Goal: Task Accomplishment & Management: Manage account settings

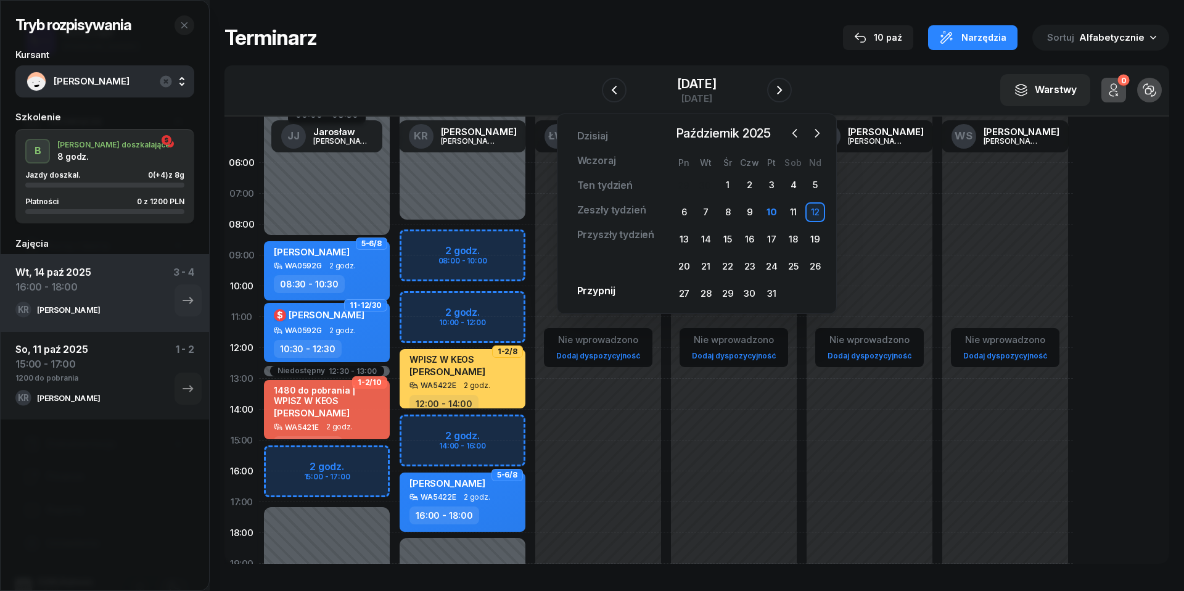
scroll to position [22, 0]
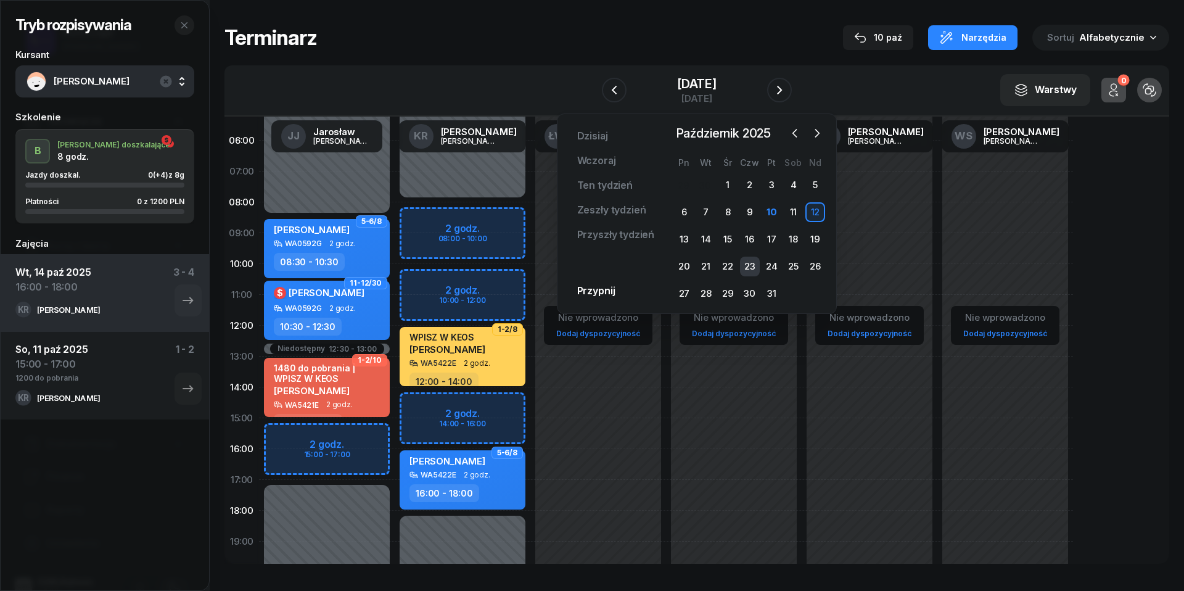
click at [745, 268] on div "23" at bounding box center [750, 266] width 20 height 20
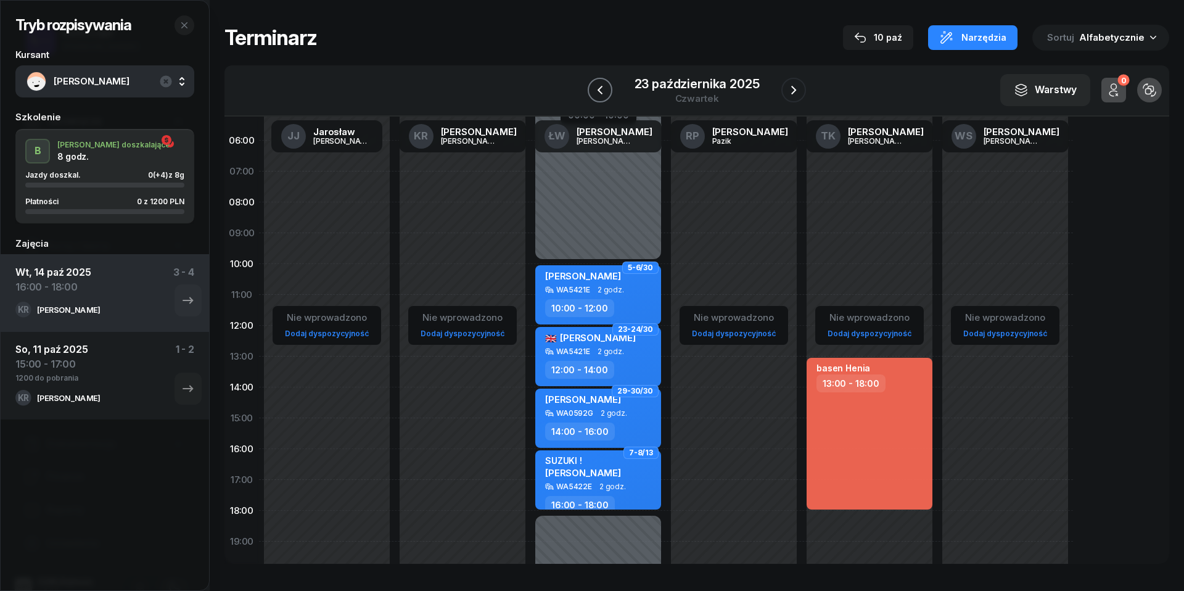
click at [595, 86] on icon "button" at bounding box center [599, 90] width 15 height 15
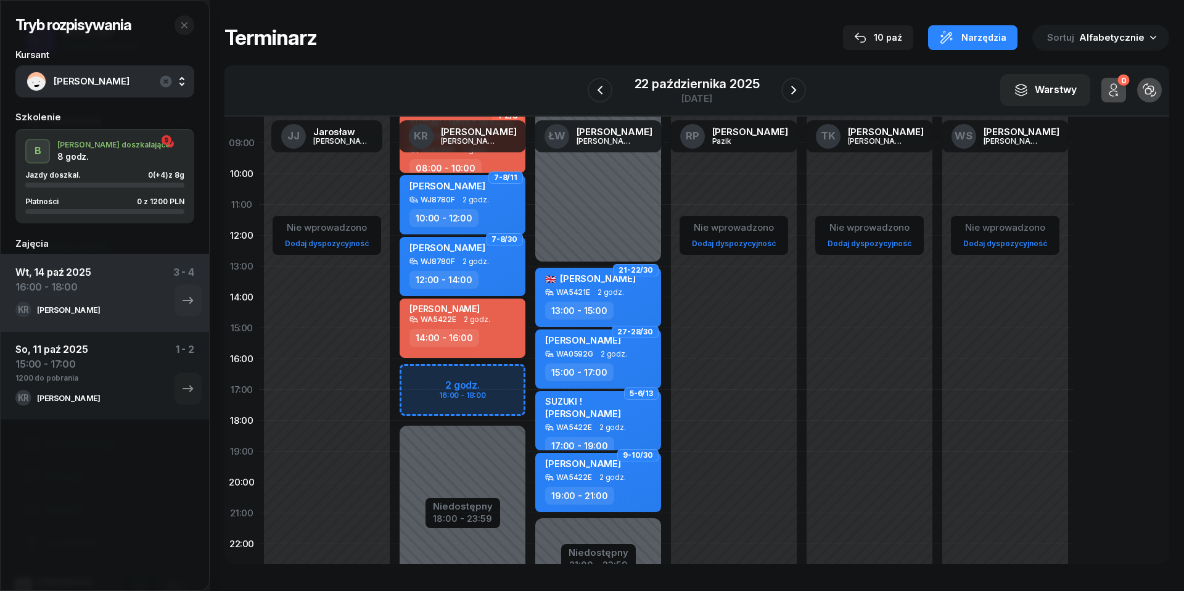
scroll to position [118, 0]
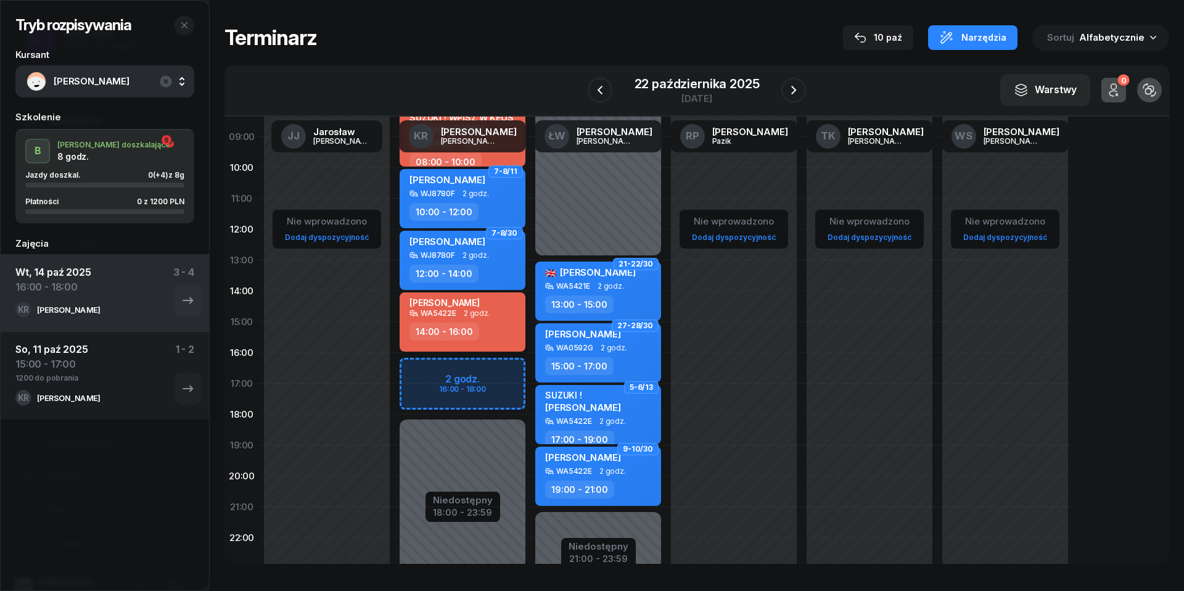
click at [496, 322] on div "14:00 - 16:00" at bounding box center [463, 331] width 108 height 18
select select "14"
select select "16"
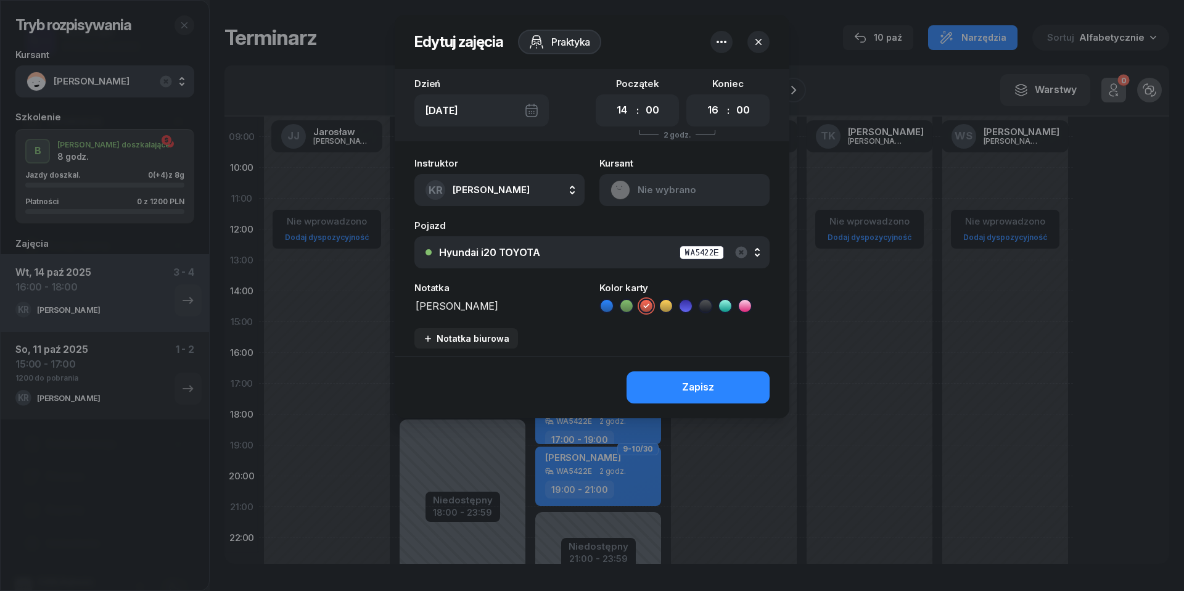
click at [760, 40] on icon "button" at bounding box center [758, 42] width 6 height 6
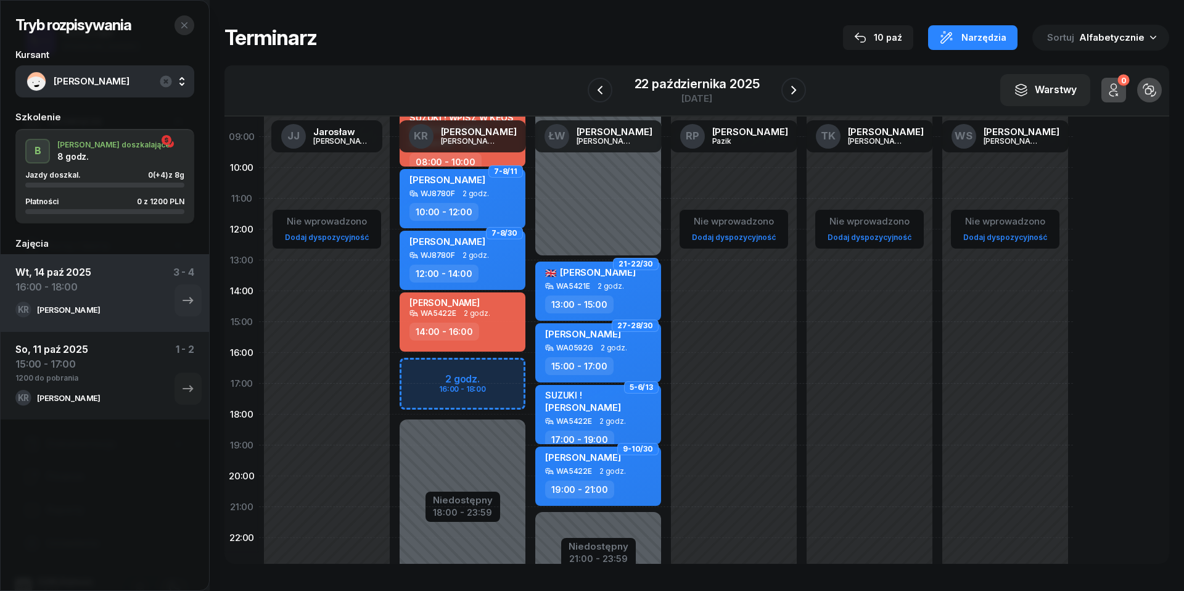
click at [189, 20] on button "button" at bounding box center [184, 25] width 20 height 20
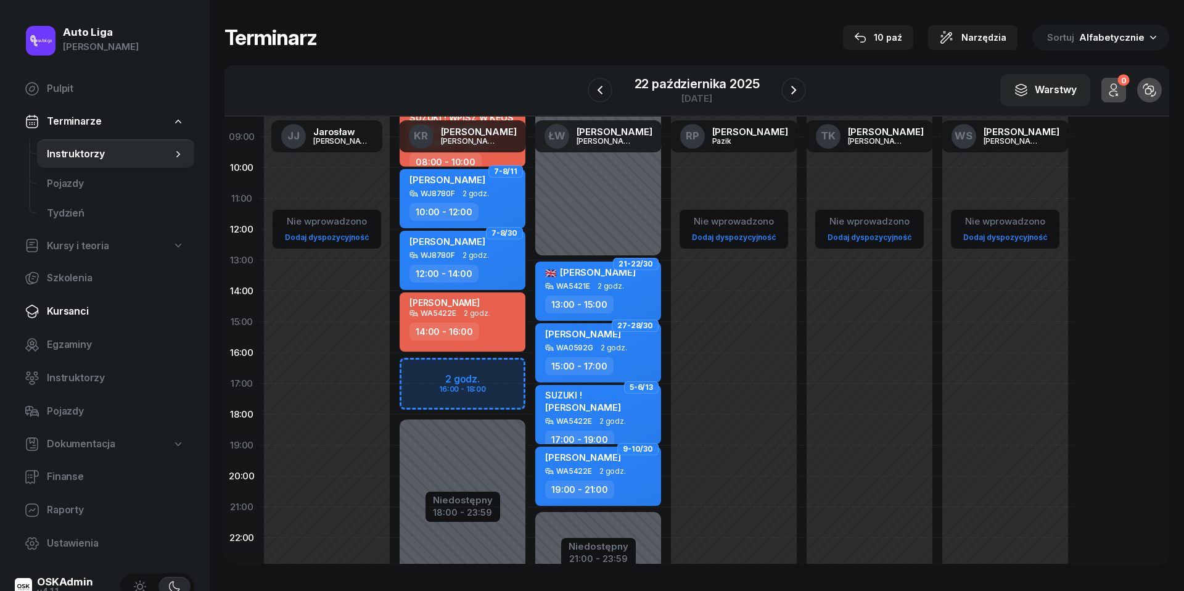
click at [84, 308] on span "Kursanci" at bounding box center [115, 311] width 137 height 16
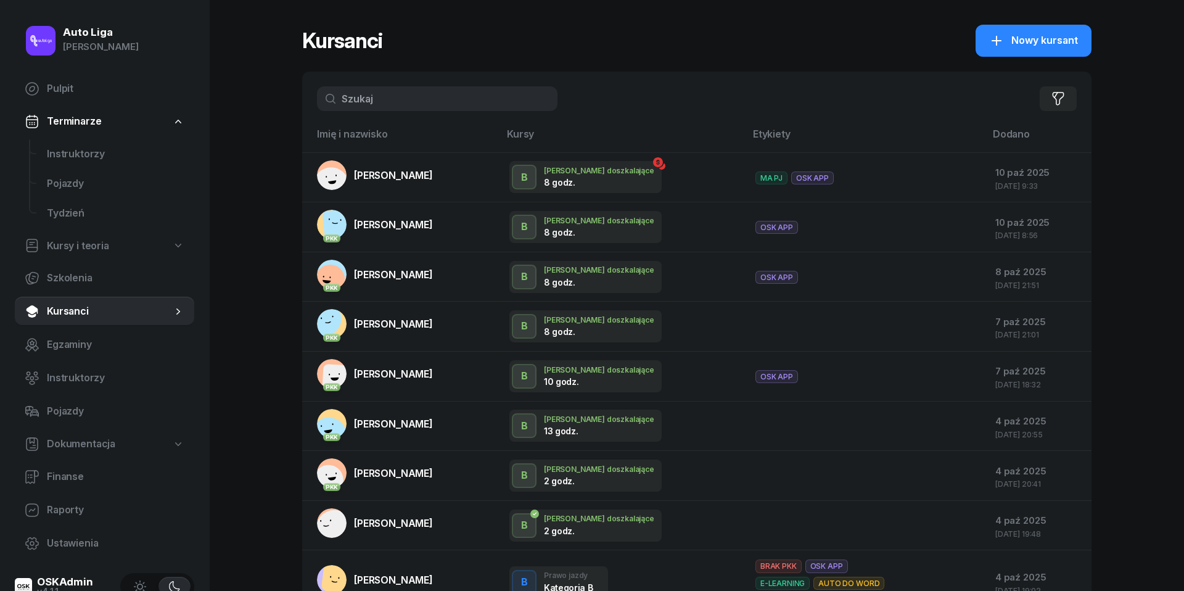
click at [396, 106] on input "text" at bounding box center [437, 98] width 240 height 25
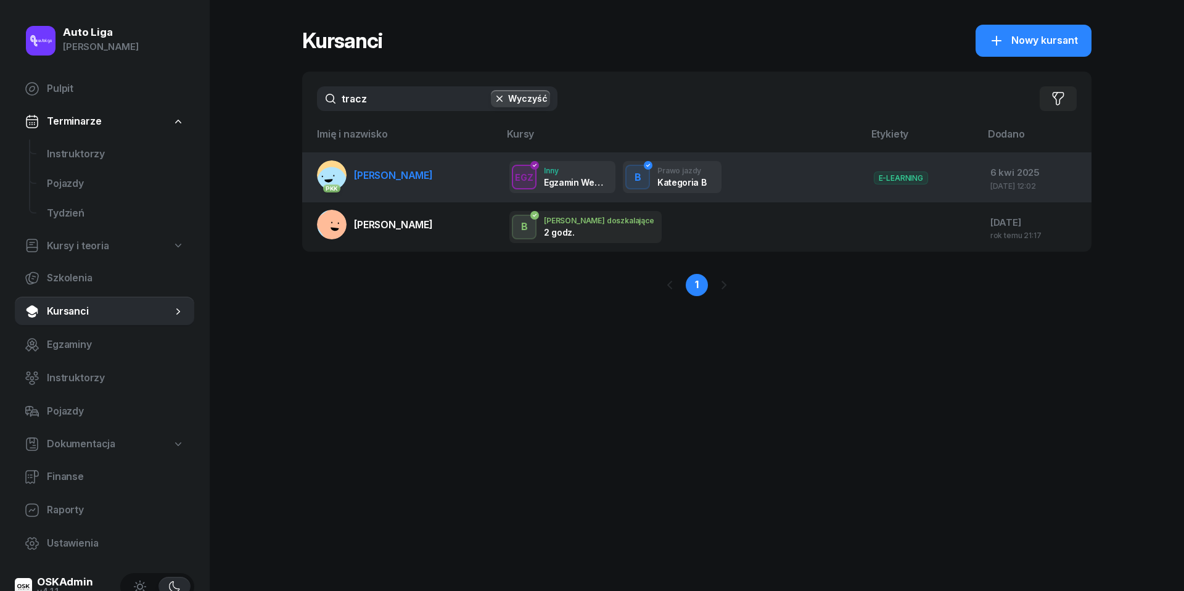
type input "tracz"
click at [401, 169] on span "[PERSON_NAME]" at bounding box center [393, 175] width 79 height 12
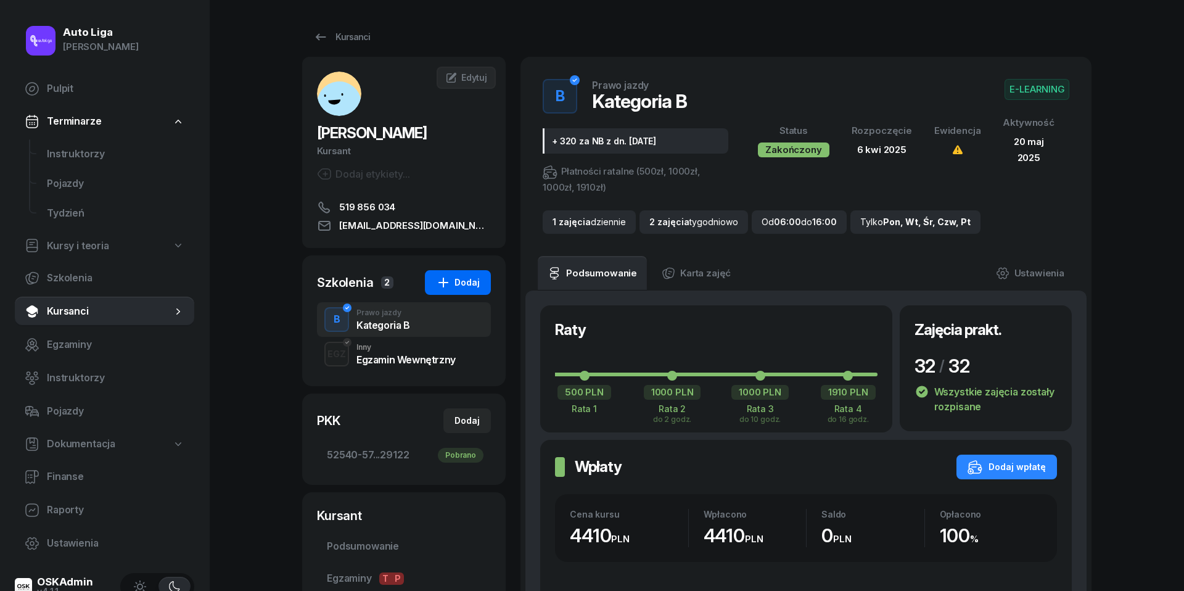
click at [471, 279] on div "Dodaj" at bounding box center [458, 282] width 44 height 15
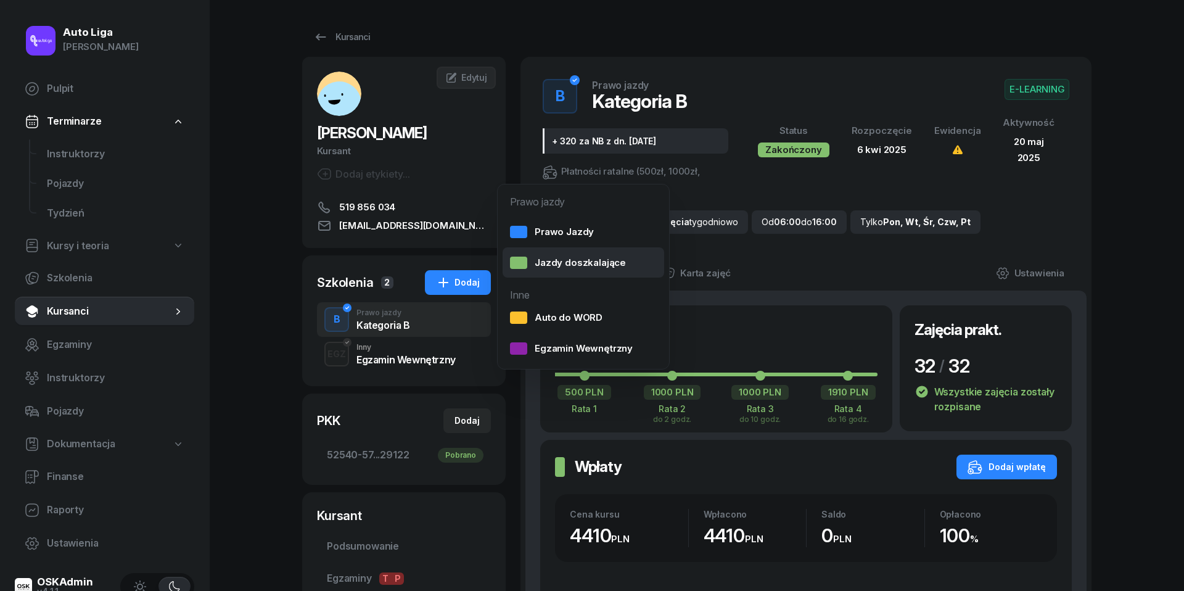
click at [598, 267] on div "Jazdy doszkalające" at bounding box center [568, 263] width 116 height 16
select select "B"
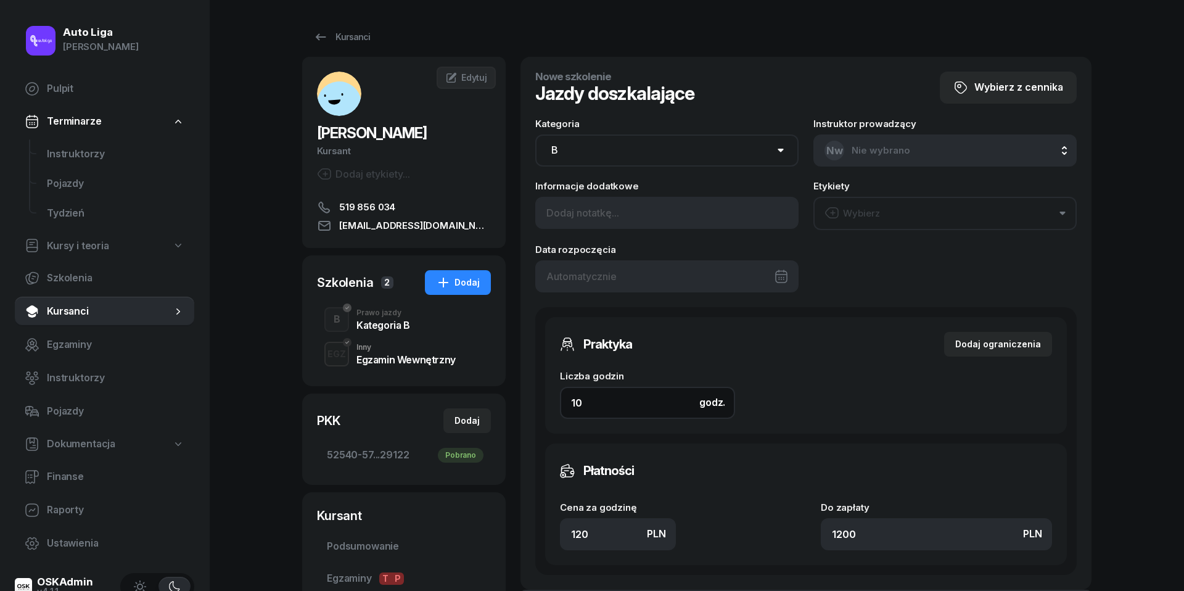
click at [637, 405] on input "10" at bounding box center [647, 403] width 175 height 32
type input "2"
type input "240"
type input "2"
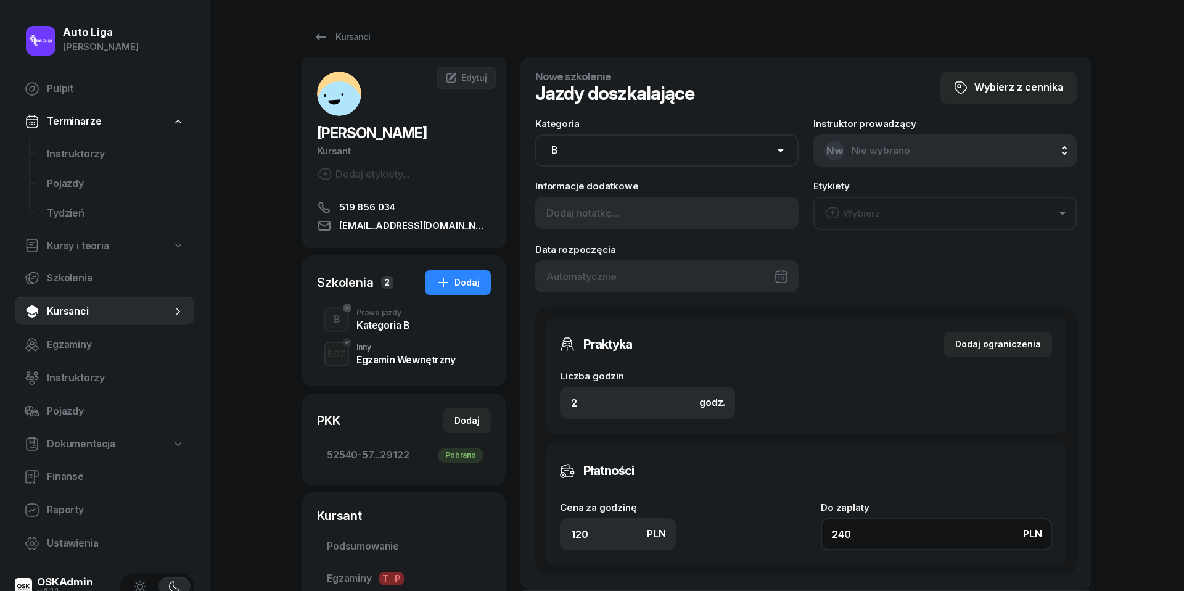
click at [893, 538] on input "240" at bounding box center [935, 534] width 231 height 32
type input "1.50"
type input "3"
type input "15"
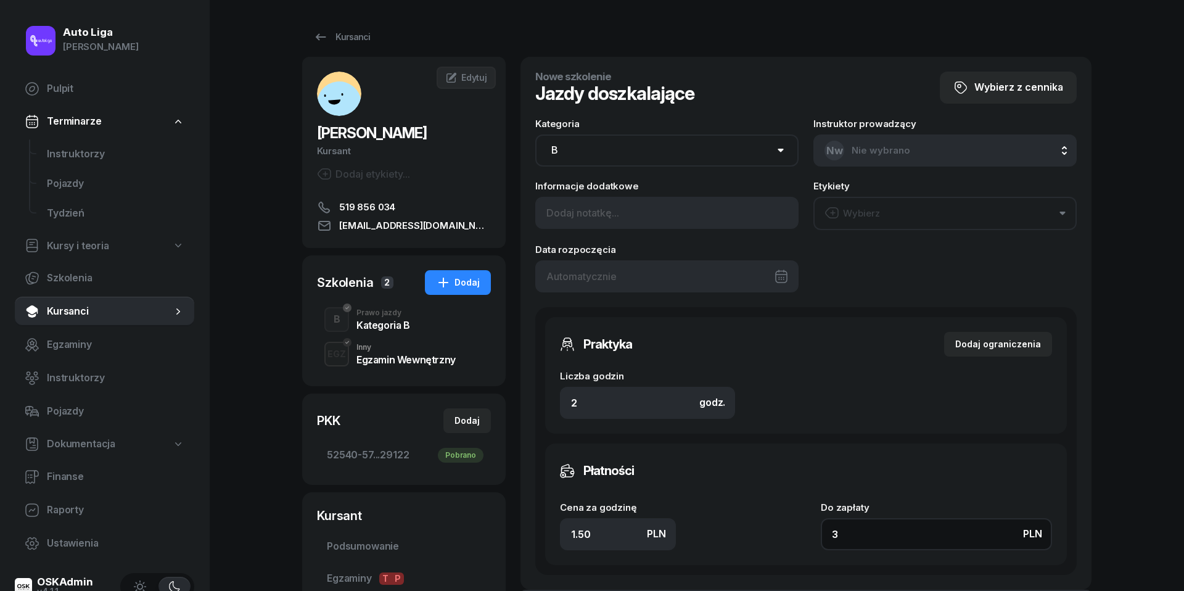
type input "30"
type input "150"
type input "300"
click at [721, 269] on div at bounding box center [666, 276] width 263 height 32
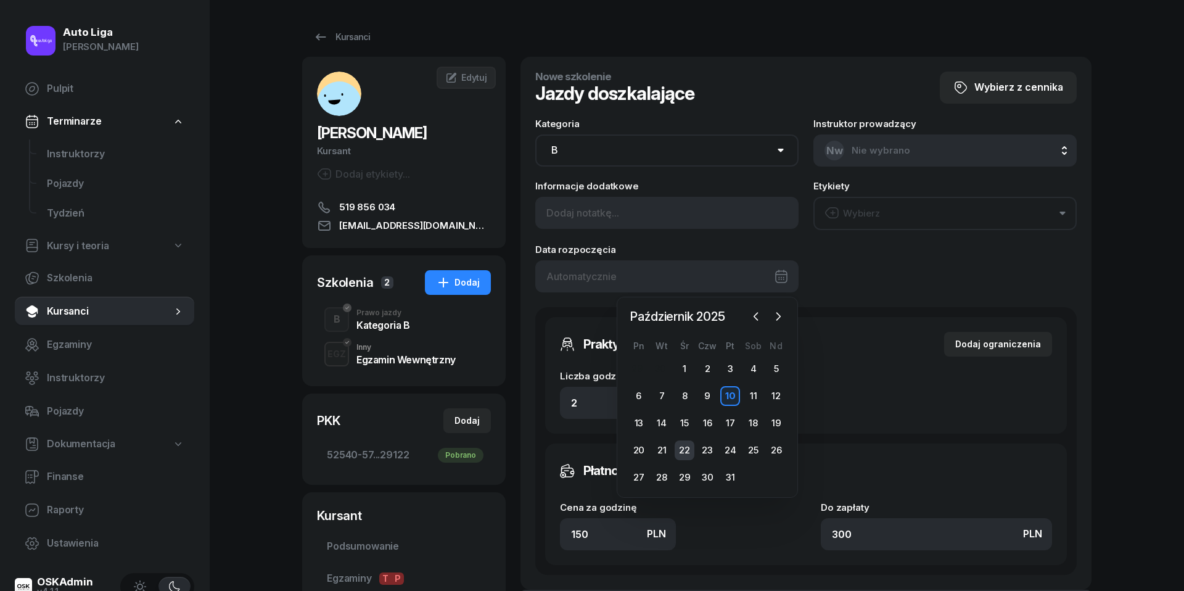
click at [688, 444] on div "22" at bounding box center [684, 450] width 20 height 20
type input "[DATE]"
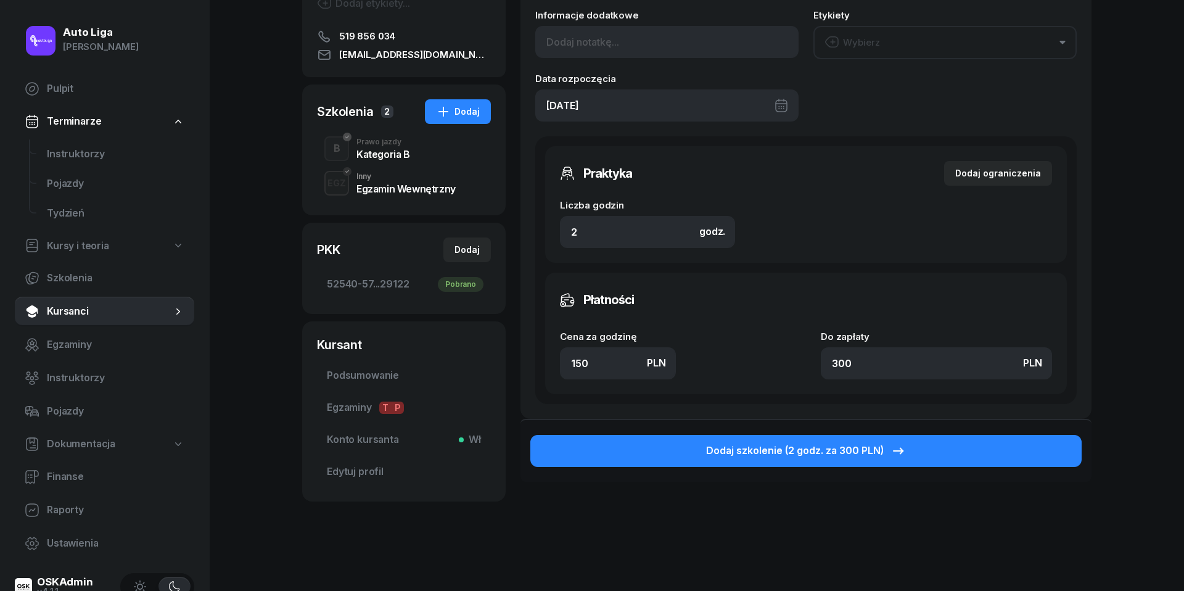
scroll to position [208, 0]
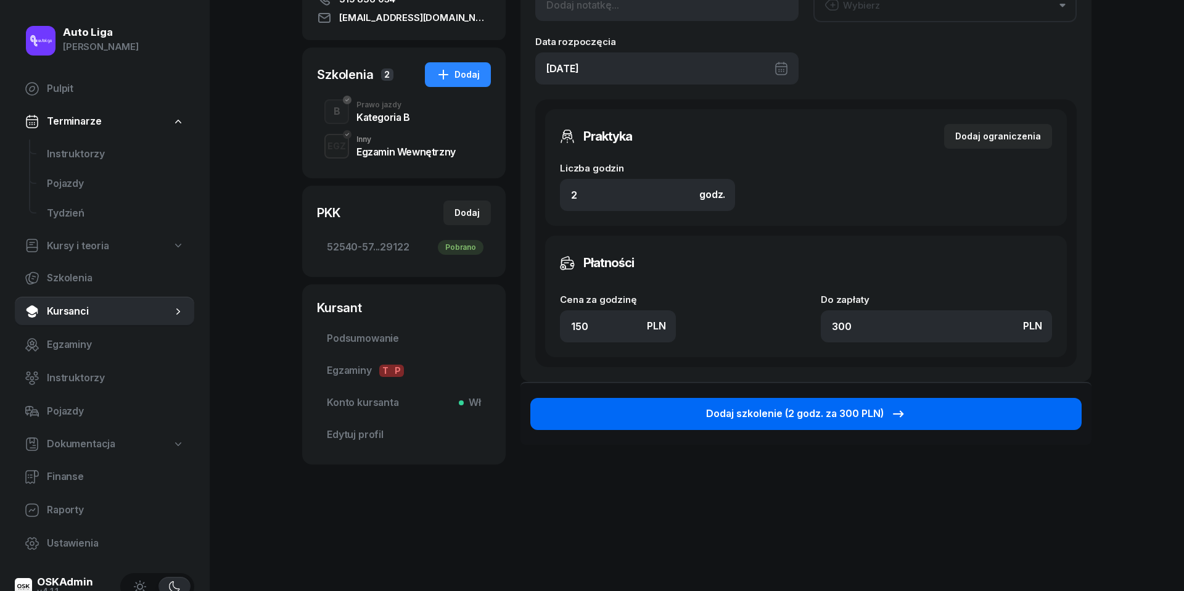
click at [822, 416] on div "Dodaj szkolenie (2 godz. za 300 PLN)" at bounding box center [806, 414] width 200 height 16
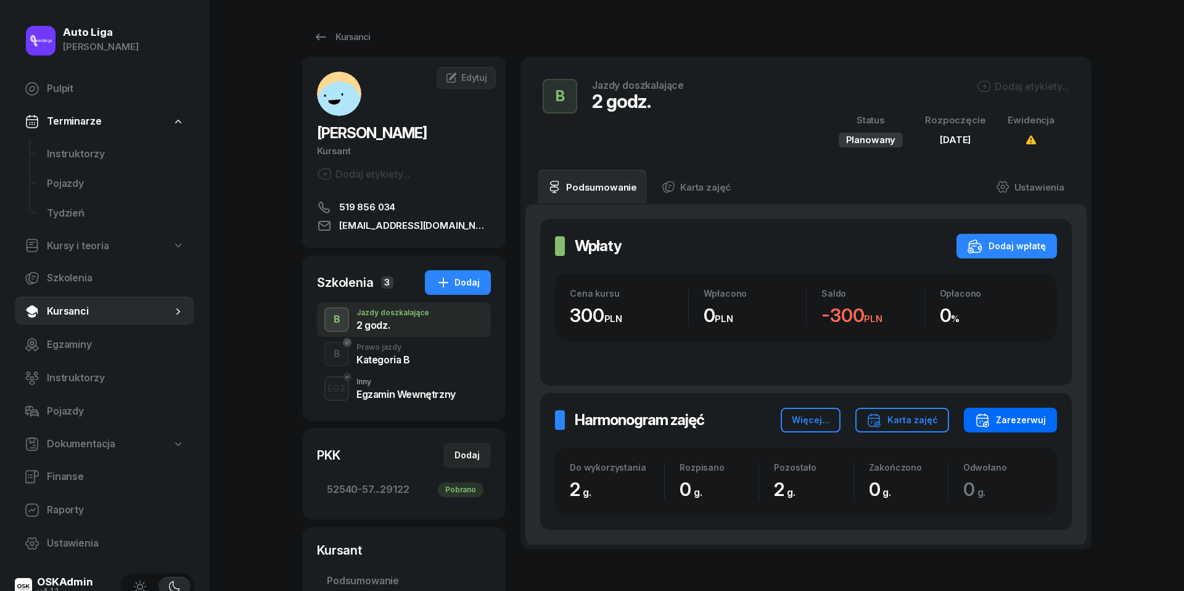
click at [1019, 420] on div "Zarezerwuj" at bounding box center [1010, 419] width 71 height 15
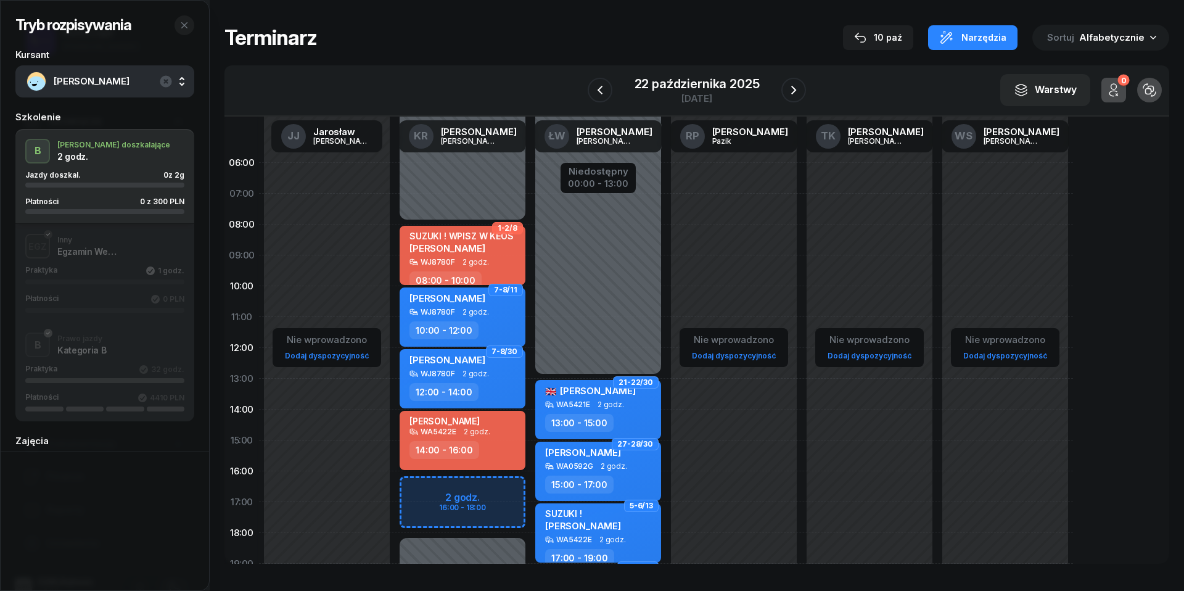
click at [488, 444] on div "14:00 - 16:00" at bounding box center [463, 450] width 108 height 18
select select "14"
select select "16"
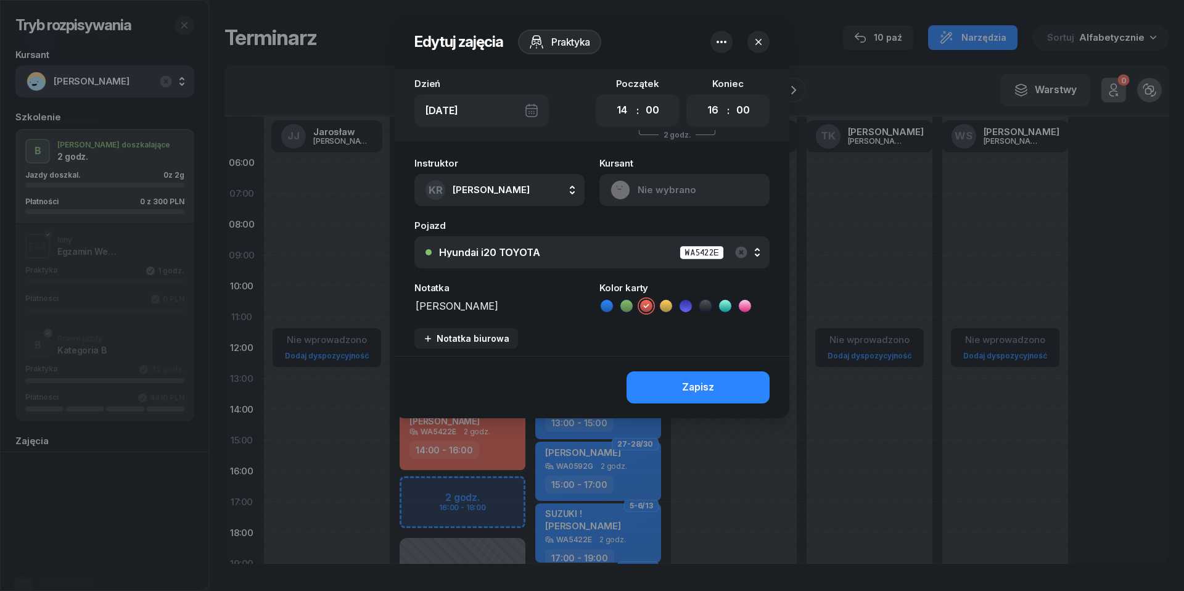
click at [721, 32] on button "button" at bounding box center [721, 42] width 22 height 22
click at [713, 85] on link "Usuń" at bounding box center [715, 80] width 162 height 31
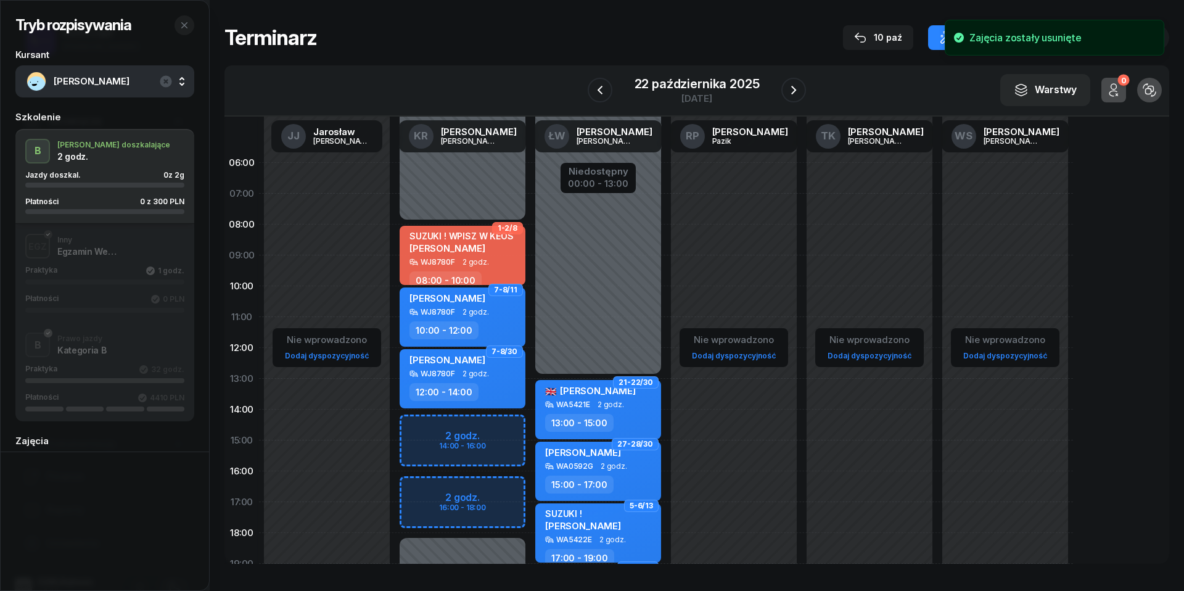
click at [425, 427] on div "Niedostępny 00:00 - 08:00 Niedostępny 18:00 - 23:59 1-2/8 [PERSON_NAME] ! WPISZ…" at bounding box center [463, 440] width 136 height 586
select select "14"
select select "16"
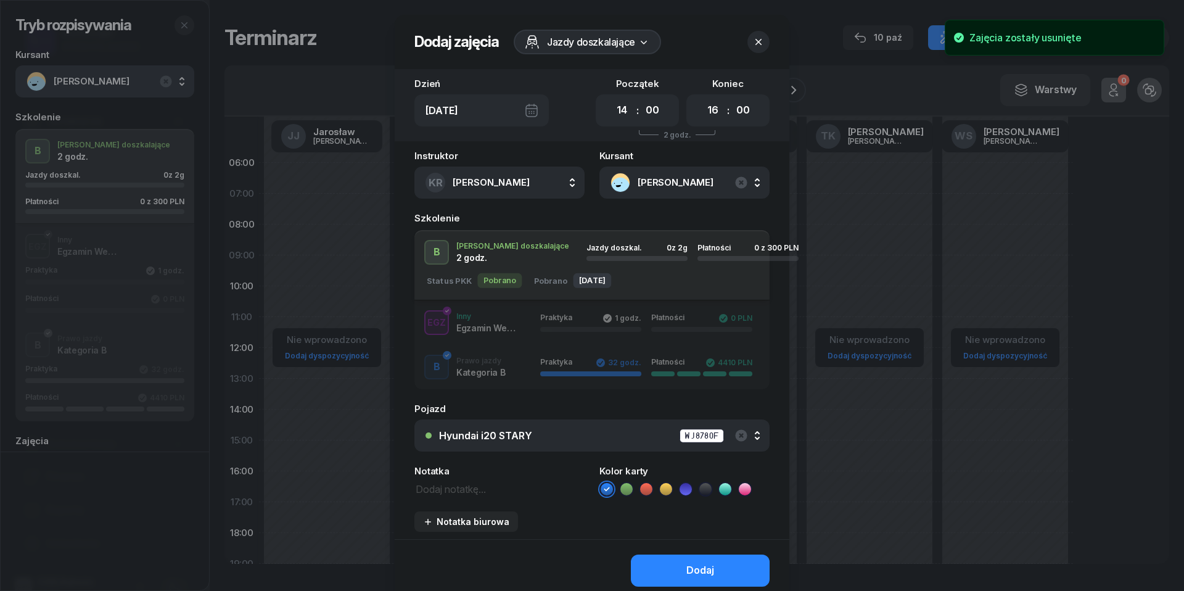
click at [484, 491] on textarea at bounding box center [499, 487] width 170 height 15
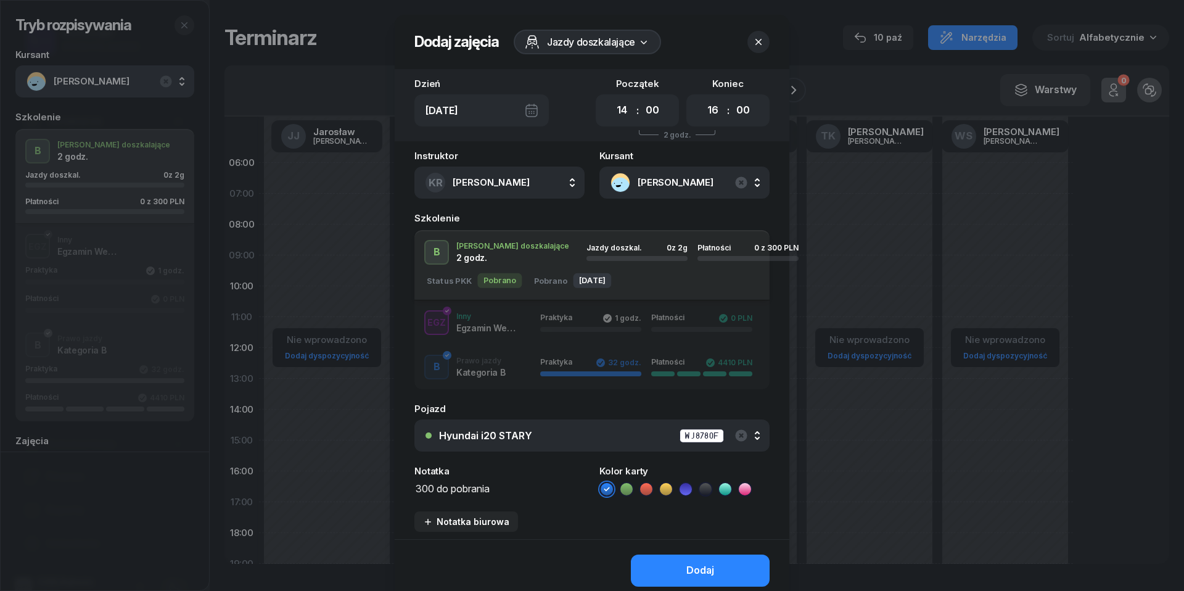
scroll to position [1, 0]
type textarea "300 do pobrania"
click at [567, 434] on div "Hyundai i20 STARY WJ8780F" at bounding box center [598, 435] width 319 height 15
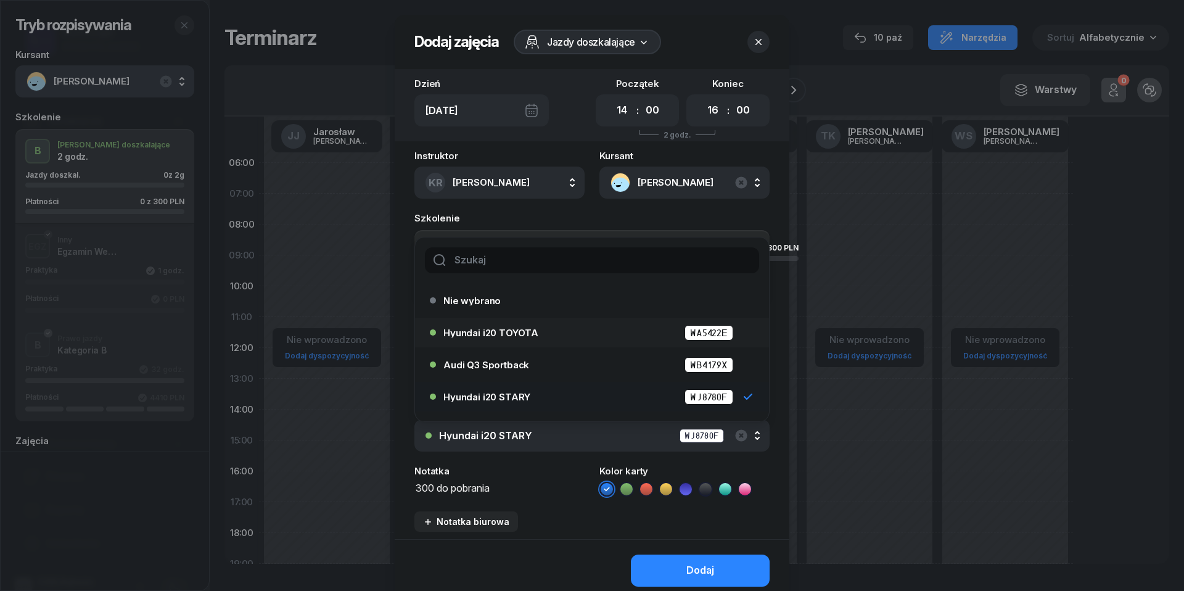
click at [516, 329] on span "Hyundai i20 TOYOTA" at bounding box center [490, 332] width 95 height 9
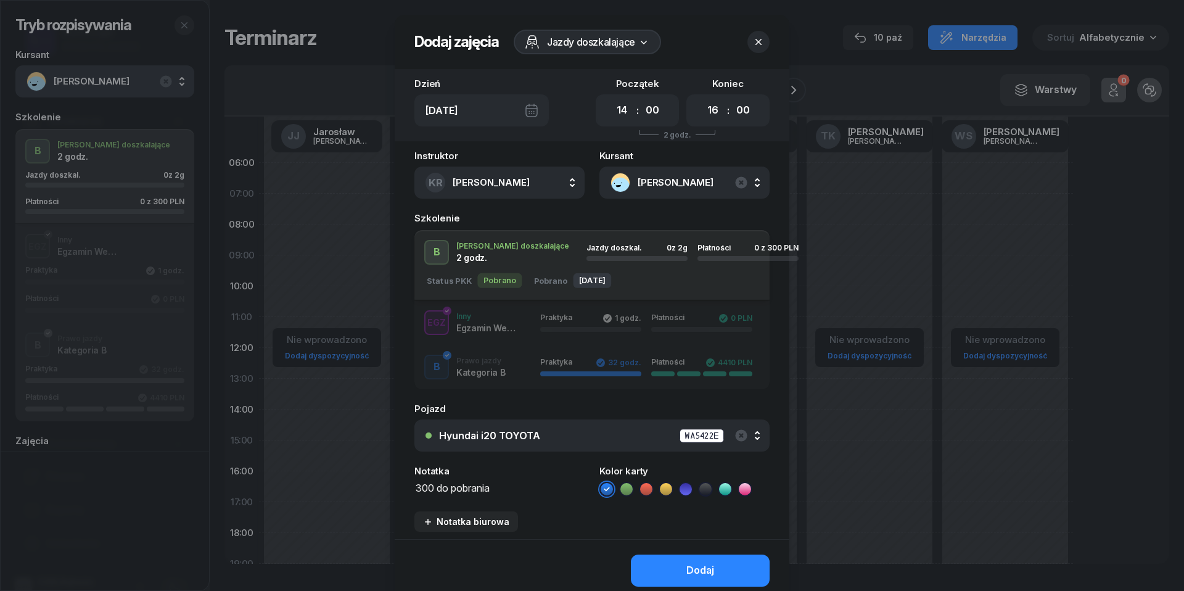
click at [642, 488] on icon at bounding box center [646, 489] width 12 height 12
click at [659, 554] on button "Dodaj" at bounding box center [700, 570] width 139 height 32
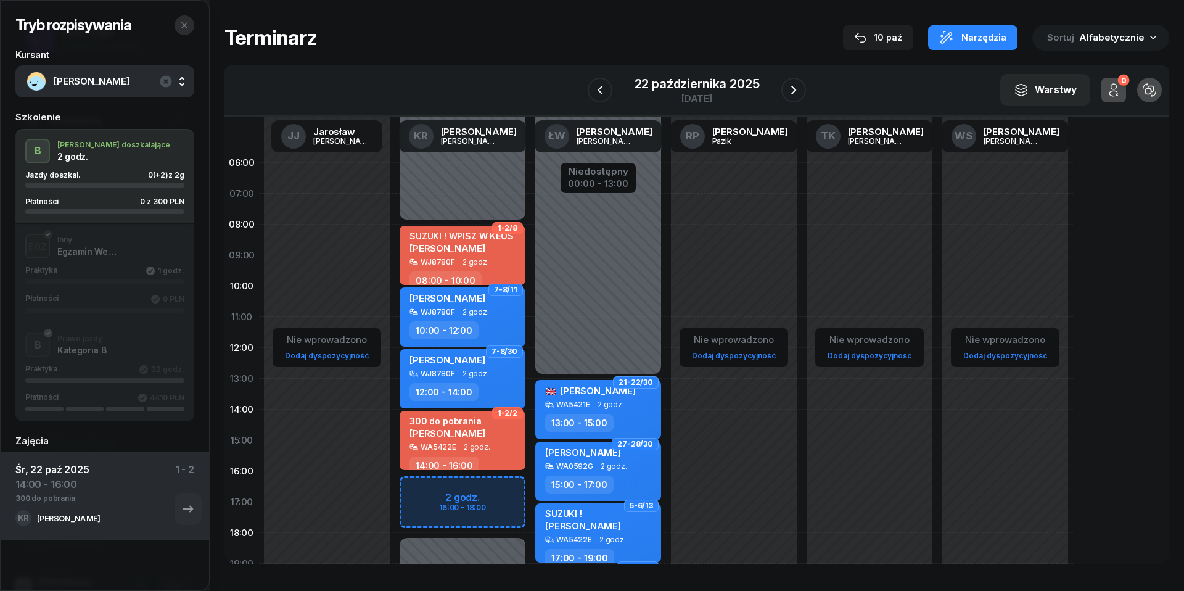
click at [190, 25] on button "button" at bounding box center [184, 25] width 20 height 20
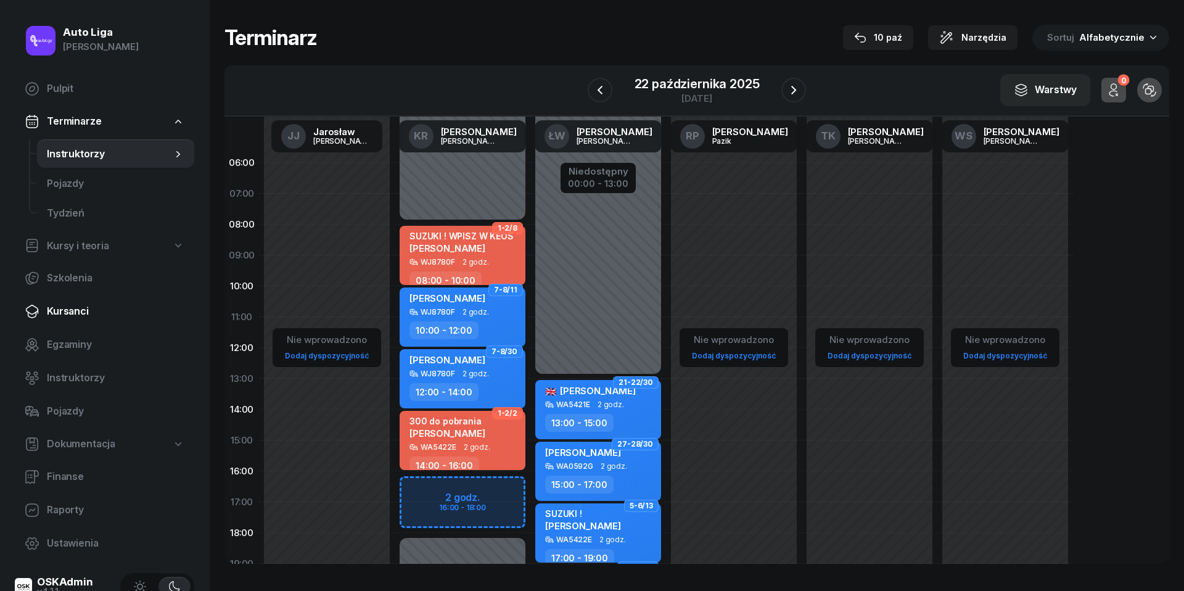
click at [84, 313] on span "Kursanci" at bounding box center [115, 311] width 137 height 16
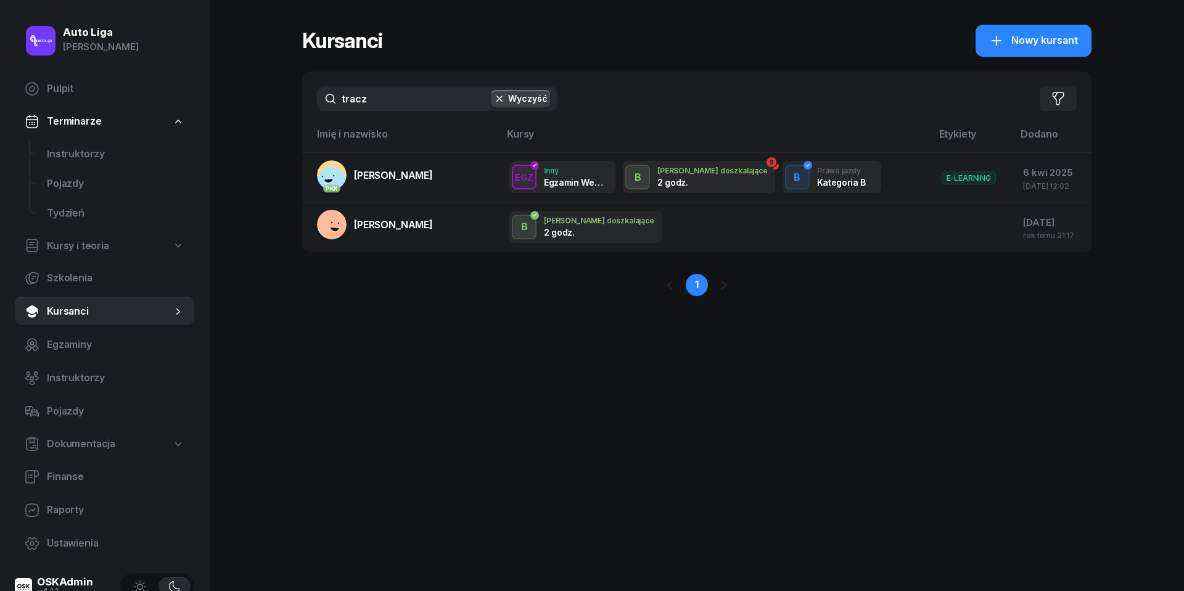
click at [415, 92] on input "tracz" at bounding box center [437, 98] width 240 height 25
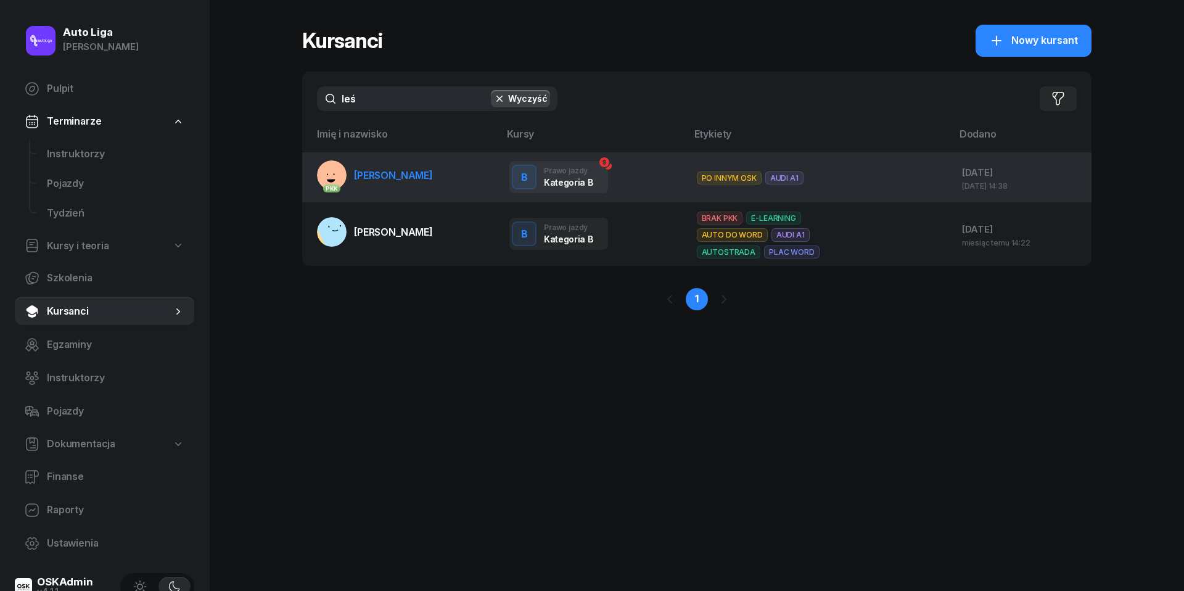
type input "leś"
click at [386, 174] on span "[PERSON_NAME]" at bounding box center [393, 175] width 79 height 12
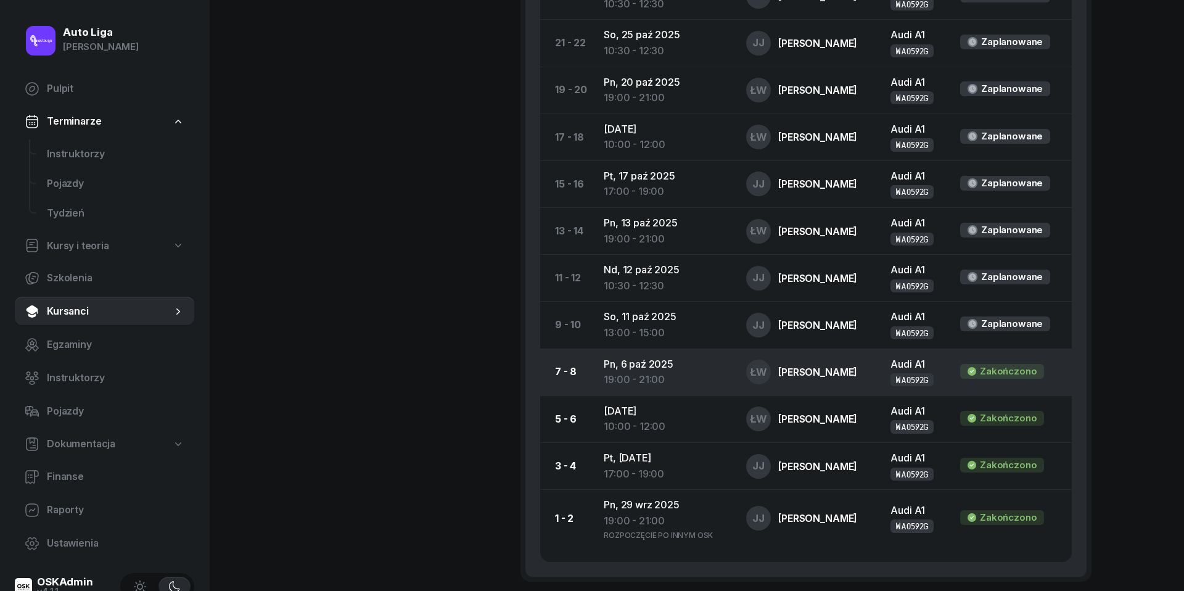
scroll to position [943, 0]
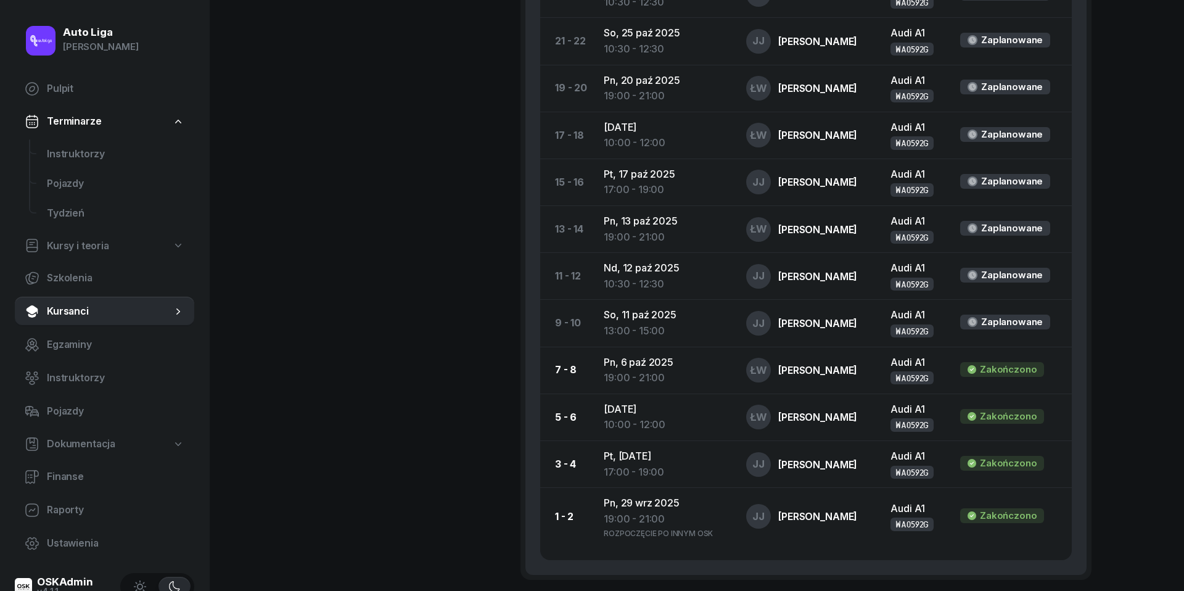
click at [72, 308] on span "Kursanci" at bounding box center [109, 311] width 125 height 16
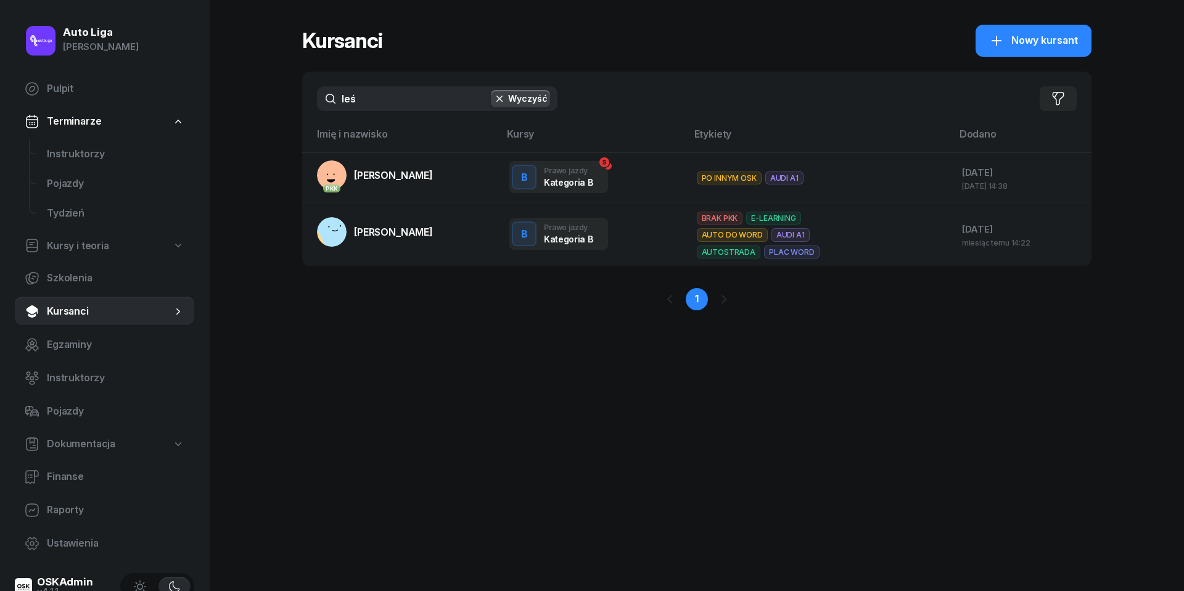
click at [375, 90] on input "leś" at bounding box center [437, 98] width 240 height 25
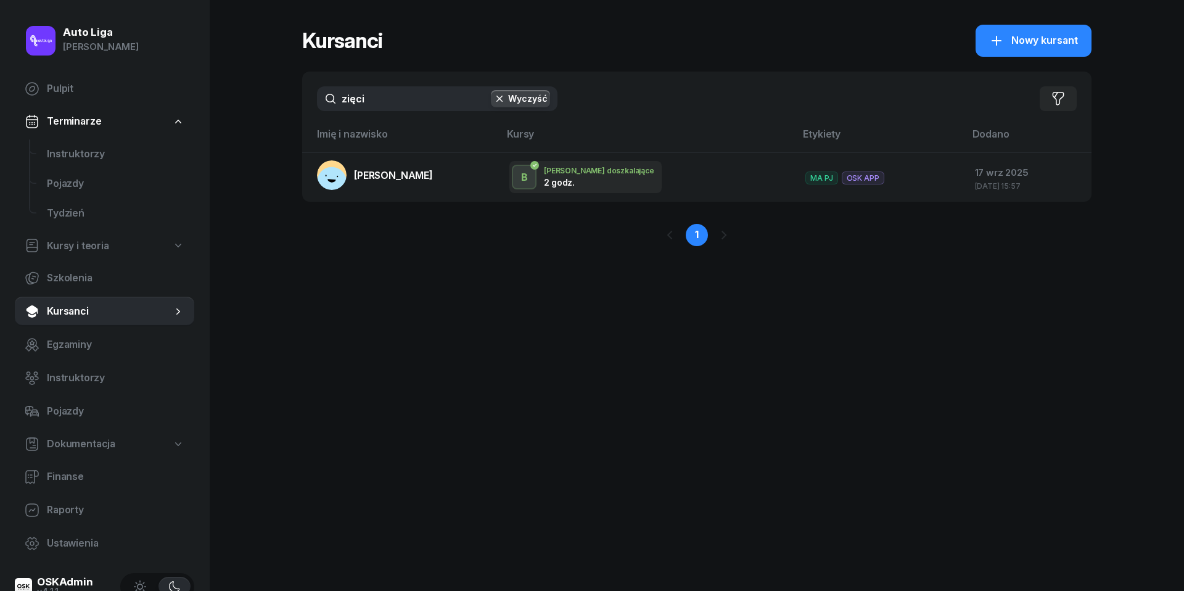
type input "zięć"
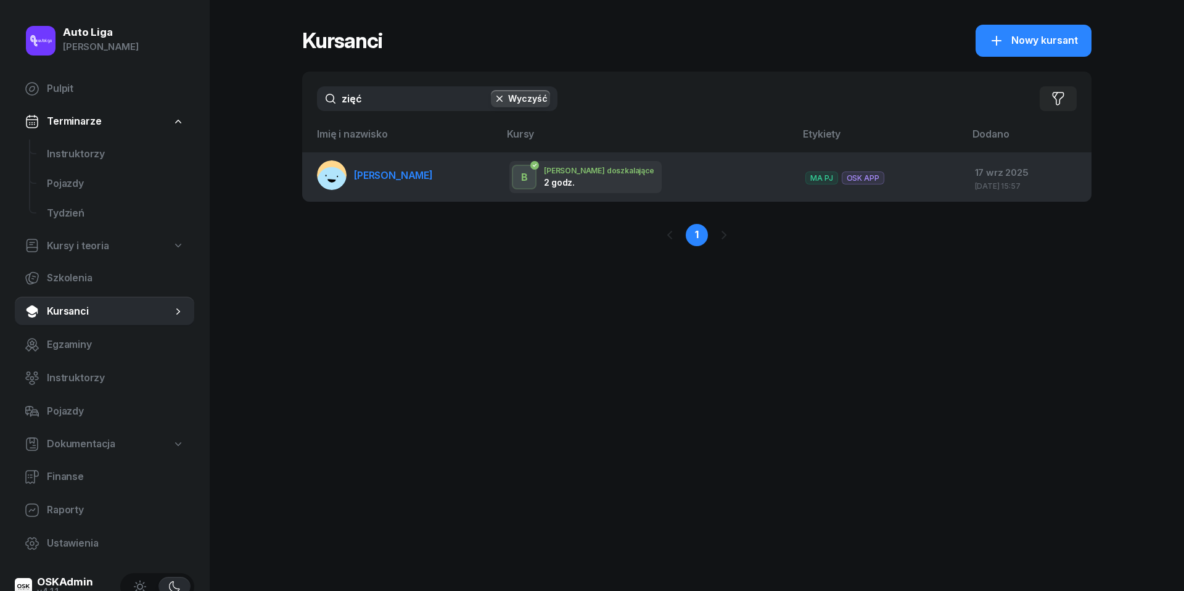
drag, startPoint x: 375, startPoint y: 90, endPoint x: 373, endPoint y: 173, distance: 82.6
click at [373, 173] on span "[PERSON_NAME]" at bounding box center [393, 175] width 79 height 12
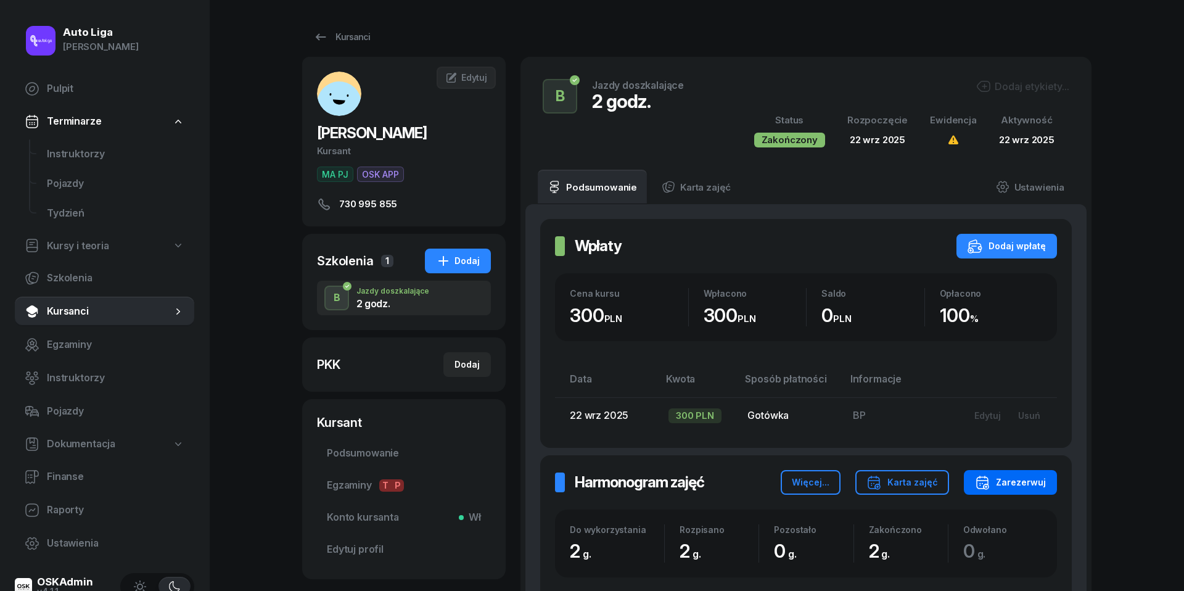
click at [1032, 481] on div "Zarezerwuj" at bounding box center [1010, 482] width 71 height 15
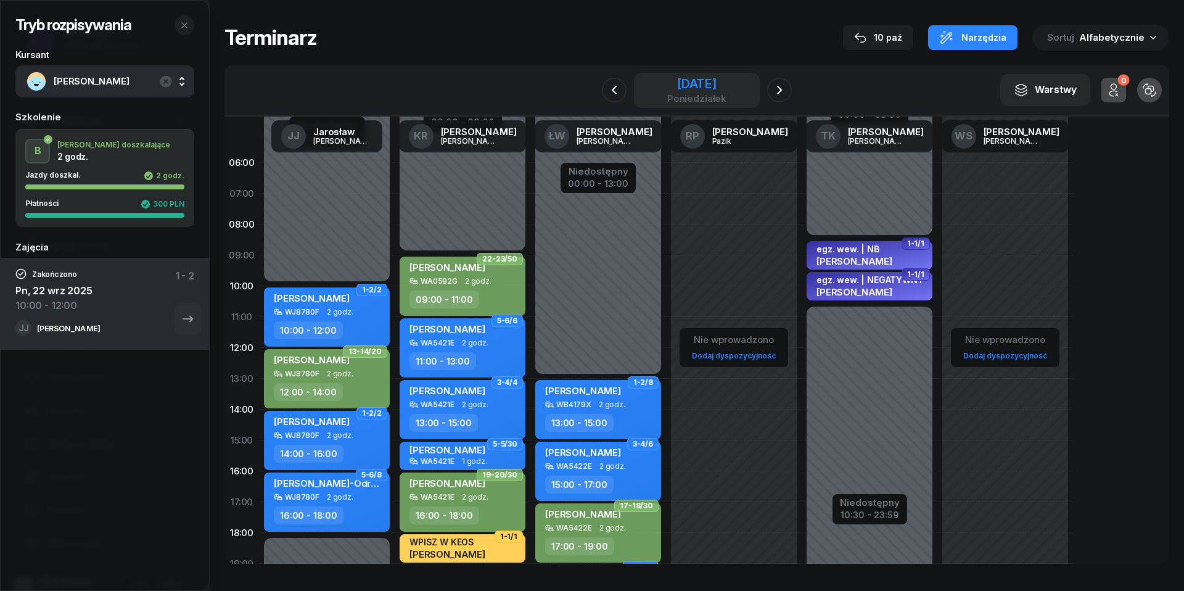
click at [710, 100] on div "poniedziałek" at bounding box center [696, 98] width 59 height 9
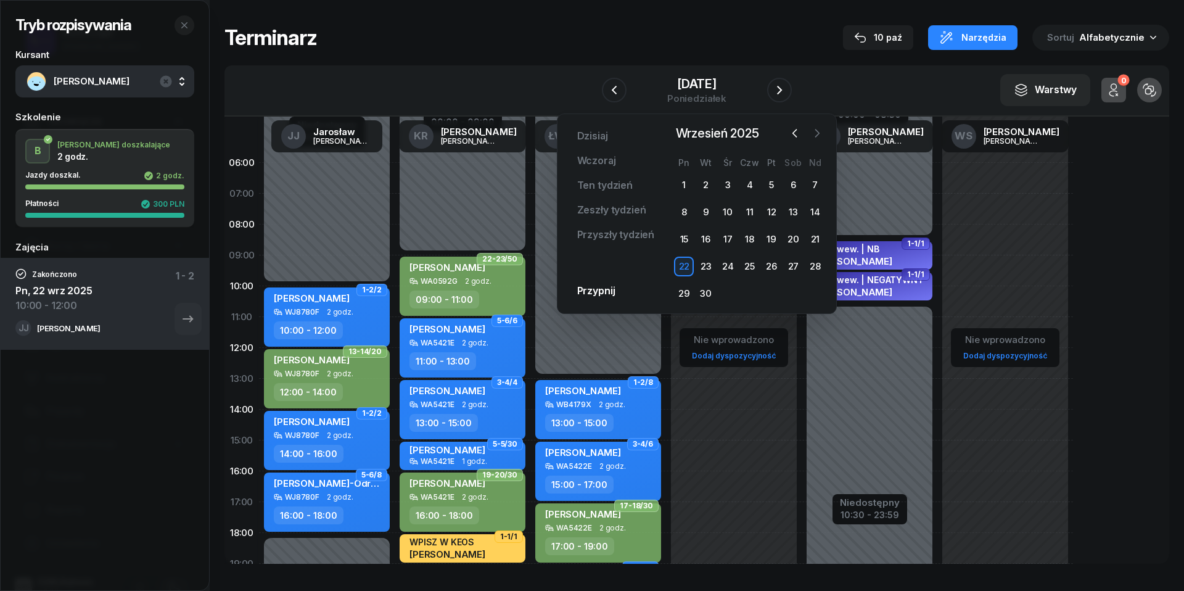
click at [816, 134] on icon "button" at bounding box center [817, 133] width 12 height 12
click at [795, 207] on div "11" at bounding box center [793, 212] width 20 height 20
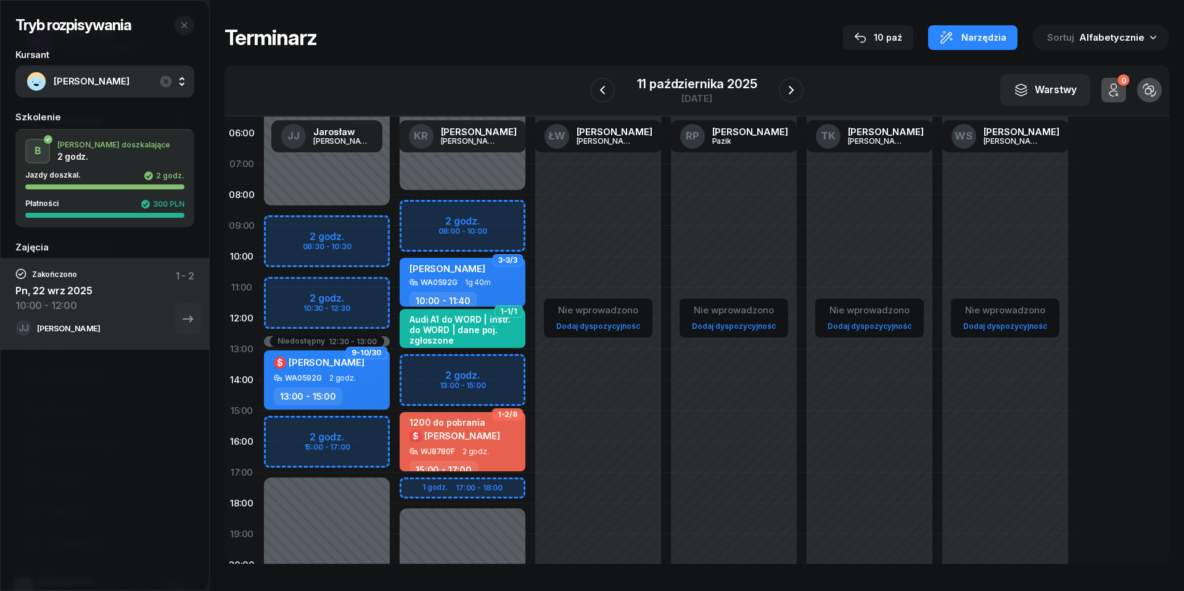
scroll to position [25, 0]
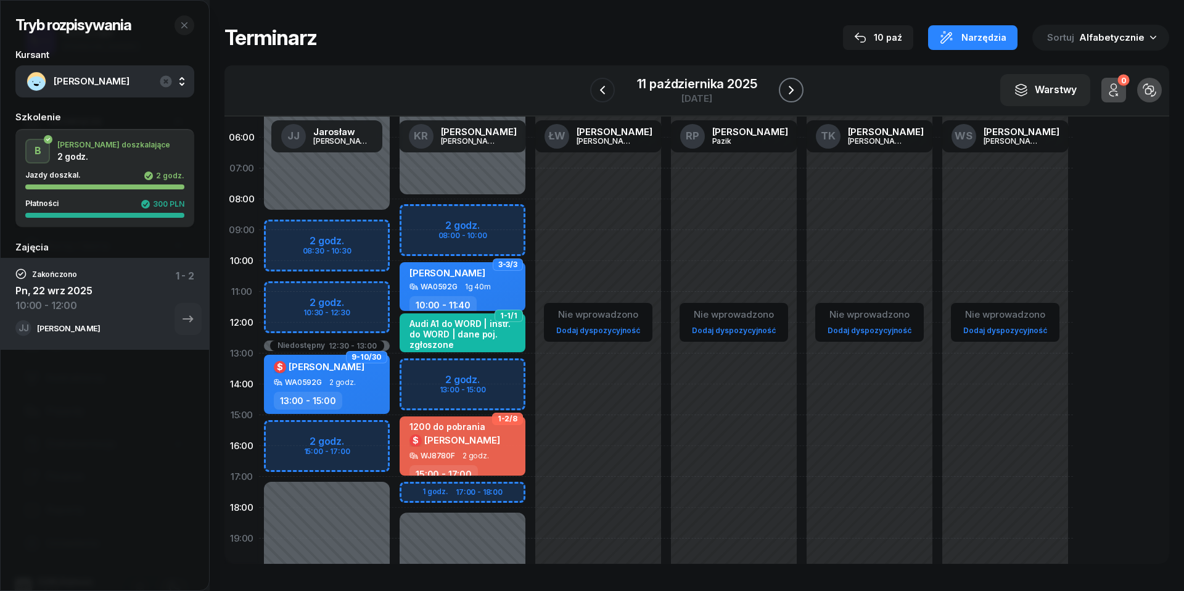
click at [793, 80] on button "button" at bounding box center [791, 90] width 25 height 25
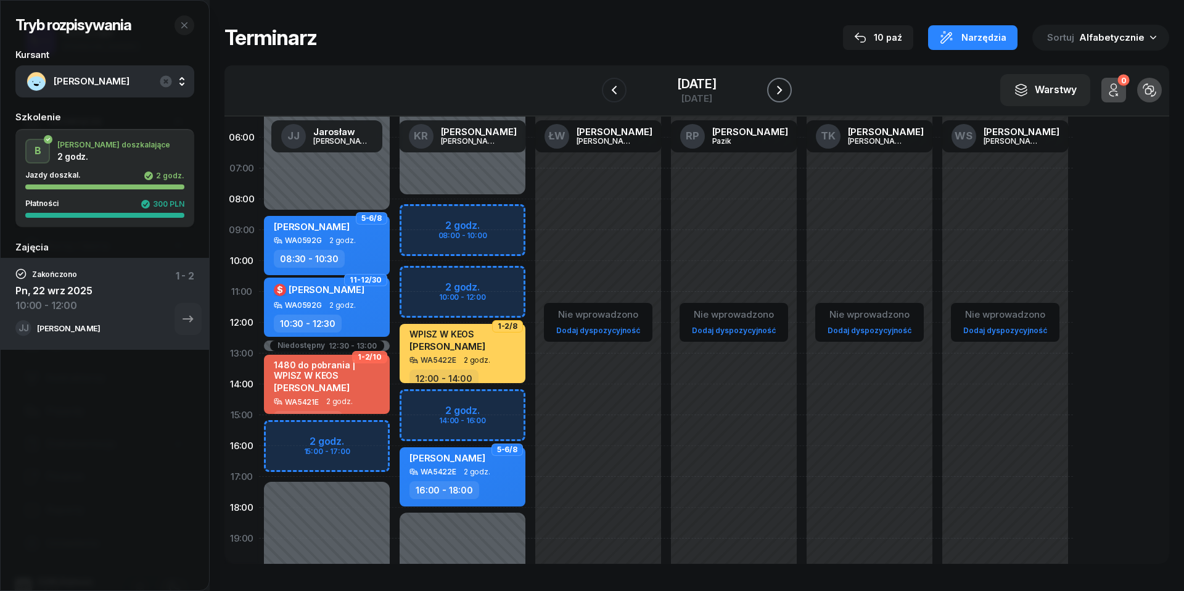
click at [787, 95] on icon "button" at bounding box center [779, 90] width 15 height 15
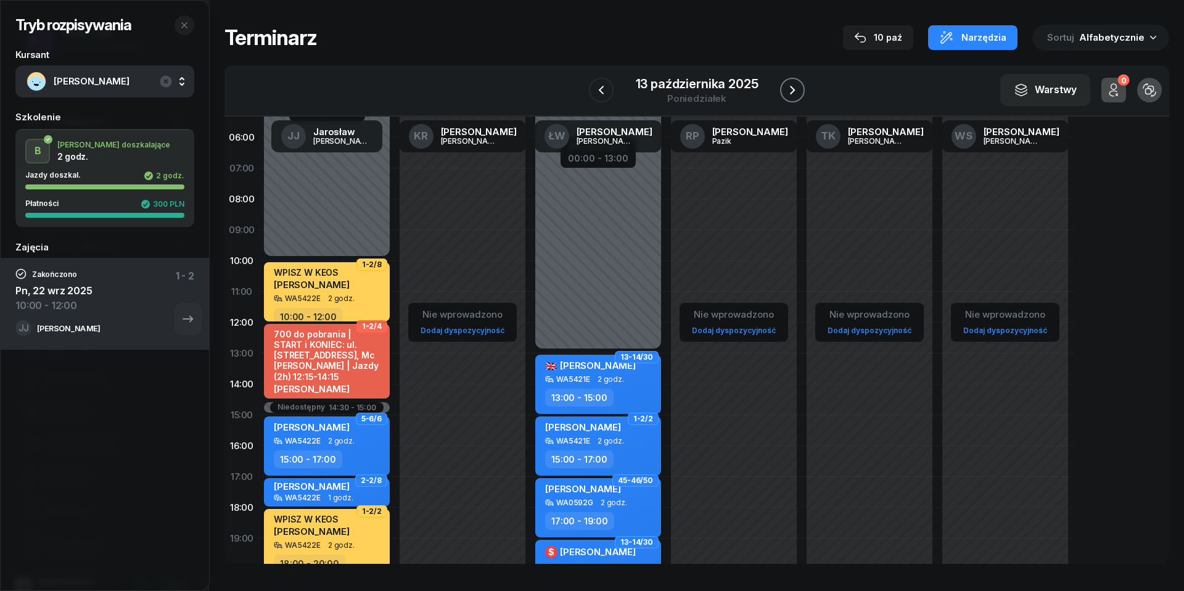
click at [795, 95] on icon "button" at bounding box center [792, 90] width 15 height 15
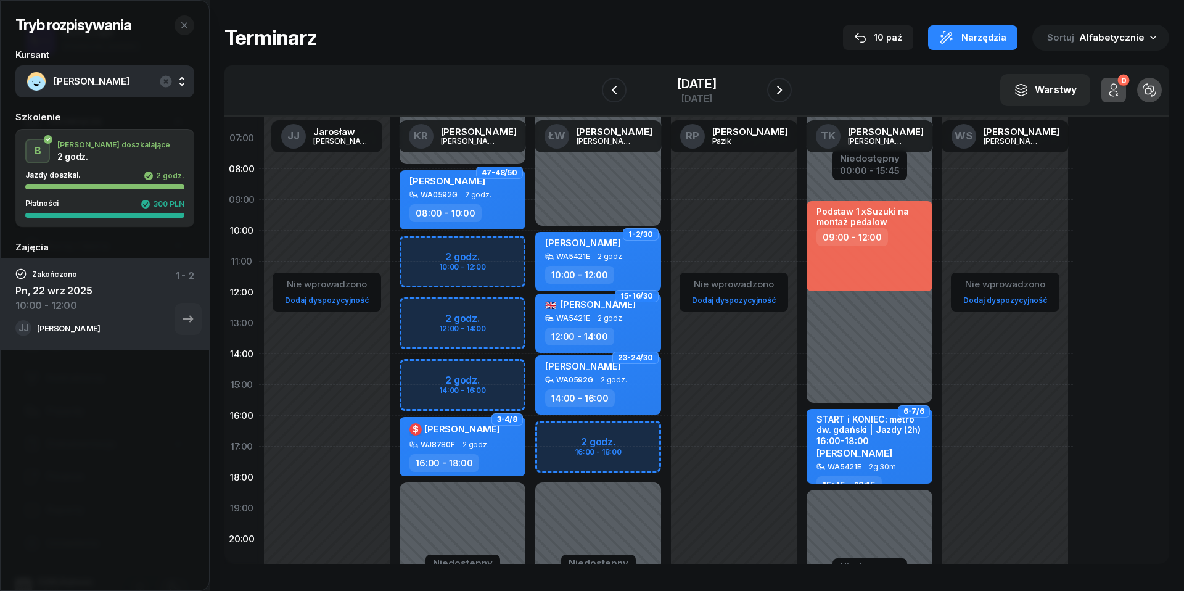
scroll to position [57, 0]
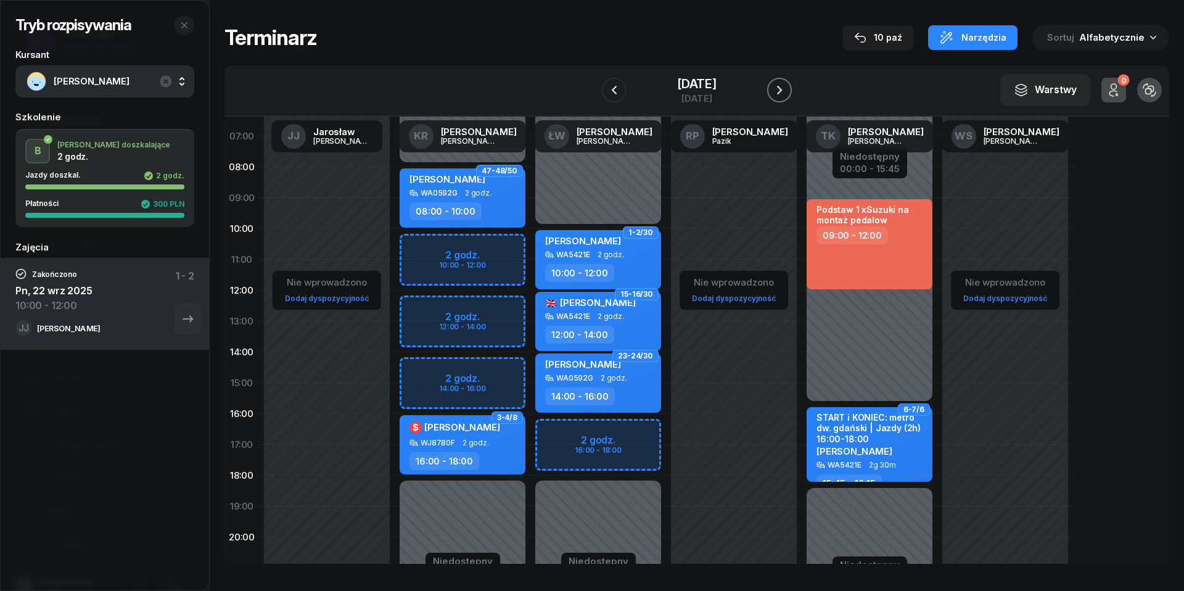
click at [787, 91] on icon "button" at bounding box center [779, 90] width 15 height 15
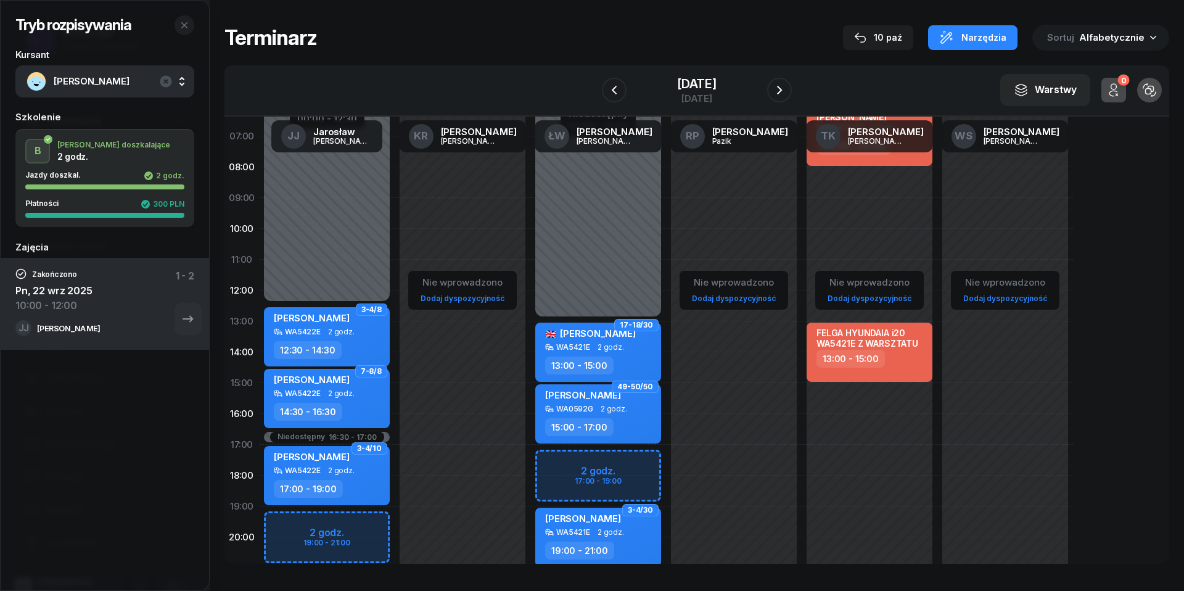
scroll to position [112, 0]
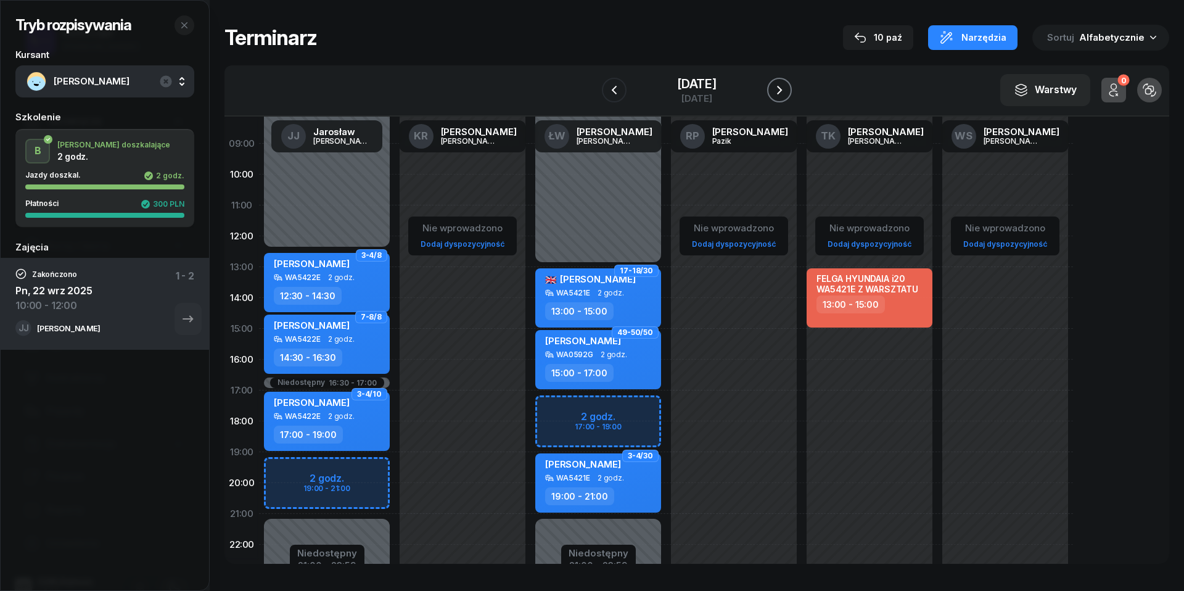
click at [787, 92] on icon "button" at bounding box center [779, 90] width 15 height 15
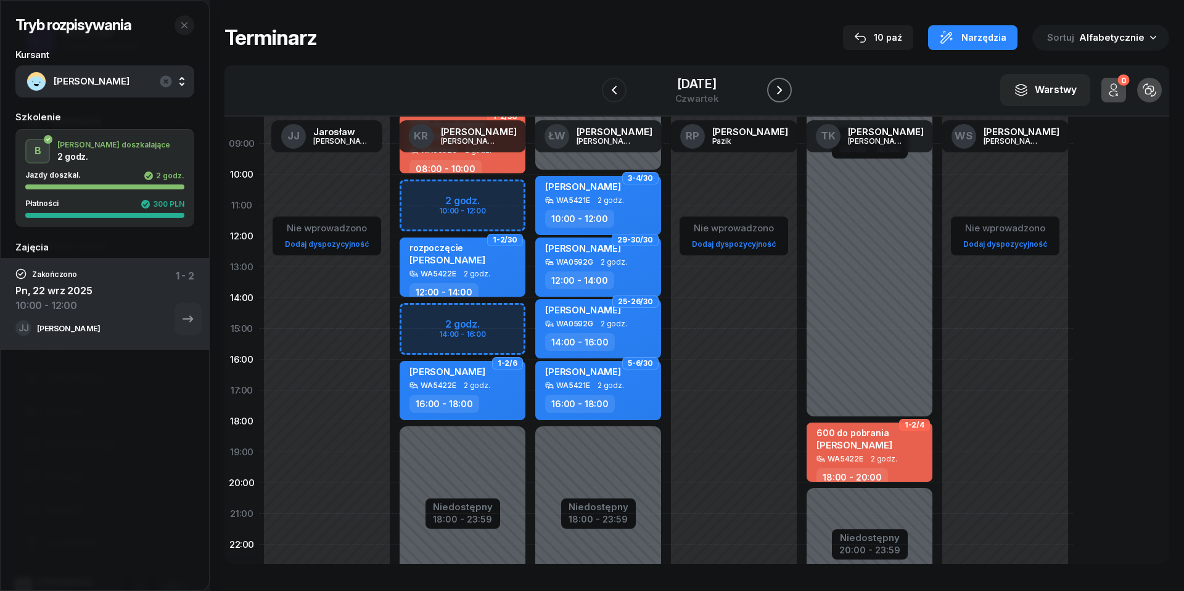
click at [787, 92] on icon "button" at bounding box center [779, 90] width 15 height 15
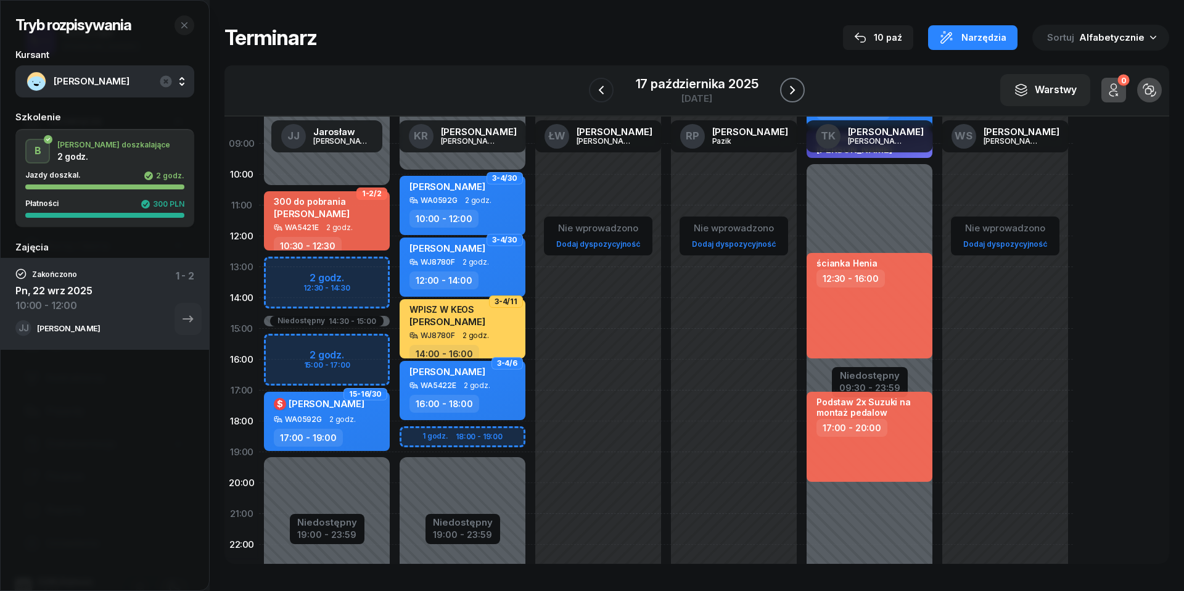
click at [789, 92] on icon "button" at bounding box center [792, 90] width 15 height 15
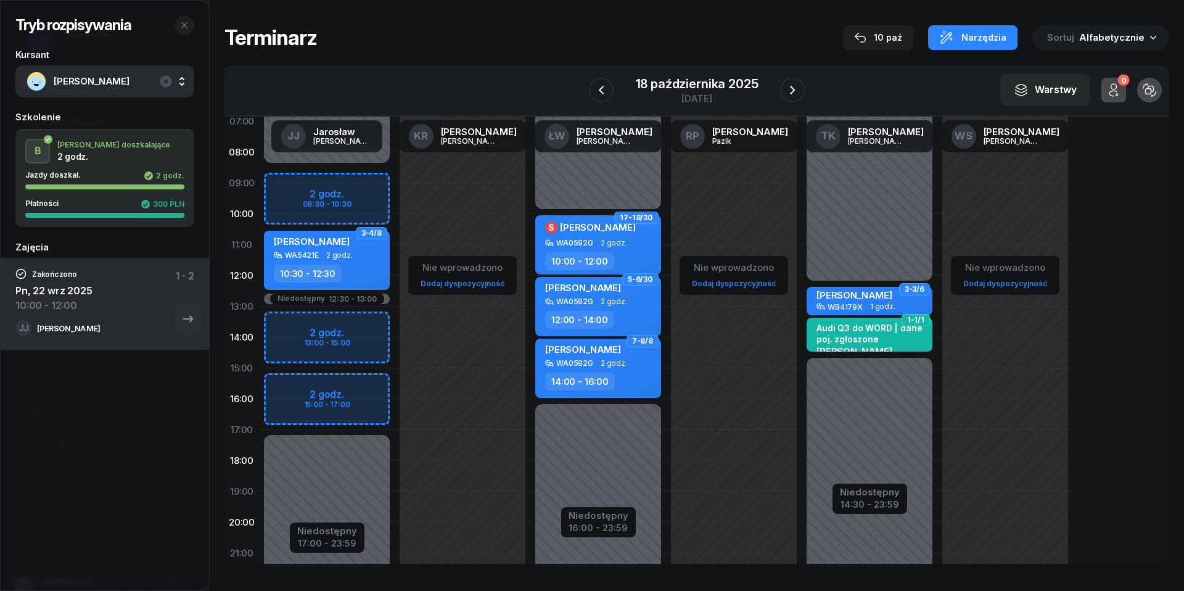
scroll to position [68, 0]
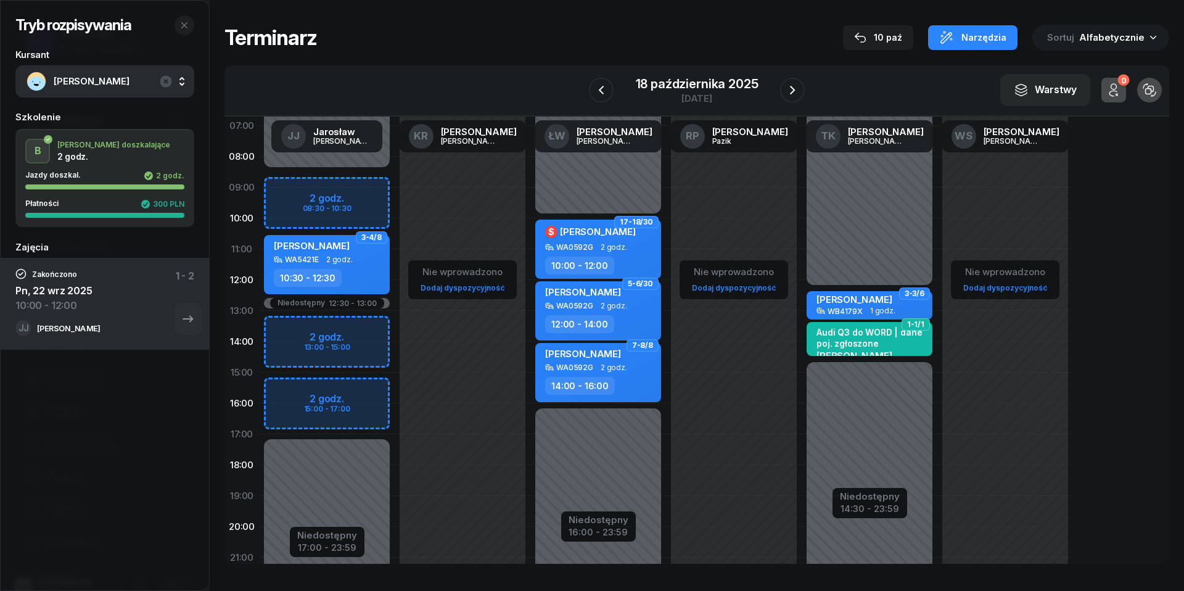
click at [777, 225] on div "Nie wprowadzono Dodaj dyspozycyjność" at bounding box center [734, 373] width 136 height 586
select select "10"
select select "12"
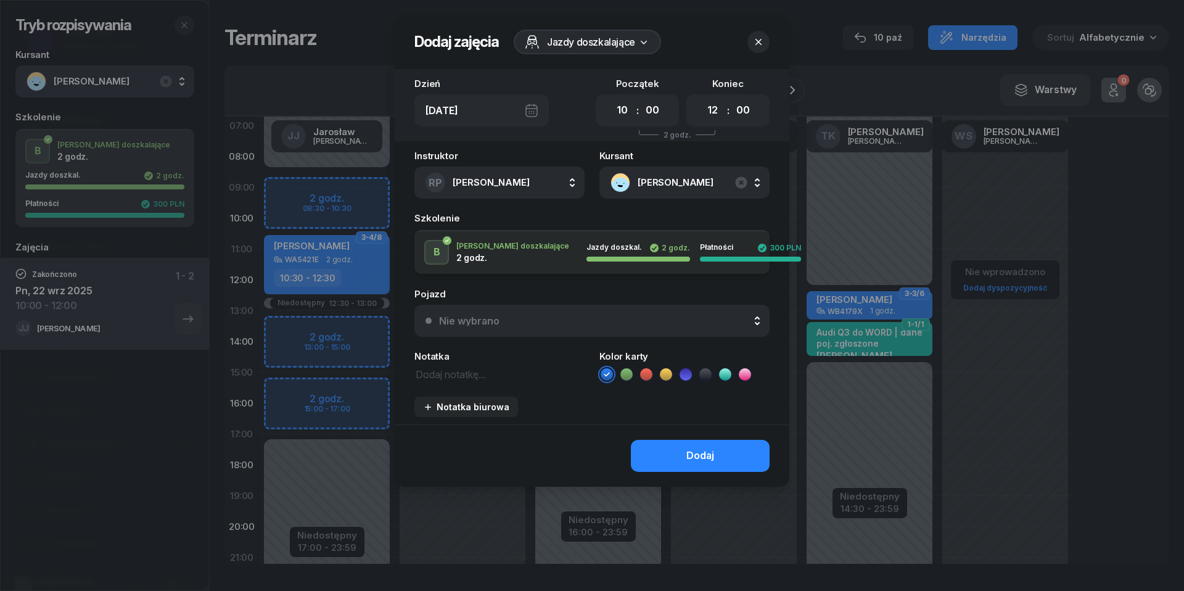
click at [760, 51] on button "button" at bounding box center [758, 42] width 22 height 22
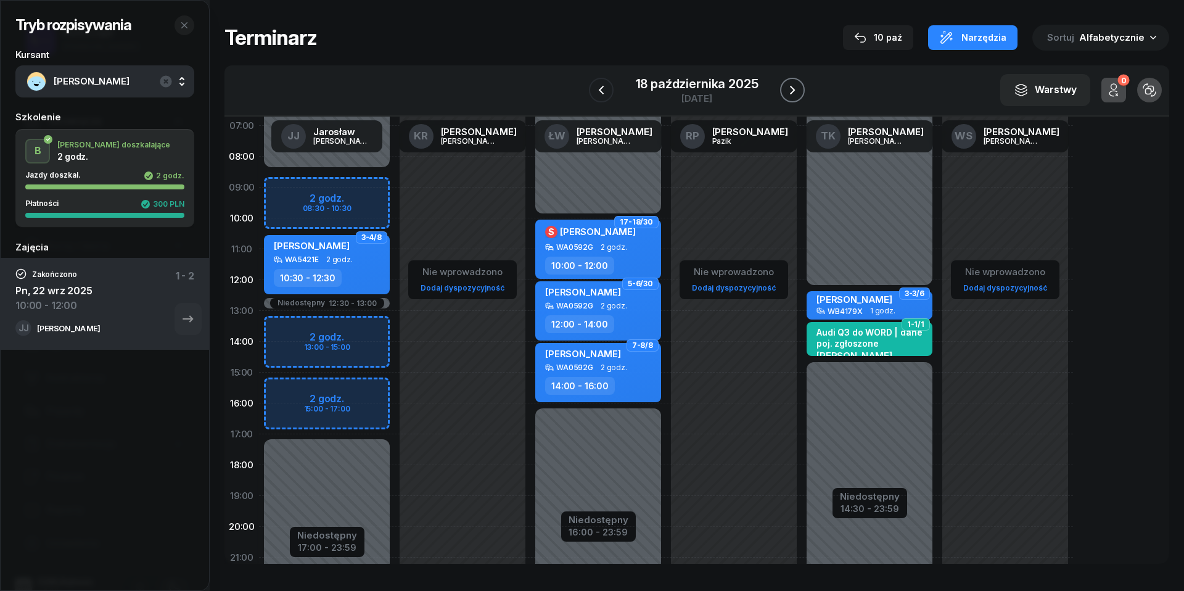
click at [792, 99] on button "button" at bounding box center [792, 90] width 25 height 25
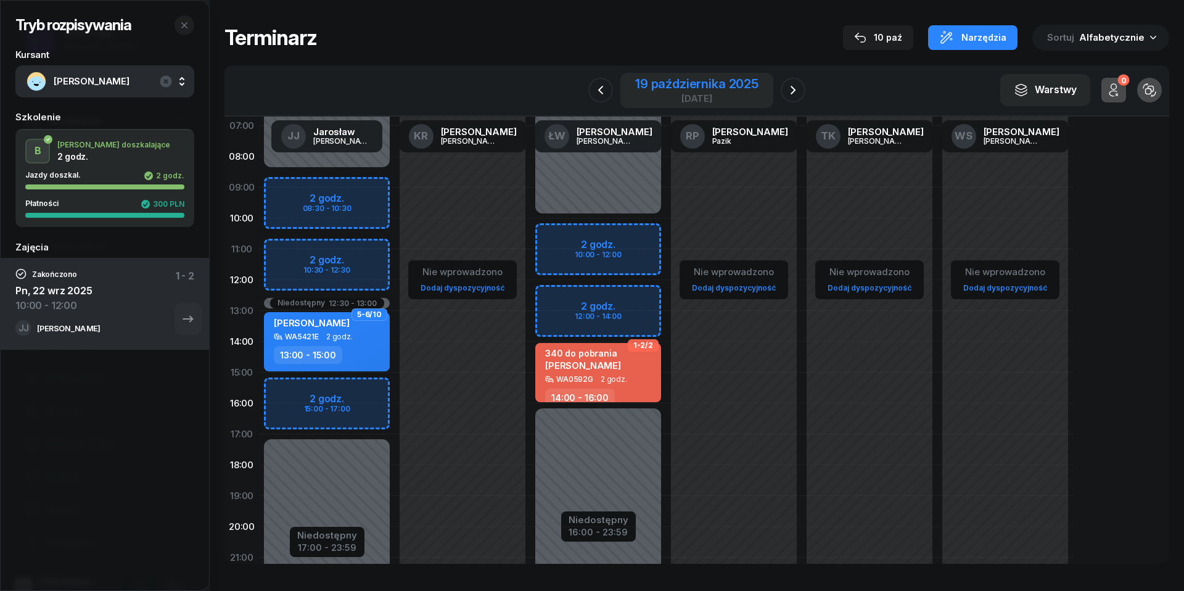
click at [684, 87] on div "19 października 2025" at bounding box center [696, 84] width 123 height 12
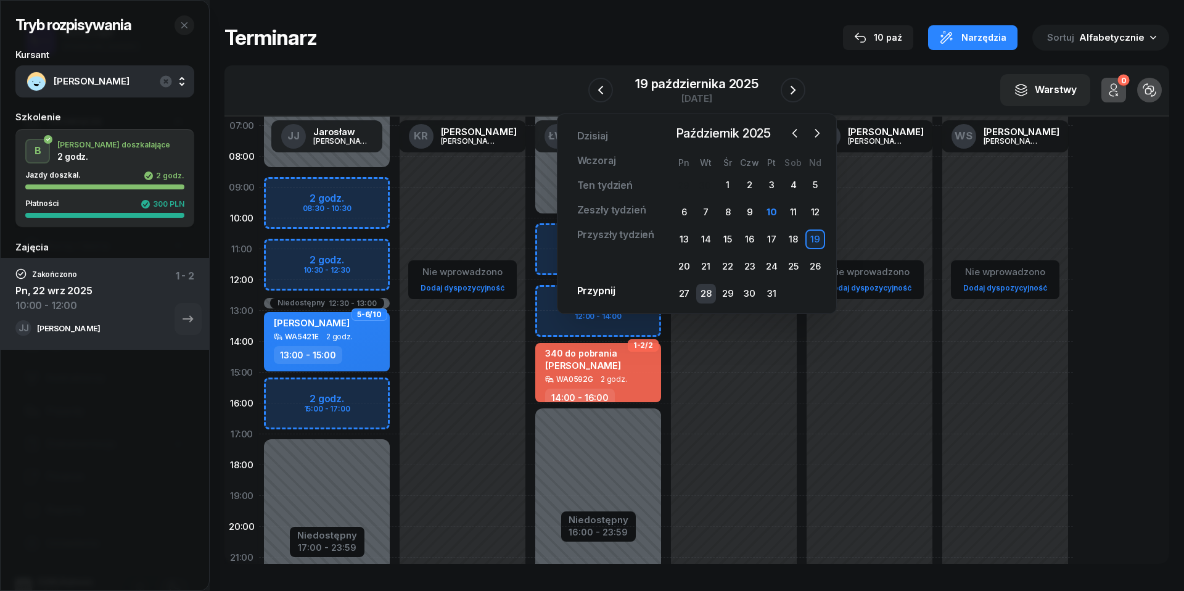
click at [705, 292] on div "28" at bounding box center [706, 294] width 20 height 20
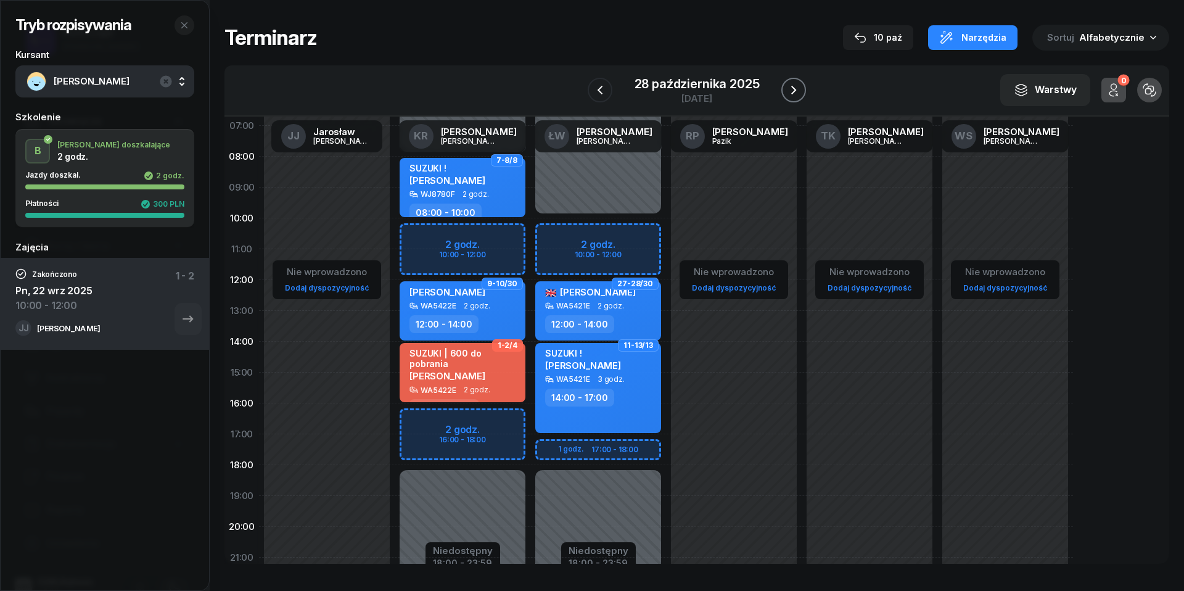
click at [793, 89] on icon "button" at bounding box center [793, 90] width 15 height 15
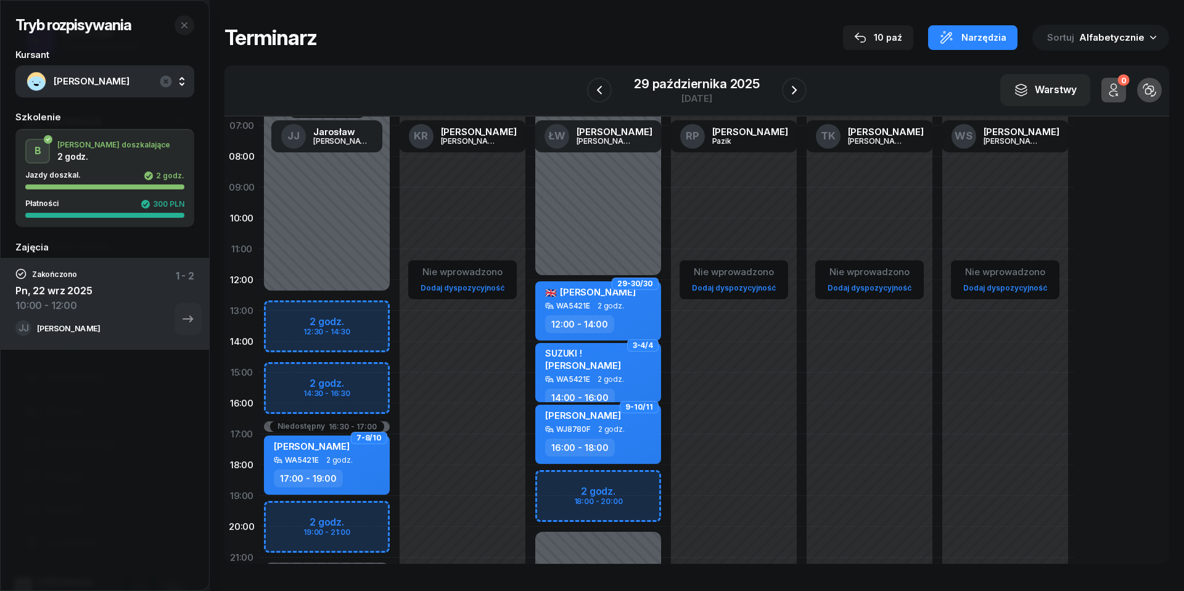
click at [700, 109] on div "W Wybierz [PERSON_NAME] KR [PERSON_NAME] ŁW [PERSON_NAME] RP [PERSON_NAME] TK […" at bounding box center [696, 90] width 944 height 51
click at [694, 84] on div "29 października 2025" at bounding box center [697, 84] width 126 height 12
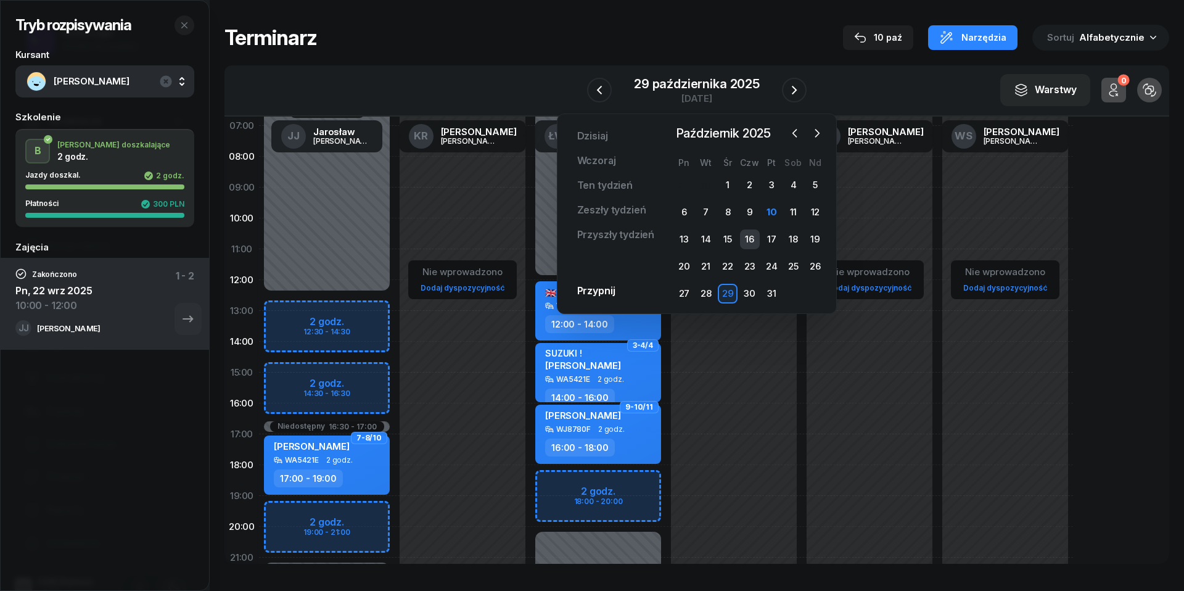
click at [742, 234] on div "16" at bounding box center [750, 239] width 20 height 20
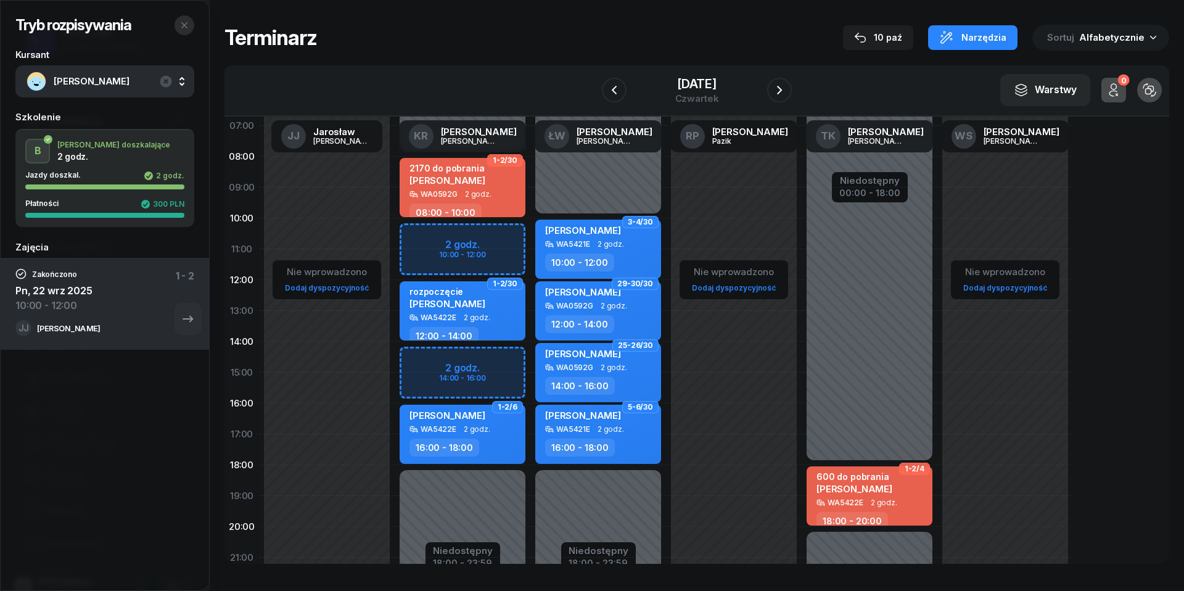
click at [186, 20] on icon "button" at bounding box center [184, 25] width 10 height 10
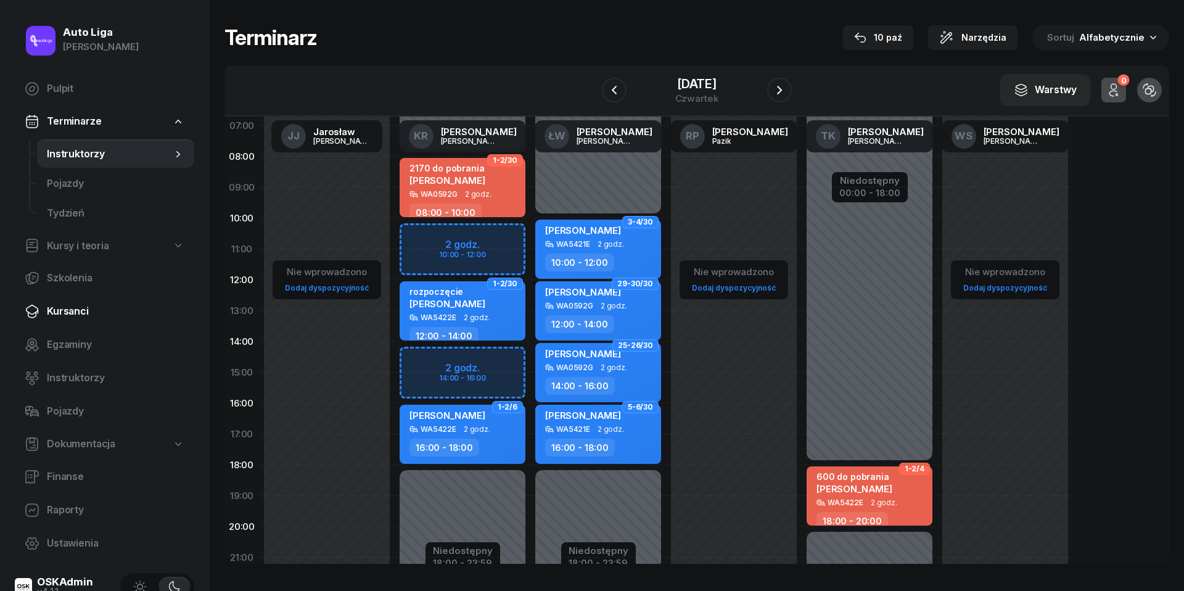
click at [64, 307] on span "Kursanci" at bounding box center [115, 311] width 137 height 16
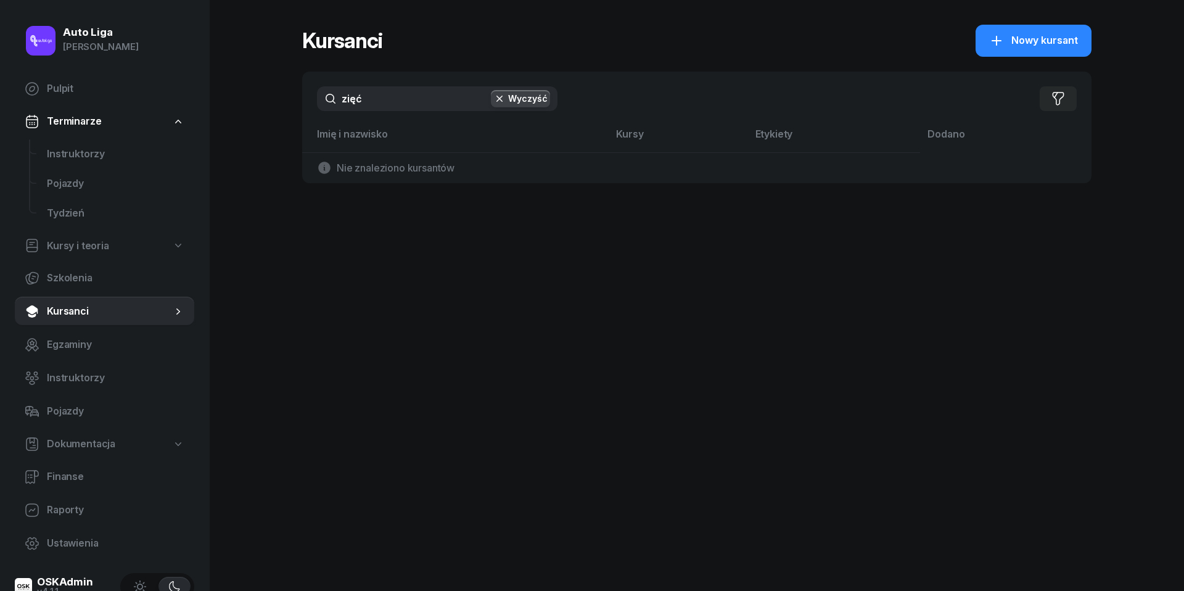
click at [385, 97] on input "zięć" at bounding box center [437, 98] width 240 height 25
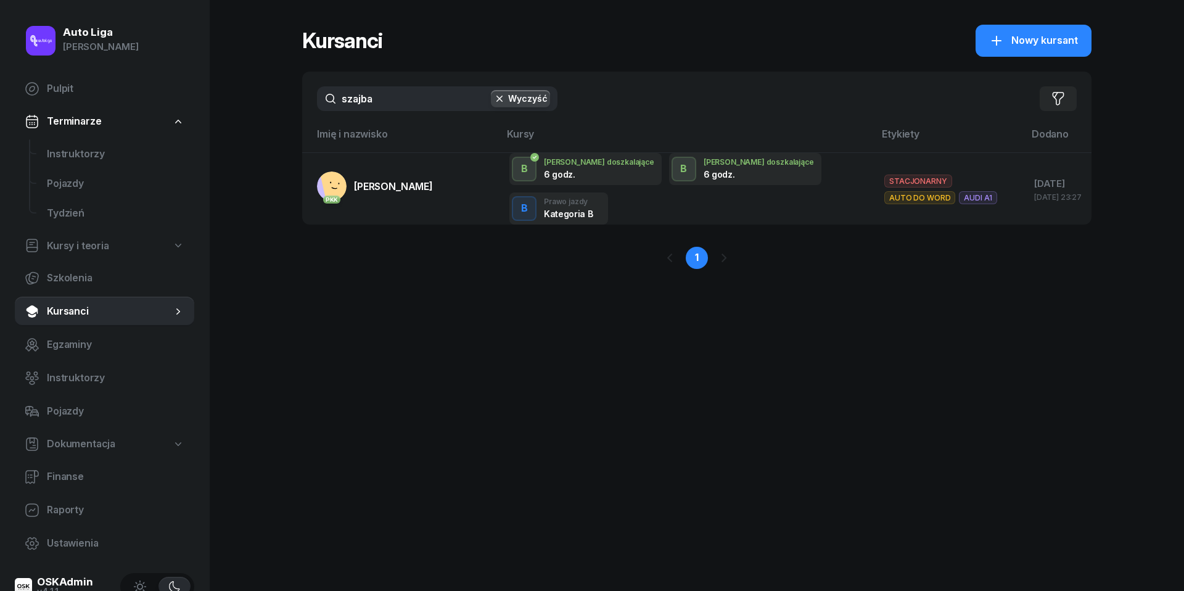
type input "szajba"
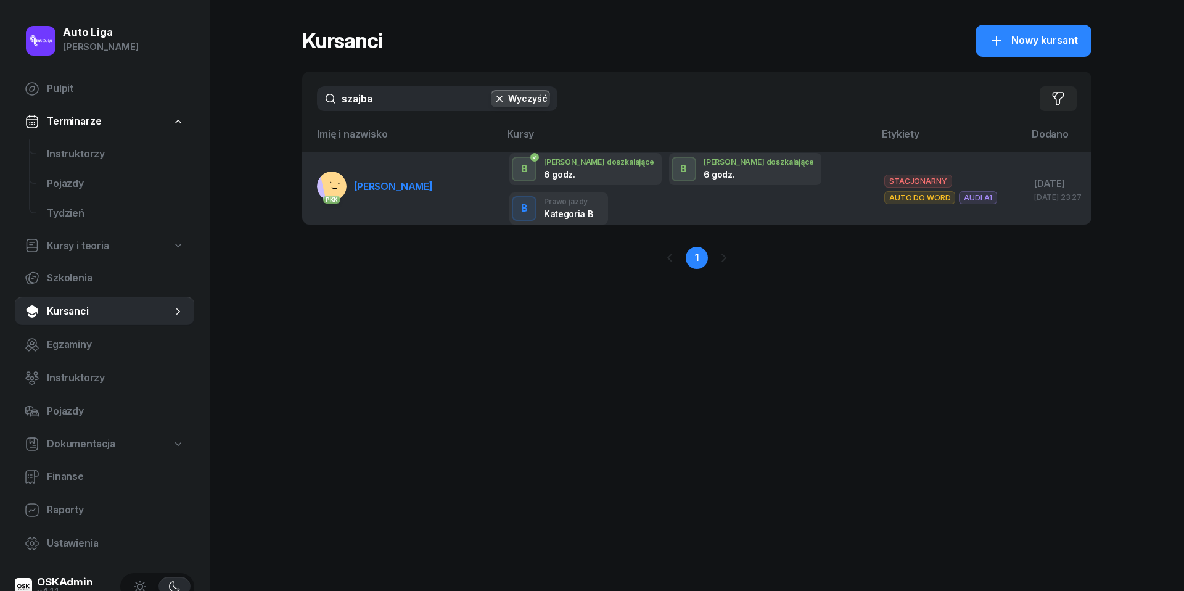
drag, startPoint x: 383, startPoint y: 126, endPoint x: 377, endPoint y: 196, distance: 70.5
click at [377, 196] on link "PKK [PERSON_NAME]" at bounding box center [375, 186] width 116 height 30
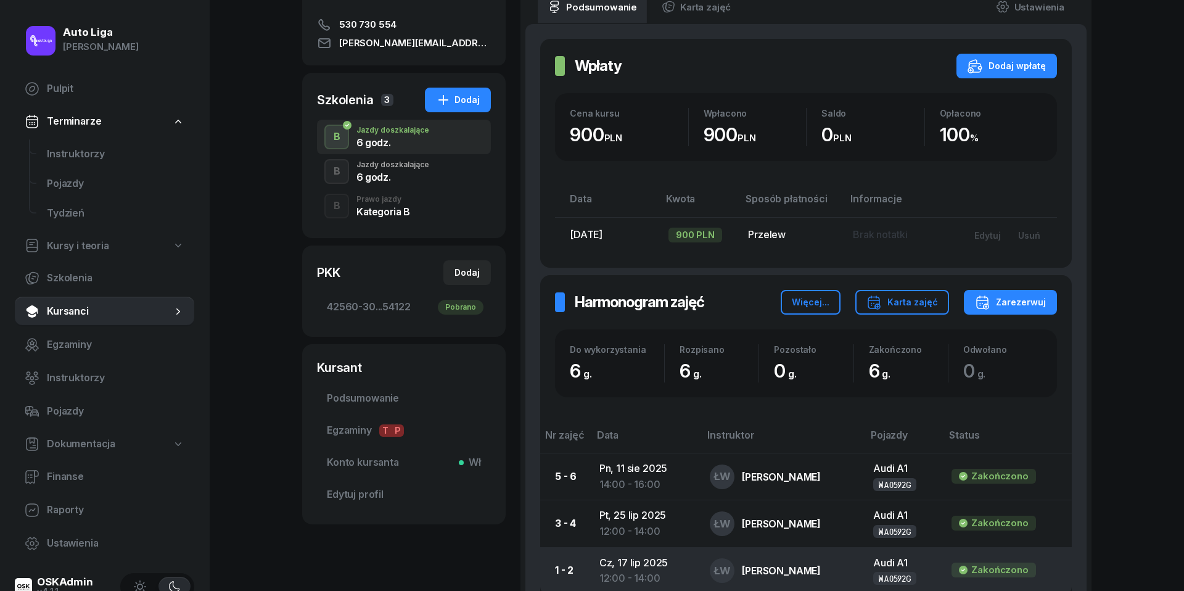
scroll to position [131, 0]
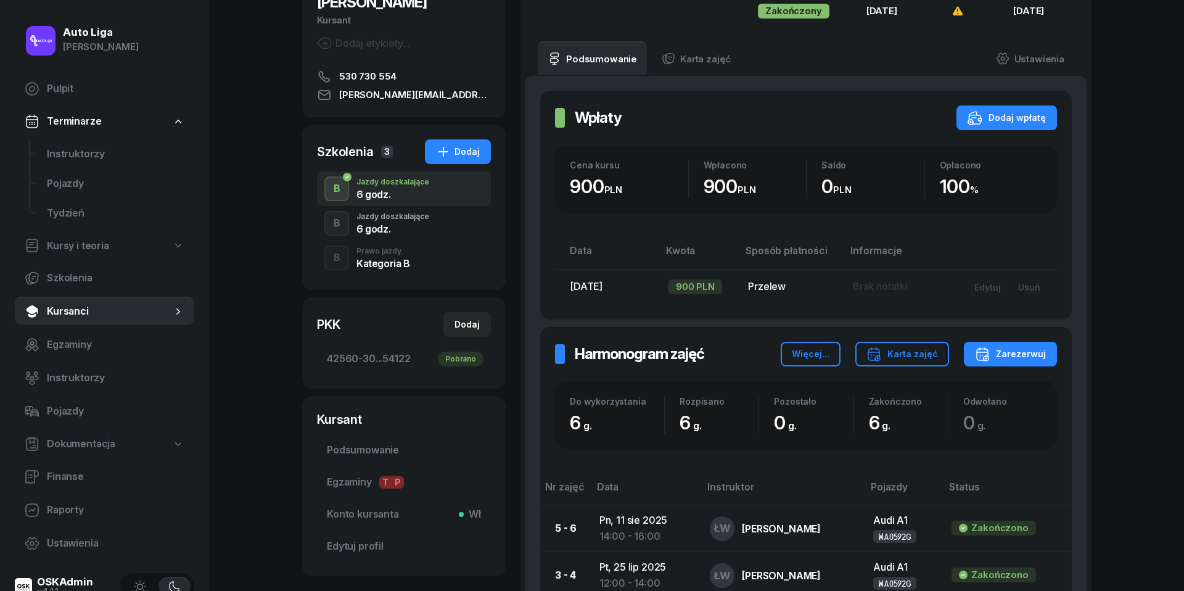
click at [397, 227] on div "6 godz." at bounding box center [392, 229] width 73 height 10
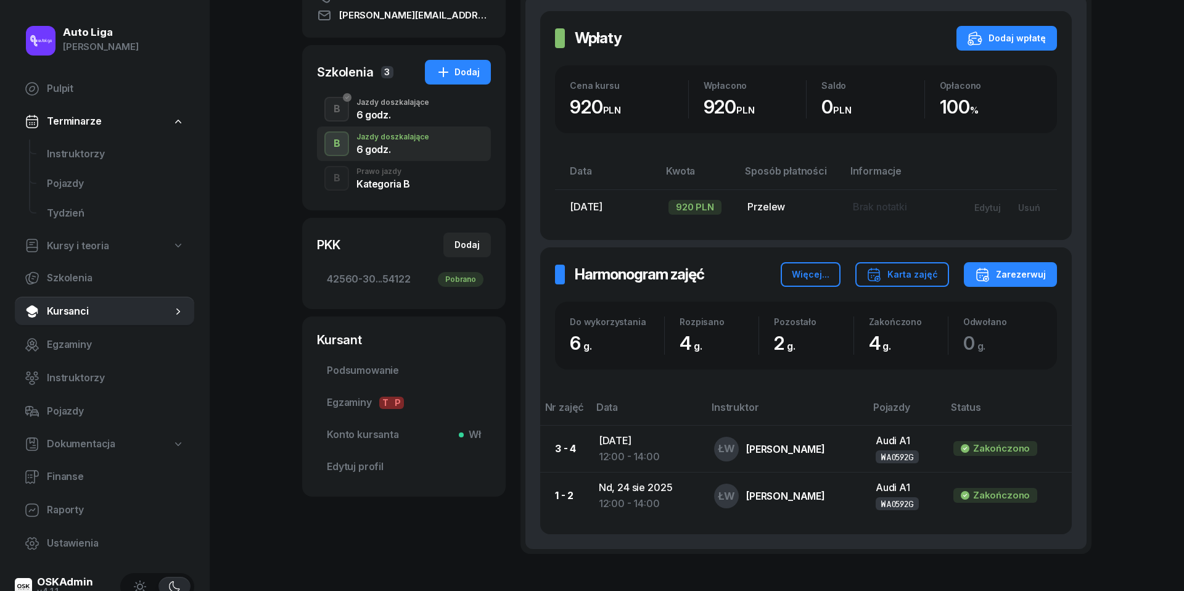
scroll to position [221, 0]
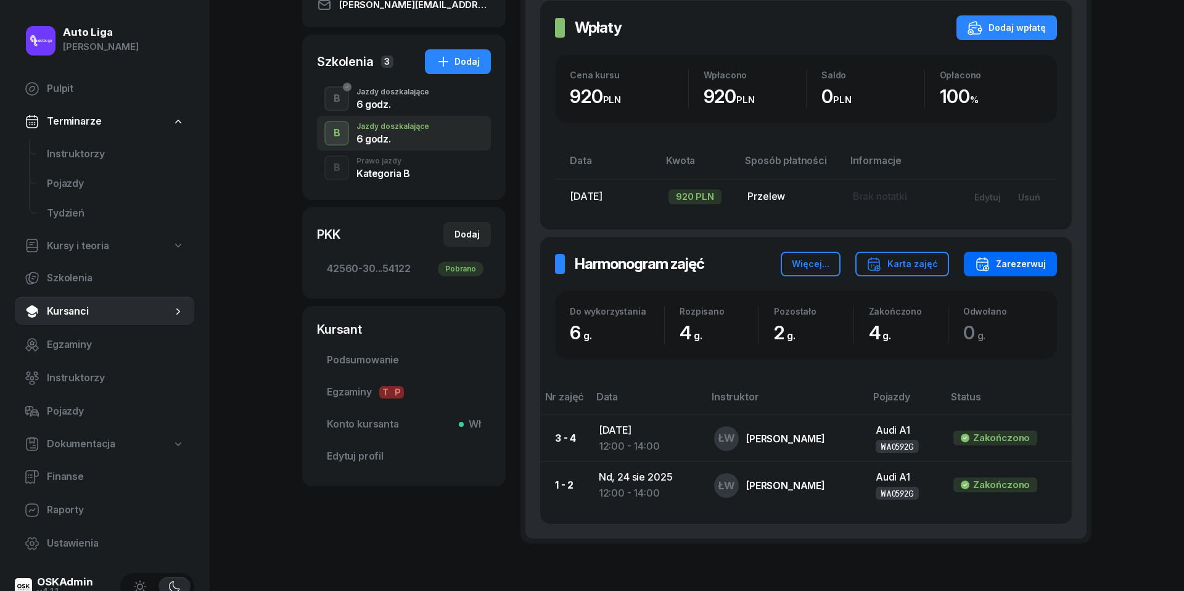
click at [1023, 265] on div "Zarezerwuj" at bounding box center [1010, 263] width 71 height 15
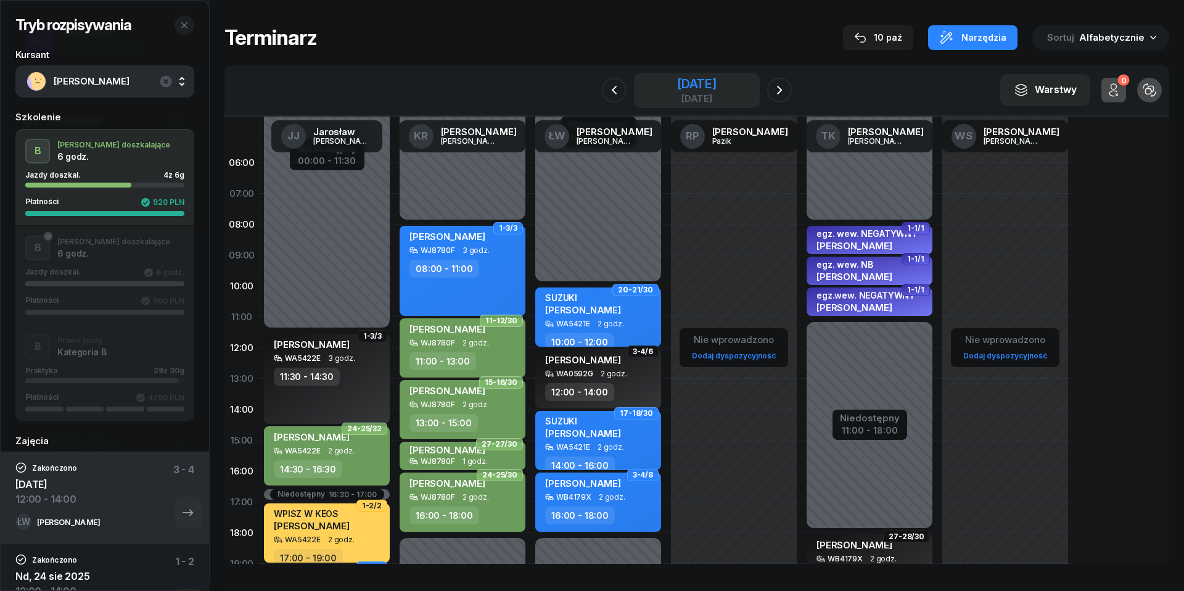
click at [689, 78] on div "[DATE]" at bounding box center [696, 84] width 39 height 12
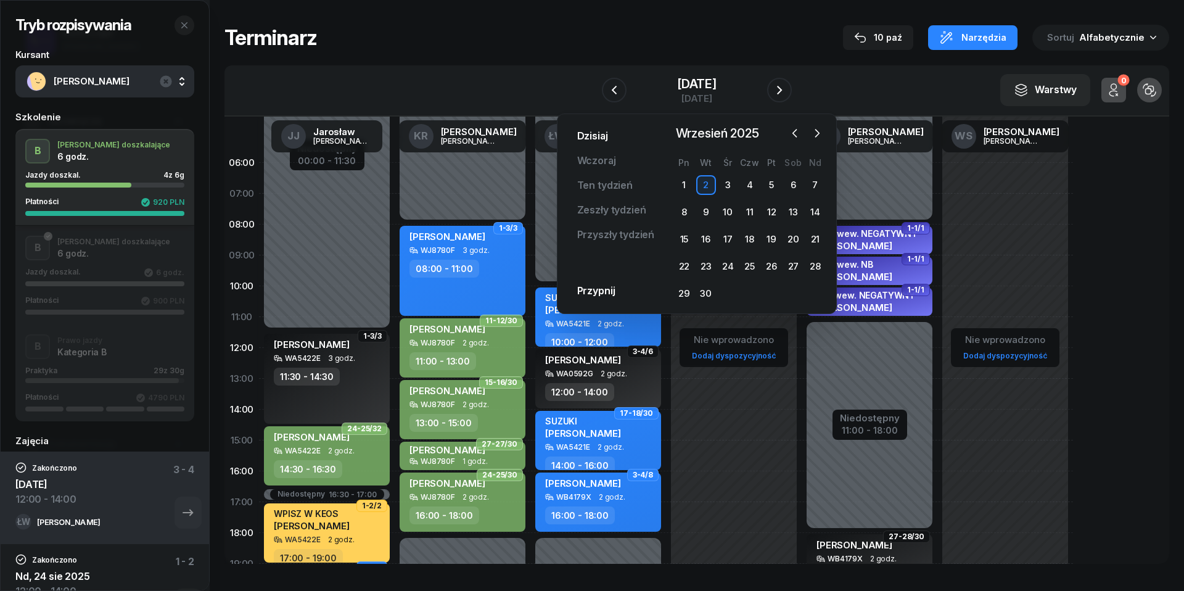
click at [587, 138] on link "Dzisiaj" at bounding box center [592, 136] width 51 height 25
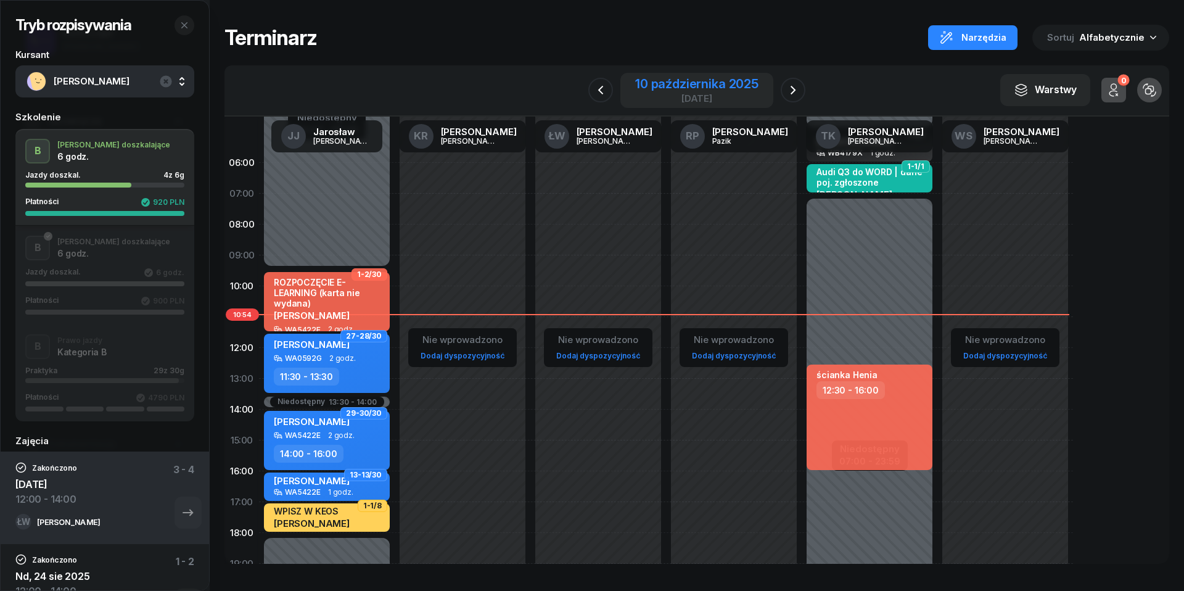
click at [731, 83] on div "10 października 2025" at bounding box center [696, 84] width 123 height 12
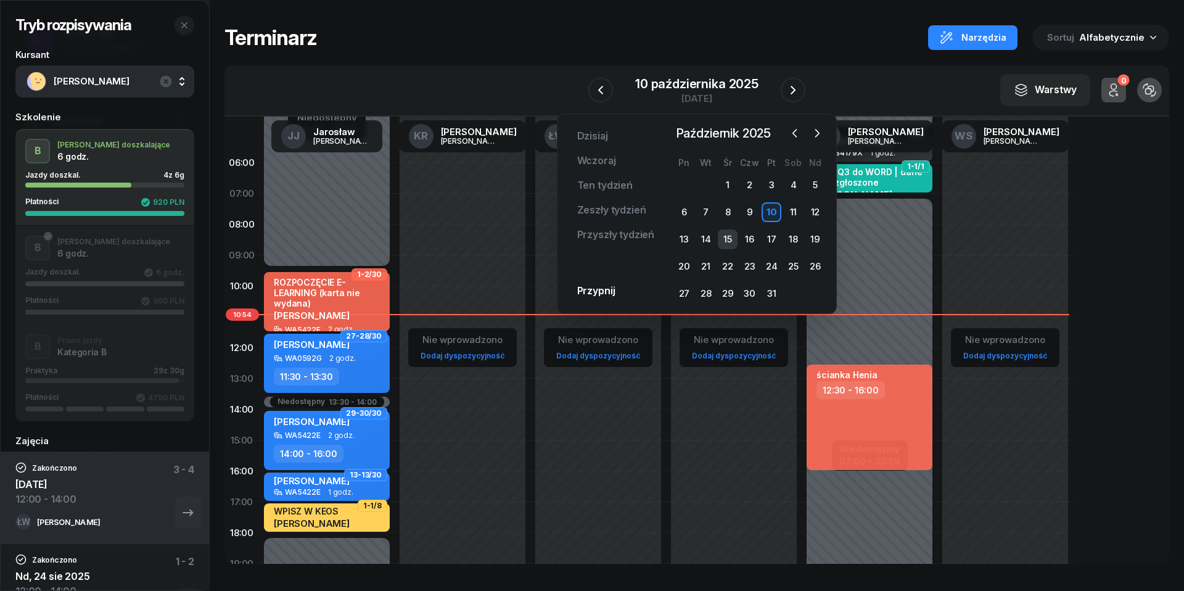
click at [725, 237] on div "15" at bounding box center [728, 239] width 20 height 20
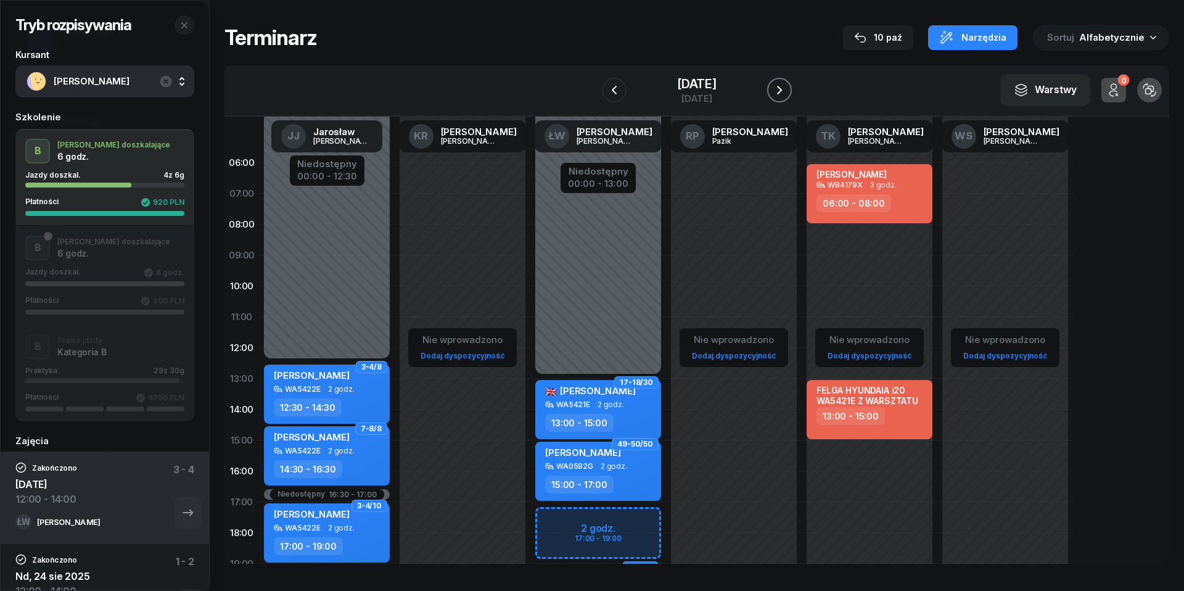
click at [787, 90] on icon "button" at bounding box center [779, 90] width 15 height 15
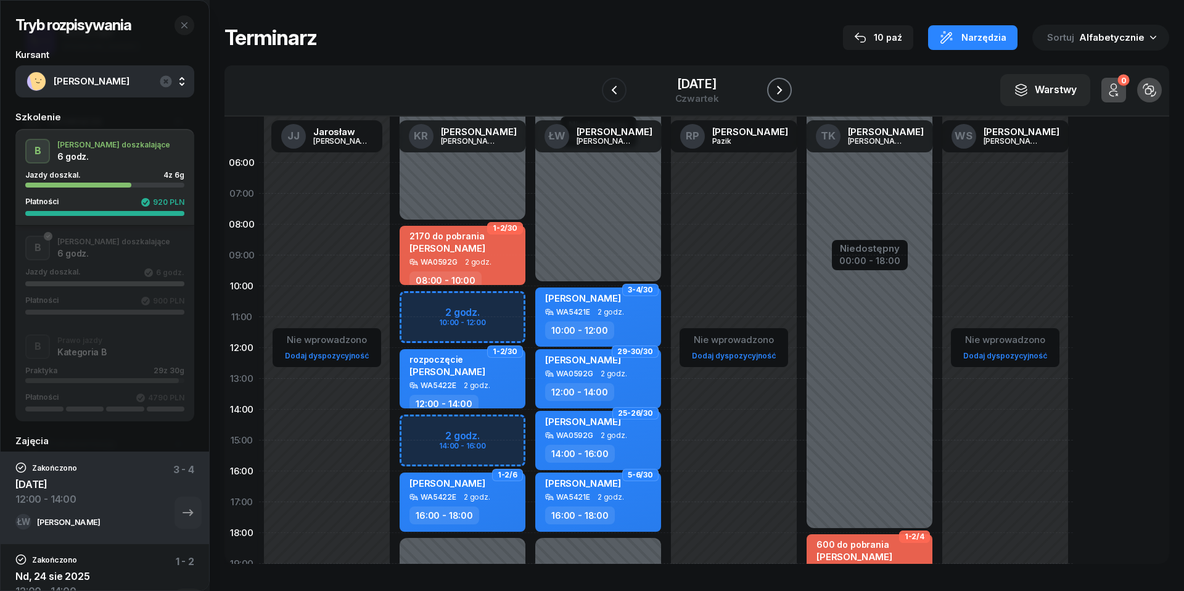
click at [787, 90] on icon "button" at bounding box center [779, 90] width 15 height 15
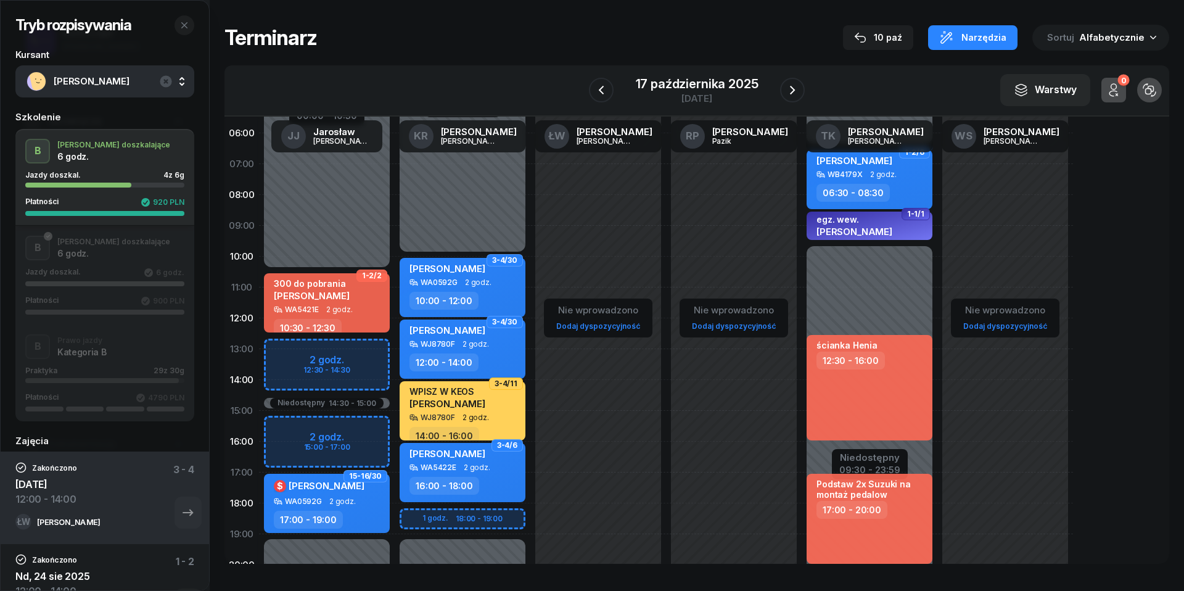
scroll to position [33, 0]
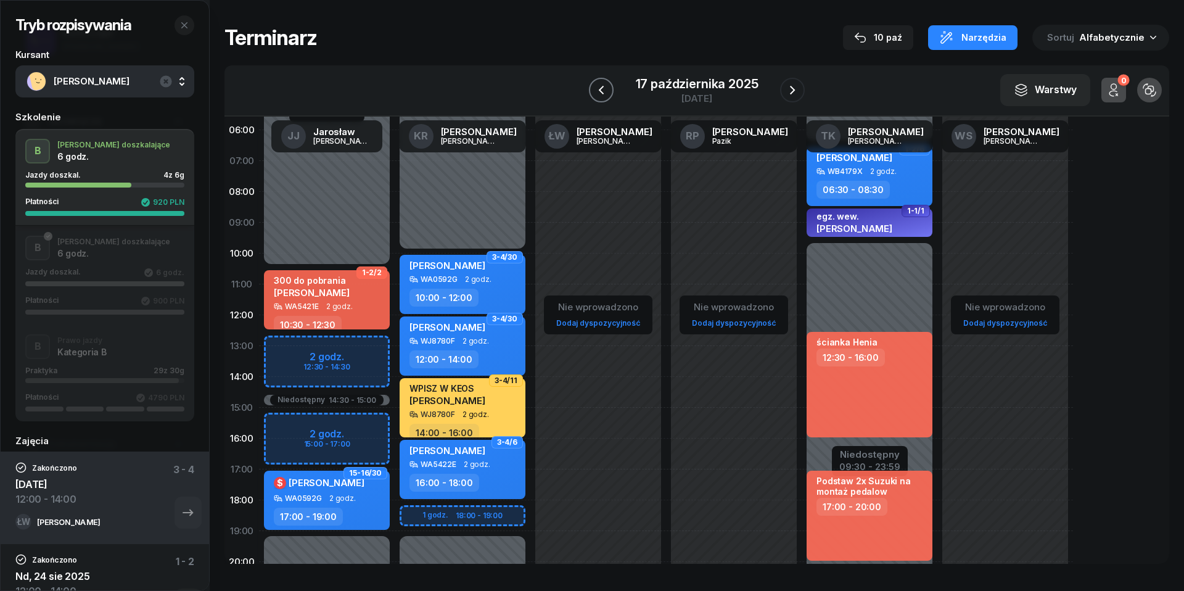
click at [595, 95] on icon "button" at bounding box center [601, 90] width 15 height 15
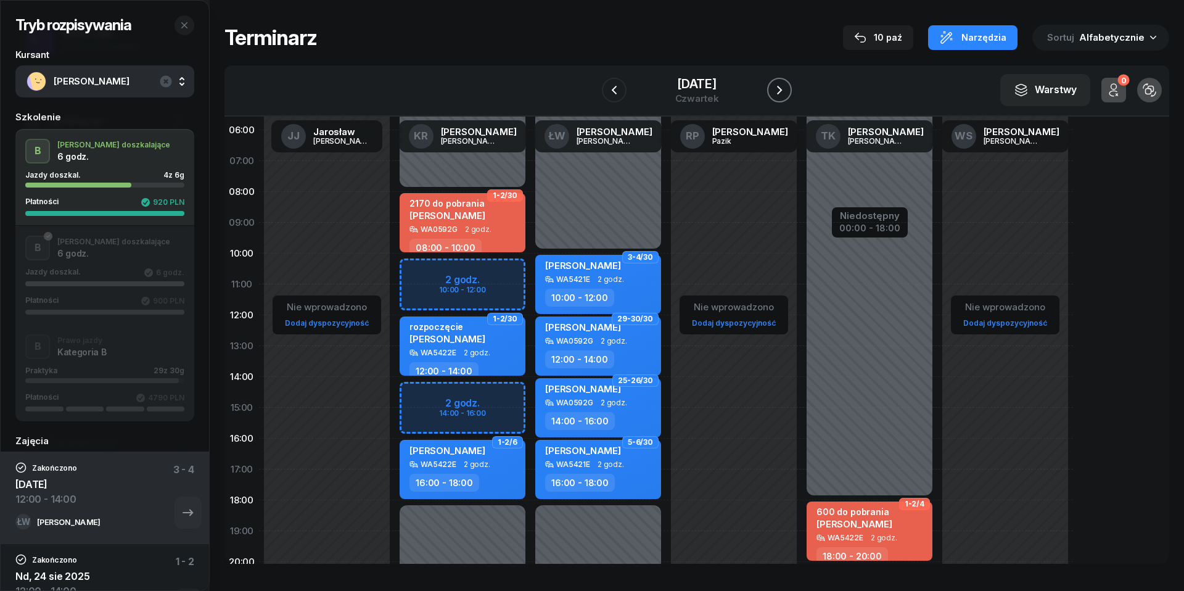
click at [787, 83] on icon "button" at bounding box center [779, 90] width 15 height 15
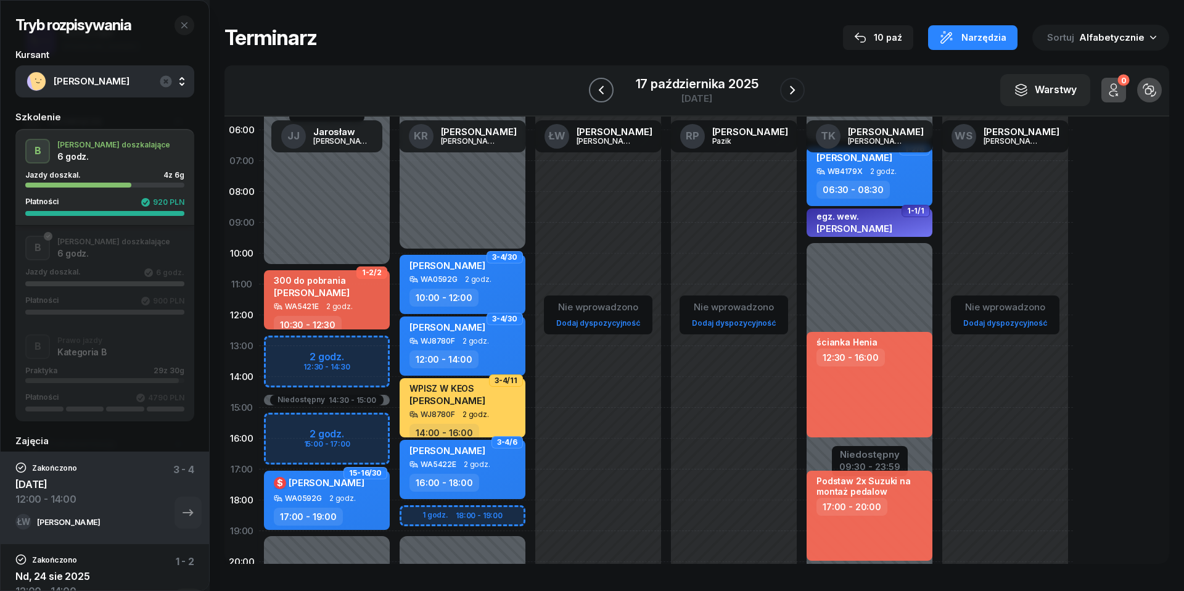
click at [591, 83] on button "button" at bounding box center [601, 90] width 25 height 25
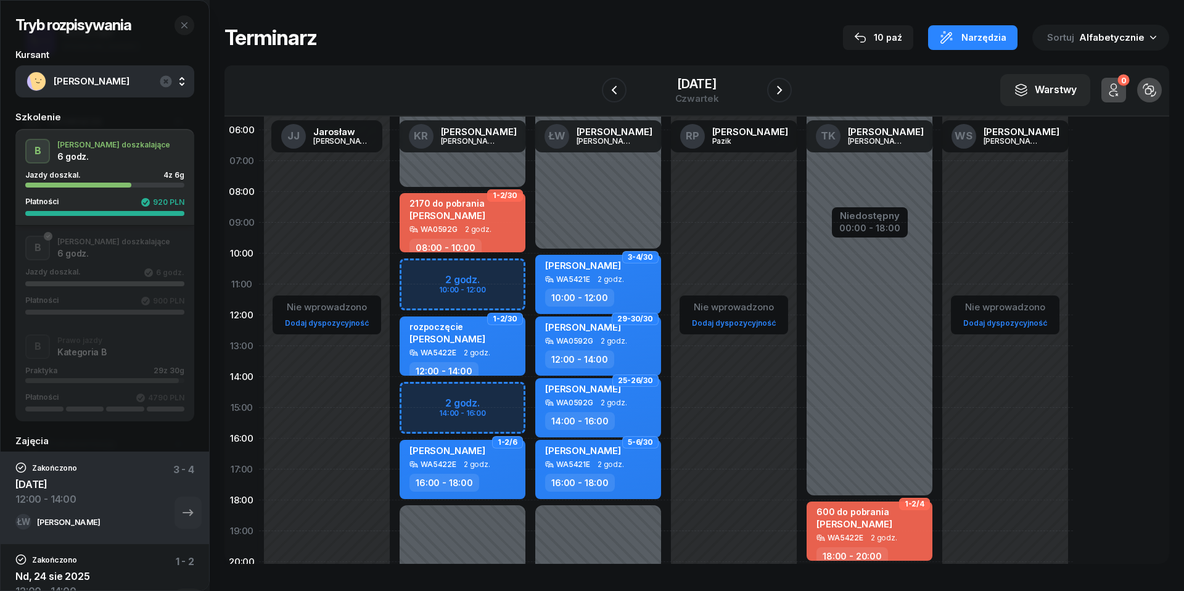
click at [489, 227] on div "WA0592G 2 godz." at bounding box center [463, 229] width 108 height 9
select select "08"
select select "10"
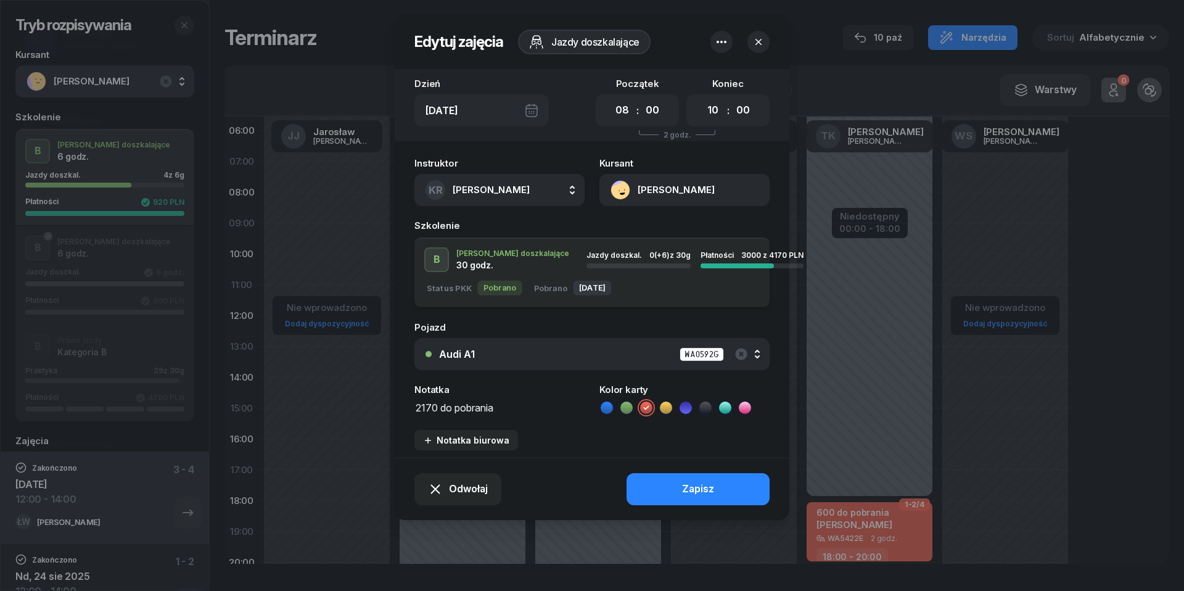
click at [627, 187] on button "[PERSON_NAME]" at bounding box center [684, 190] width 170 height 32
click at [630, 237] on div "Otwórz profil" at bounding box center [640, 232] width 60 height 16
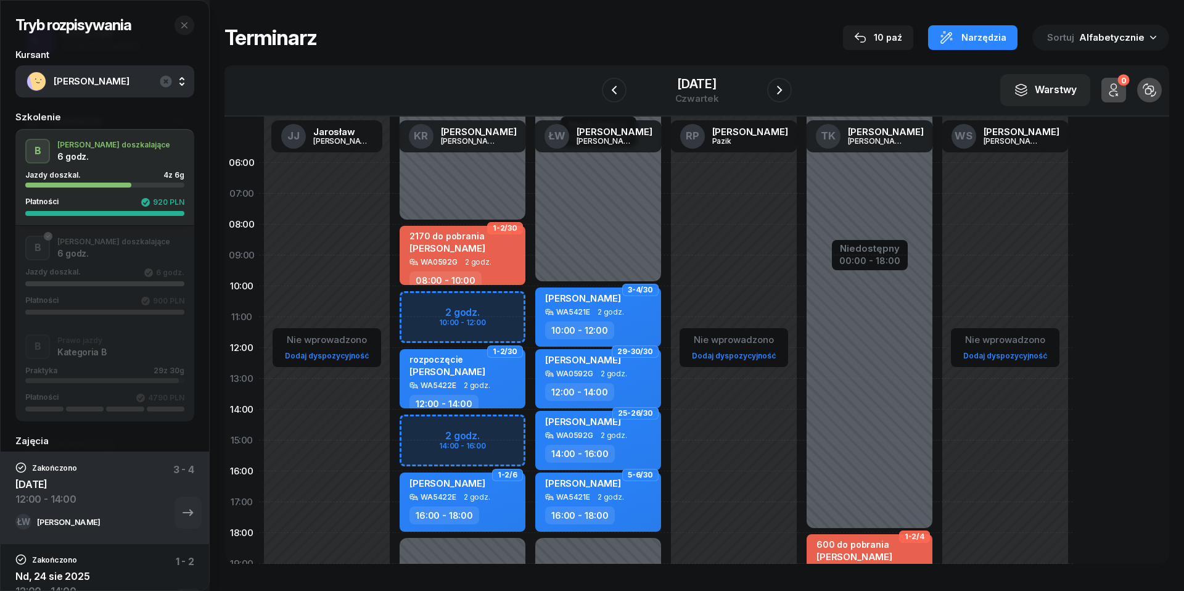
click at [475, 242] on div "[PERSON_NAME]" at bounding box center [447, 247] width 76 height 10
select select "08"
select select "10"
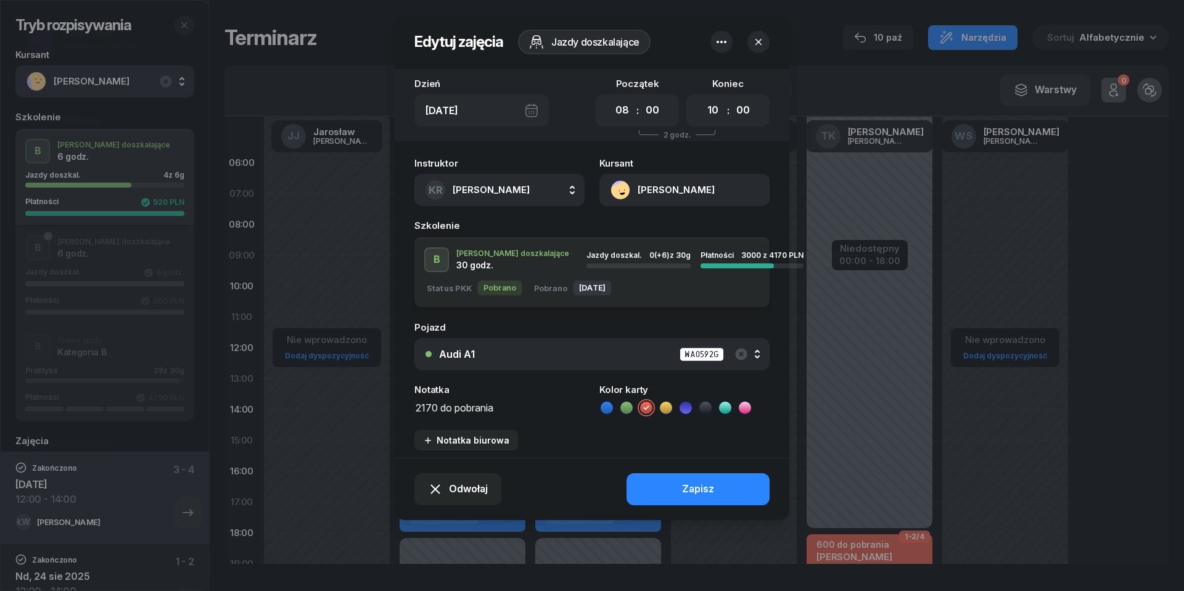
click at [422, 405] on textarea "2170 do pobrania" at bounding box center [499, 406] width 170 height 15
type textarea "1170 do pobrania"
click at [720, 491] on button "Zapisz" at bounding box center [697, 489] width 143 height 32
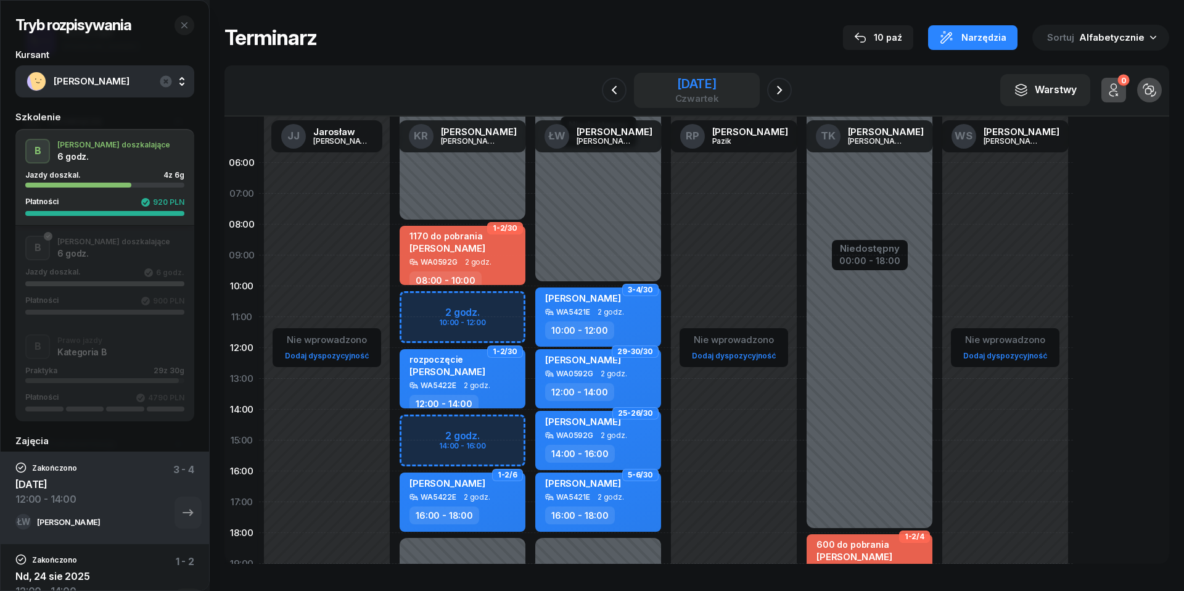
click at [688, 102] on div "czwartek" at bounding box center [697, 98] width 44 height 9
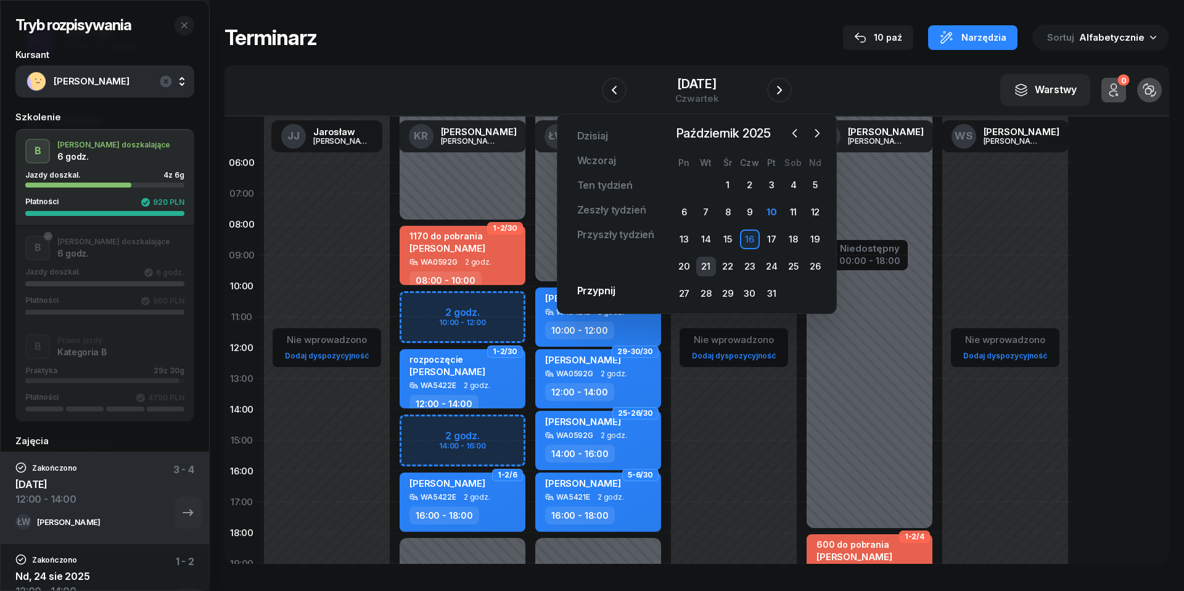
click at [708, 260] on div "21" at bounding box center [706, 266] width 20 height 20
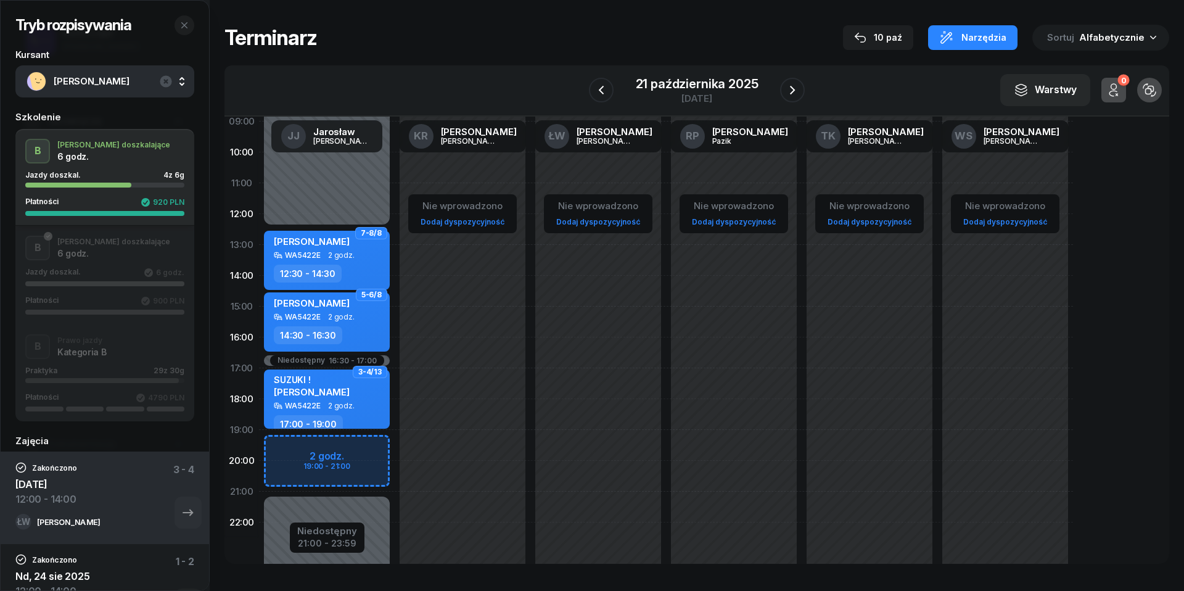
scroll to position [134, 0]
click at [793, 90] on icon "button" at bounding box center [792, 90] width 15 height 15
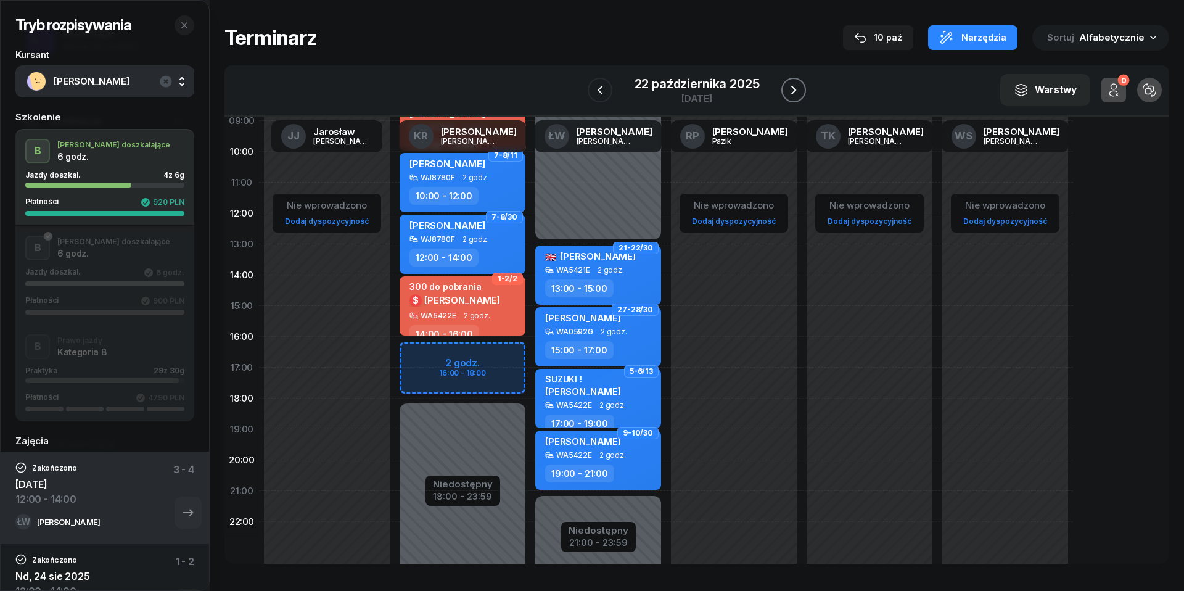
click at [793, 90] on icon "button" at bounding box center [793, 90] width 15 height 15
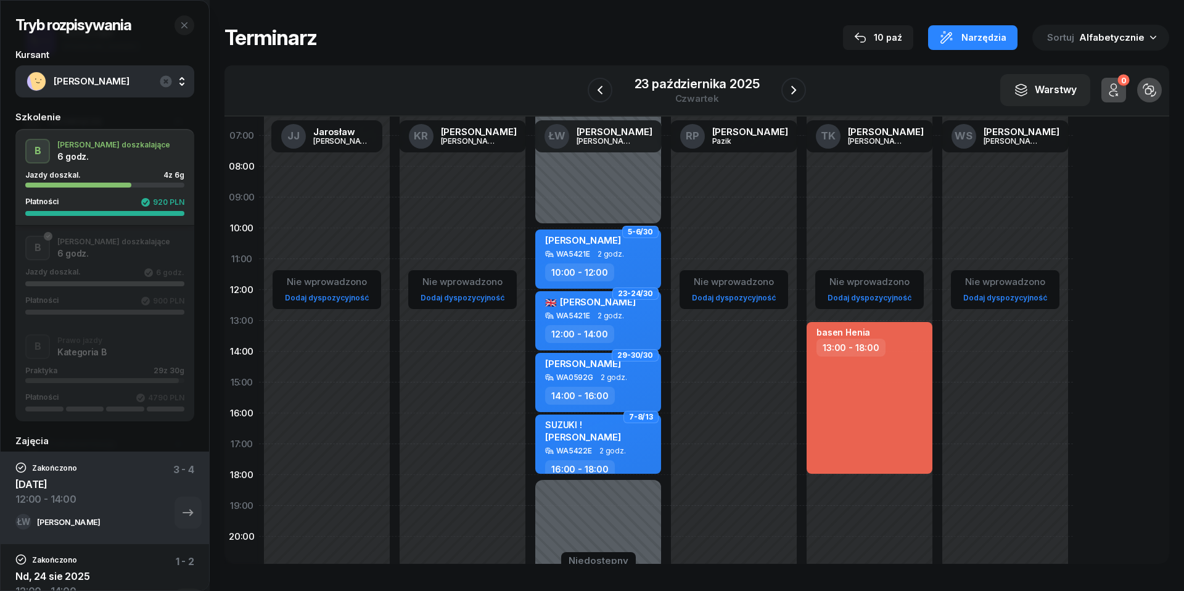
scroll to position [57, 0]
click at [797, 92] on icon "button" at bounding box center [793, 90] width 15 height 15
click at [797, 92] on icon "button" at bounding box center [794, 90] width 15 height 15
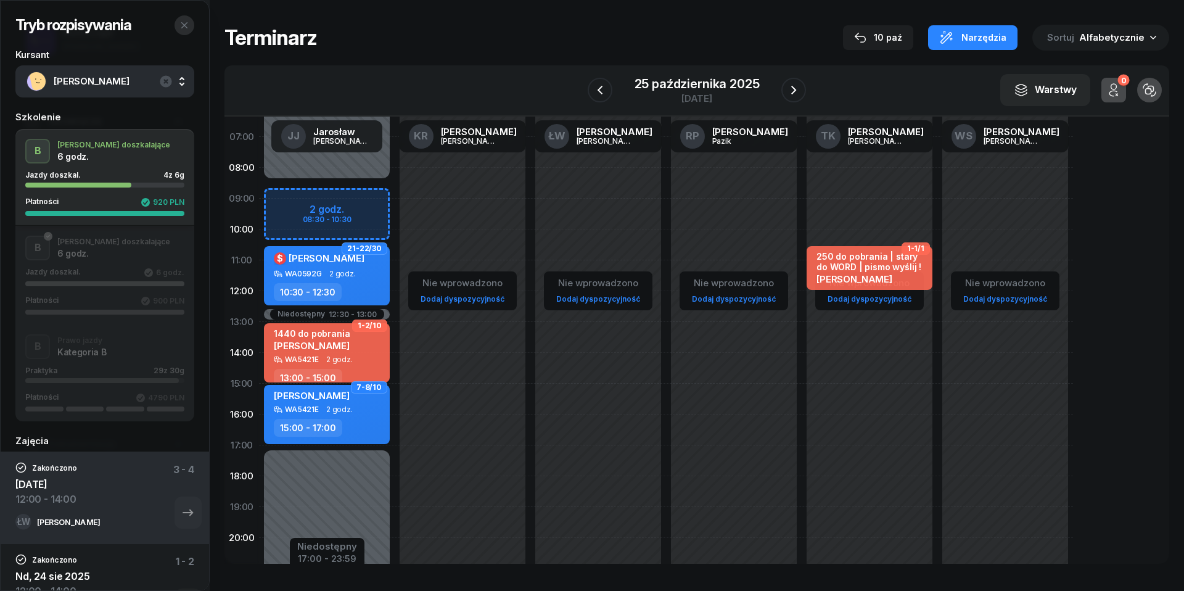
click at [185, 28] on icon "button" at bounding box center [184, 25] width 10 height 10
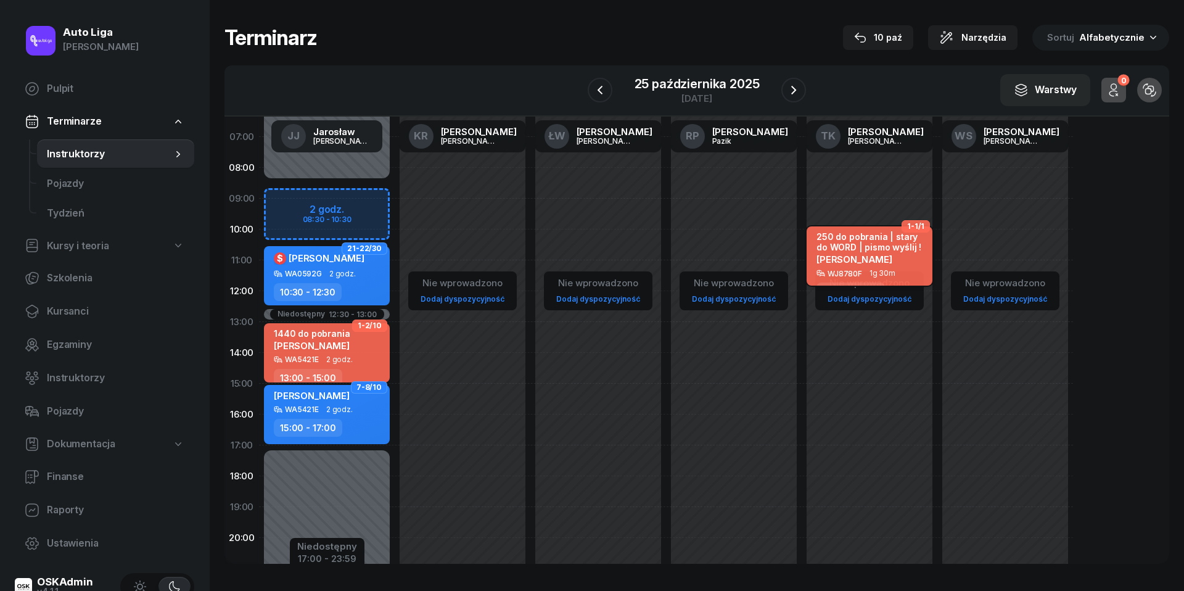
click at [886, 269] on span "1g 30m" at bounding box center [882, 273] width 26 height 9
select select "10"
select select "30"
select select "12"
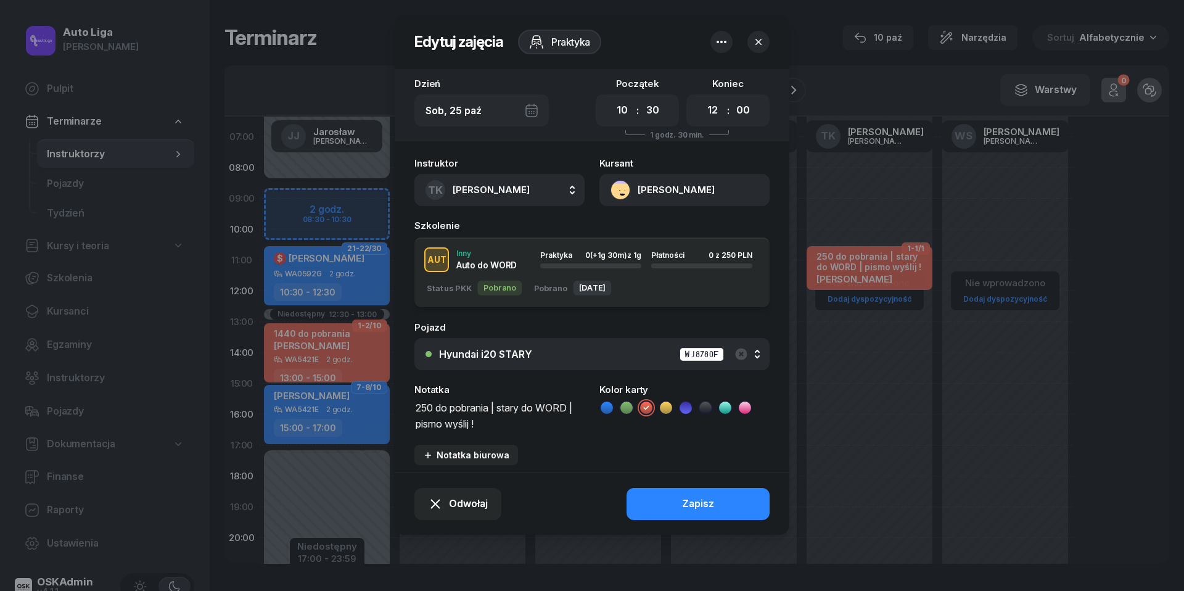
click at [621, 191] on button "[PERSON_NAME]" at bounding box center [684, 190] width 170 height 32
click at [629, 237] on div "Otwórz profil" at bounding box center [640, 232] width 60 height 16
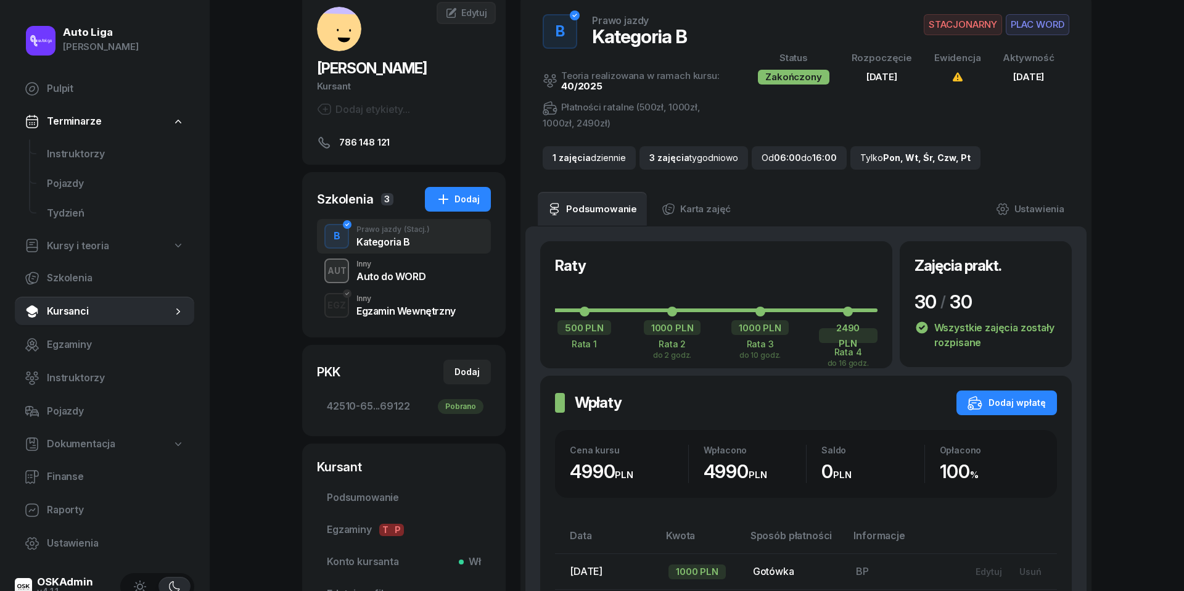
scroll to position [73, 0]
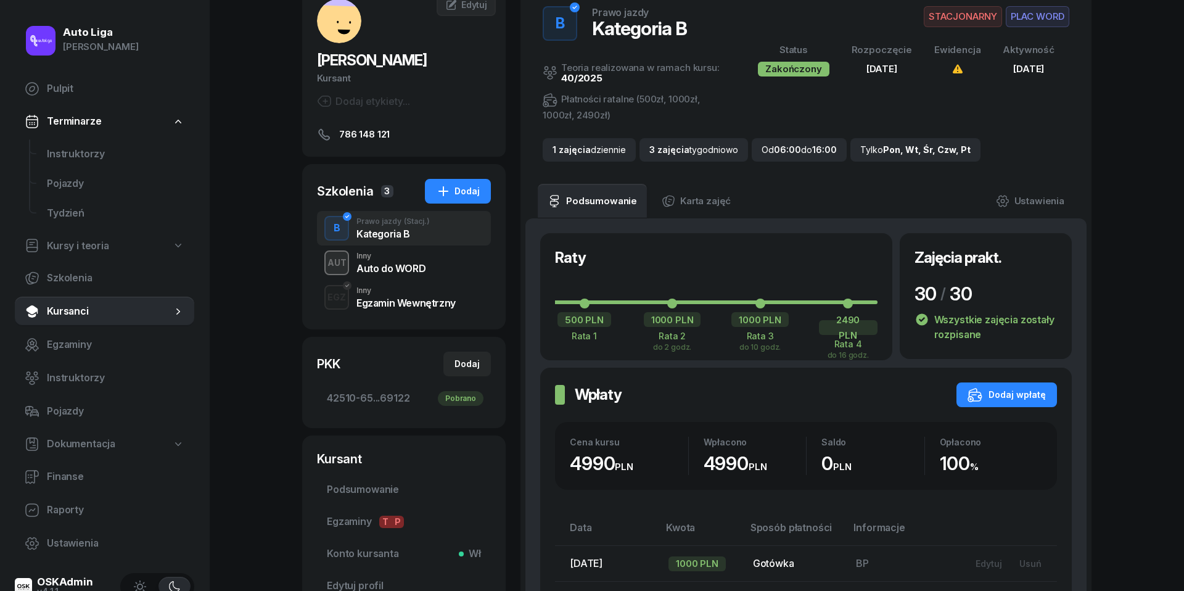
click at [404, 263] on div "Auto do WORD" at bounding box center [390, 268] width 69 height 10
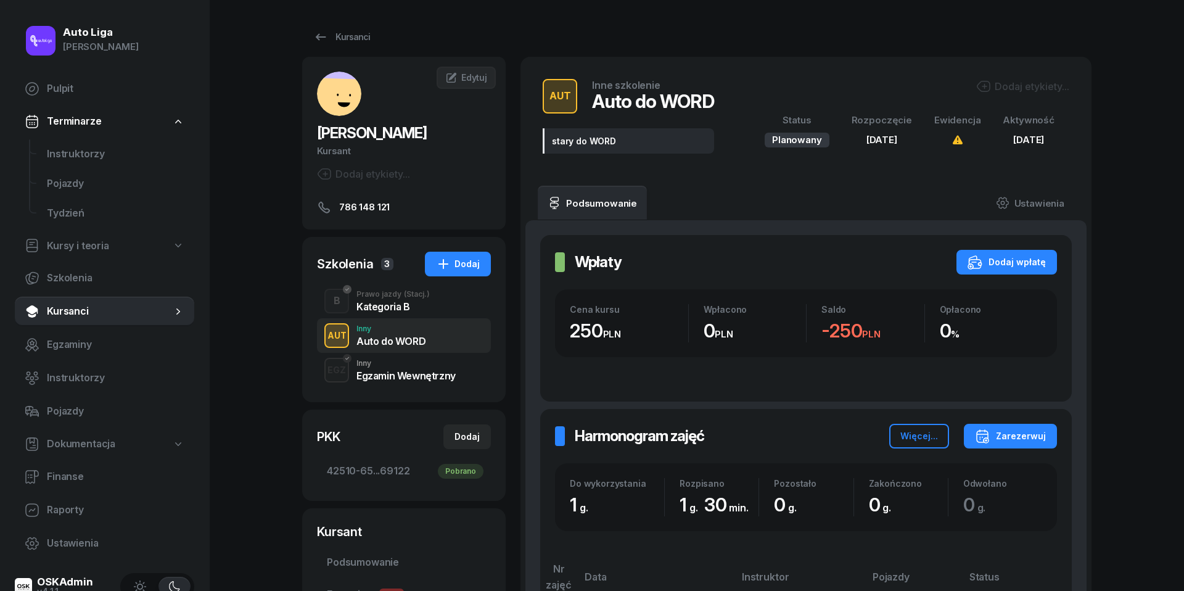
click at [386, 297] on div "Prawo jazdy (Stacj.)" at bounding box center [392, 293] width 73 height 7
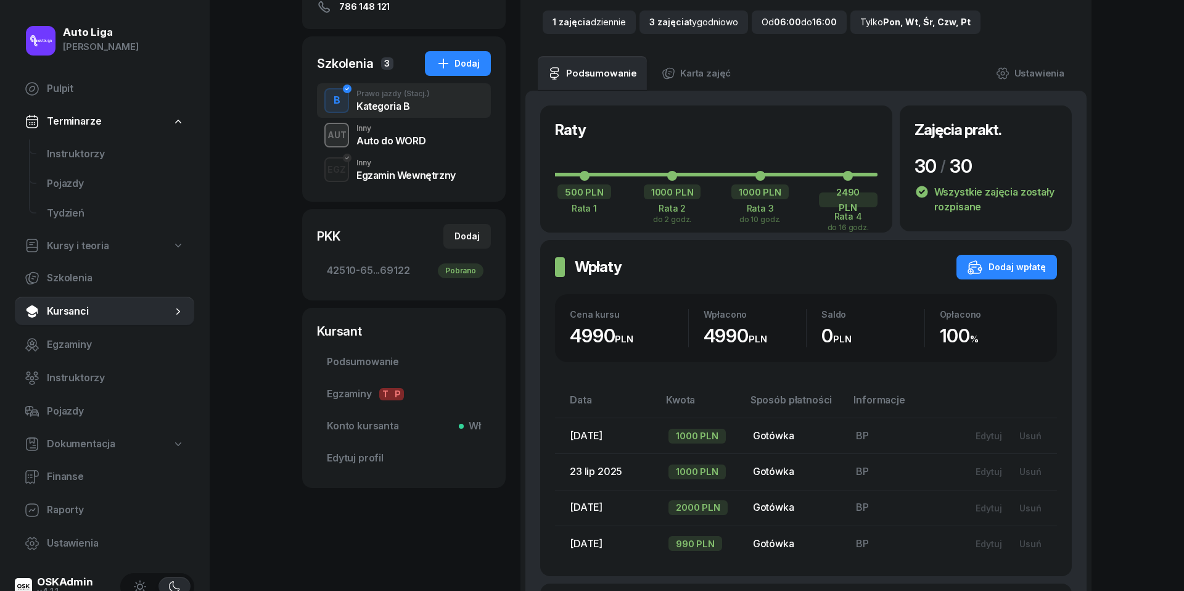
scroll to position [166, 0]
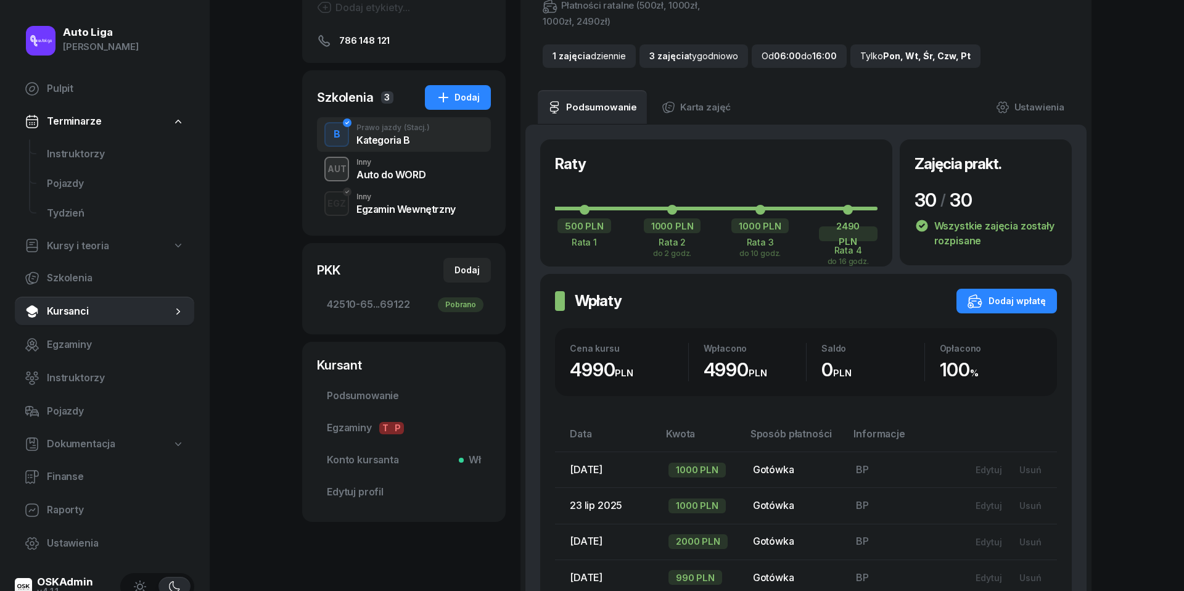
click at [405, 172] on div "Auto do WORD" at bounding box center [390, 175] width 69 height 10
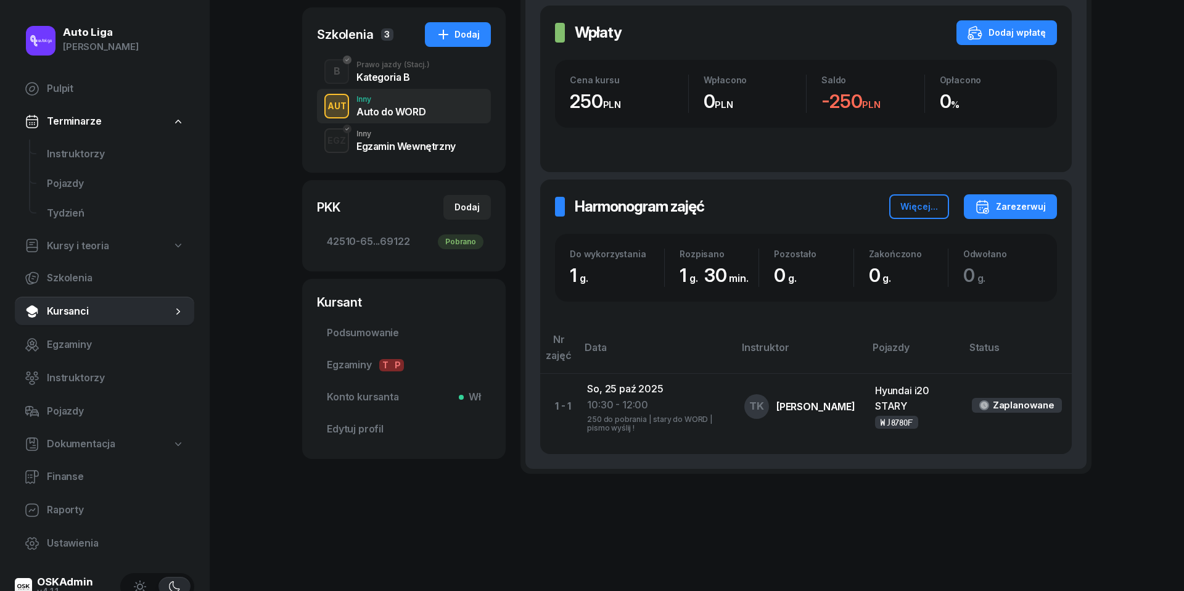
scroll to position [228, 0]
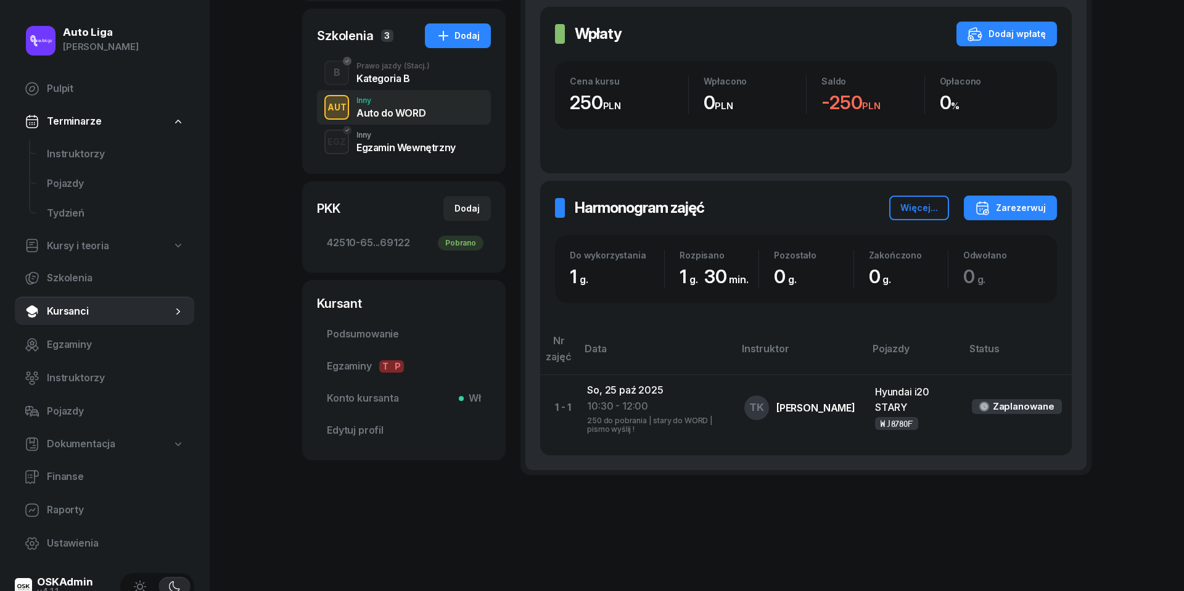
click at [358, 70] on div "Prawo jazdy (Stacj.)" at bounding box center [392, 65] width 73 height 7
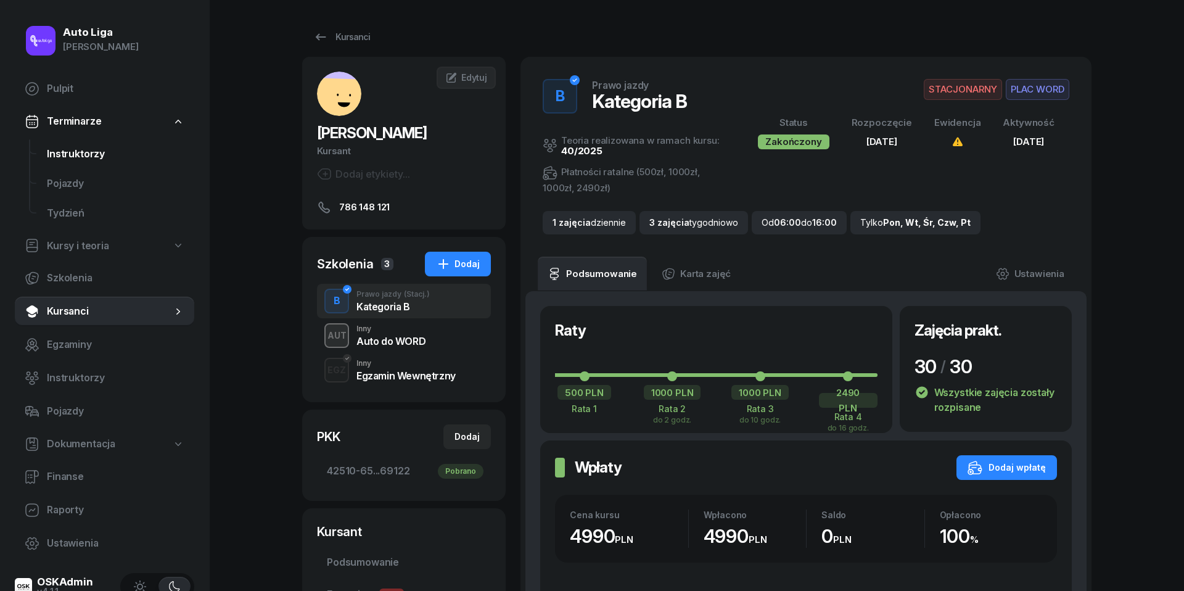
click at [99, 147] on span "Instruktorzy" at bounding box center [115, 154] width 137 height 16
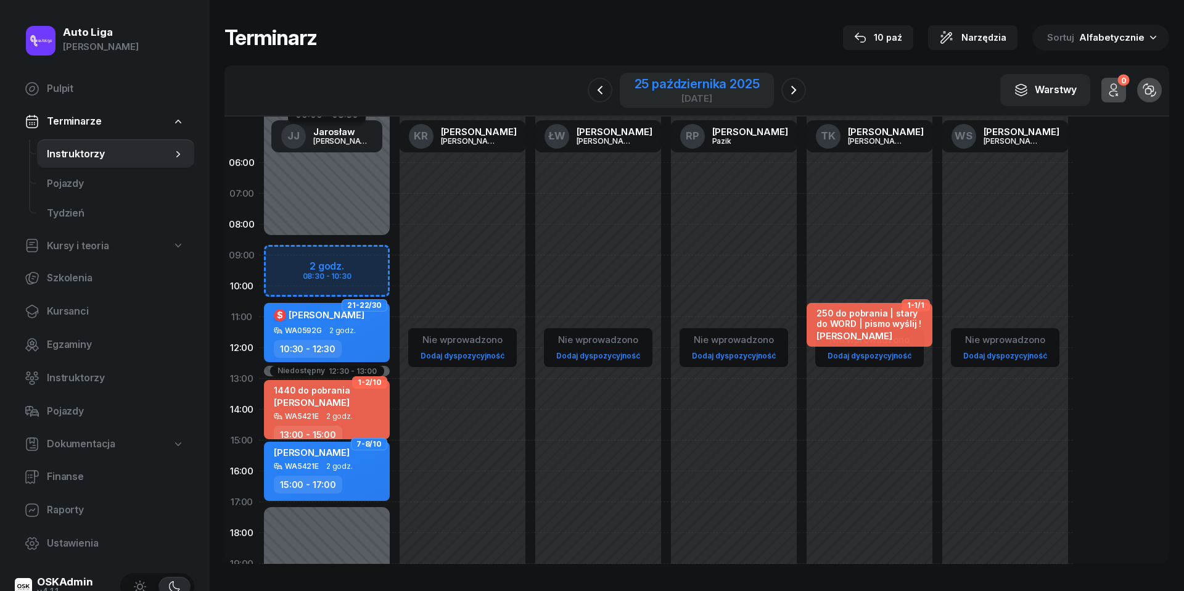
click at [651, 83] on div "25 października 2025" at bounding box center [696, 84] width 125 height 12
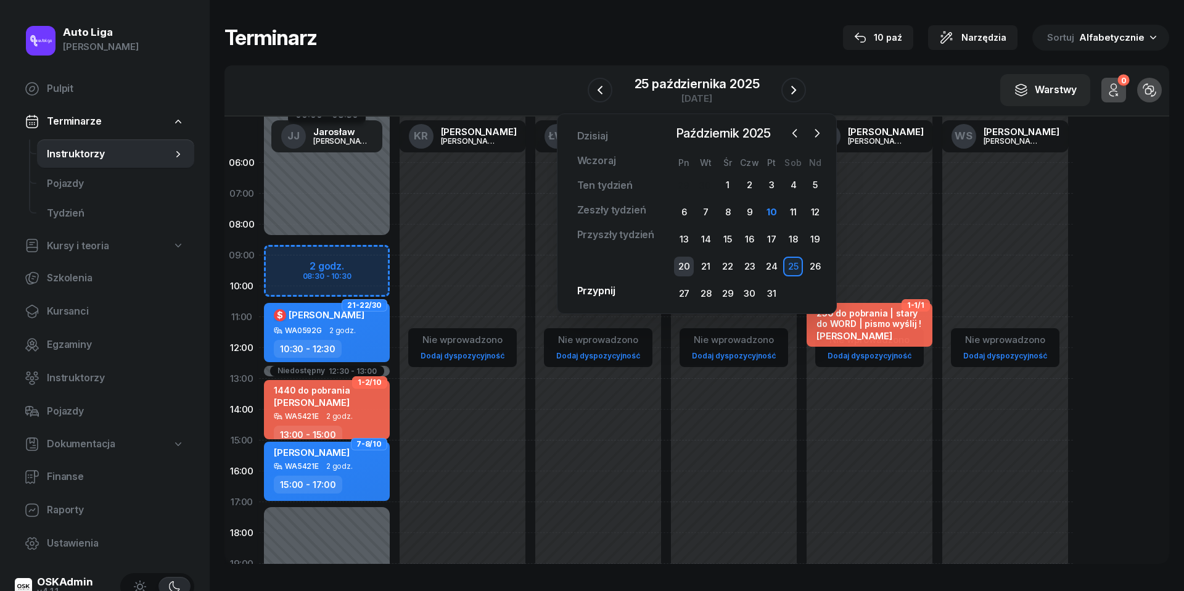
click at [684, 263] on div "20" at bounding box center [684, 266] width 20 height 20
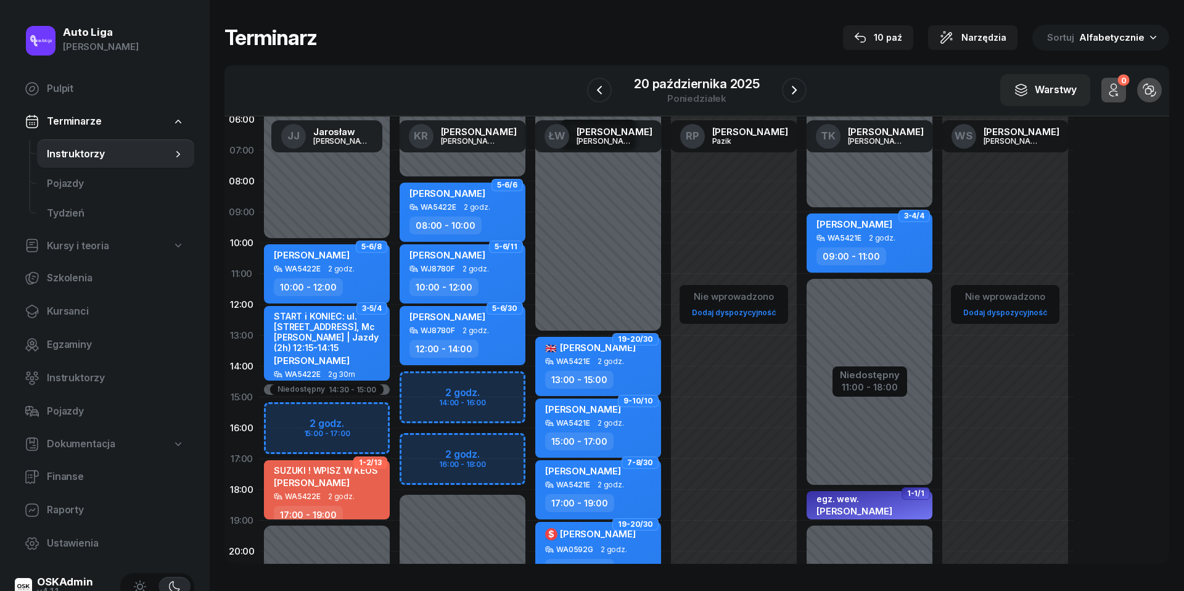
scroll to position [44, 0]
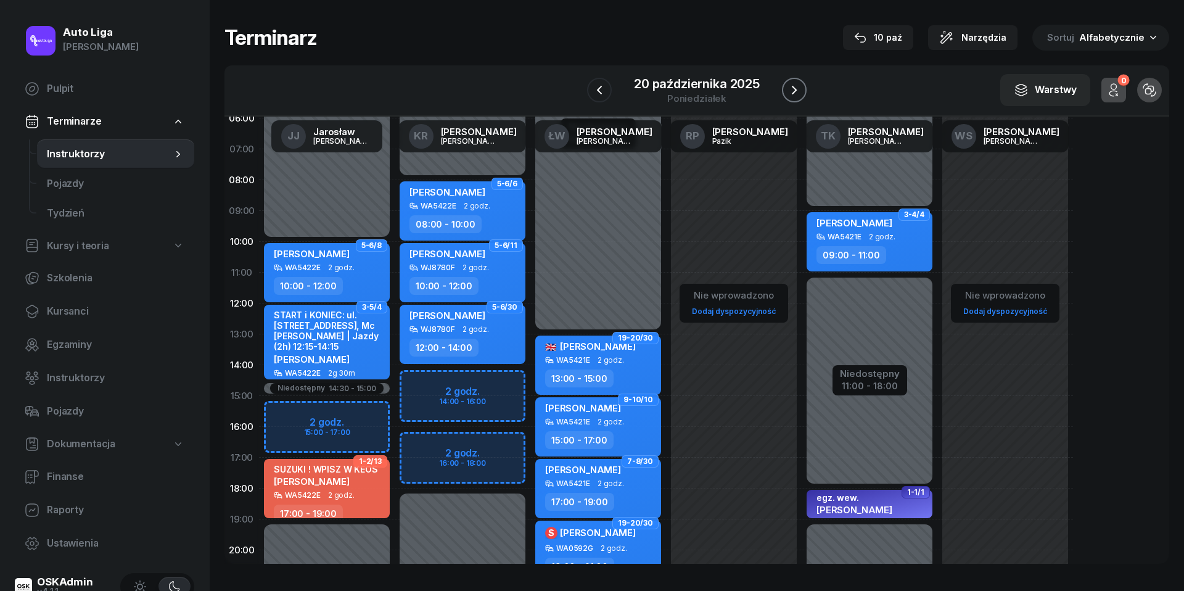
click at [792, 91] on icon "button" at bounding box center [794, 90] width 15 height 15
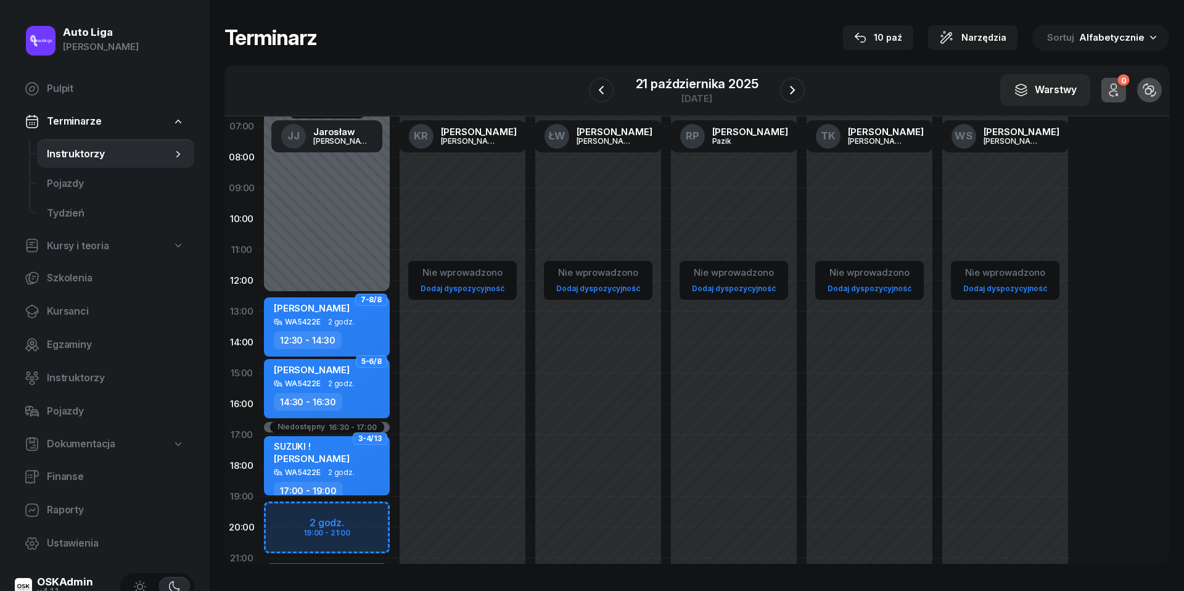
scroll to position [70, 0]
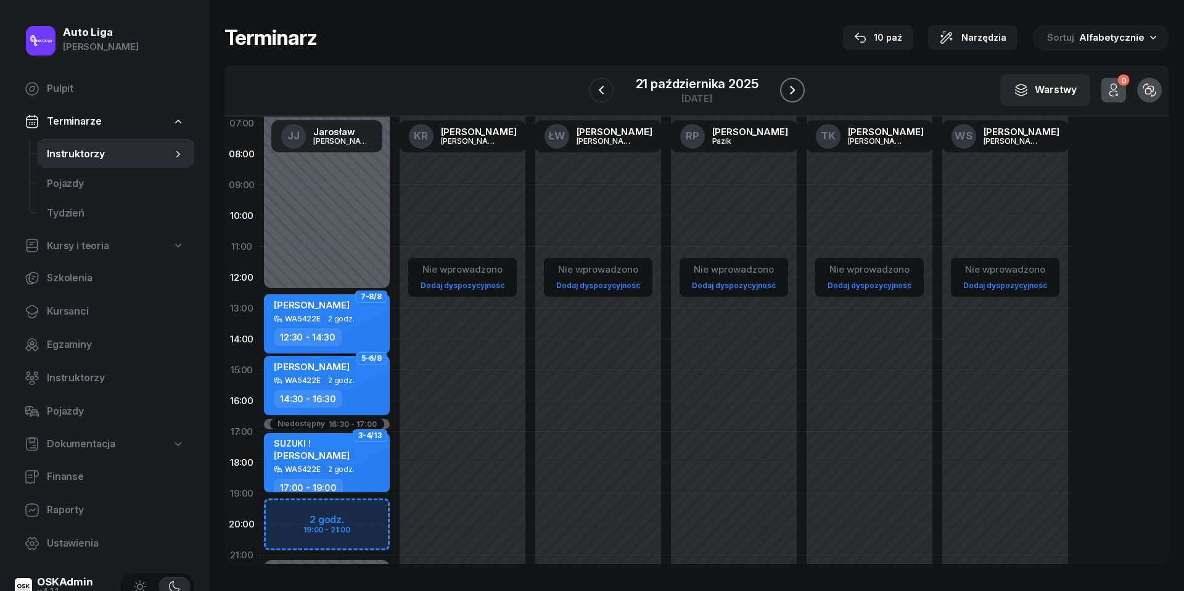
click at [795, 88] on icon "button" at bounding box center [792, 90] width 15 height 15
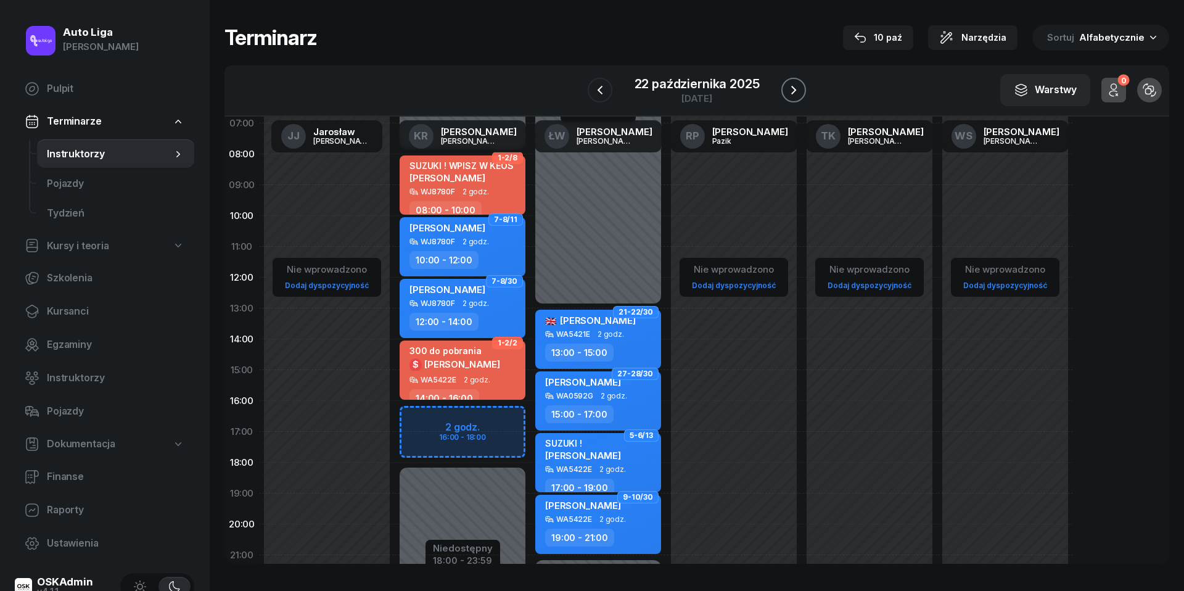
click at [795, 88] on icon "button" at bounding box center [793, 90] width 5 height 9
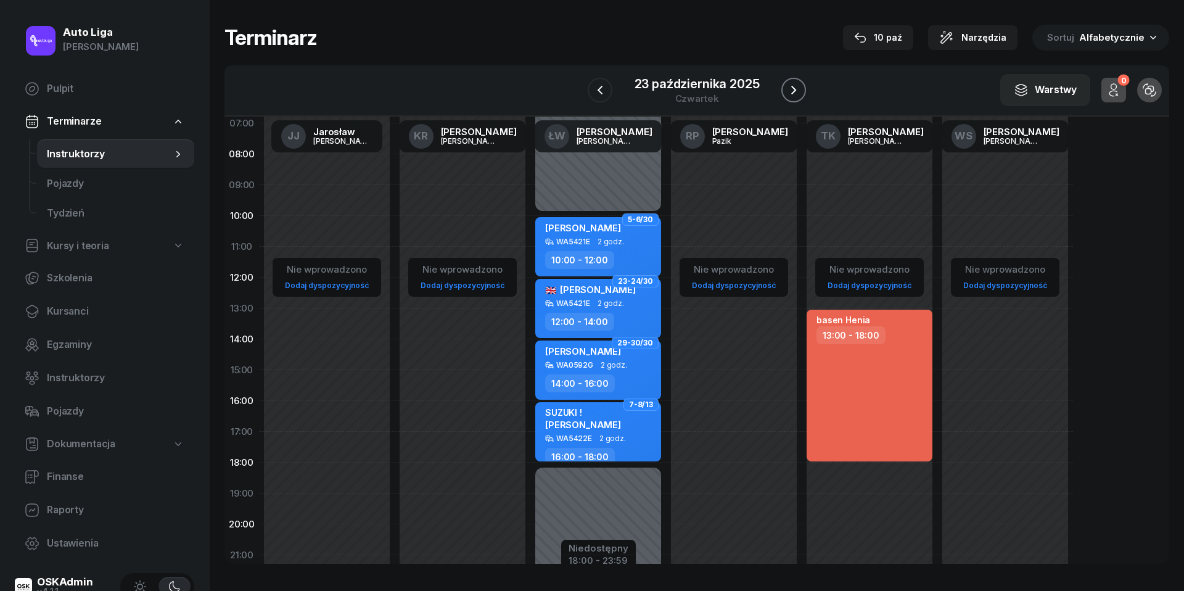
click at [795, 88] on icon "button" at bounding box center [793, 90] width 5 height 9
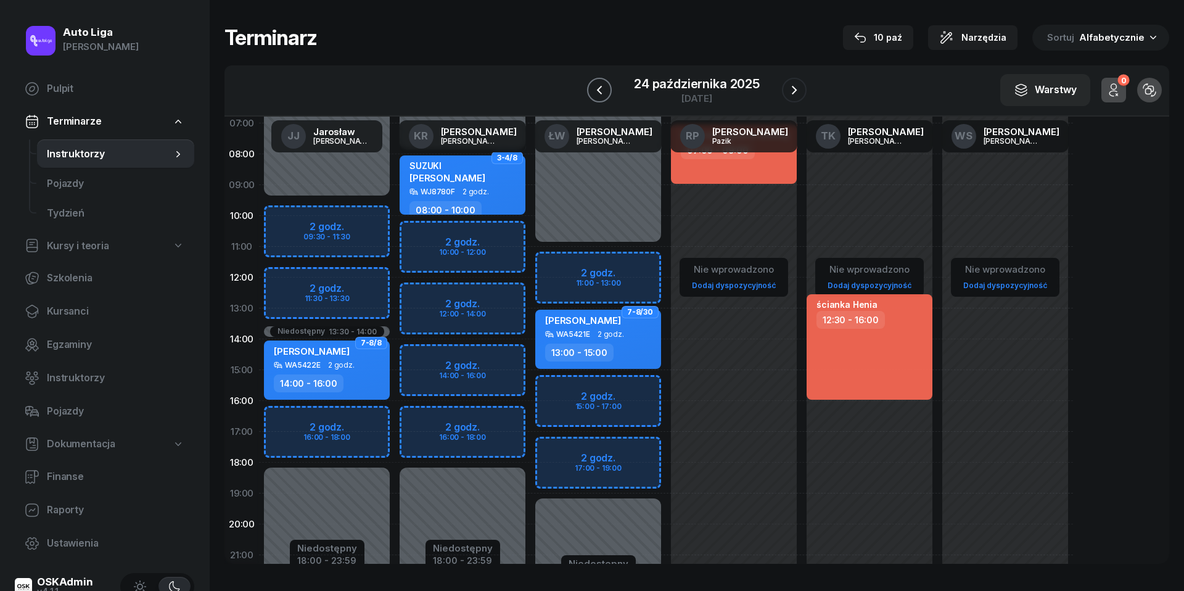
click at [590, 94] on button "button" at bounding box center [599, 90] width 25 height 25
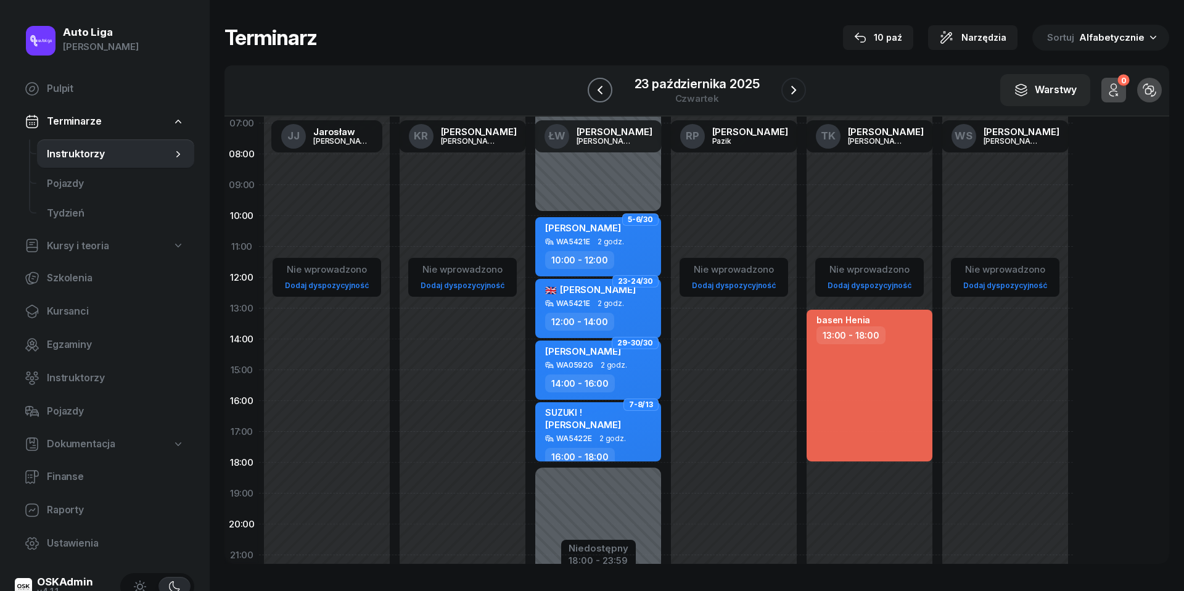
click at [592, 92] on icon "button" at bounding box center [599, 90] width 15 height 15
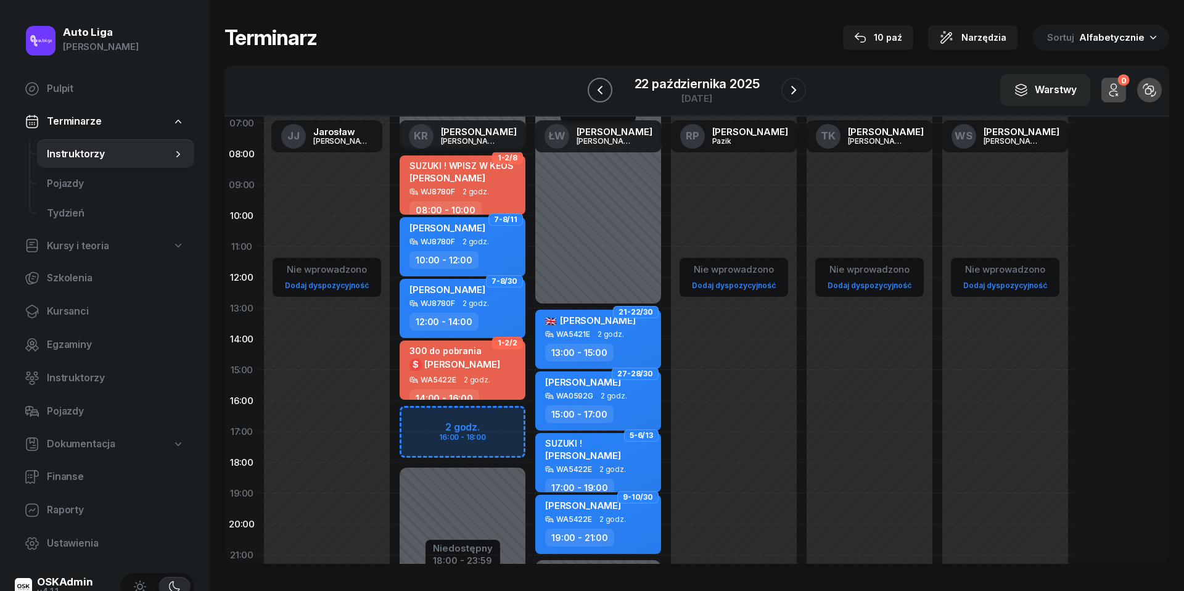
click at [592, 92] on icon "button" at bounding box center [599, 90] width 15 height 15
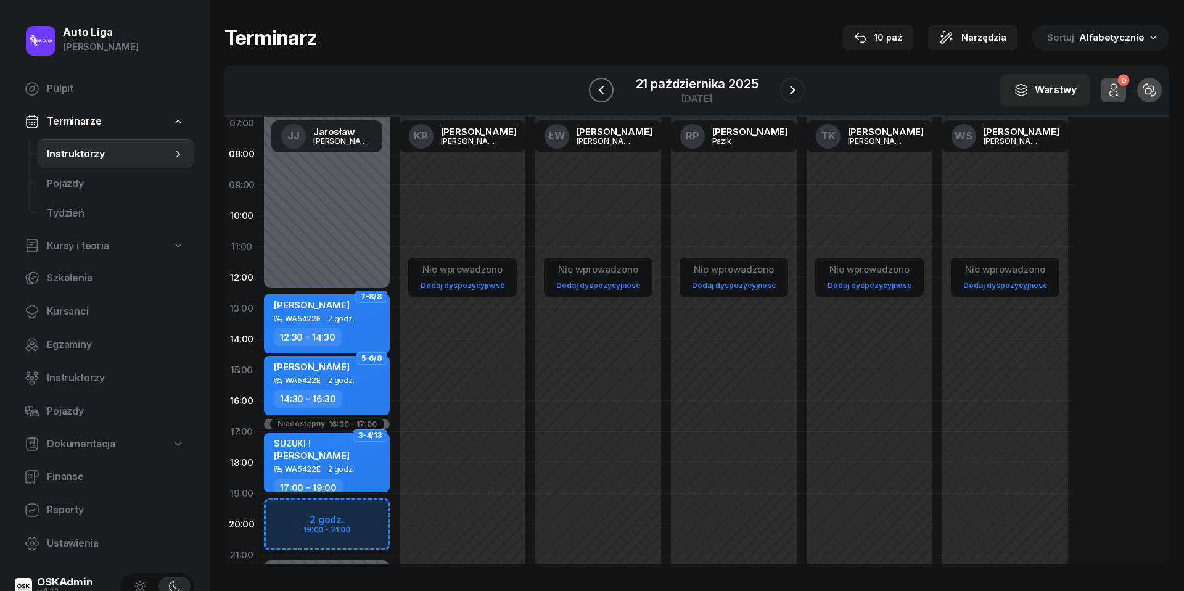
click at [591, 92] on button "button" at bounding box center [601, 90] width 25 height 25
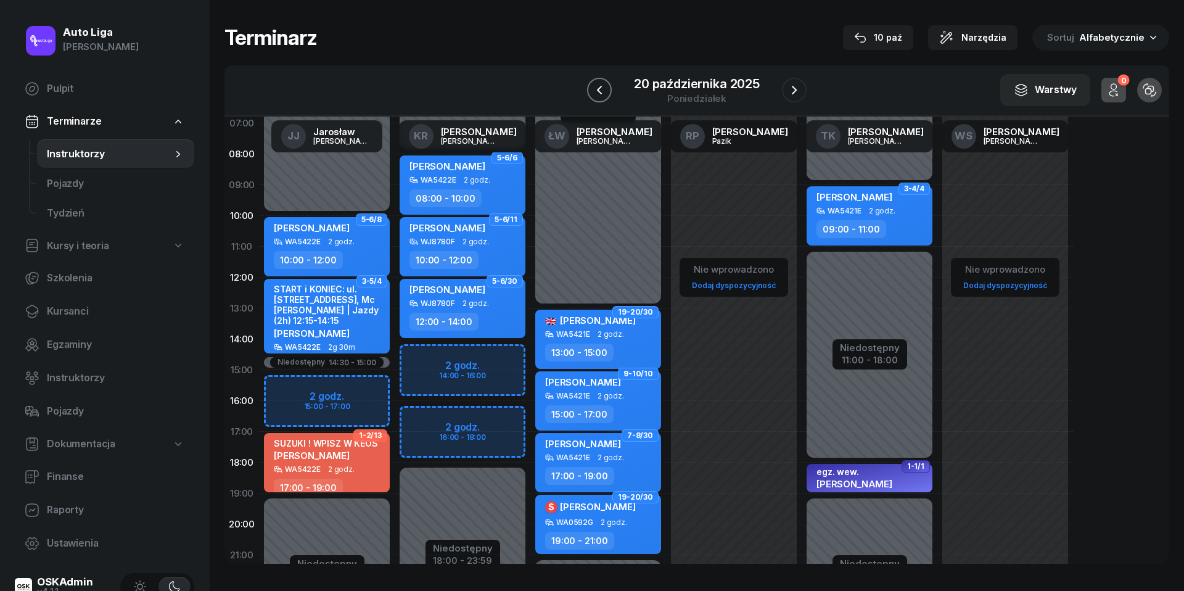
click at [592, 92] on icon "button" at bounding box center [599, 90] width 15 height 15
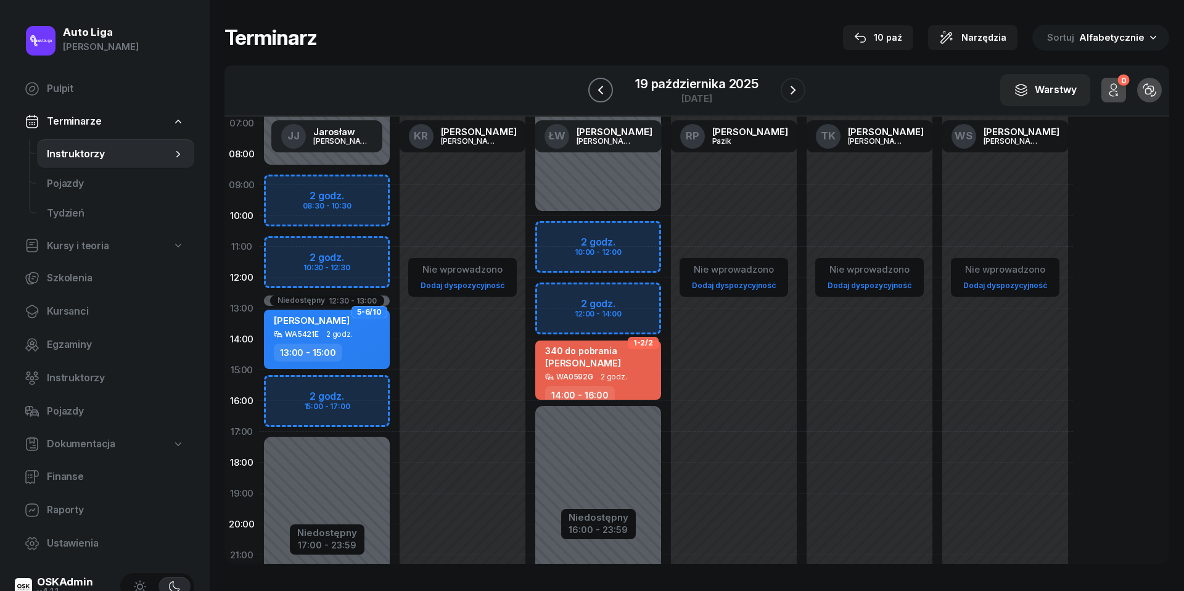
click at [591, 92] on button "button" at bounding box center [600, 90] width 25 height 25
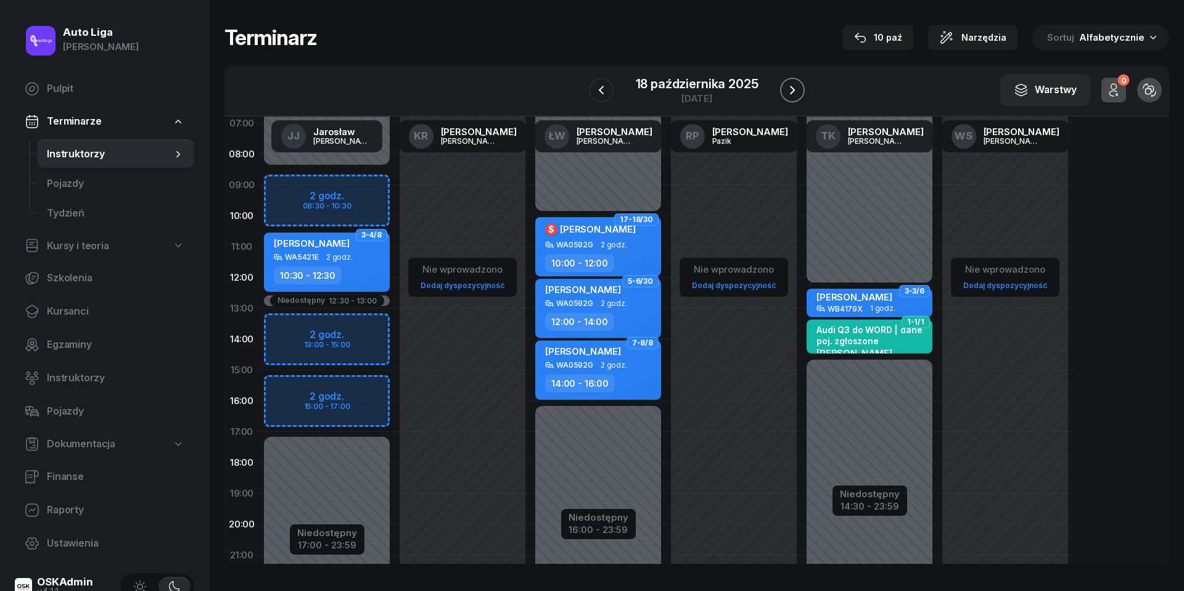
click at [794, 92] on icon "button" at bounding box center [792, 90] width 15 height 15
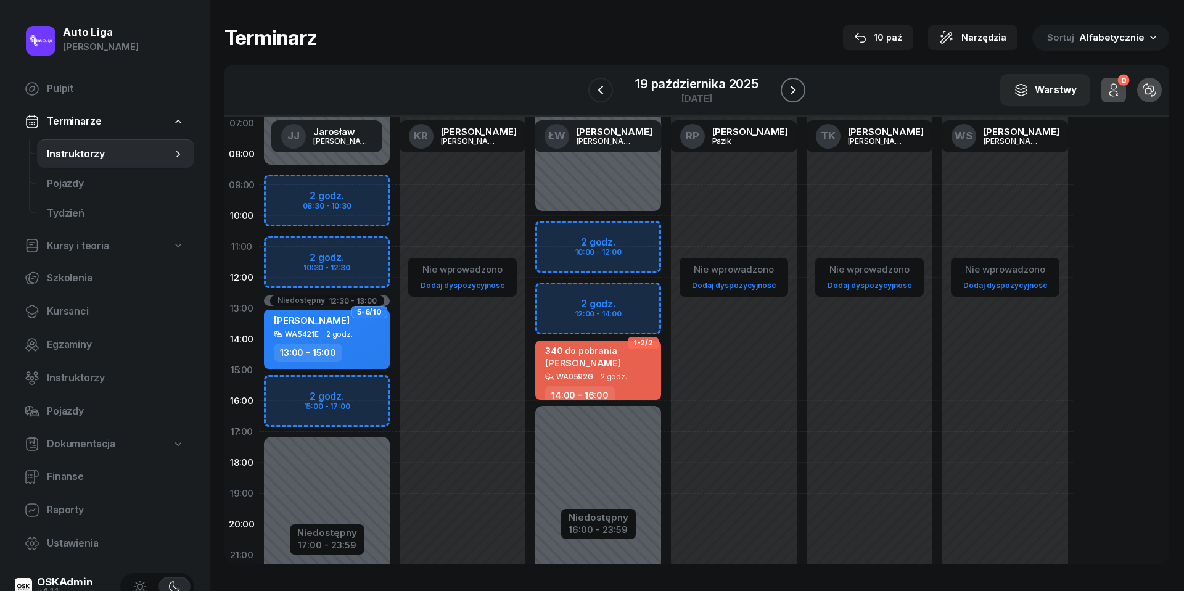
click at [792, 87] on icon "button" at bounding box center [792, 90] width 15 height 15
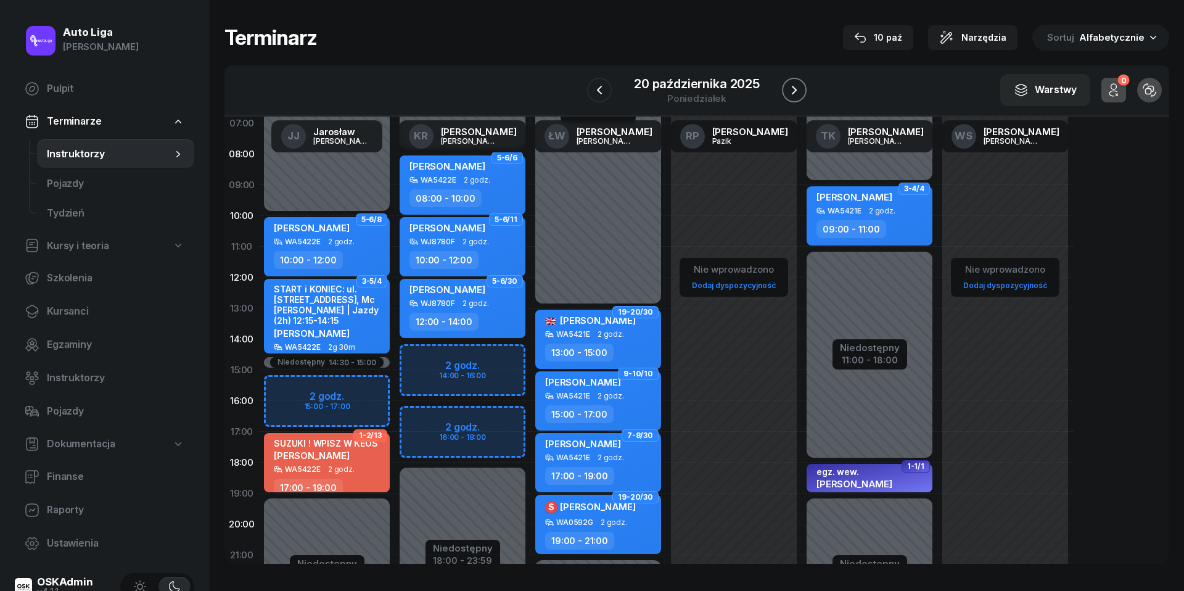
click at [798, 97] on icon "button" at bounding box center [794, 90] width 15 height 15
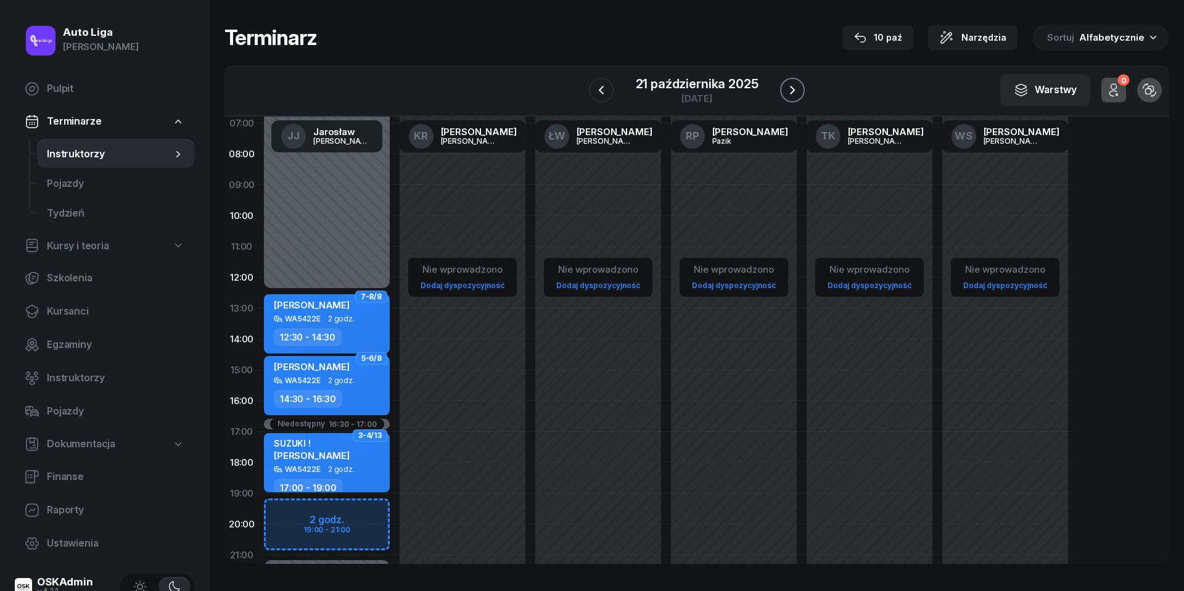
click at [798, 97] on icon "button" at bounding box center [792, 90] width 15 height 15
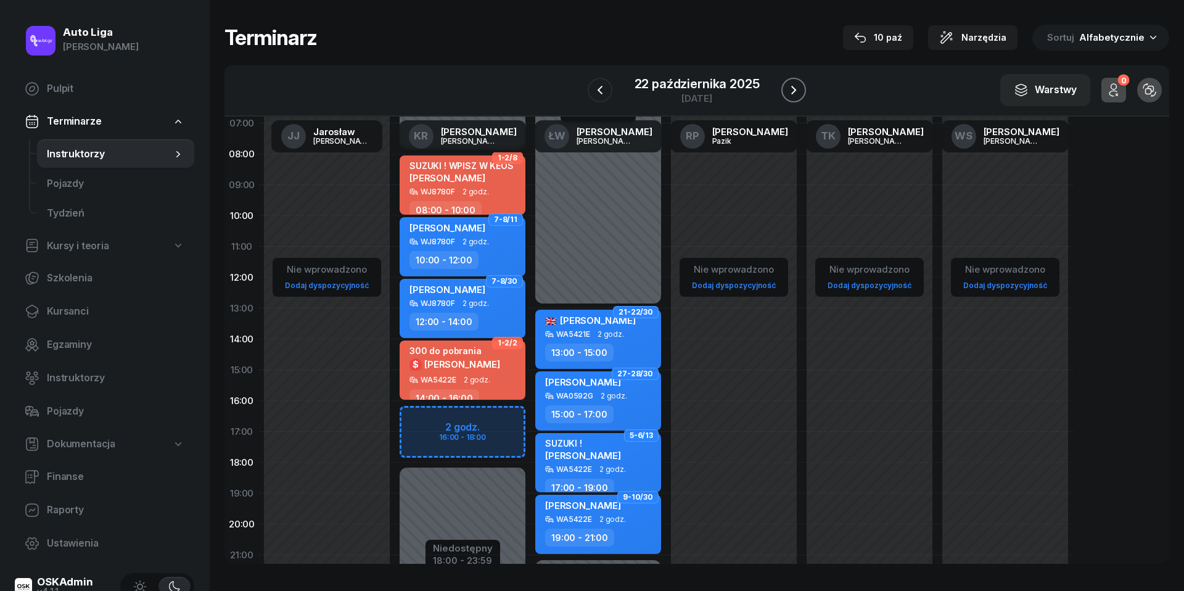
click at [798, 97] on icon "button" at bounding box center [793, 90] width 15 height 15
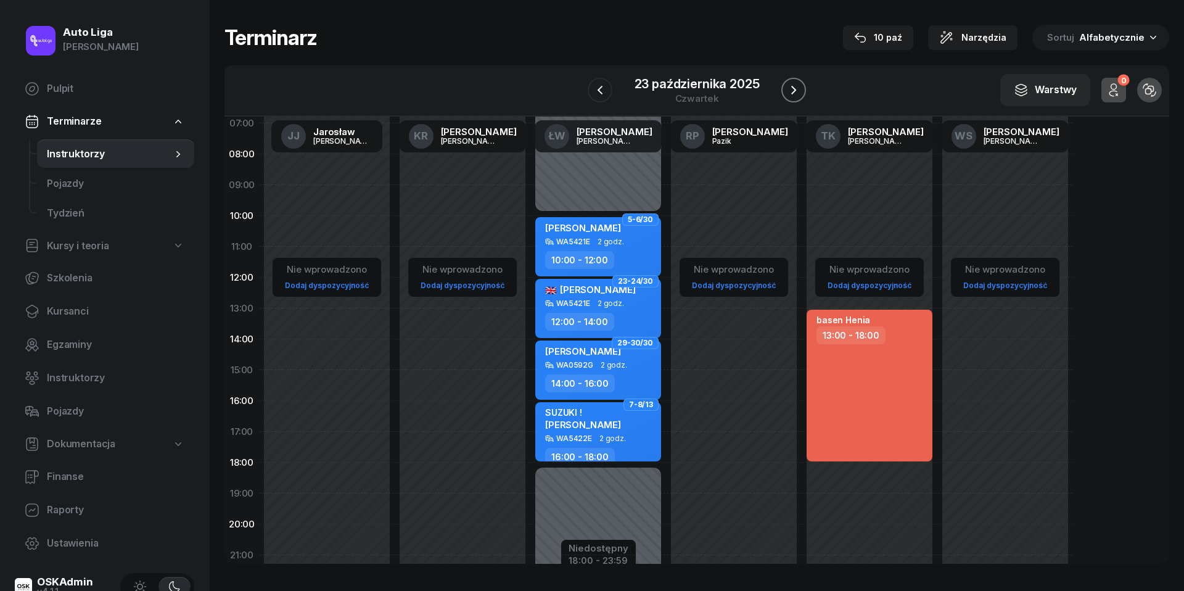
click at [798, 97] on icon "button" at bounding box center [793, 90] width 15 height 15
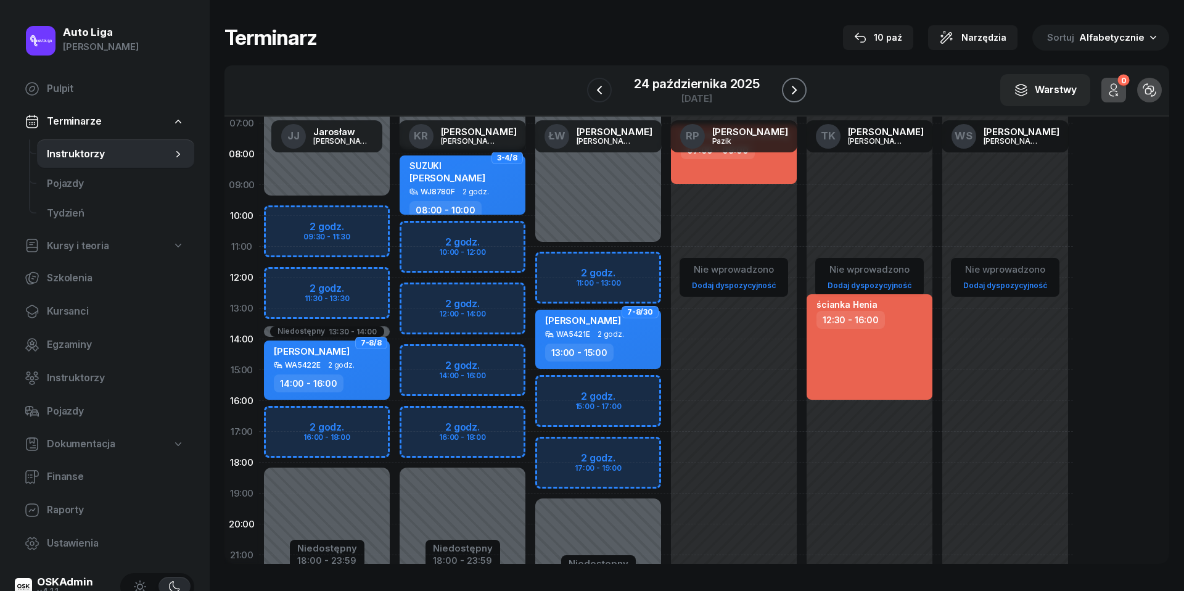
click at [798, 97] on icon "button" at bounding box center [794, 90] width 15 height 15
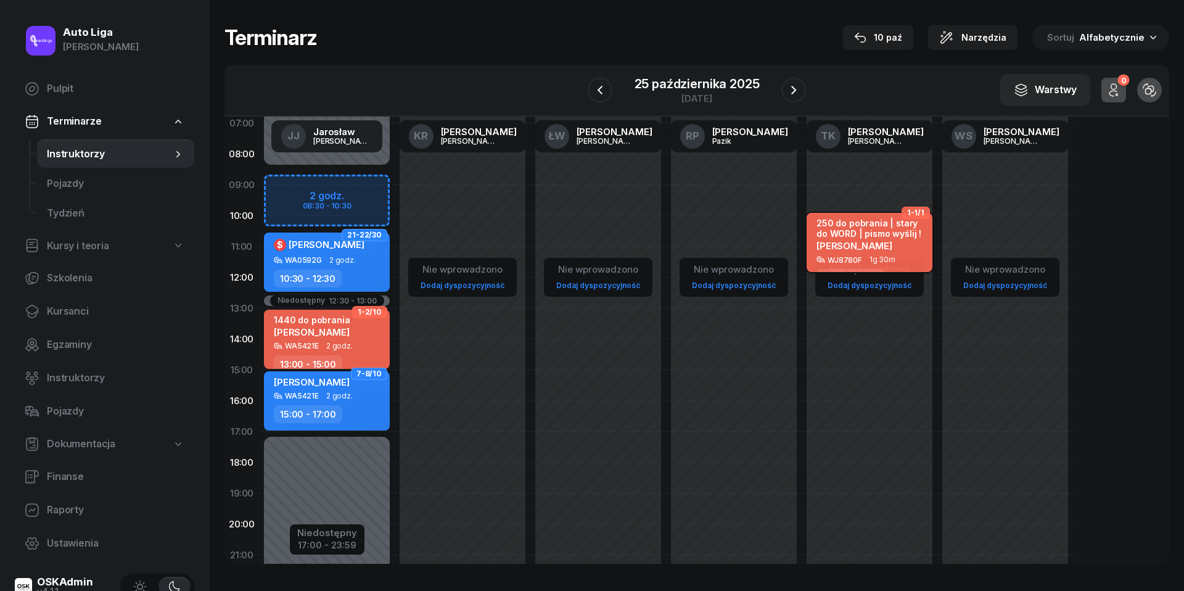
click at [892, 240] on span "[PERSON_NAME]" at bounding box center [854, 246] width 76 height 12
select select "10"
select select "30"
select select "12"
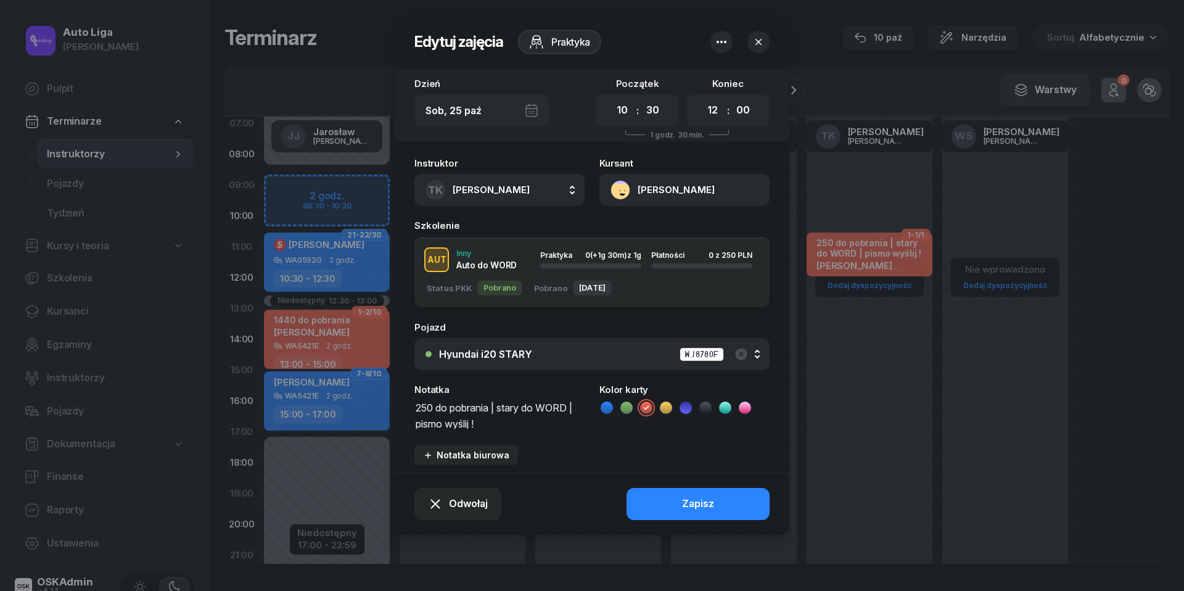
click at [759, 38] on icon "button" at bounding box center [758, 42] width 12 height 12
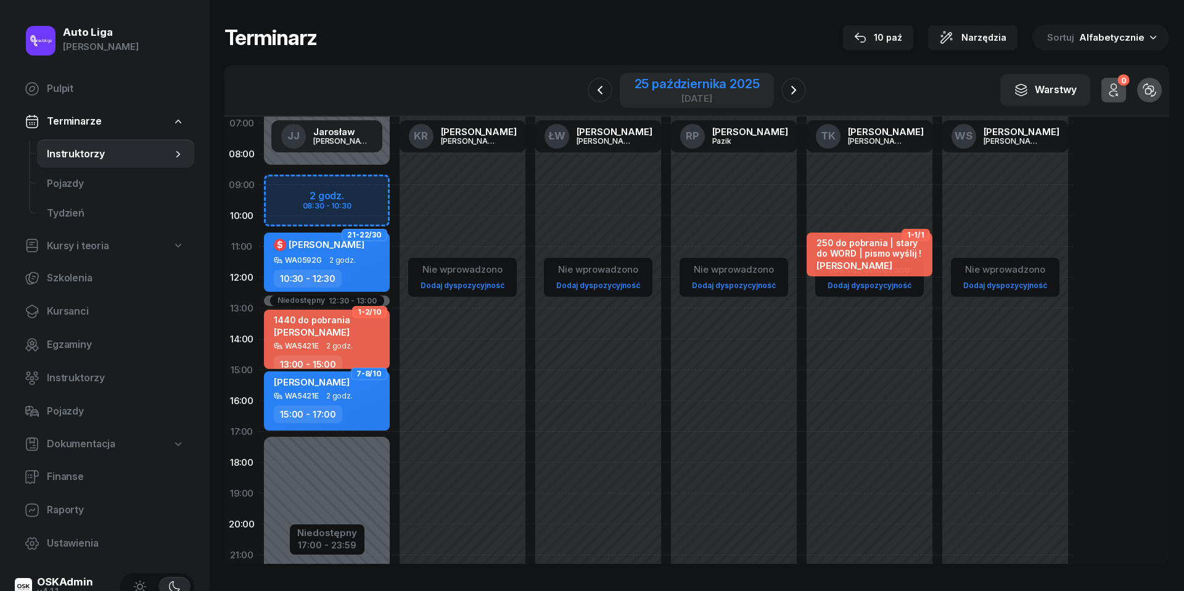
click at [662, 74] on div "[DATE]" at bounding box center [697, 90] width 155 height 35
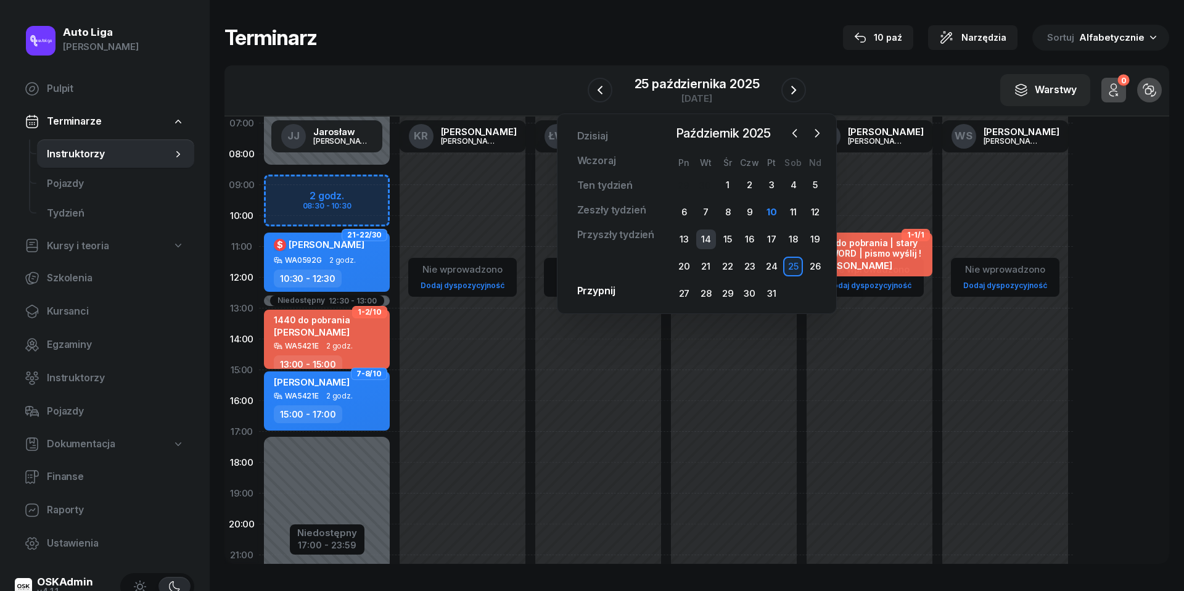
click at [706, 235] on div "14" at bounding box center [706, 239] width 20 height 20
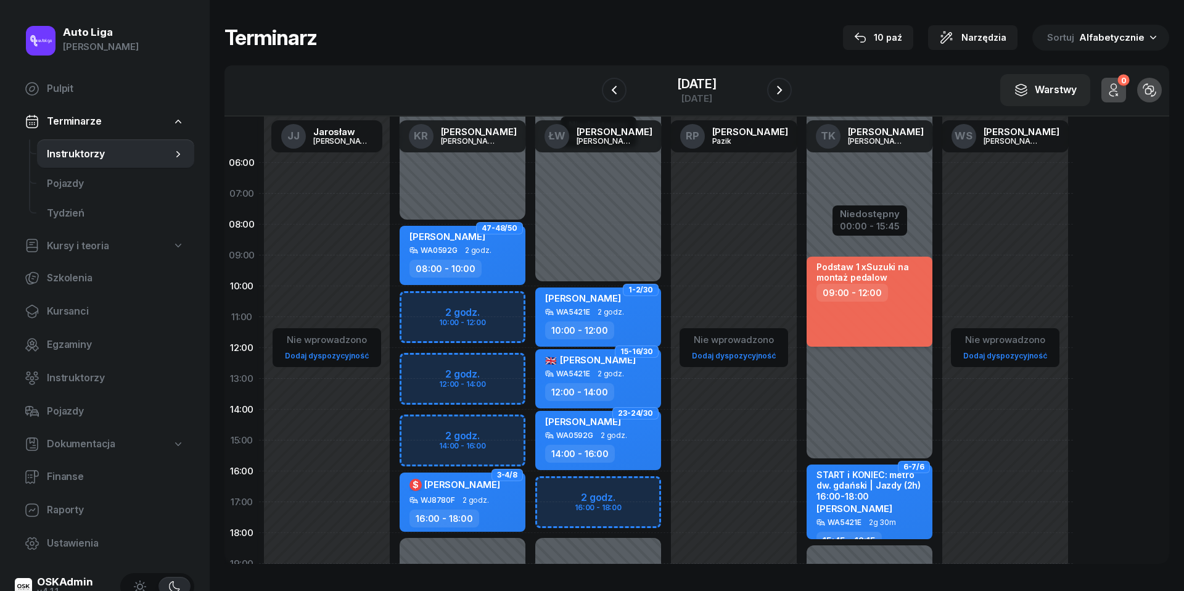
click at [852, 303] on div "Podstaw 1 xSuzuki na montaż pedalow 09:00 - 12:00" at bounding box center [869, 301] width 126 height 90
select select "09"
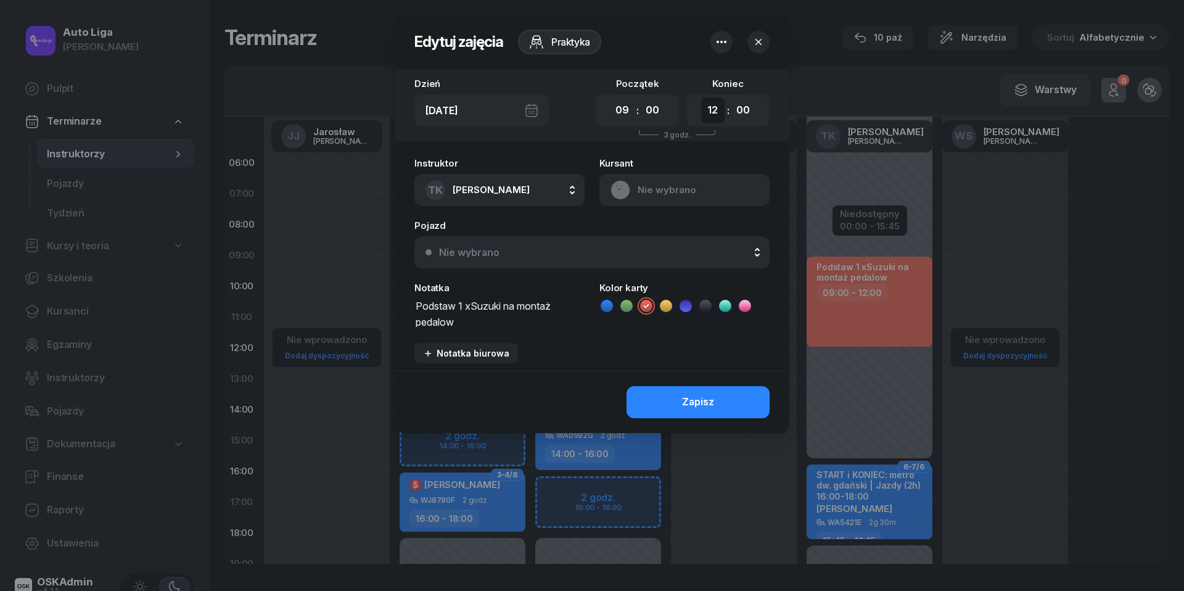
select select "15"
select select "12"
click at [713, 394] on div "Zapisz" at bounding box center [698, 402] width 32 height 16
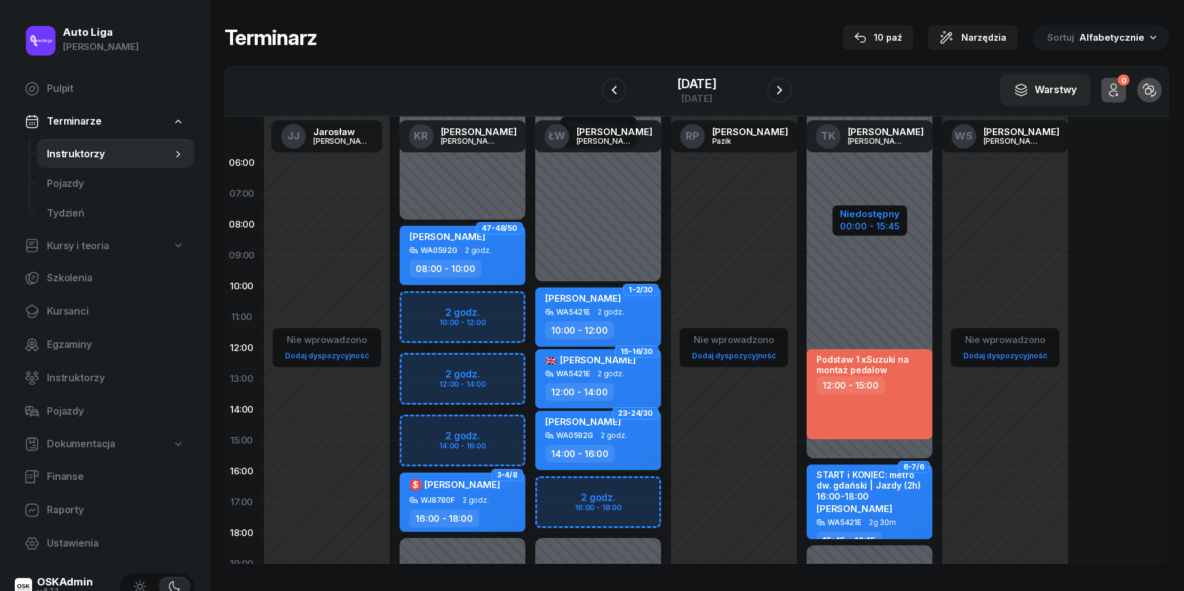
click at [864, 218] on div "Niedostępny" at bounding box center [870, 213] width 60 height 9
select select "15"
select select "45"
select select "18"
select select "15"
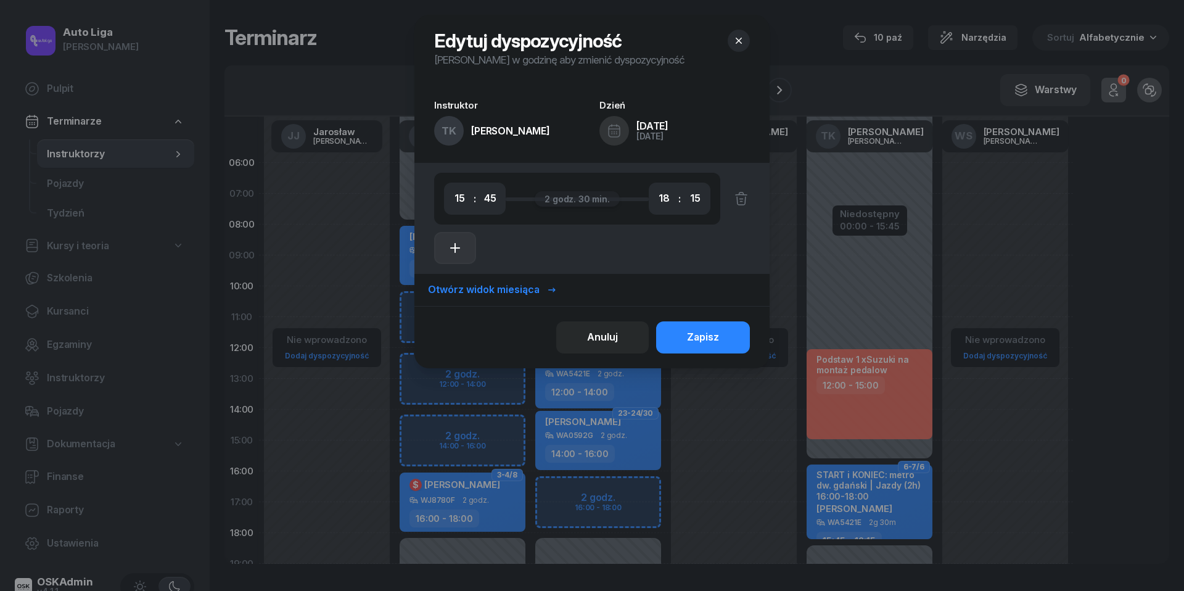
click at [464, 243] on button "button" at bounding box center [455, 248] width 42 height 32
select select "18"
select select "15"
select select "20"
select select "15"
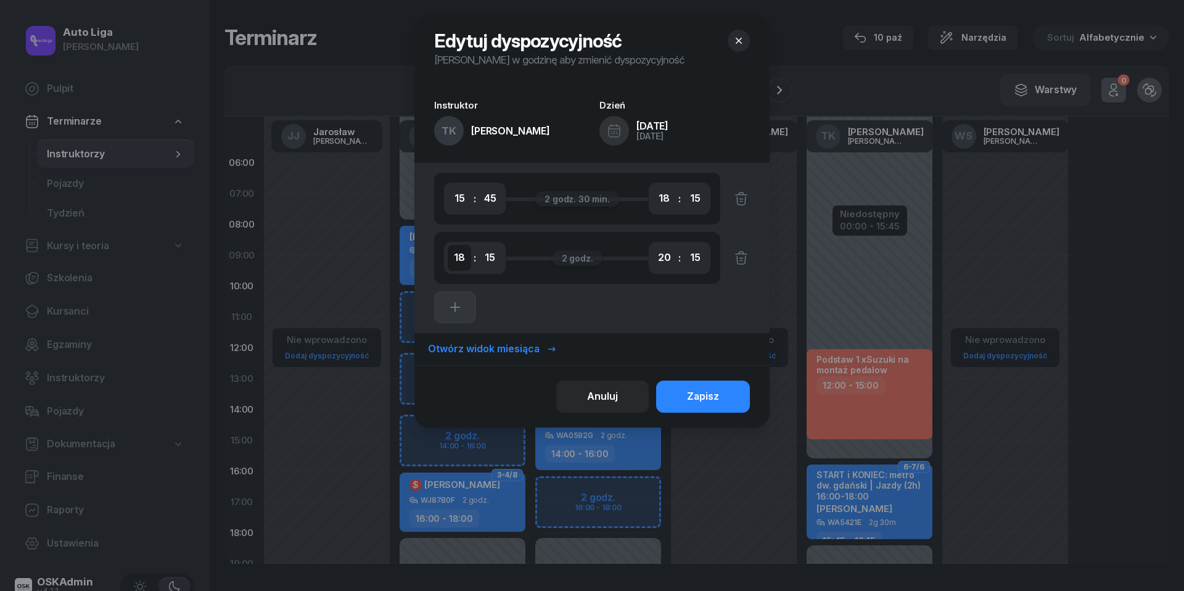
select select "08"
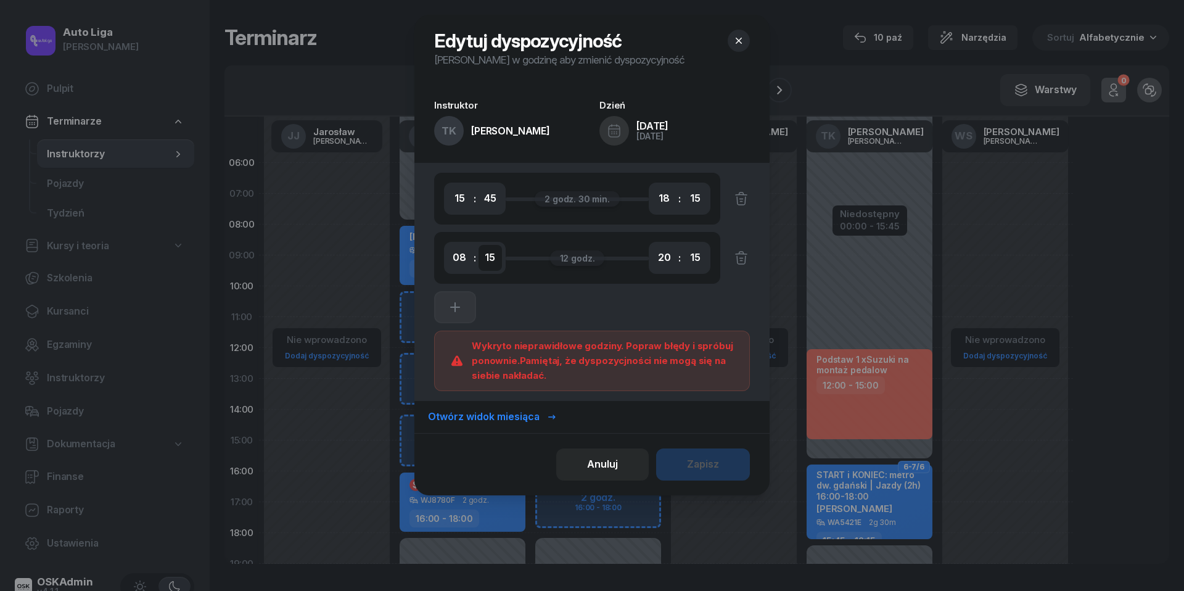
select select "30"
select select "09"
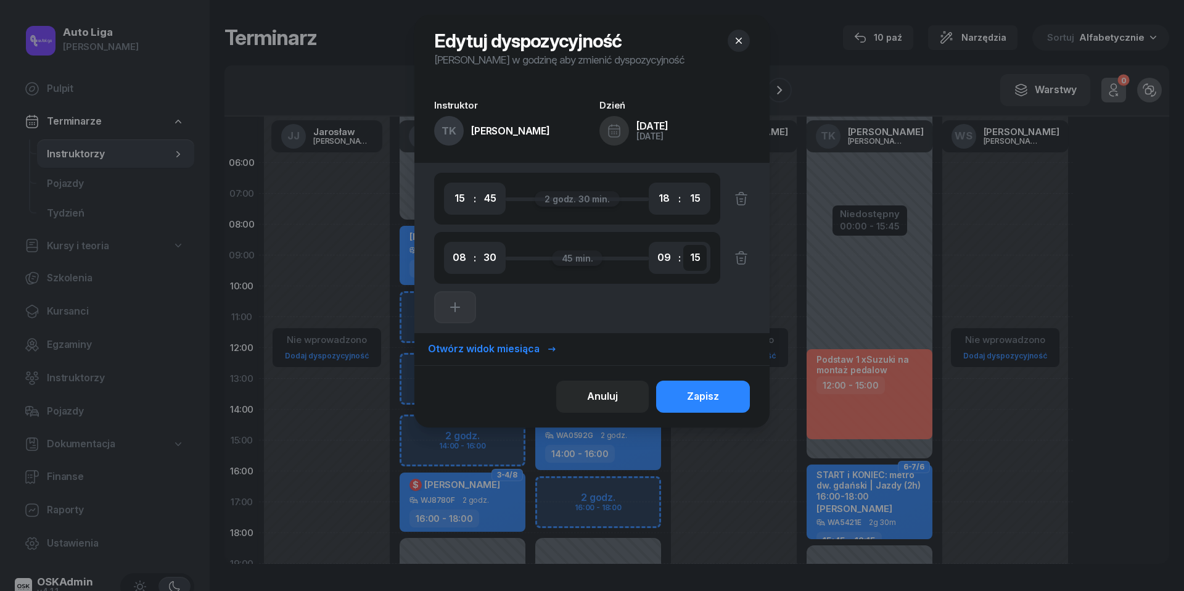
select select "30"
click at [706, 401] on div "Zapisz" at bounding box center [703, 396] width 32 height 16
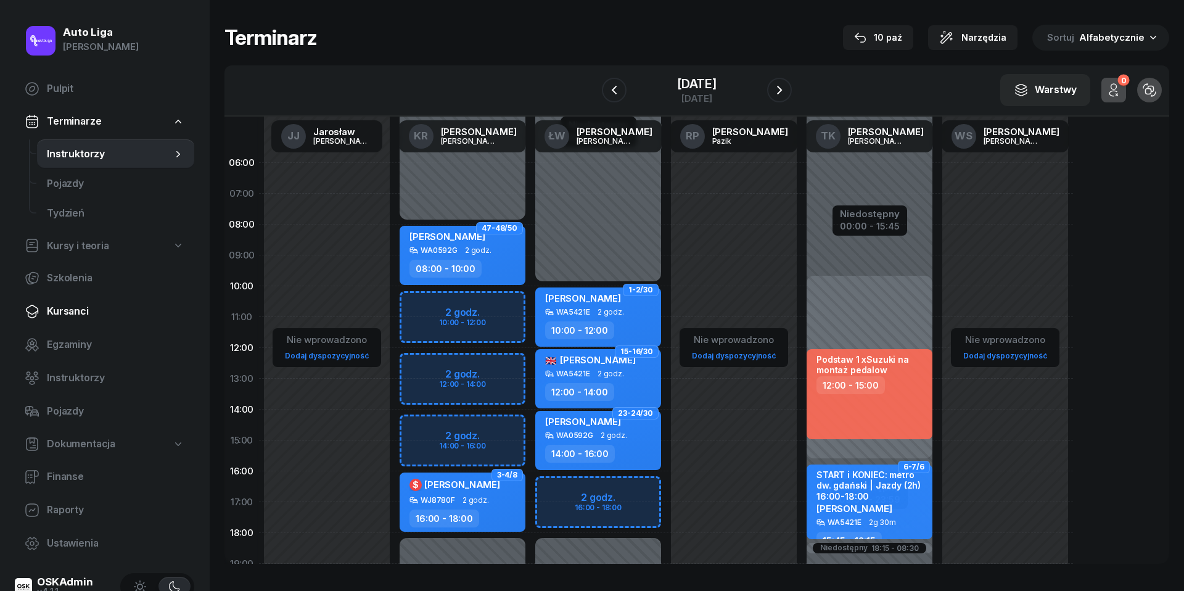
click at [47, 323] on link "Kursanci" at bounding box center [104, 312] width 179 height 30
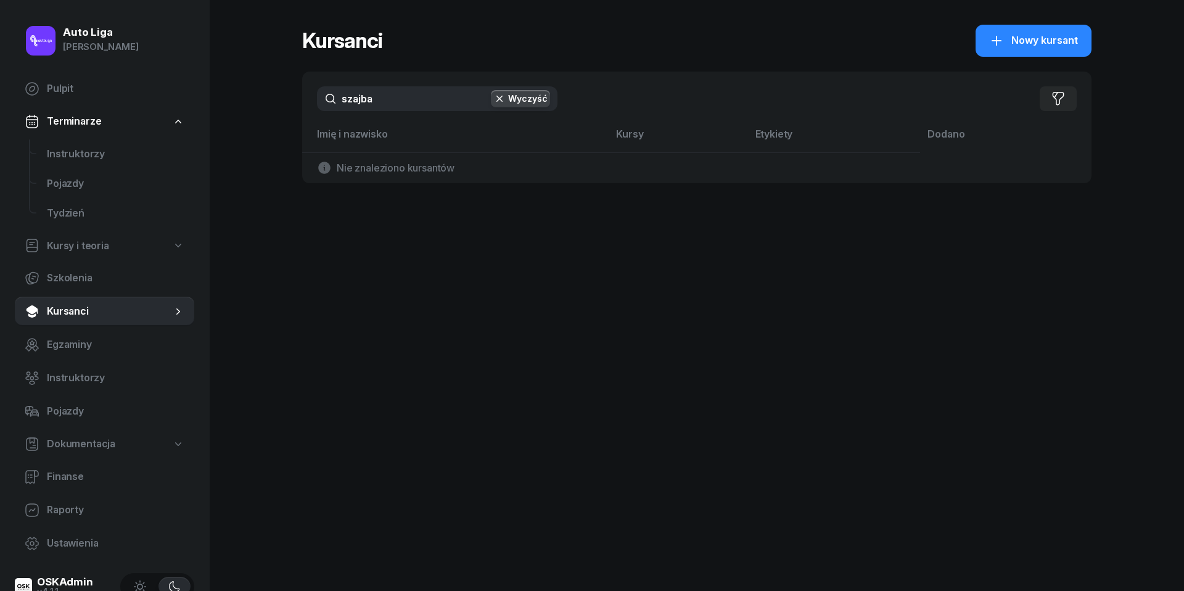
click at [367, 107] on input "szajba" at bounding box center [437, 98] width 240 height 25
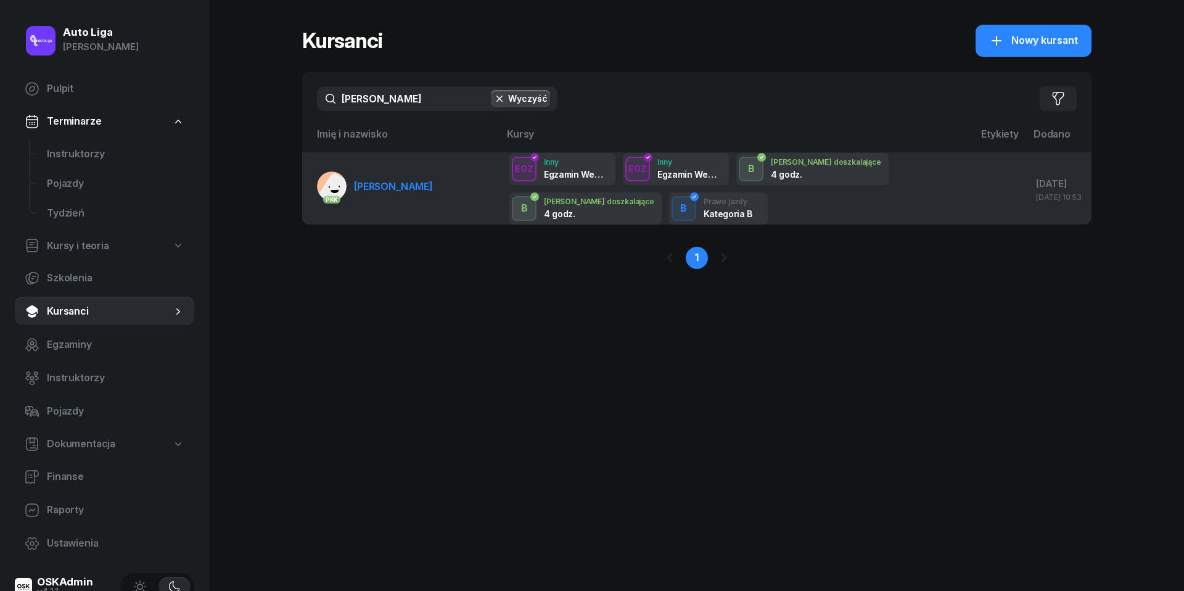
type input "[PERSON_NAME]"
click at [407, 189] on span "[PERSON_NAME]" at bounding box center [393, 186] width 79 height 12
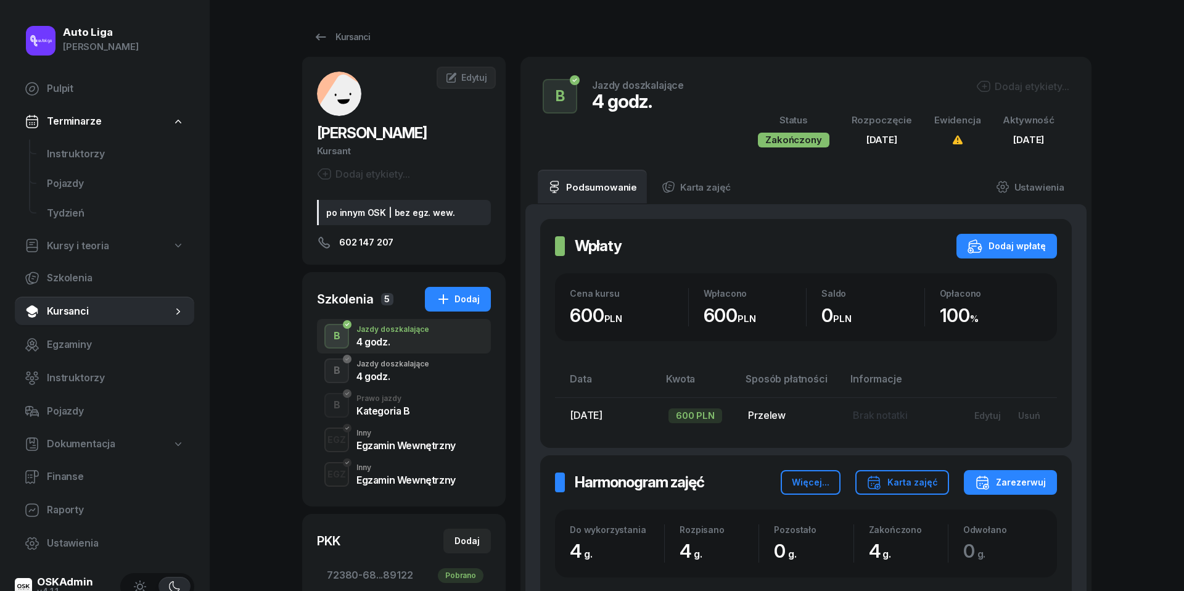
click at [383, 451] on div "EGZ Inny Egzamin Wewnętrzny" at bounding box center [404, 439] width 174 height 35
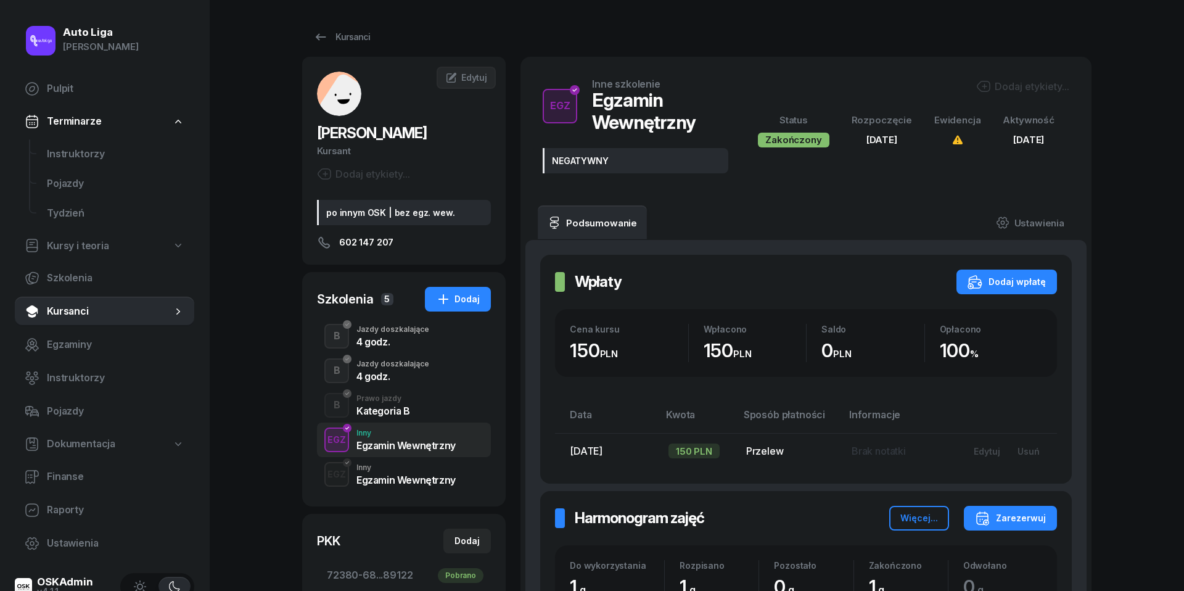
click at [391, 479] on div "Egzamin Wewnętrzny" at bounding box center [405, 480] width 99 height 10
click at [380, 440] on div "Egzamin Wewnętrzny" at bounding box center [405, 445] width 99 height 10
click at [378, 408] on div "Kategoria B" at bounding box center [383, 411] width 54 height 10
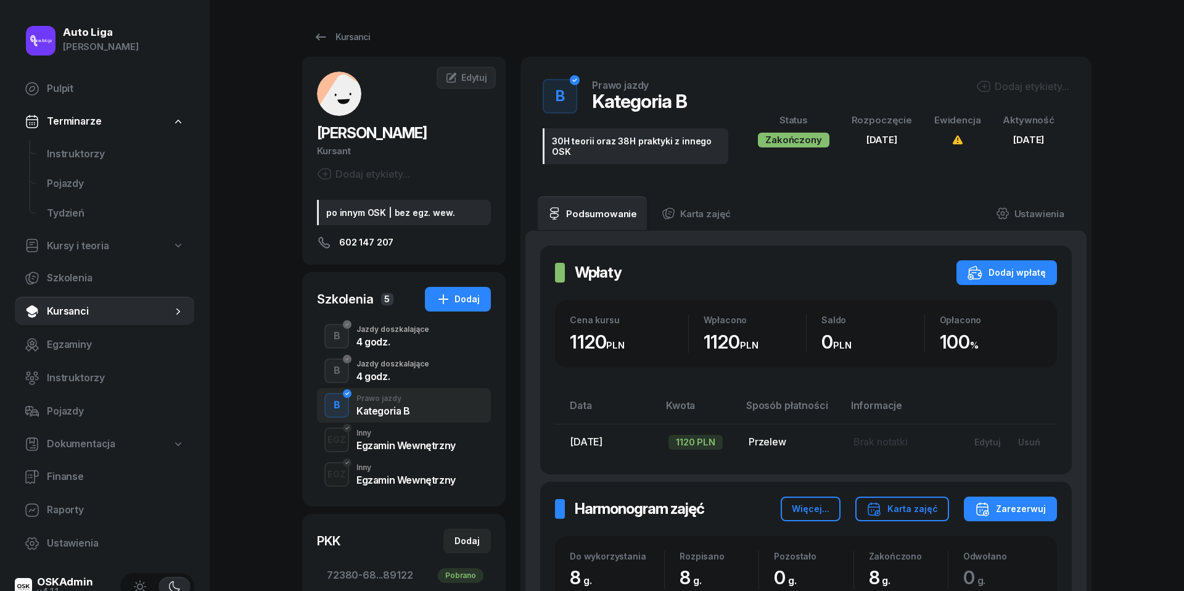
click at [382, 436] on div "Egzamin Wewnętrzny" at bounding box center [405, 443] width 99 height 14
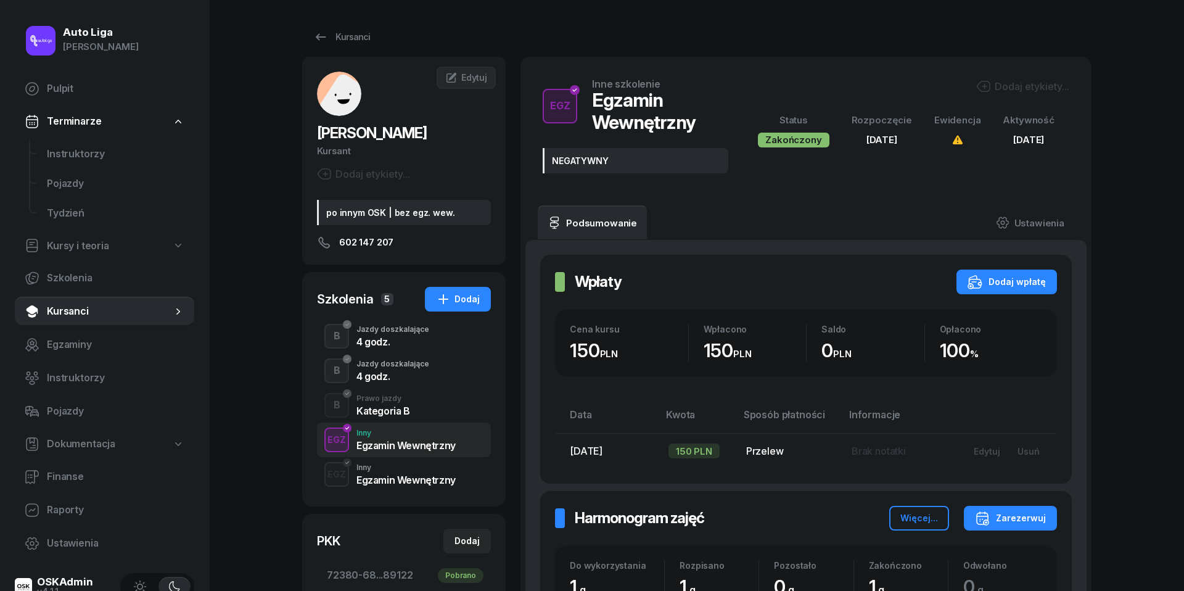
click at [385, 469] on div "Inny" at bounding box center [405, 467] width 99 height 7
click at [383, 450] on div "EGZ Inny Egzamin Wewnętrzny" at bounding box center [404, 439] width 174 height 35
click at [451, 302] on icon "button" at bounding box center [443, 299] width 15 height 15
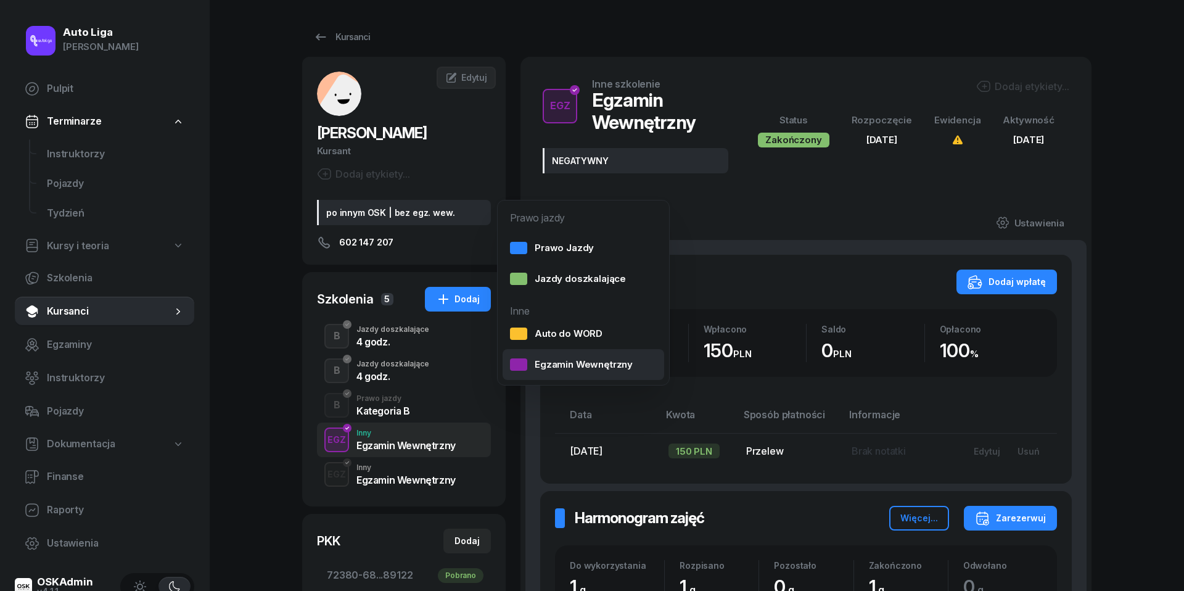
click at [581, 356] on div "Egzamin Wewnętrzny" at bounding box center [571, 364] width 123 height 16
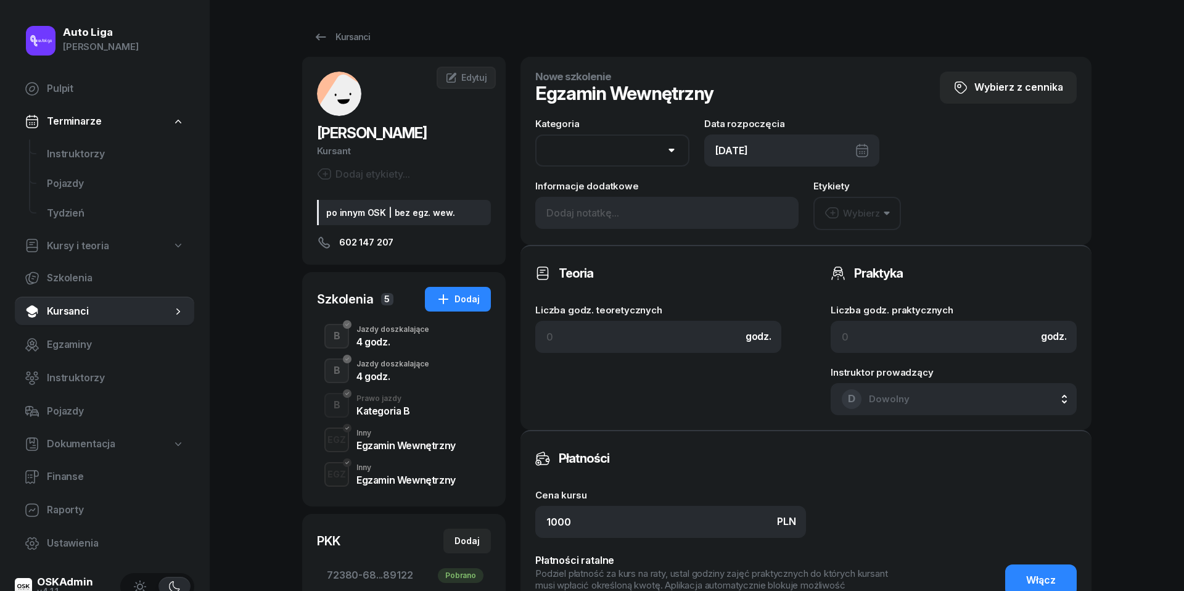
select select "B"
click at [787, 150] on div "[DATE]" at bounding box center [791, 150] width 175 height 32
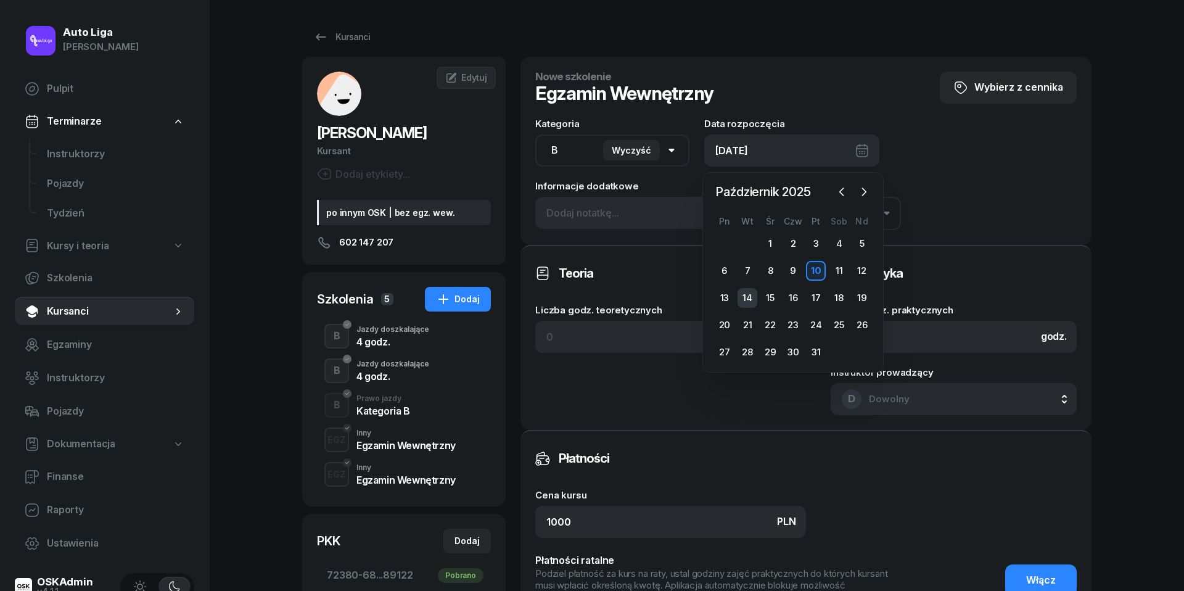
click at [745, 293] on div "14" at bounding box center [747, 298] width 20 height 20
type input "[DATE]"
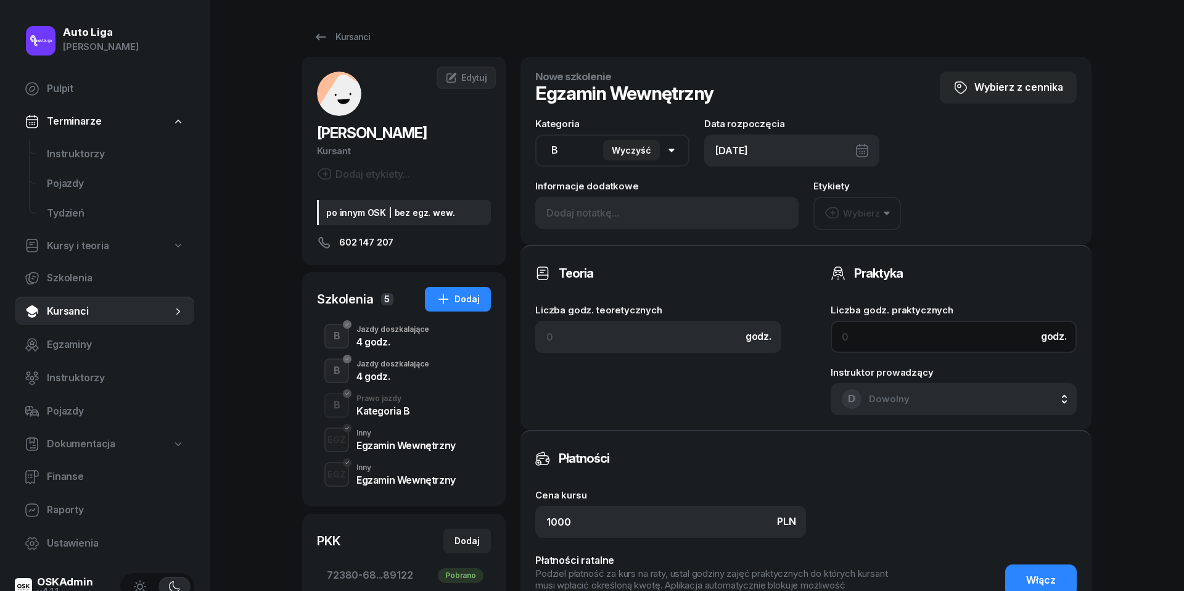
click at [864, 333] on input at bounding box center [953, 337] width 246 height 32
type input "1"
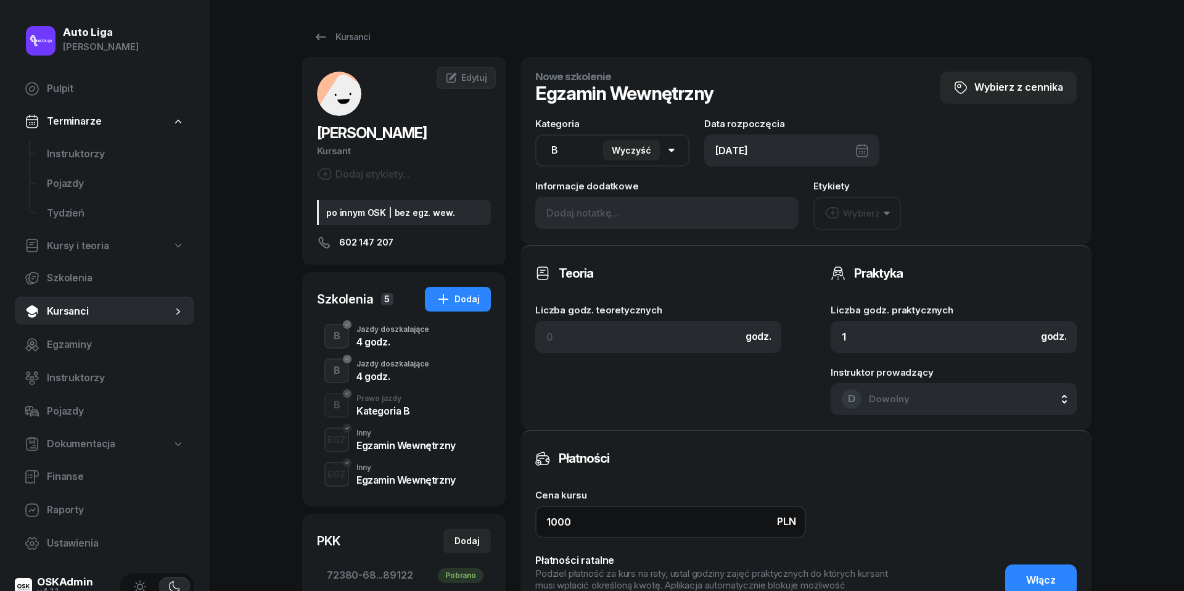
click at [645, 522] on input "1000" at bounding box center [670, 521] width 271 height 32
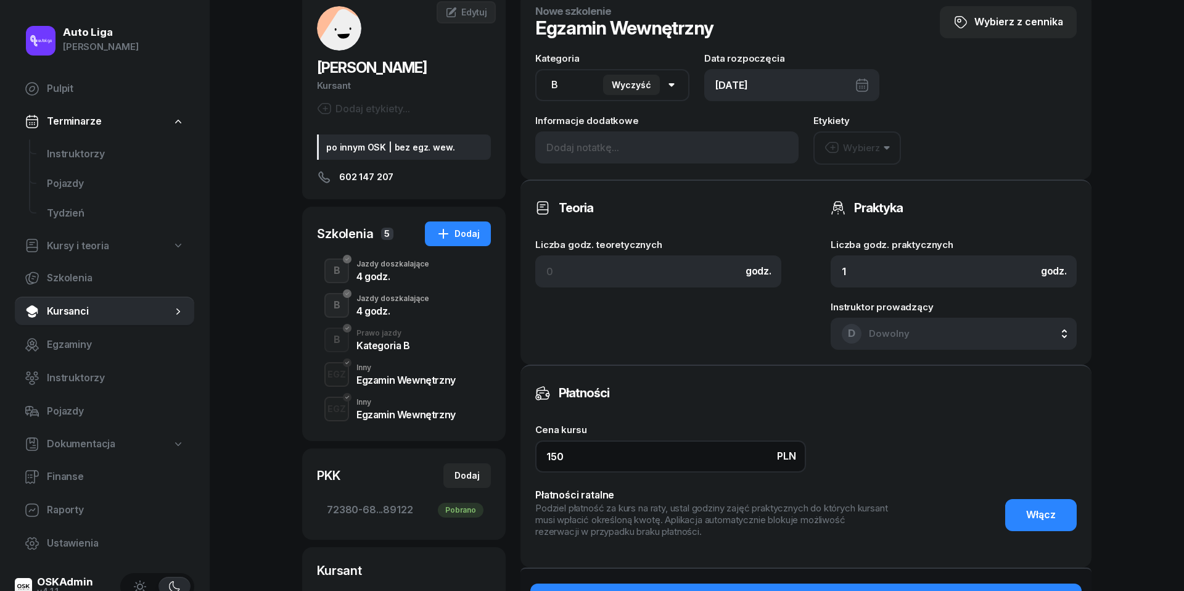
scroll to position [75, 0]
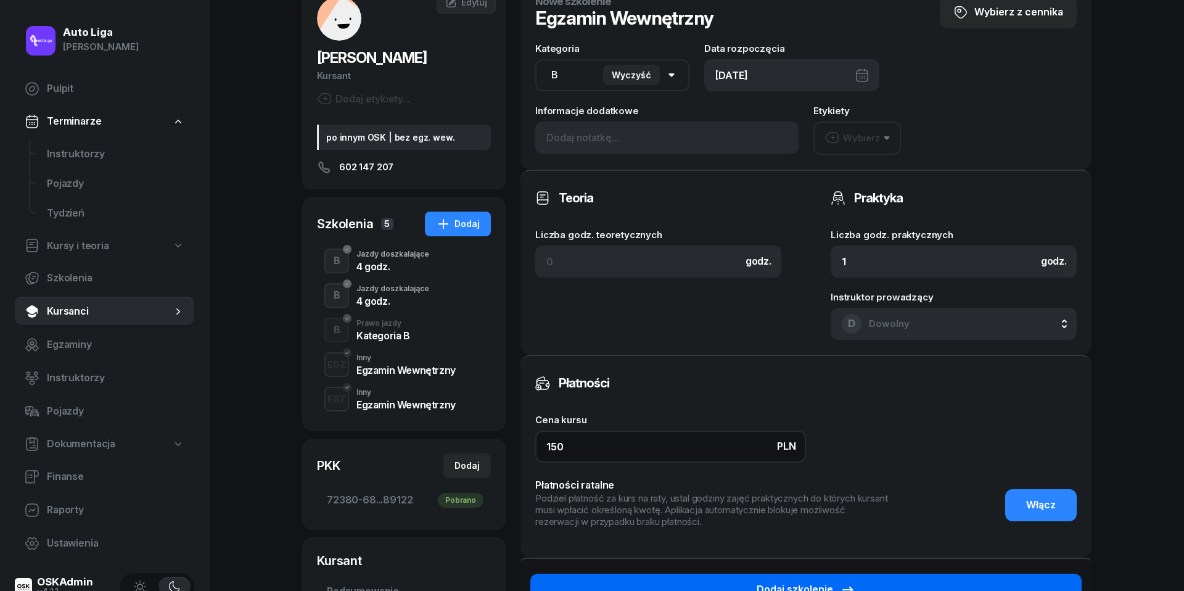
type input "150"
click at [882, 579] on button "Dodaj szkolenie" at bounding box center [805, 589] width 551 height 32
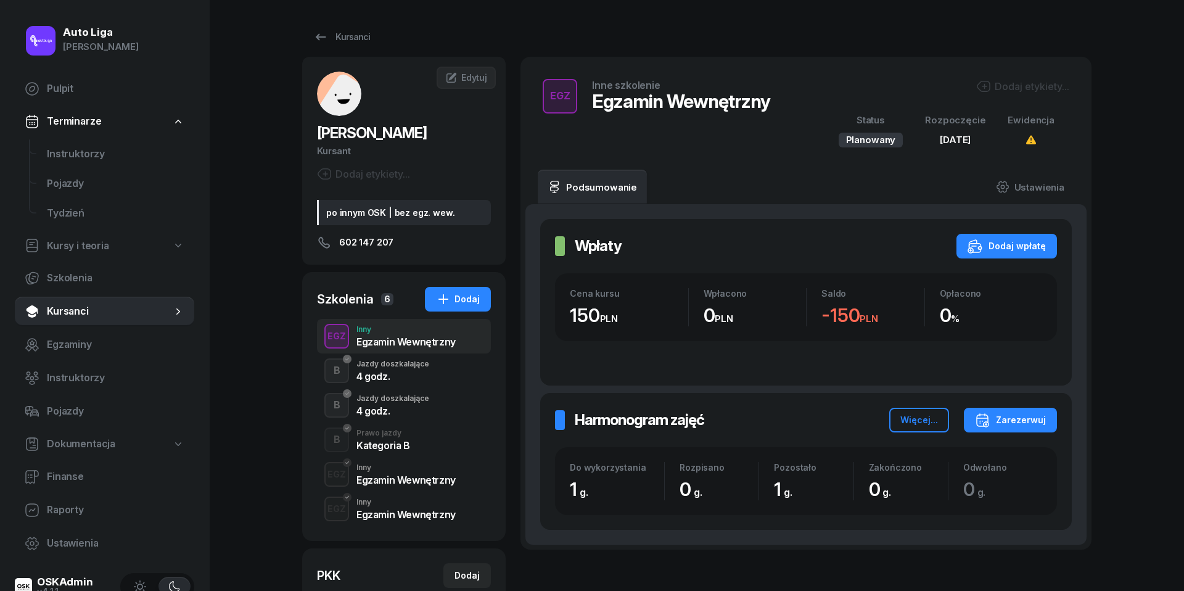
click at [401, 475] on div "Egzamin Wewnętrzny" at bounding box center [405, 480] width 99 height 10
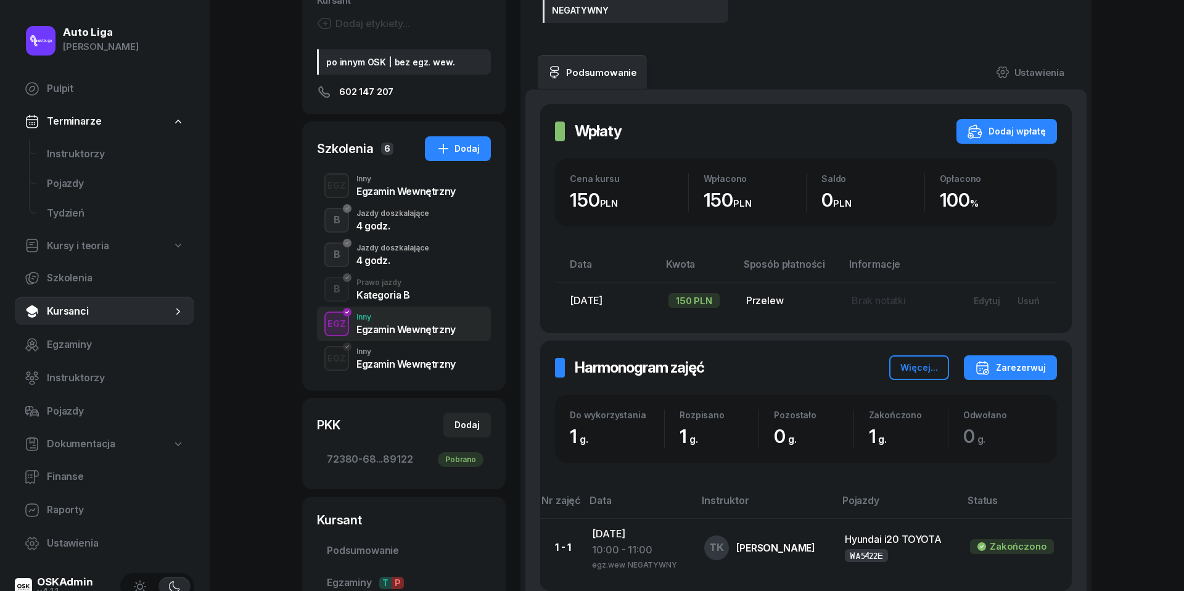
scroll to position [87, 0]
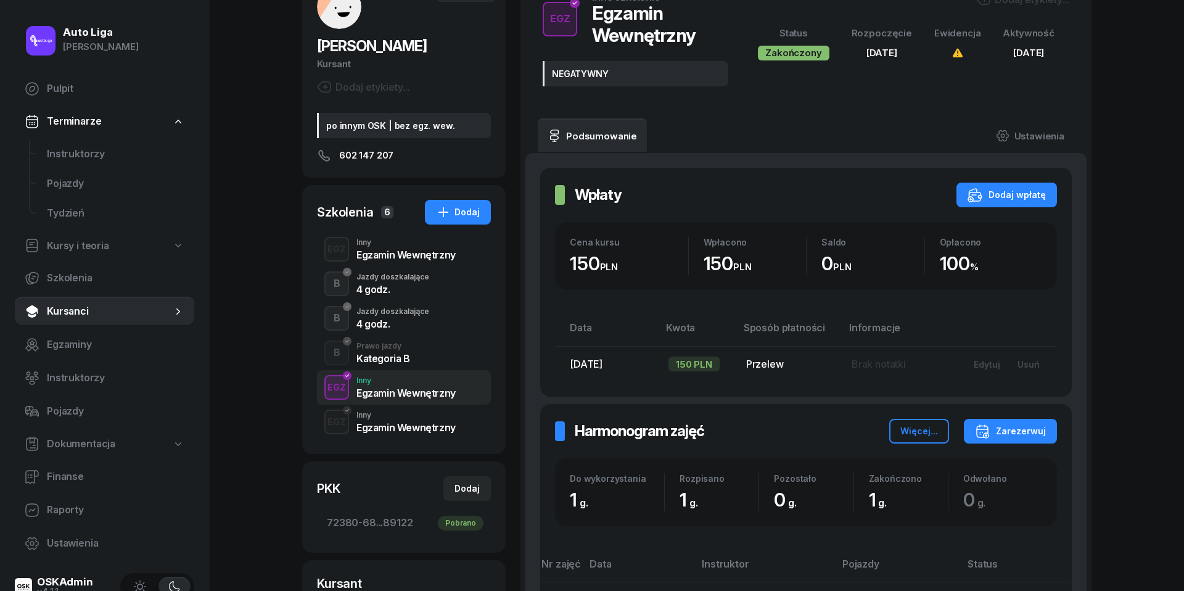
click at [393, 250] on div "Egzamin Wewnętrzny" at bounding box center [405, 255] width 99 height 10
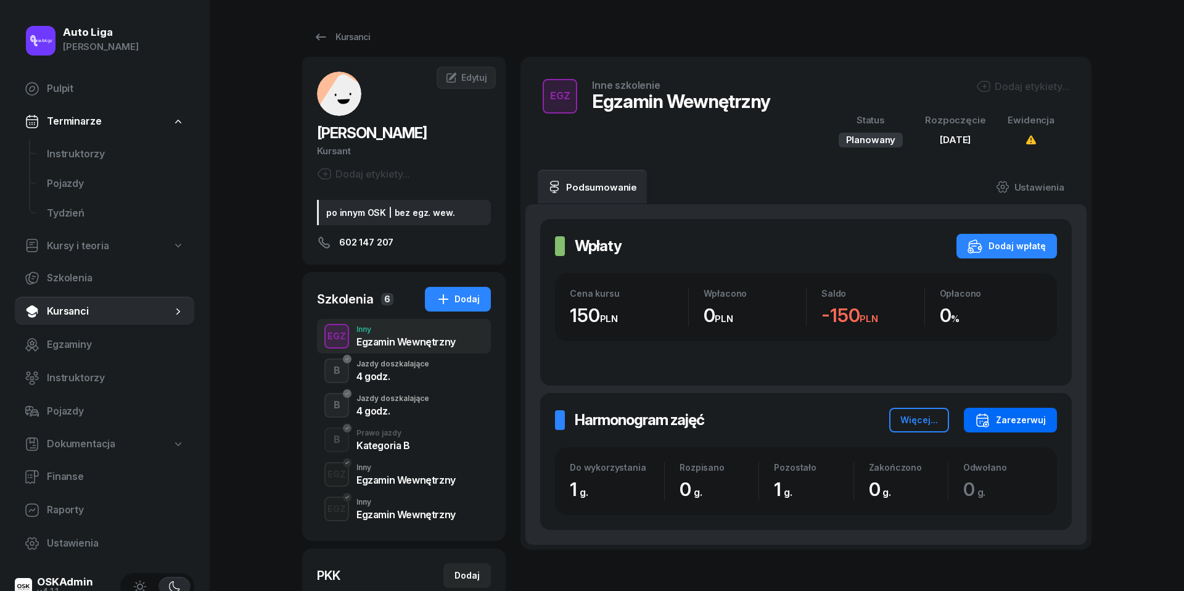
click at [1033, 420] on div "Zarezerwuj" at bounding box center [1010, 419] width 71 height 15
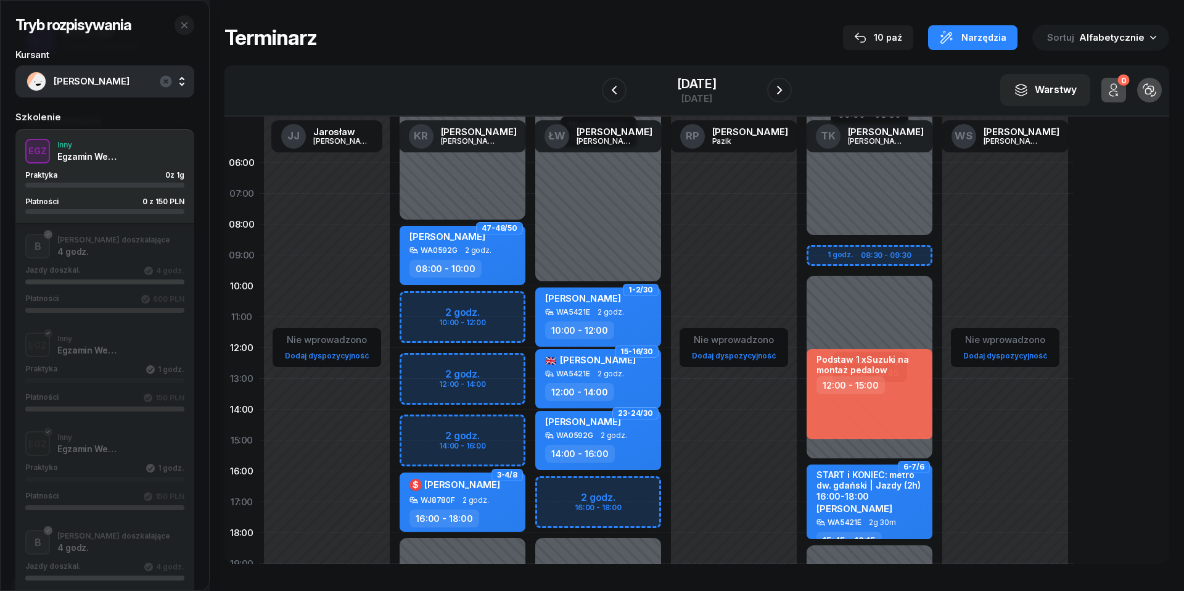
click at [819, 252] on div "Niedostępny 00:00 - 08:30 Niedostępny 18:15 - 23:59 Niedostępny 09:30 - 15:45 1…" at bounding box center [869, 440] width 136 height 586
select select "08"
select select "10"
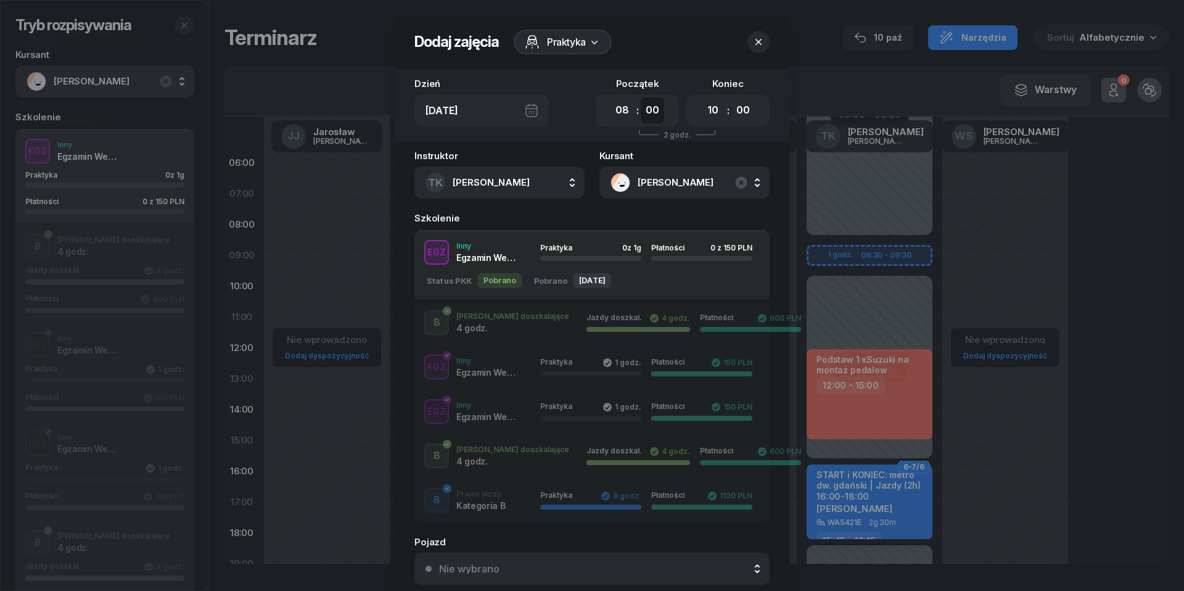
select select "30"
select select "09"
select select "30"
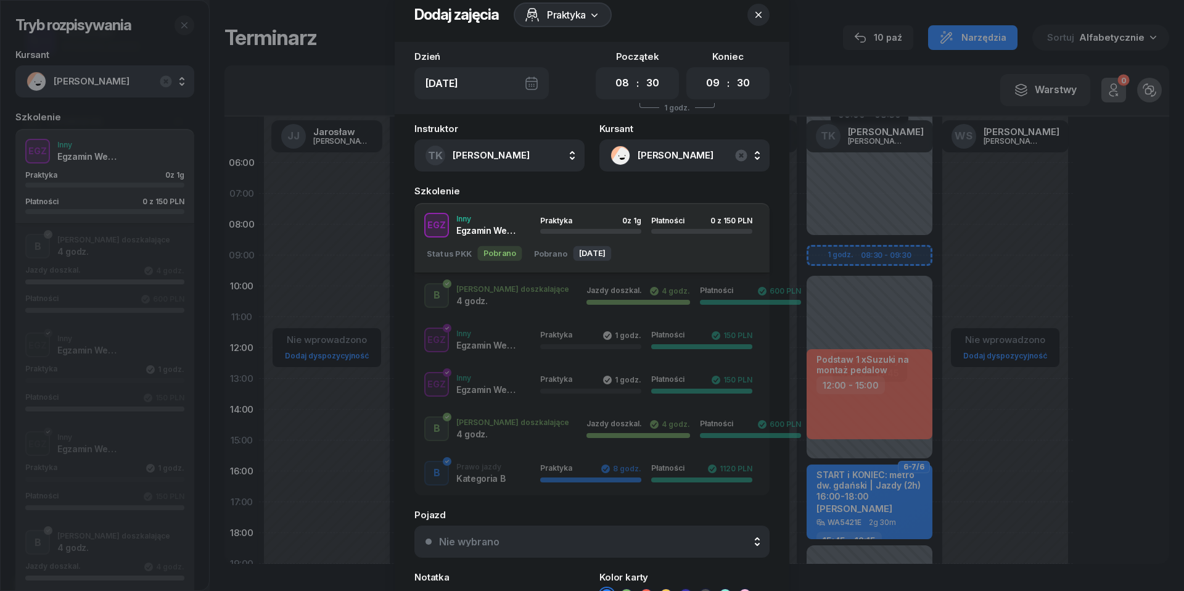
click at [673, 540] on div "Nie wybrano" at bounding box center [598, 541] width 319 height 10
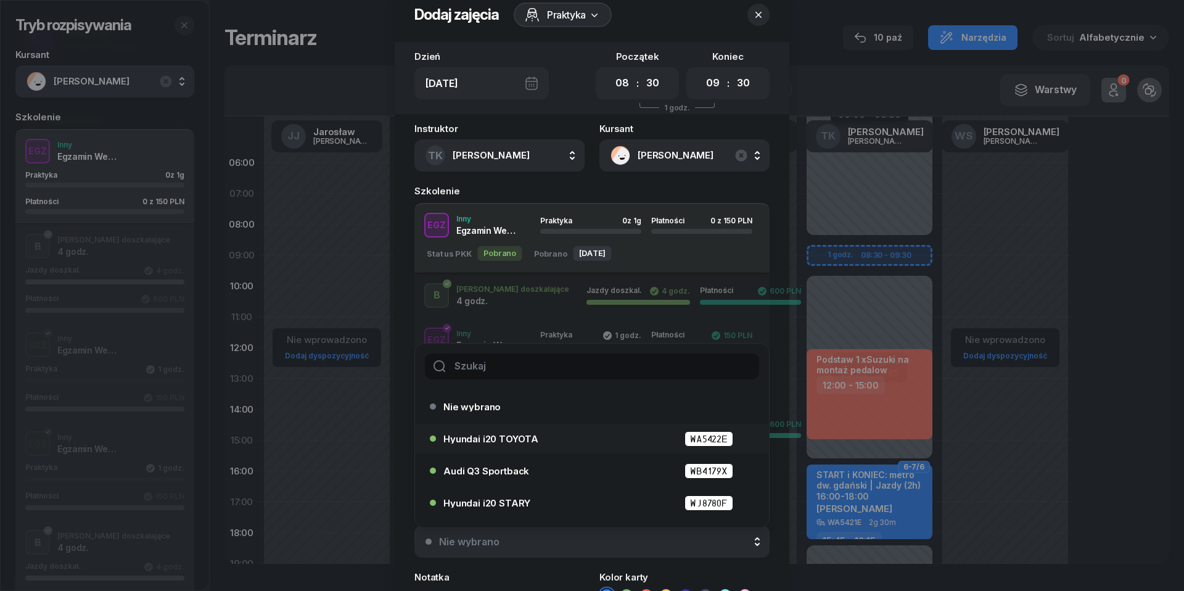
click at [608, 437] on div "Hyundai i20 TOYOTA WA5422E" at bounding box center [594, 438] width 303 height 15
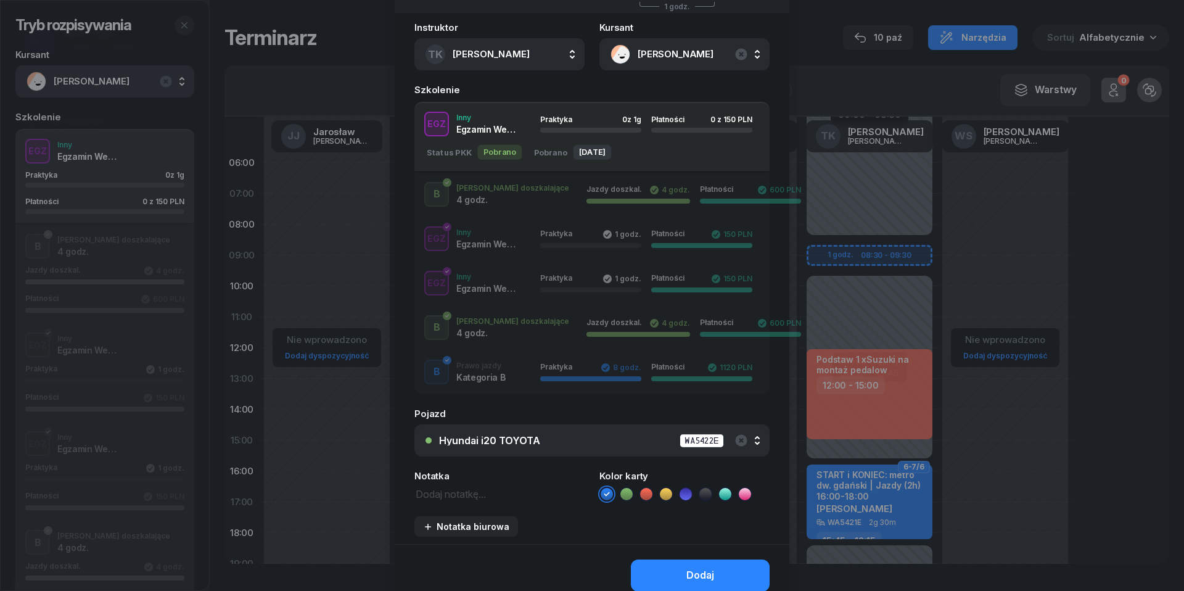
scroll to position [181, 0]
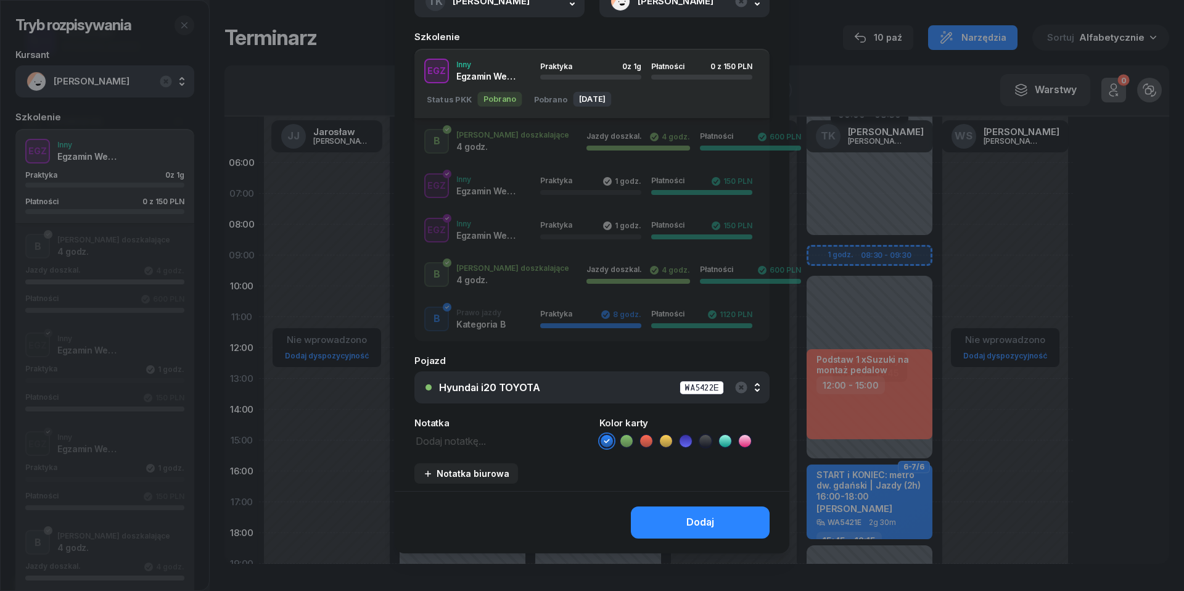
click at [486, 443] on textarea at bounding box center [499, 439] width 170 height 15
type textarea "150 do pobrania | egz. wew."
click at [644, 435] on icon at bounding box center [646, 441] width 12 height 12
click at [698, 525] on div "Dodaj" at bounding box center [700, 522] width 28 height 16
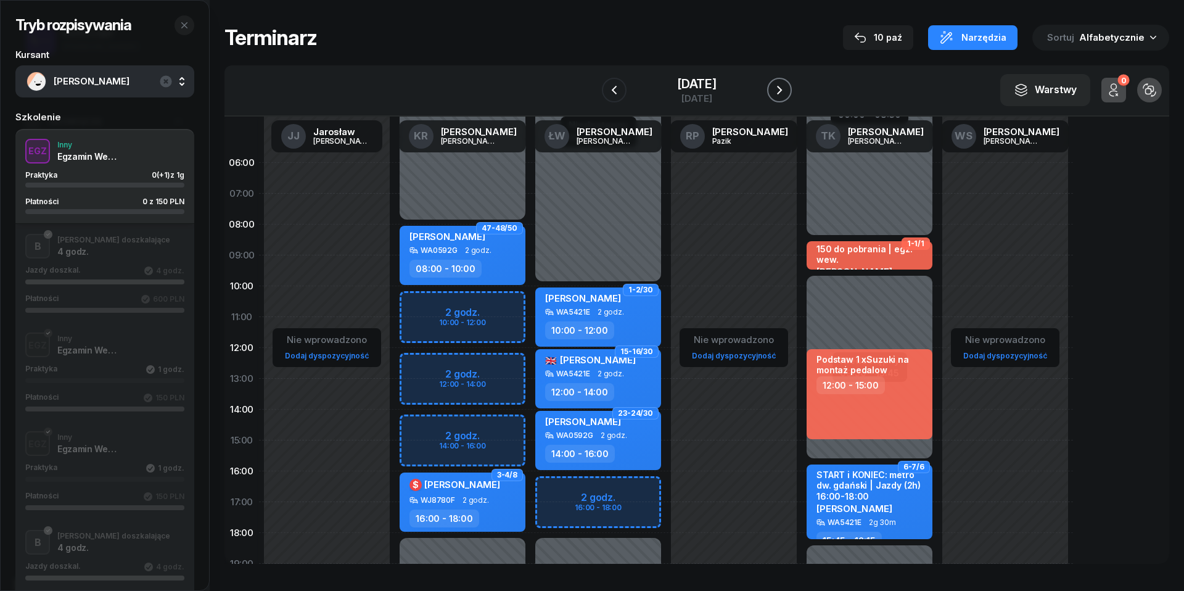
click at [792, 81] on button "button" at bounding box center [779, 90] width 25 height 25
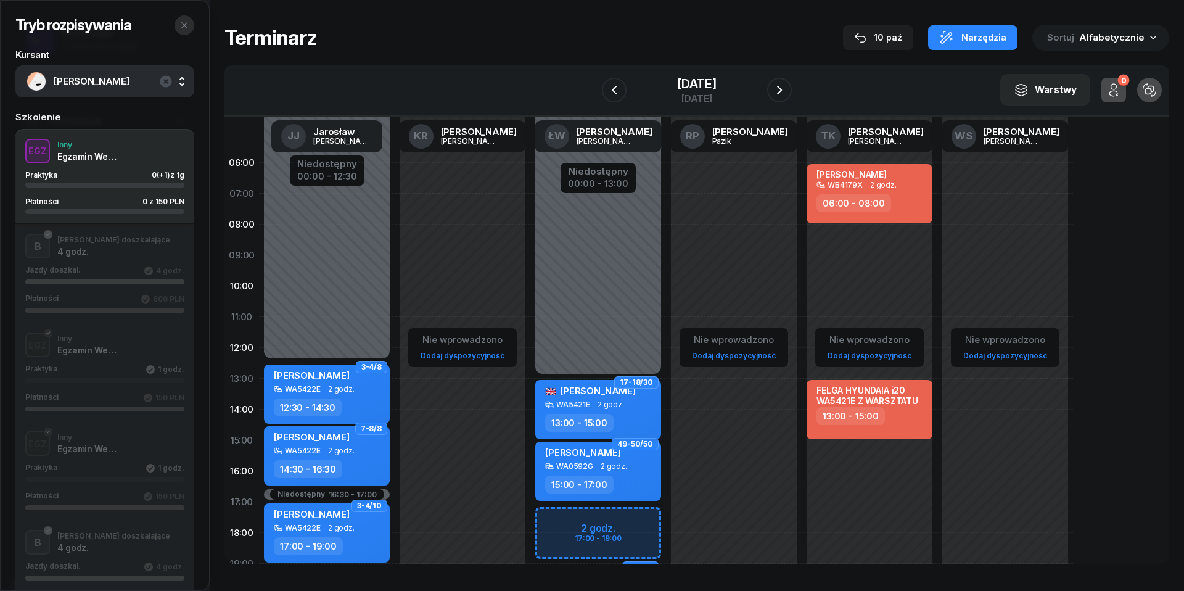
click at [185, 20] on icon "button" at bounding box center [184, 25] width 10 height 10
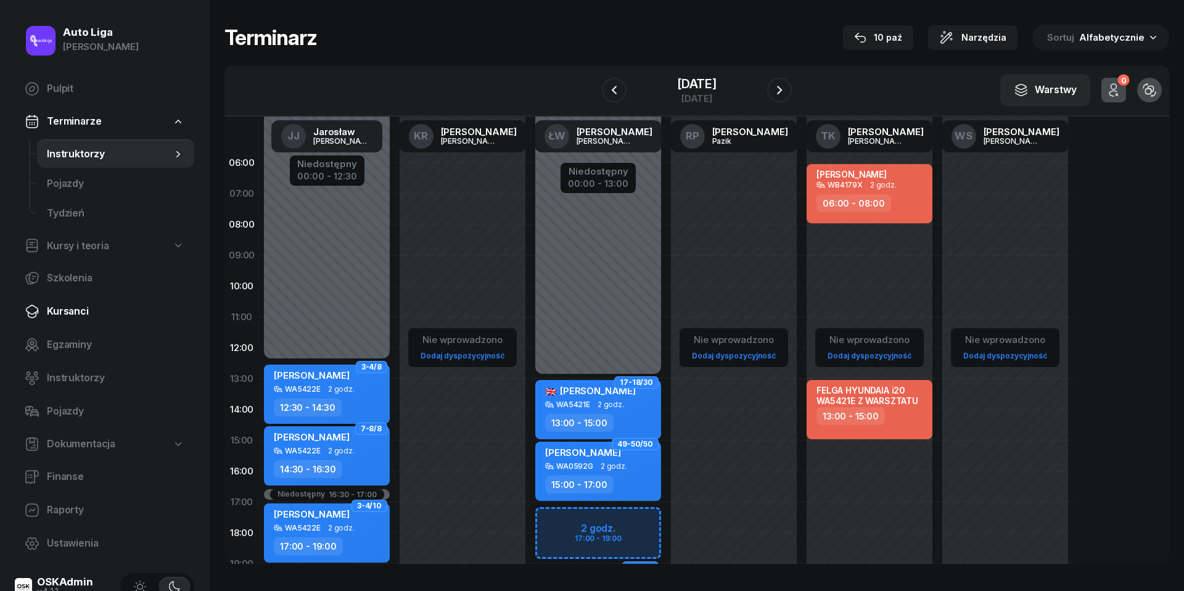
click at [58, 316] on span "Kursanci" at bounding box center [115, 311] width 137 height 16
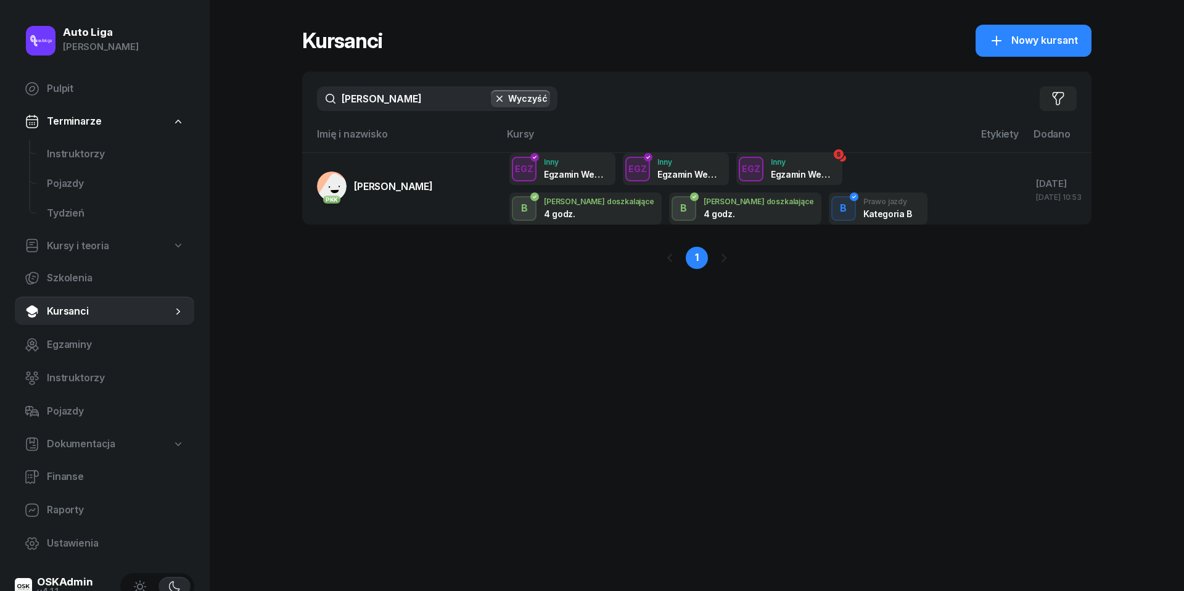
click at [395, 102] on input "[PERSON_NAME]" at bounding box center [437, 98] width 240 height 25
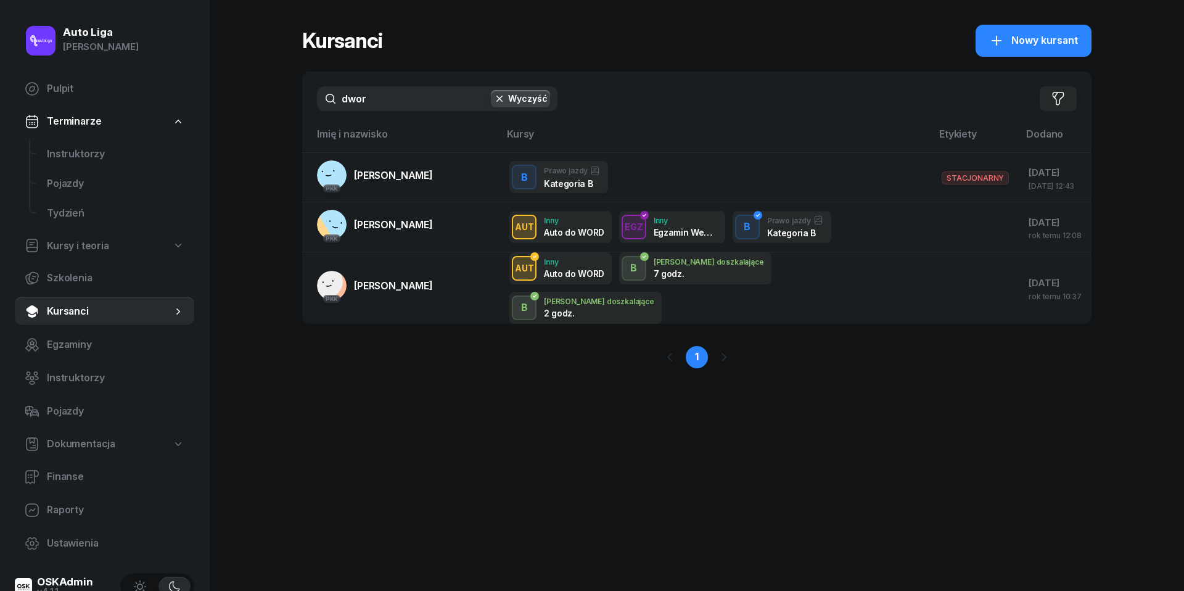
type input "dwór"
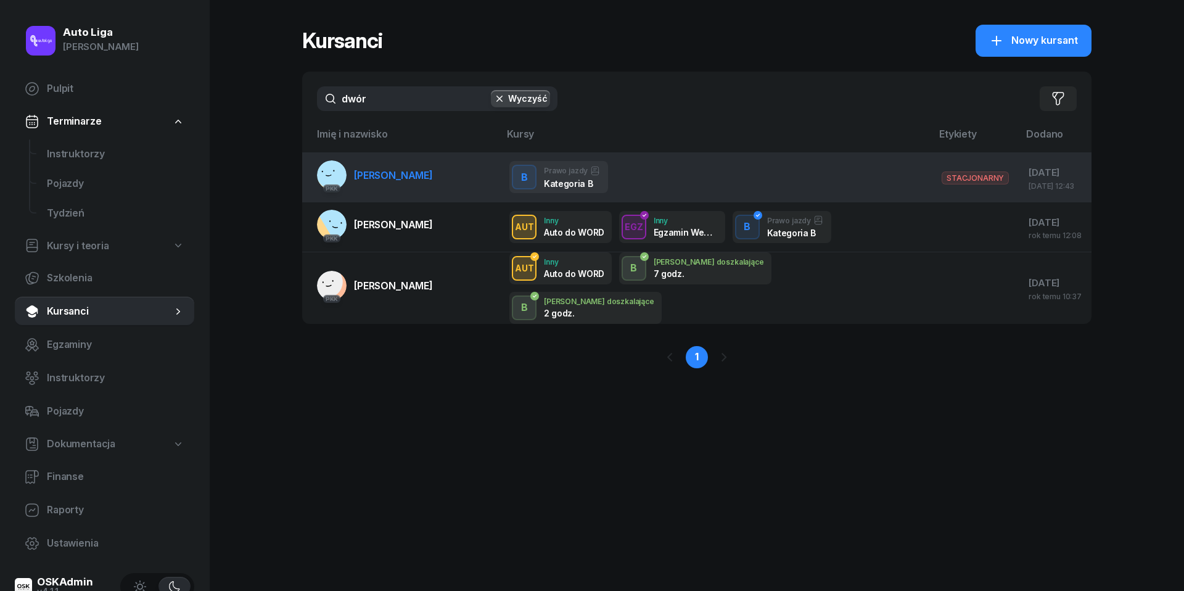
drag, startPoint x: 395, startPoint y: 102, endPoint x: 424, endPoint y: 174, distance: 77.7
click at [424, 174] on span "[PERSON_NAME]" at bounding box center [393, 175] width 79 height 12
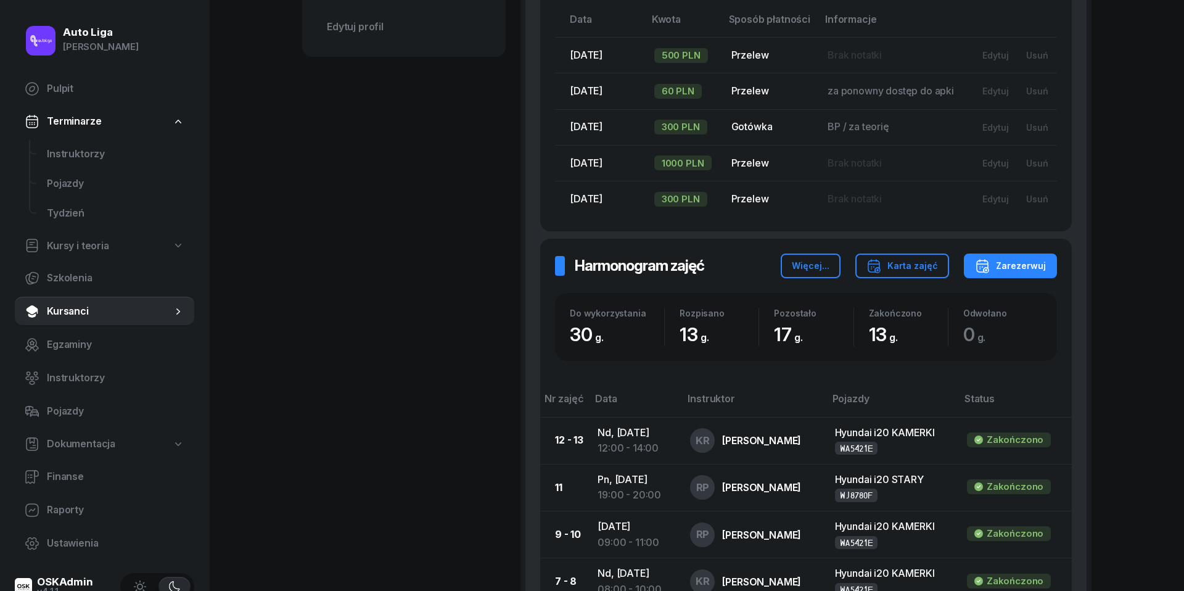
scroll to position [615, 0]
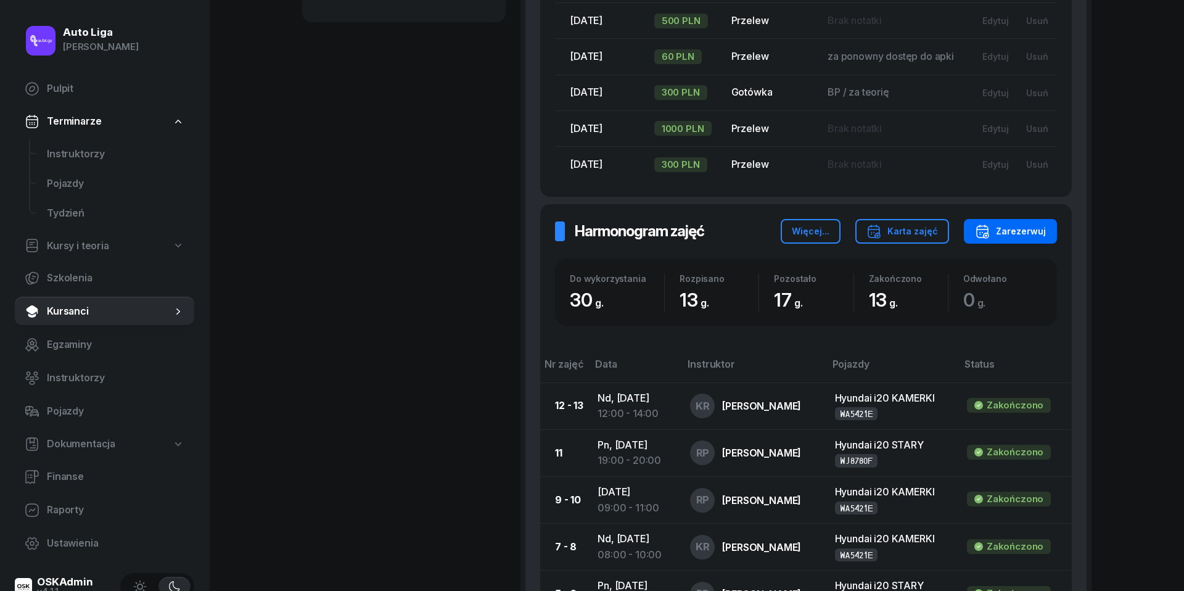
click at [1028, 224] on div "Zarezerwuj" at bounding box center [1010, 231] width 71 height 15
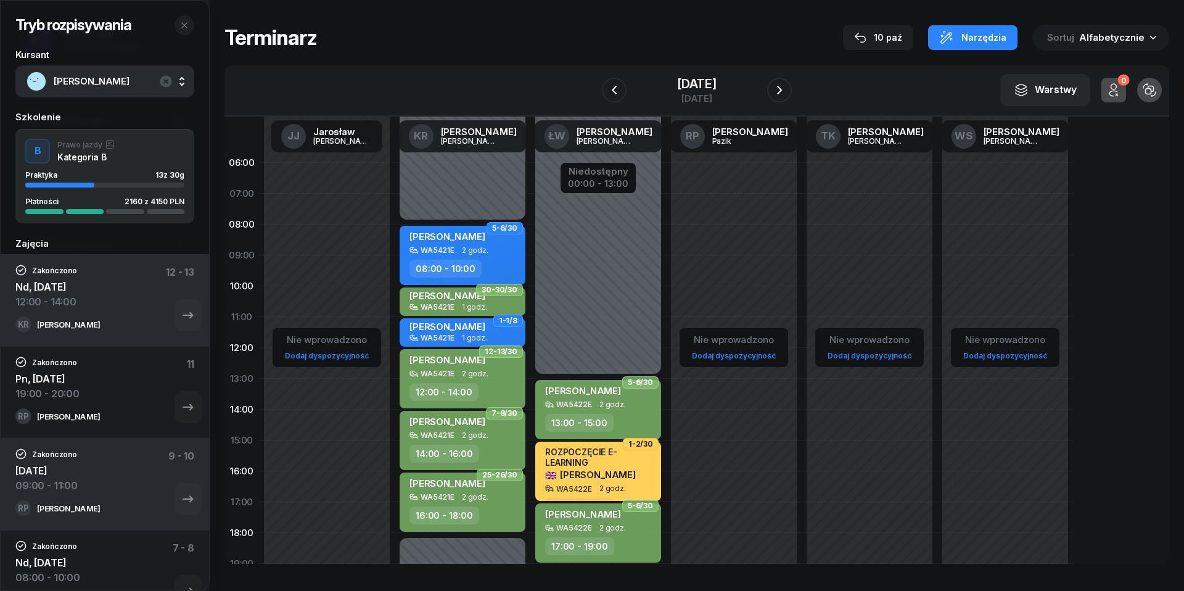
click at [703, 63] on div "Tryb rozpisywania Kursant [PERSON_NAME] Szkolenie B Prawo jazdy Kategoria B Pra…" at bounding box center [696, 294] width 944 height 588
click at [703, 95] on div "[DATE]" at bounding box center [696, 98] width 39 height 9
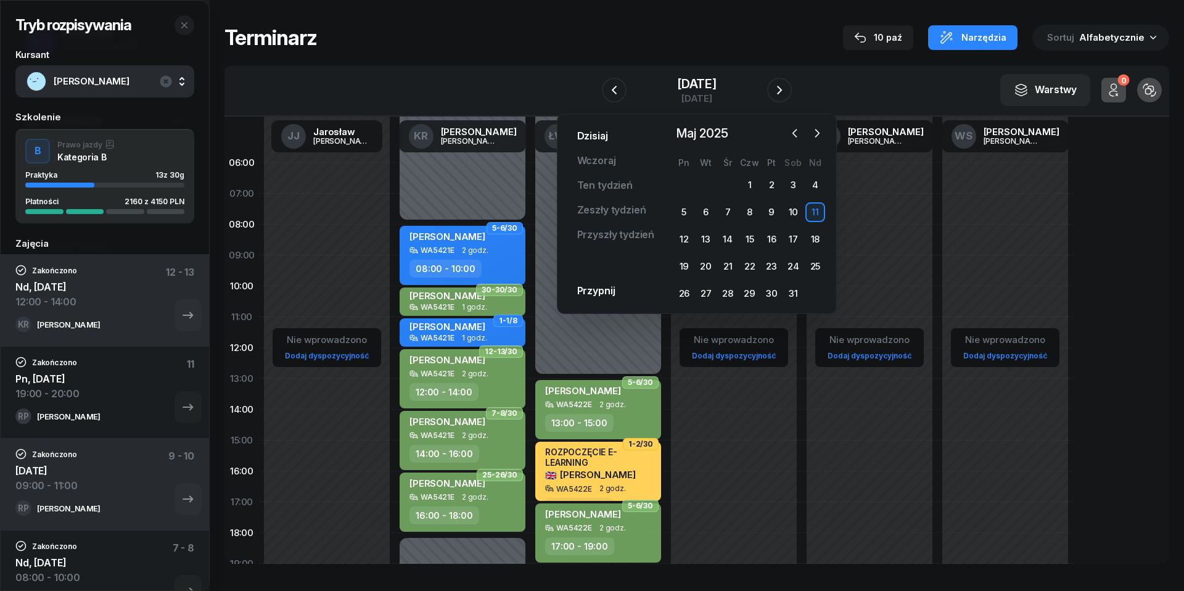
click at [603, 133] on link "Dzisiaj" at bounding box center [592, 136] width 51 height 25
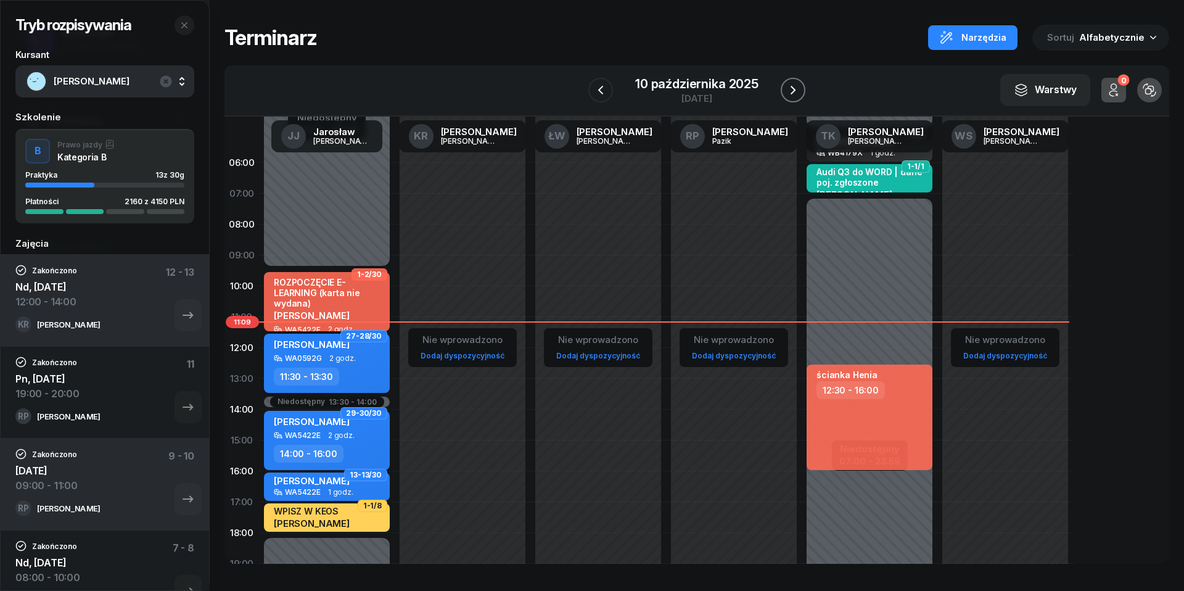
click at [795, 89] on icon "button" at bounding box center [792, 90] width 5 height 9
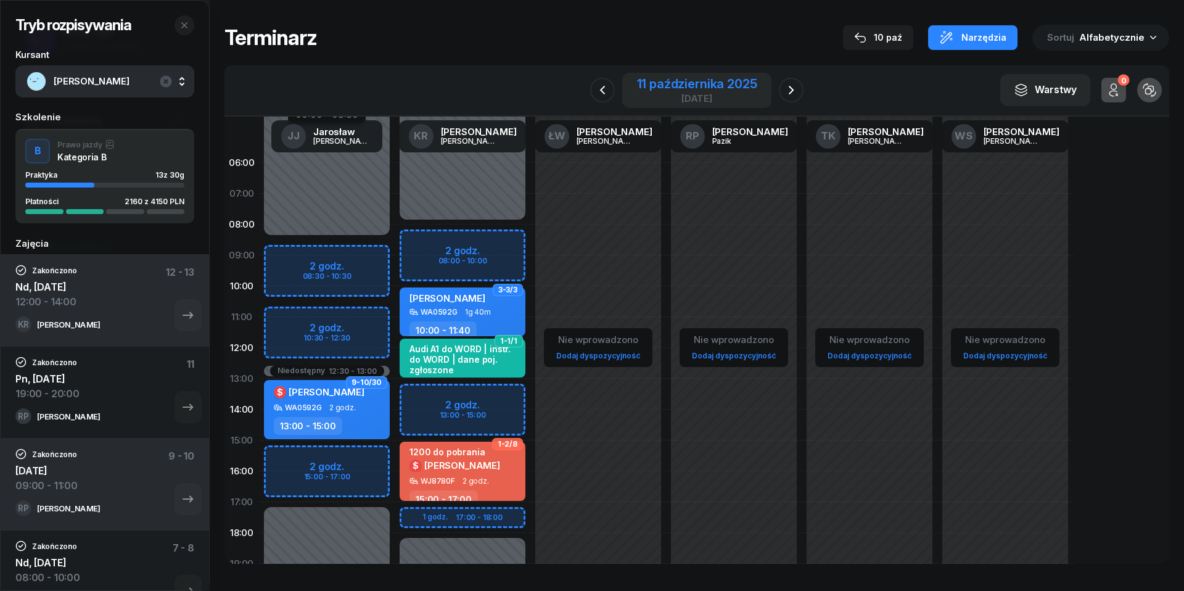
click at [706, 85] on div "11 października 2025" at bounding box center [697, 84] width 120 height 12
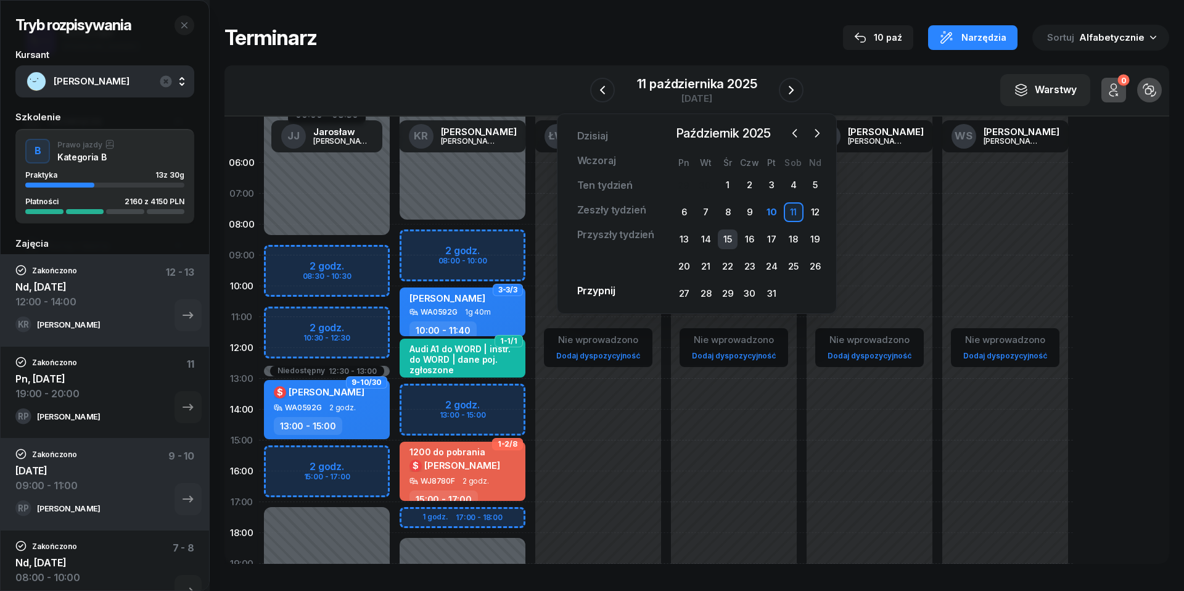
click at [730, 240] on div "15" at bounding box center [728, 239] width 20 height 20
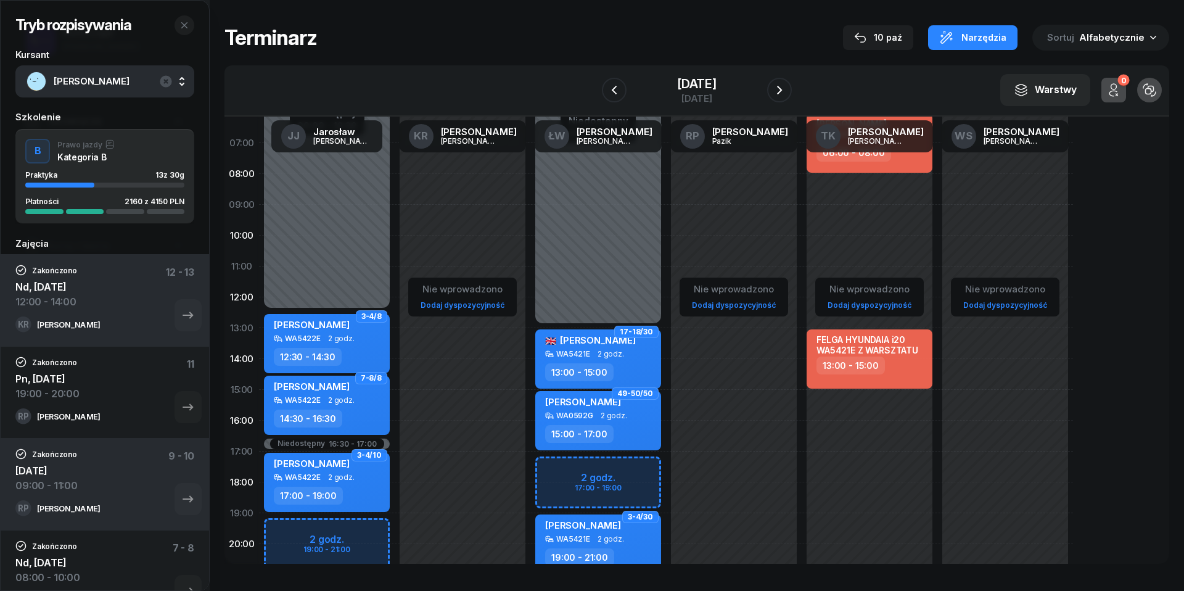
scroll to position [67, 0]
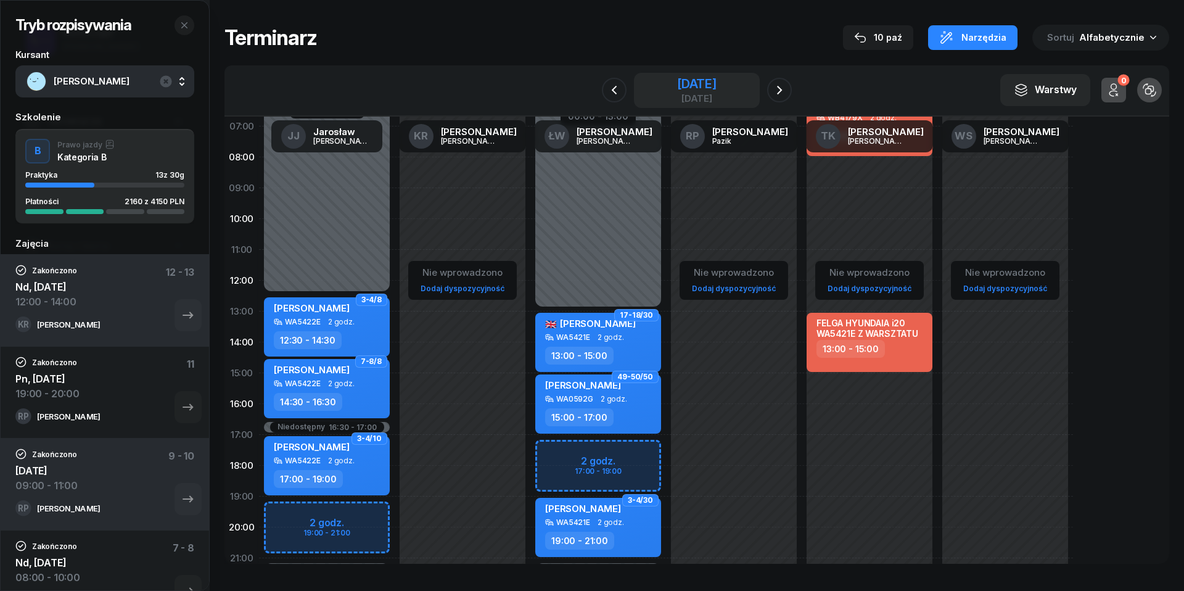
click at [706, 86] on div "[DATE]" at bounding box center [696, 84] width 39 height 12
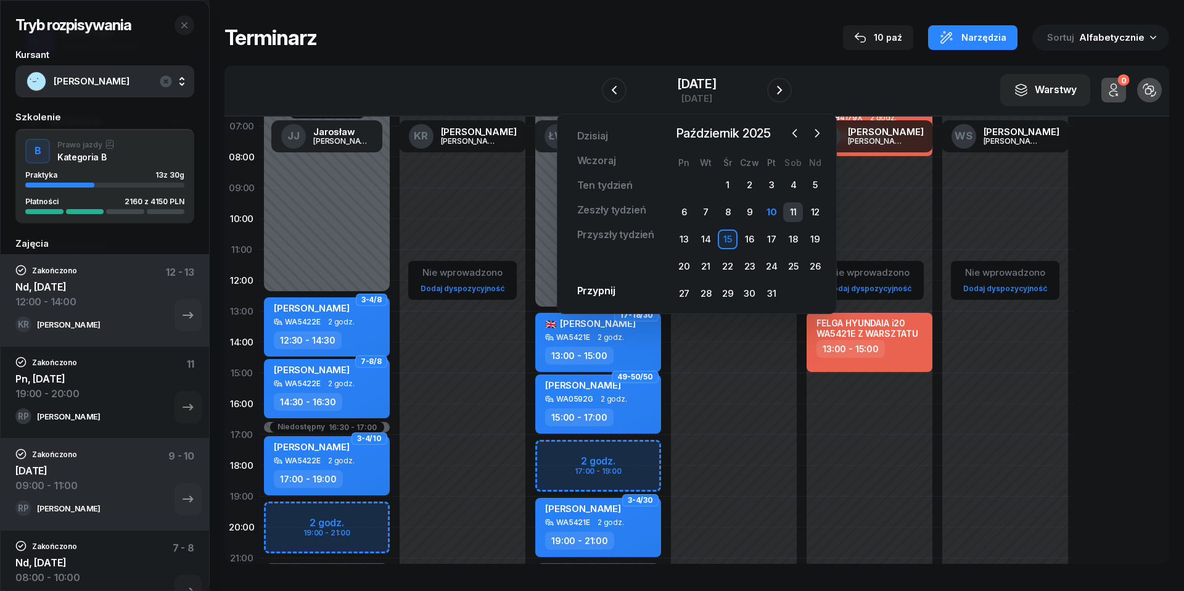
click at [790, 208] on div "11" at bounding box center [793, 212] width 20 height 20
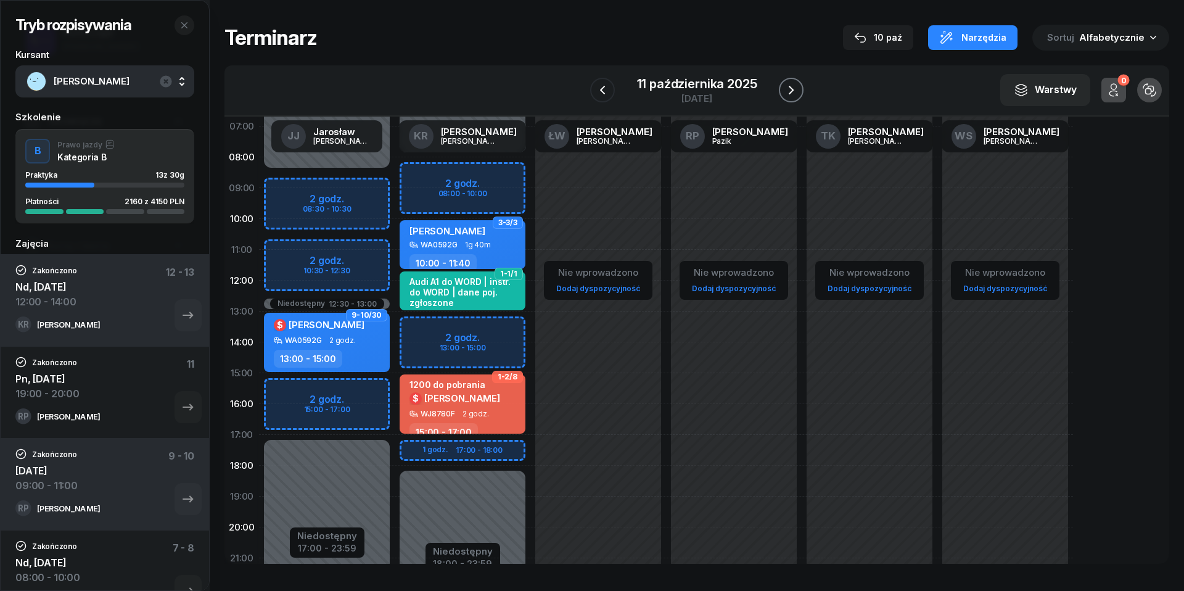
click at [797, 87] on icon "button" at bounding box center [790, 90] width 15 height 15
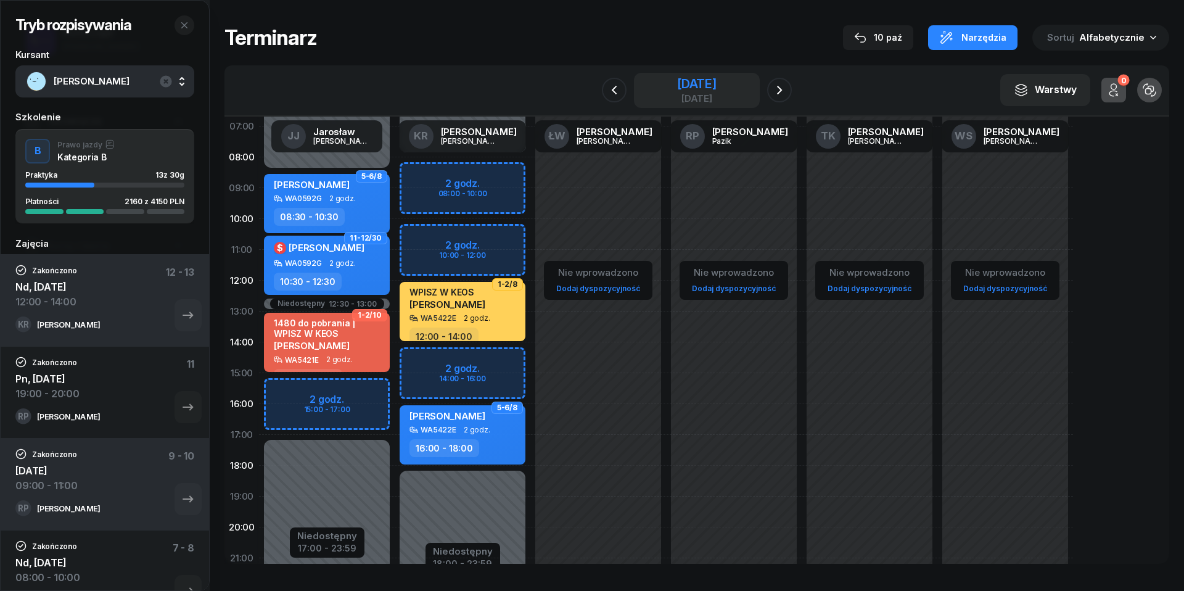
click at [677, 81] on div "[DATE]" at bounding box center [696, 84] width 39 height 12
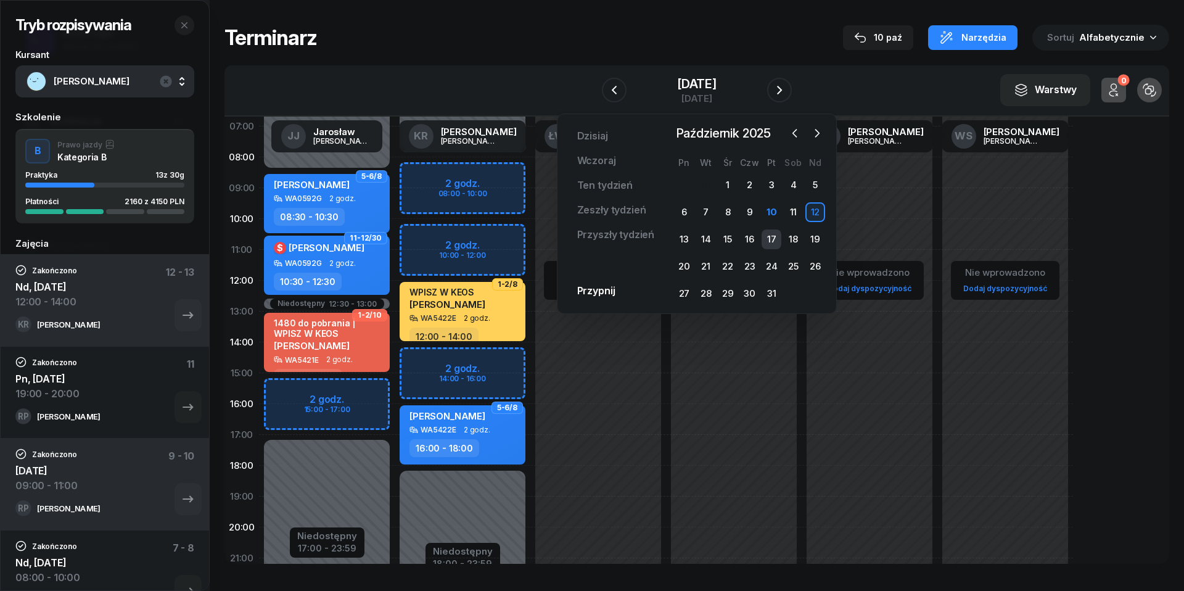
click at [770, 238] on div "17" at bounding box center [771, 239] width 20 height 20
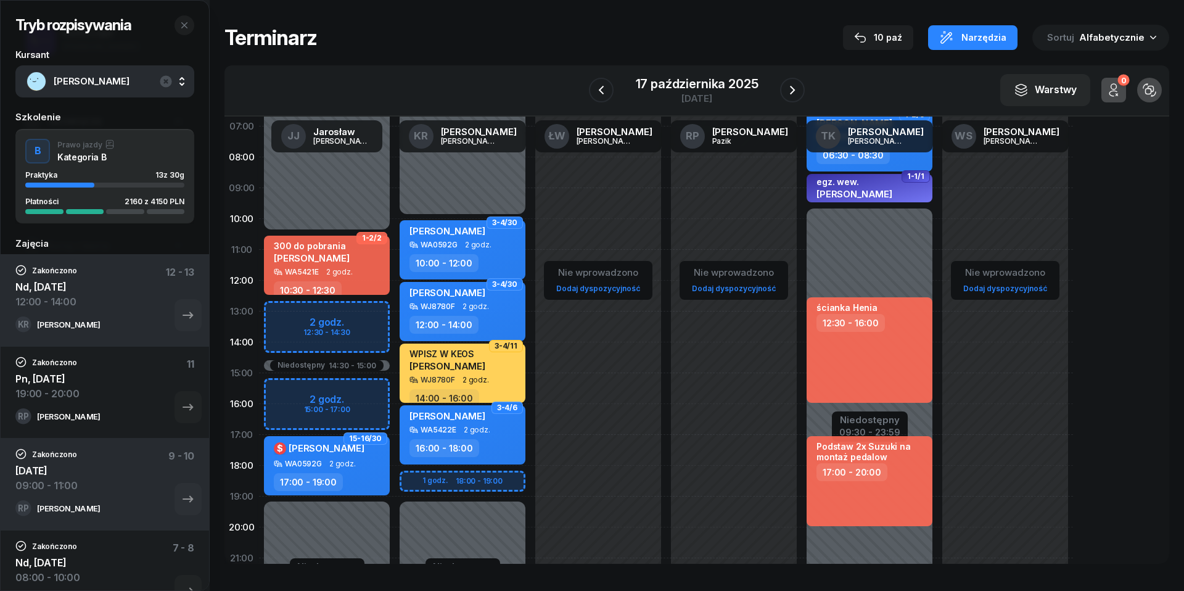
click at [709, 110] on div "W Wybierz [PERSON_NAME] KR [PERSON_NAME] ŁW [PERSON_NAME] RP [PERSON_NAME] TK […" at bounding box center [696, 90] width 944 height 51
click at [708, 94] on div "[DATE]" at bounding box center [697, 98] width 123 height 9
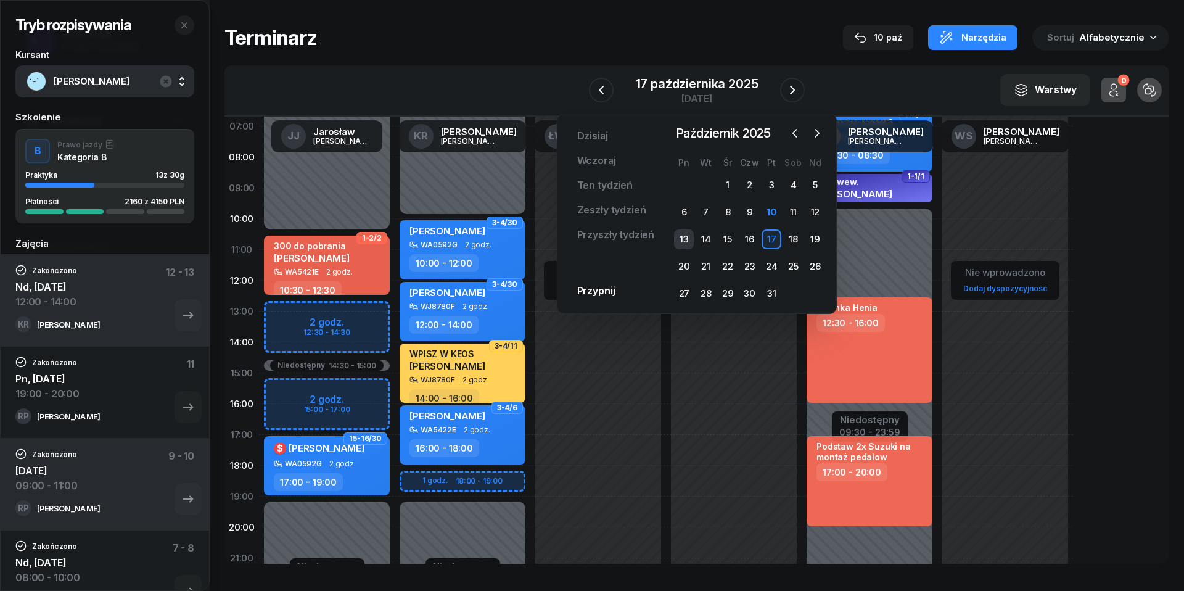
click at [681, 234] on div "13" at bounding box center [684, 239] width 20 height 20
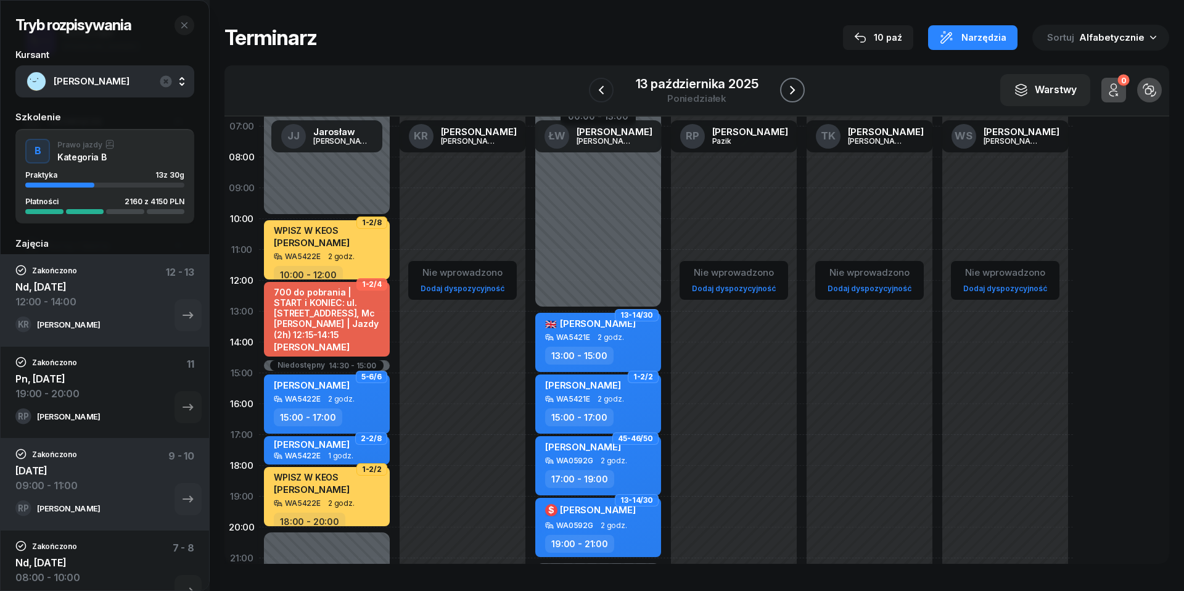
click at [794, 92] on icon "button" at bounding box center [792, 90] width 15 height 15
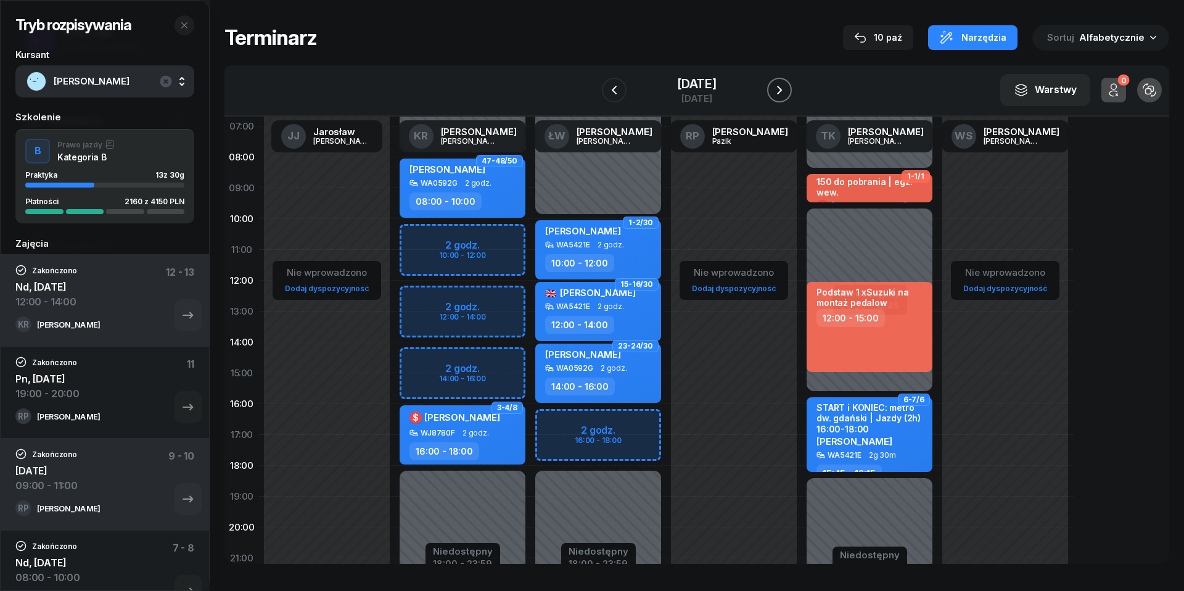
click at [782, 92] on icon "button" at bounding box center [779, 90] width 5 height 9
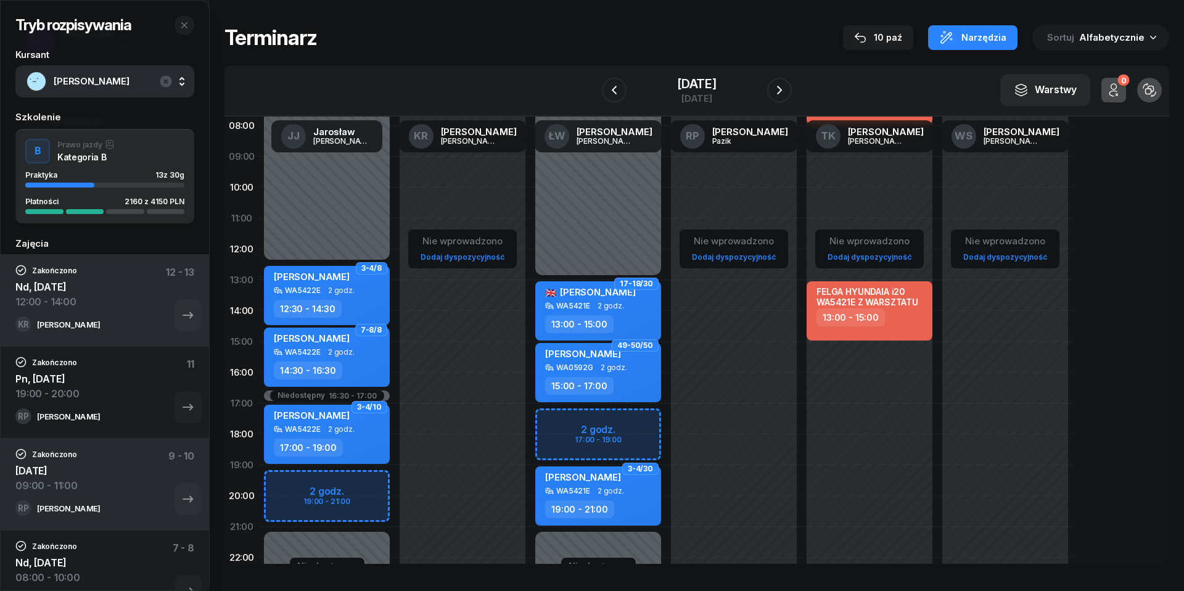
scroll to position [99, 0]
click at [782, 90] on icon "button" at bounding box center [779, 90] width 5 height 9
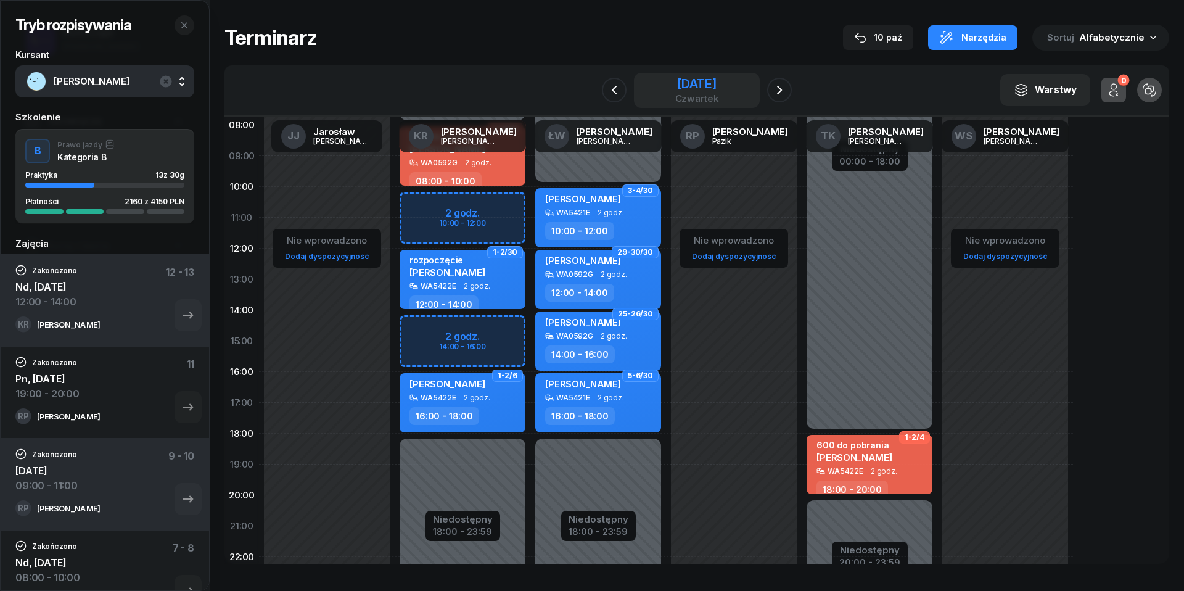
click at [686, 94] on div "czwartek" at bounding box center [697, 98] width 44 height 9
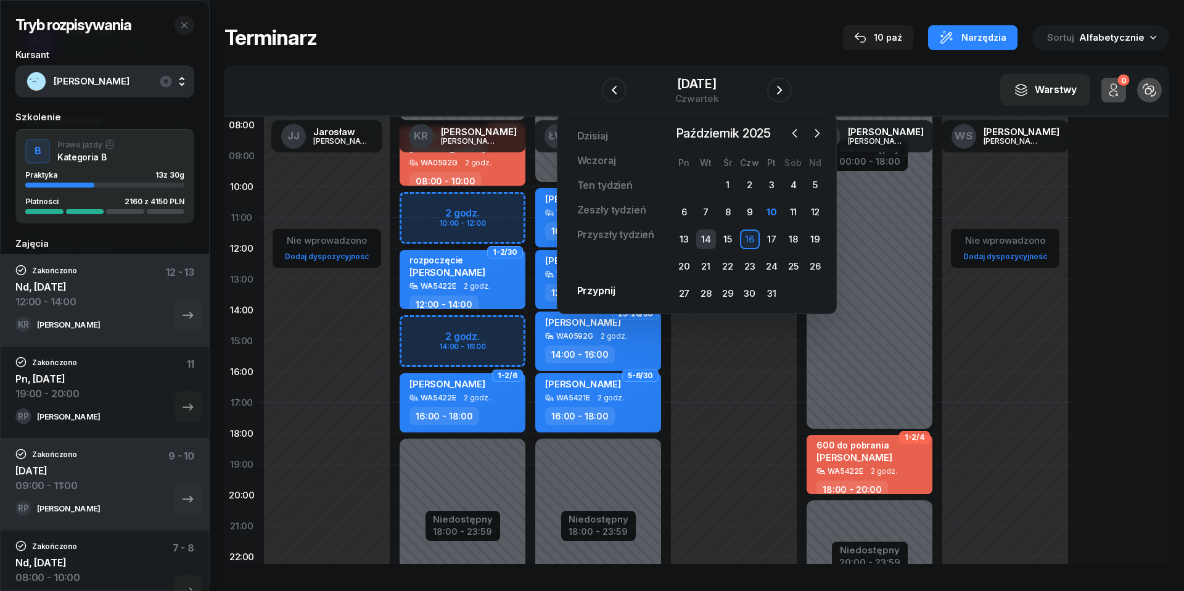
click at [705, 240] on div "14" at bounding box center [706, 239] width 20 height 20
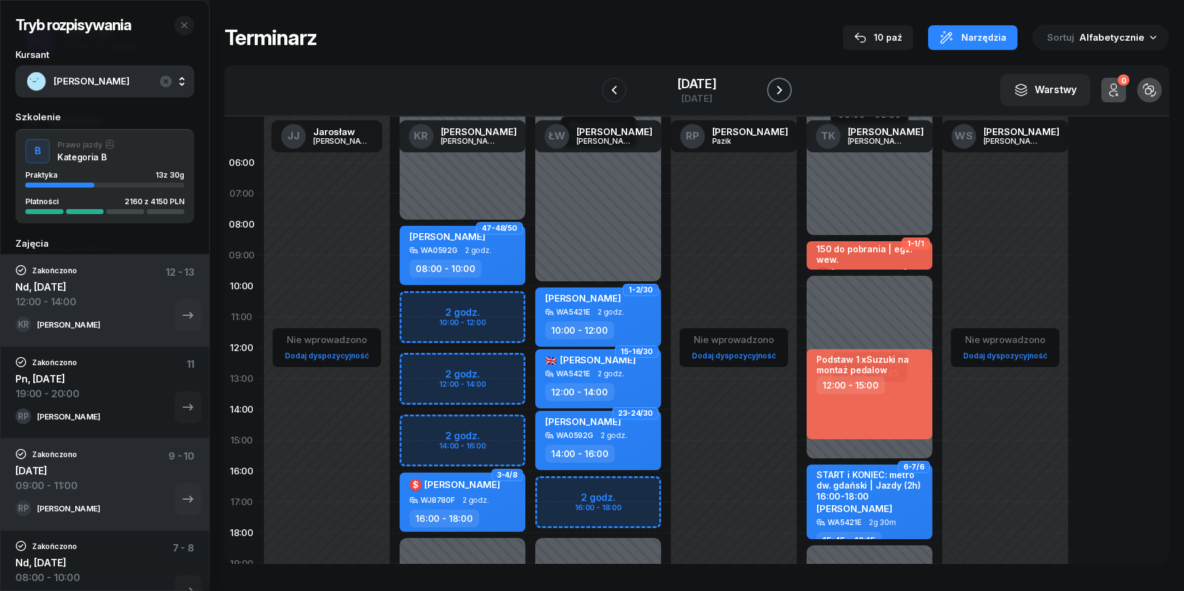
click at [787, 92] on icon "button" at bounding box center [779, 90] width 15 height 15
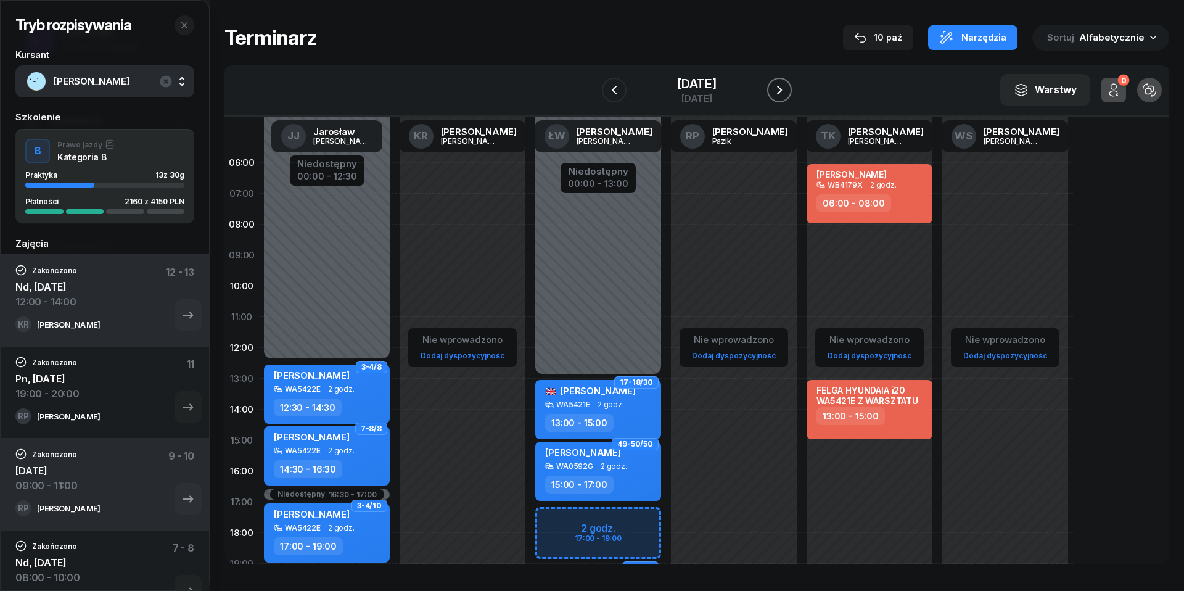
click at [782, 92] on icon "button" at bounding box center [779, 90] width 5 height 9
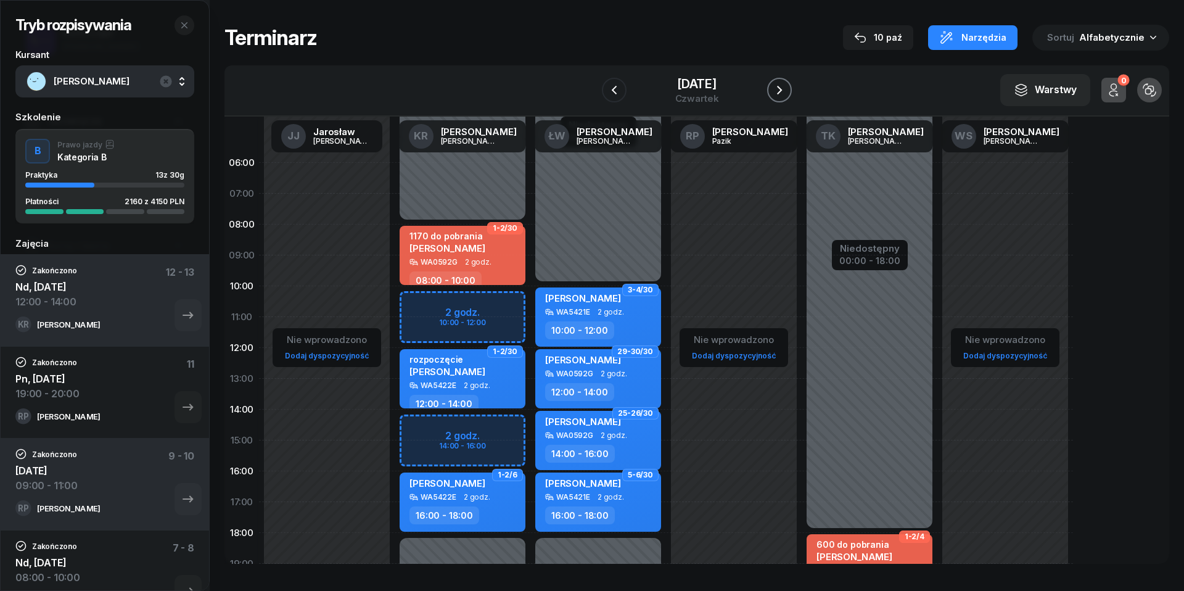
click at [782, 92] on icon "button" at bounding box center [779, 90] width 5 height 9
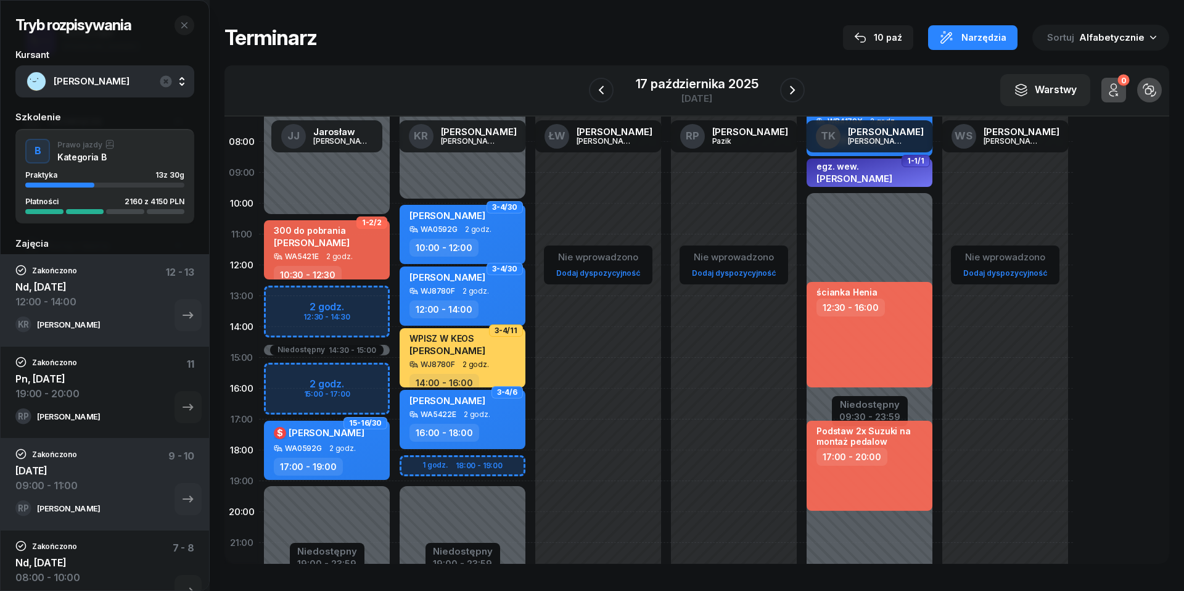
scroll to position [84, 0]
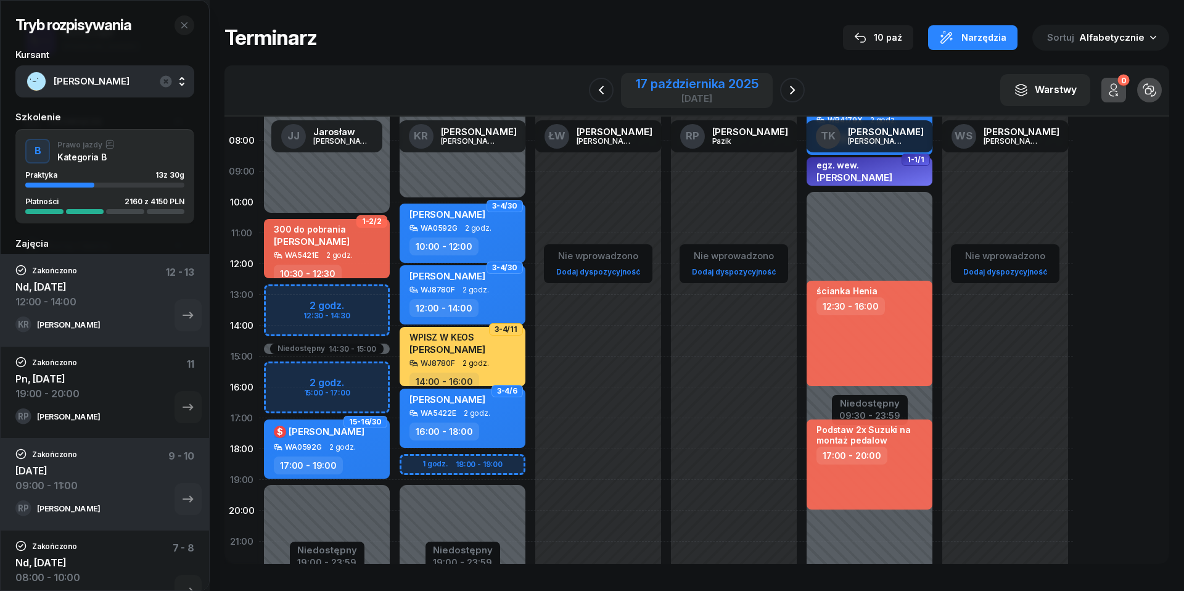
click at [674, 90] on div "17 października 2025" at bounding box center [697, 84] width 123 height 12
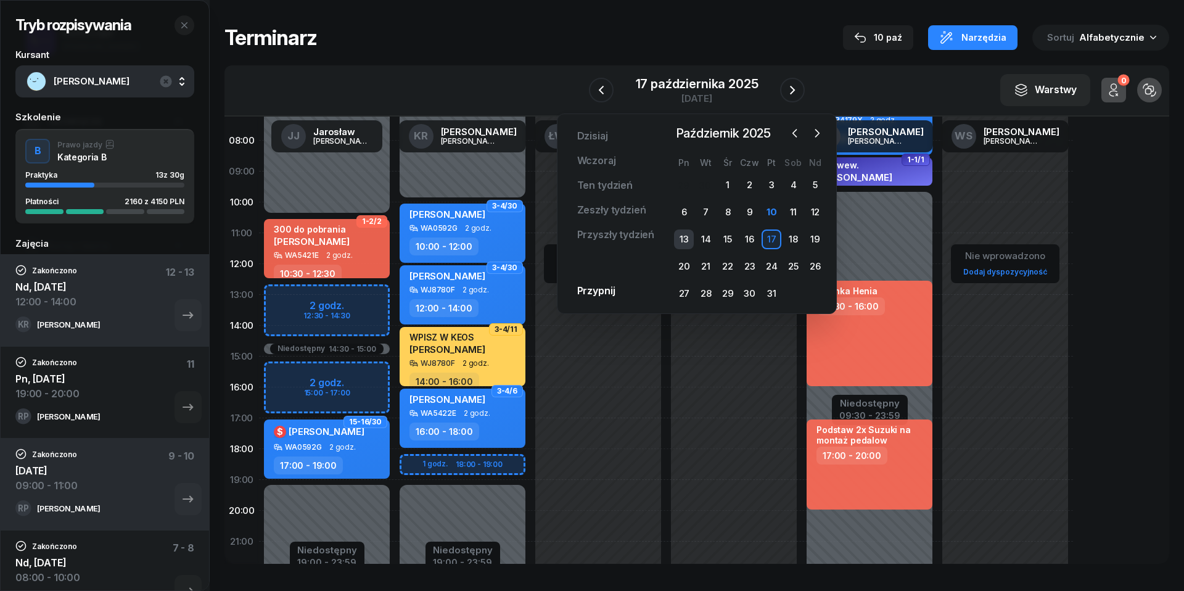
click at [682, 232] on div "13" at bounding box center [684, 239] width 20 height 20
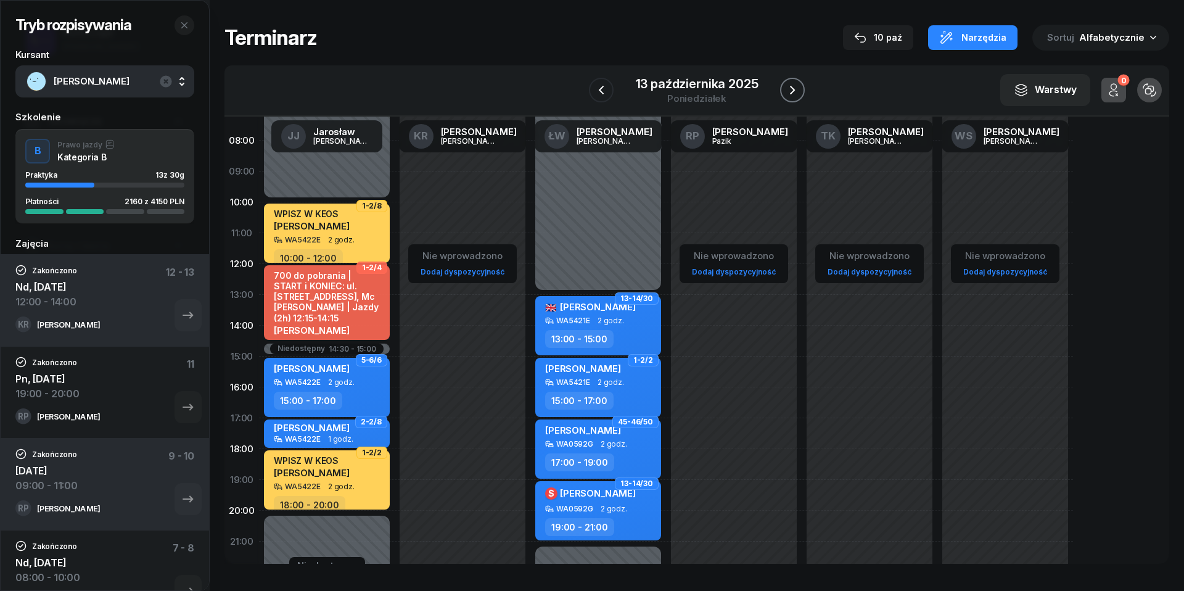
click at [788, 92] on icon "button" at bounding box center [792, 90] width 15 height 15
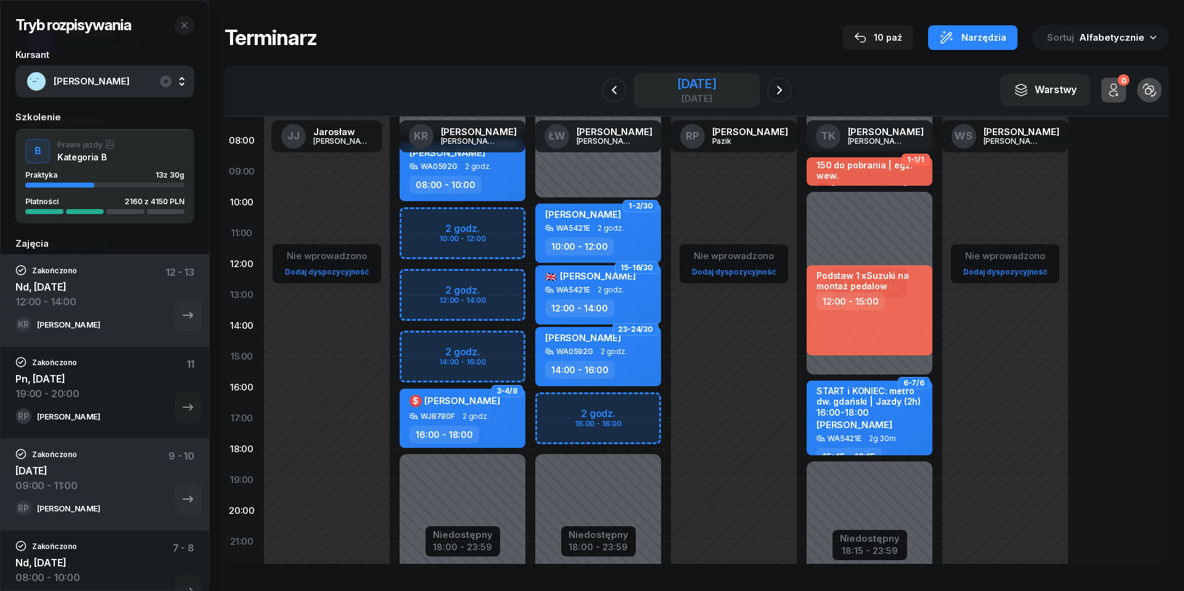
click at [698, 96] on div "[DATE]" at bounding box center [696, 98] width 39 height 9
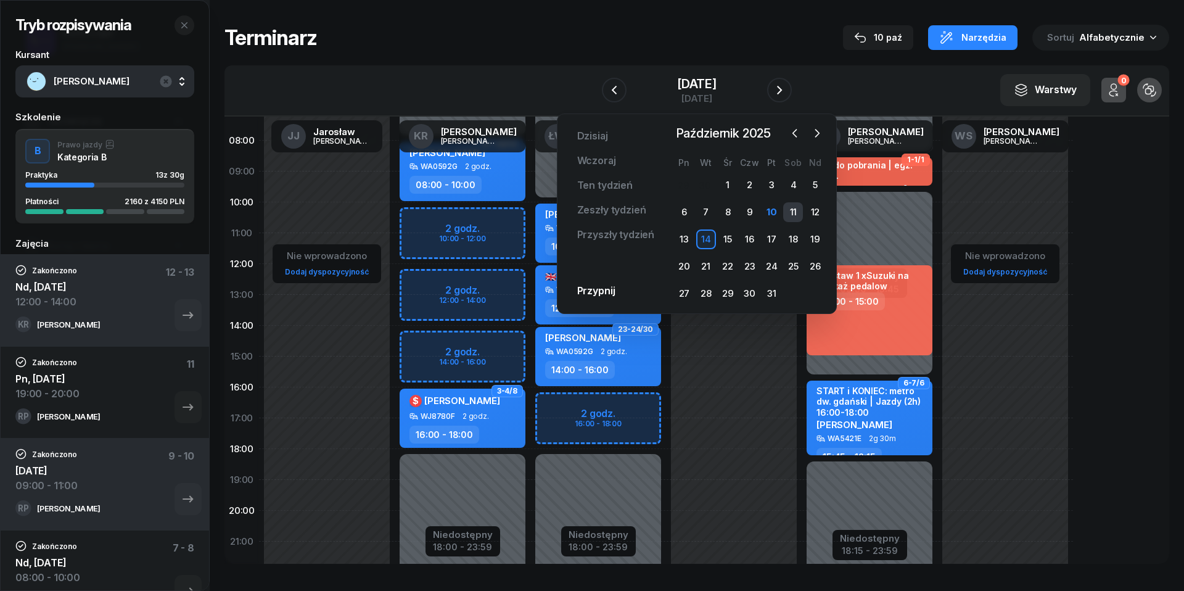
click at [799, 210] on div "11" at bounding box center [793, 212] width 20 height 20
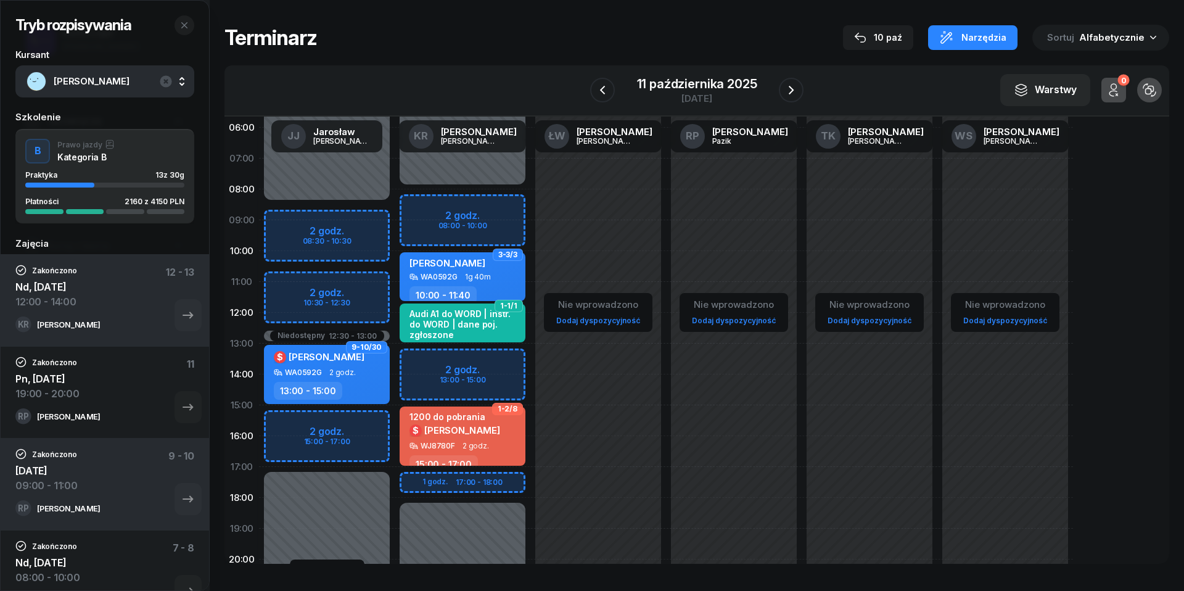
scroll to position [32, 0]
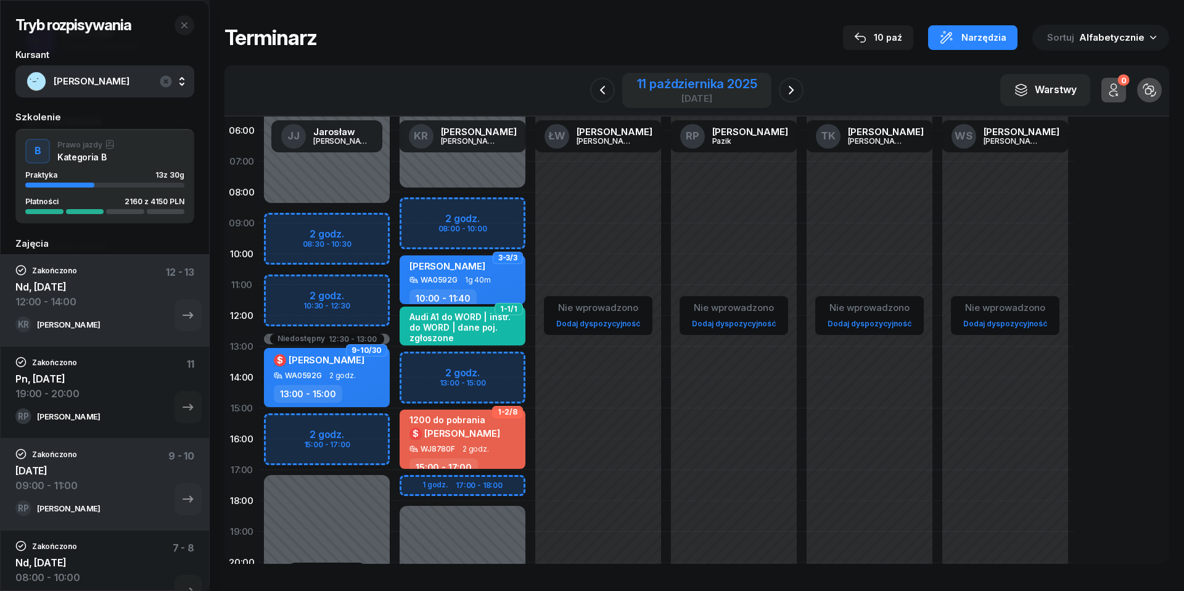
click at [671, 95] on div "[DATE]" at bounding box center [697, 98] width 120 height 9
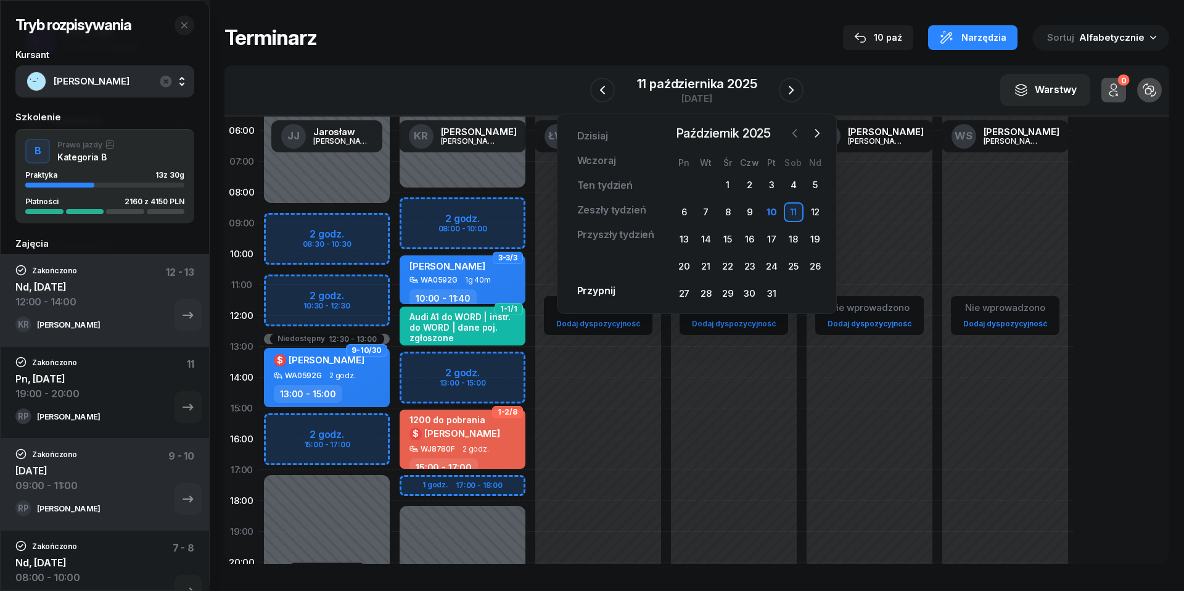
click at [789, 131] on icon "button" at bounding box center [794, 133] width 12 height 12
click at [728, 266] on div "24" at bounding box center [728, 266] width 20 height 20
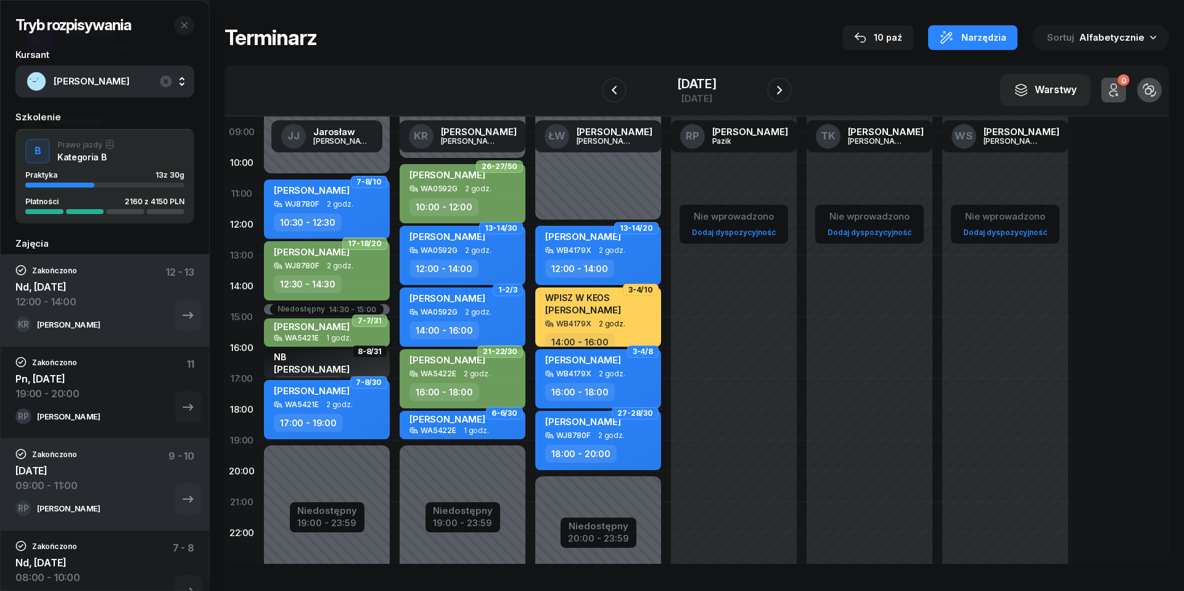
scroll to position [144, 0]
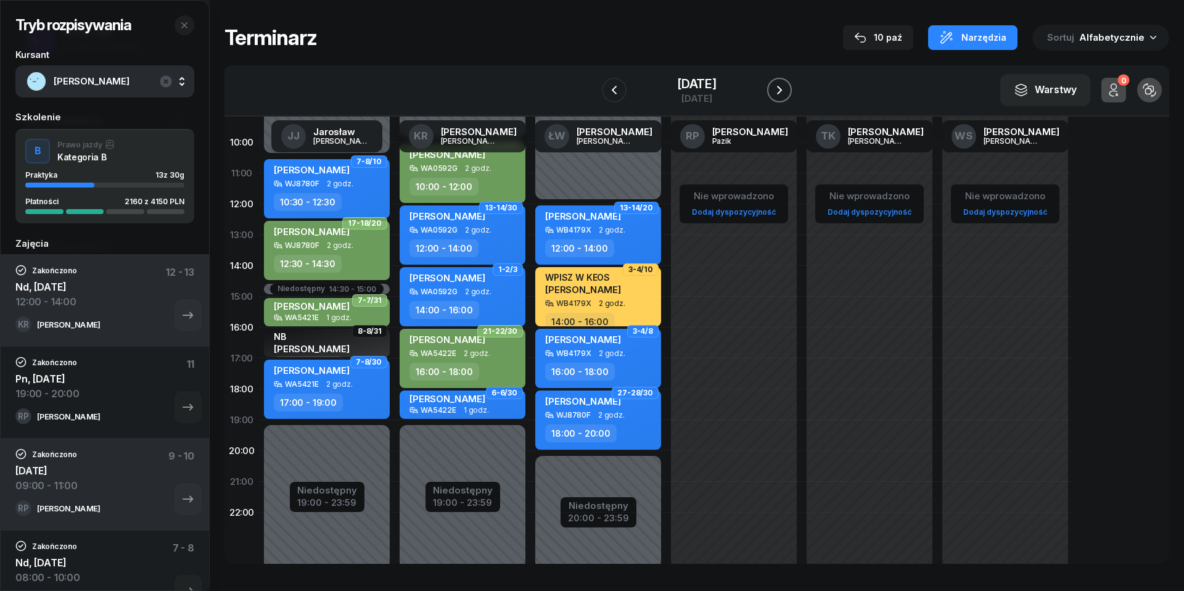
click at [785, 99] on button "button" at bounding box center [779, 90] width 25 height 25
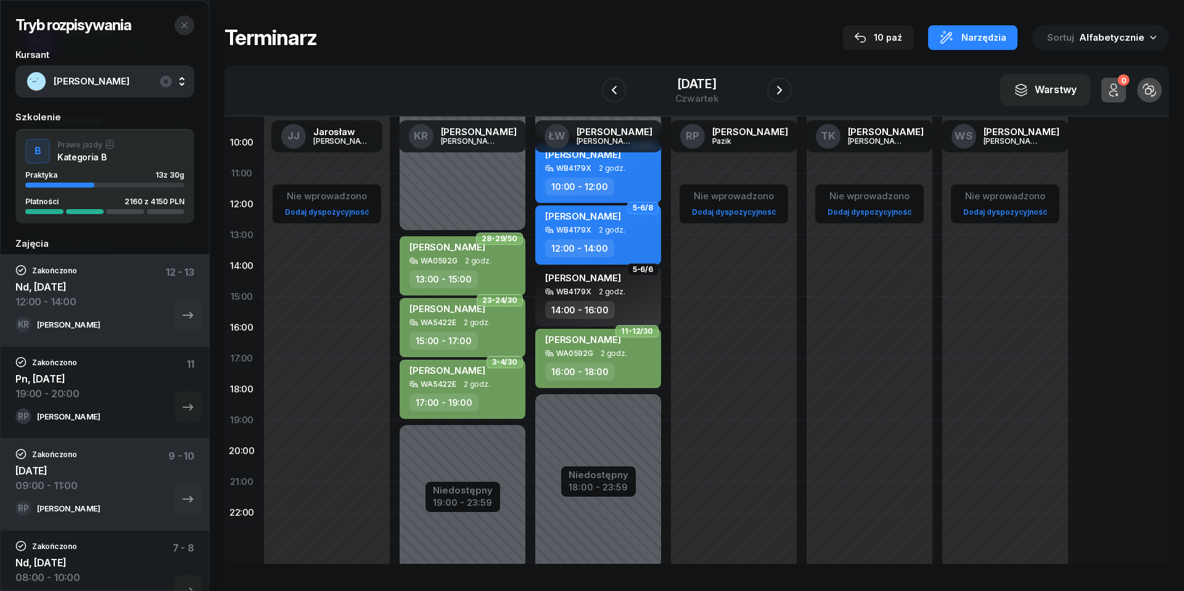
click at [184, 23] on icon "button" at bounding box center [184, 25] width 10 height 10
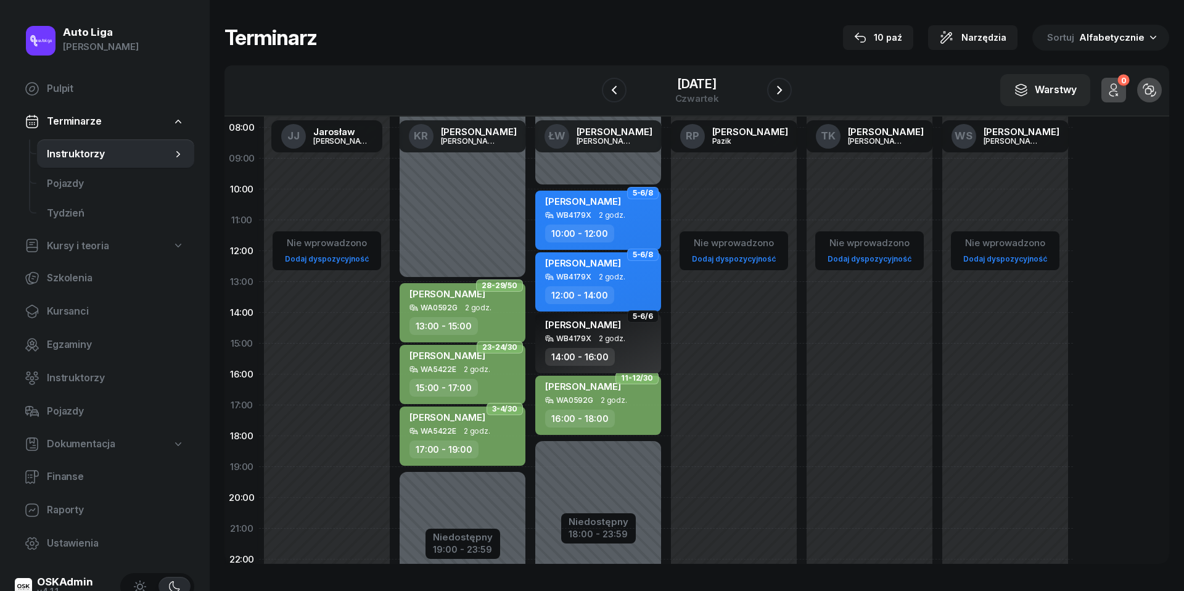
scroll to position [83, 0]
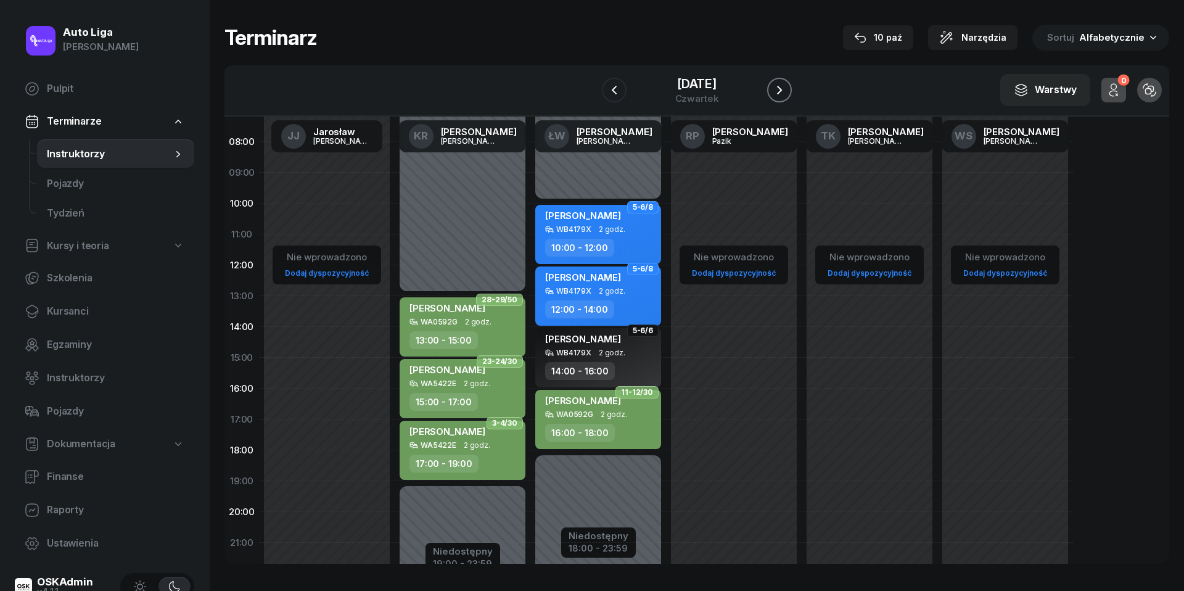
click at [787, 89] on icon "button" at bounding box center [779, 90] width 15 height 15
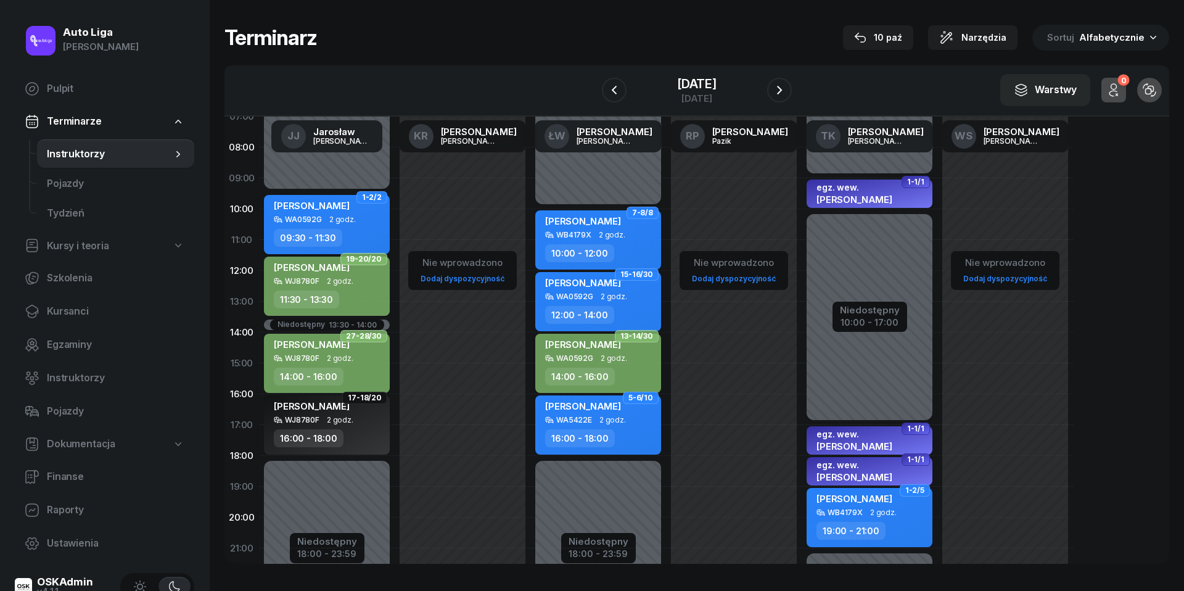
scroll to position [76, 0]
click at [782, 89] on icon "button" at bounding box center [779, 90] width 15 height 15
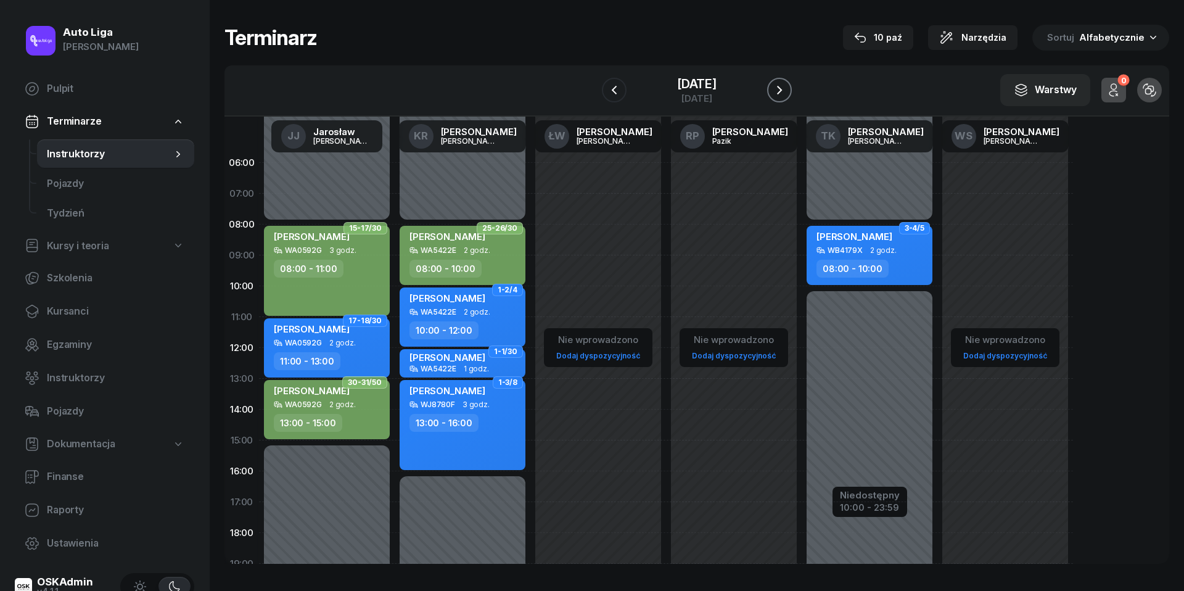
click at [785, 97] on icon "button" at bounding box center [779, 90] width 15 height 15
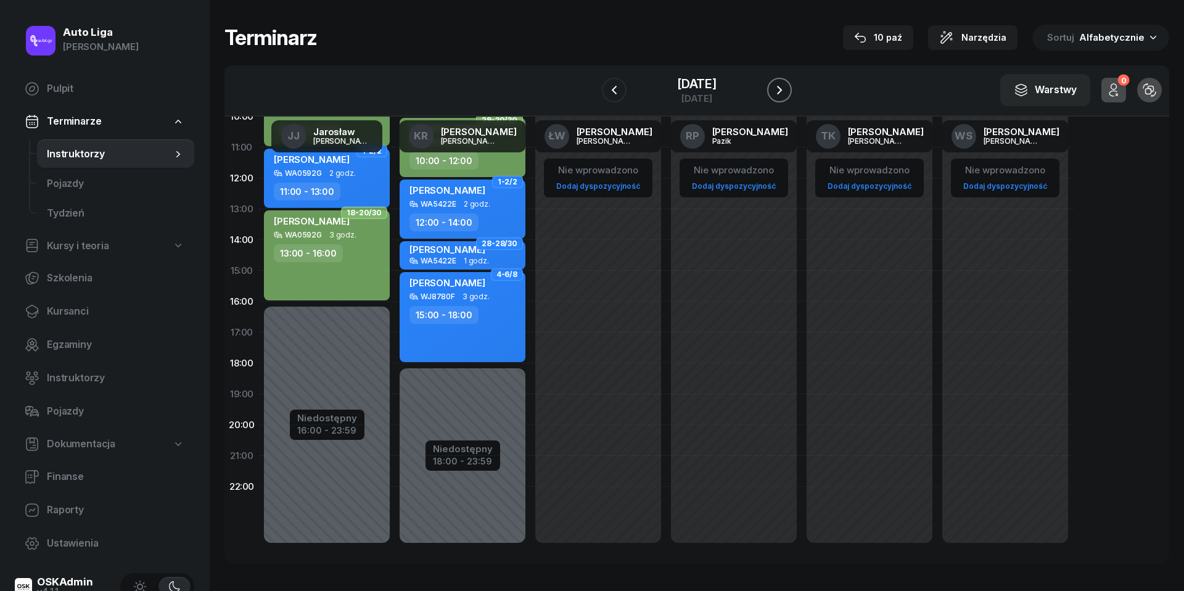
scroll to position [169, 0]
click at [787, 89] on icon "button" at bounding box center [779, 90] width 15 height 15
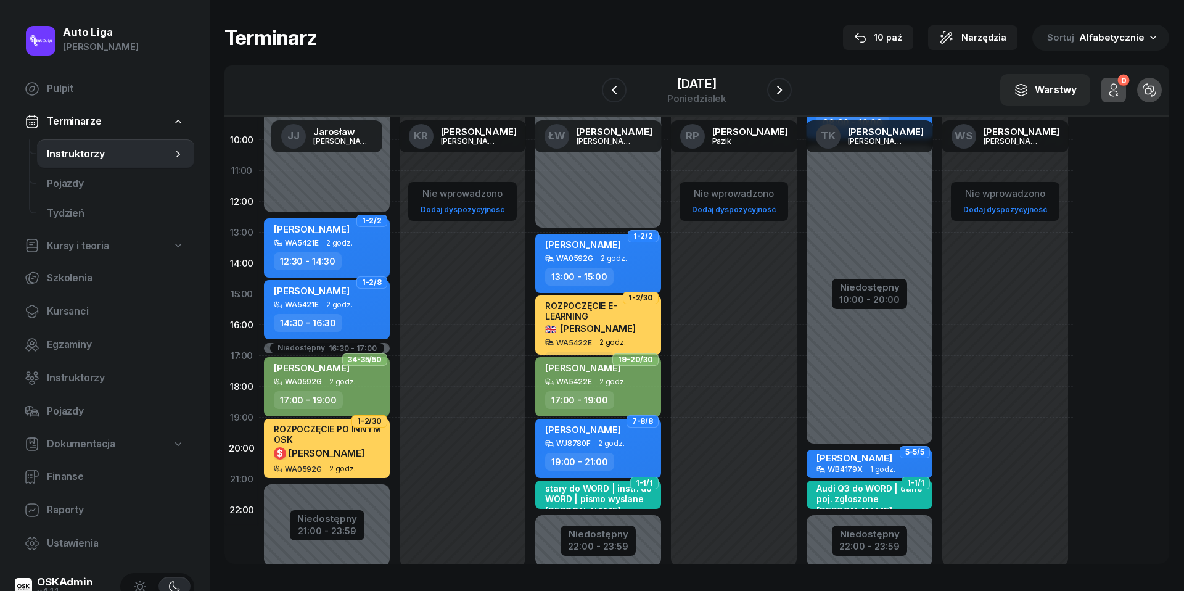
scroll to position [139, 0]
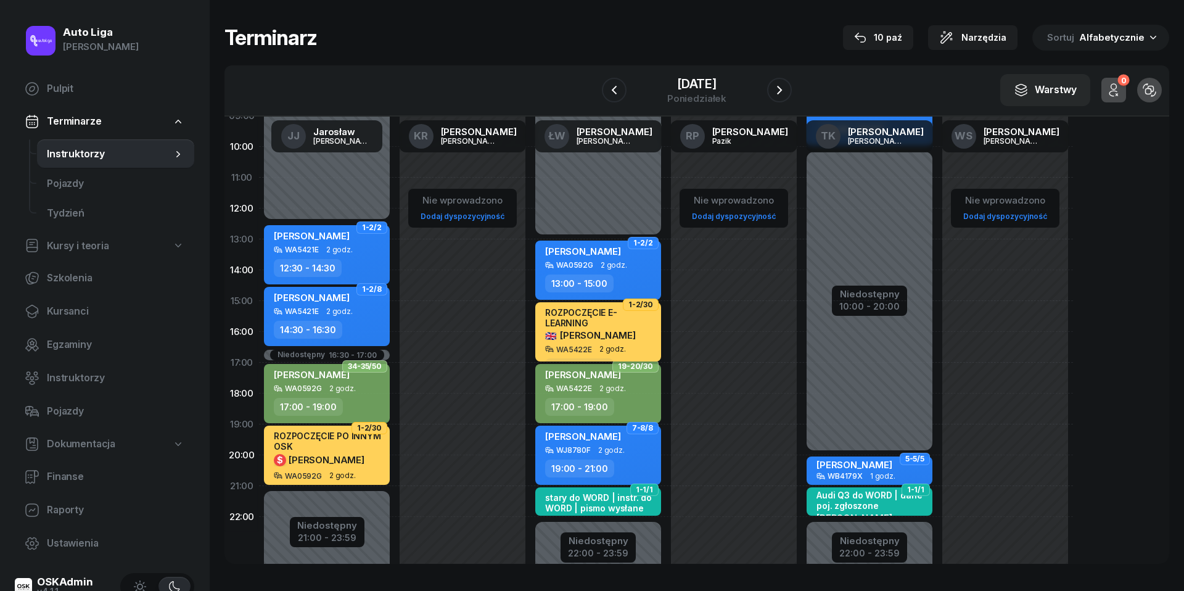
click at [602, 329] on span "[PERSON_NAME] 🇬🇧" at bounding box center [590, 335] width 91 height 12
select select "15"
select select "17"
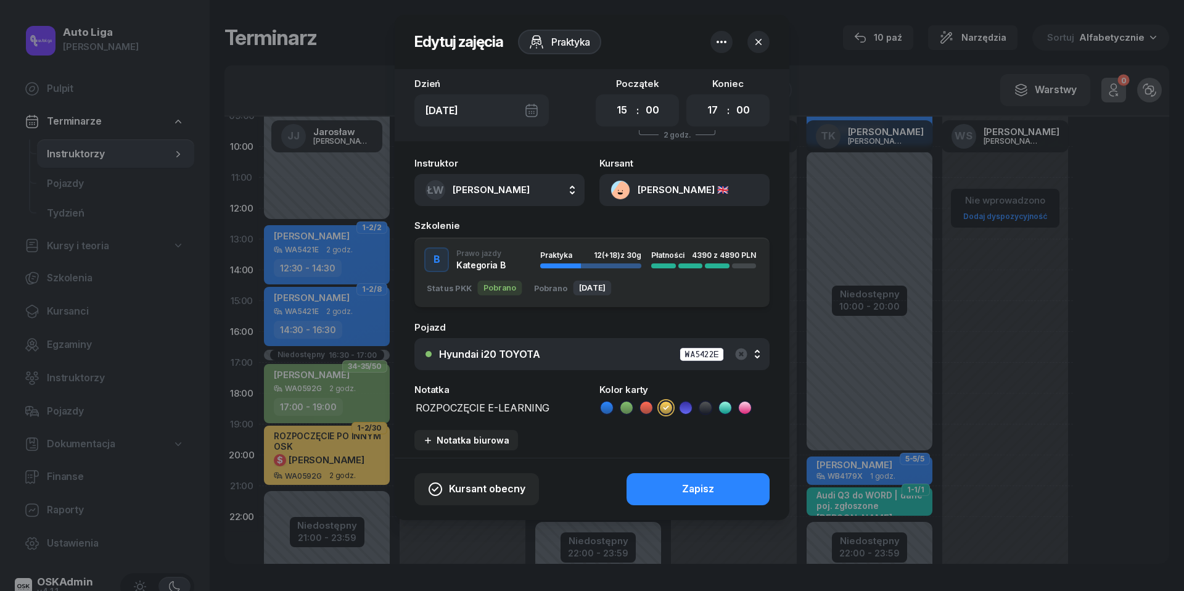
click at [621, 193] on button "[PERSON_NAME] 🇬🇧" at bounding box center [684, 190] width 170 height 32
click at [639, 232] on div "Otwórz profil" at bounding box center [640, 232] width 60 height 16
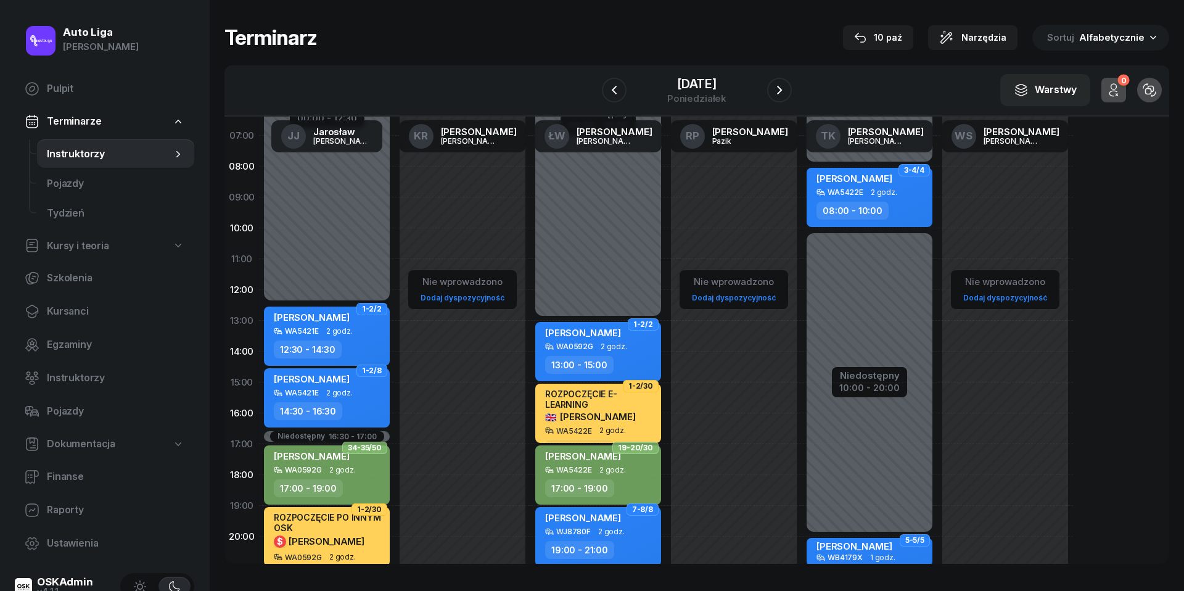
scroll to position [57, 0]
click at [780, 84] on icon "button" at bounding box center [779, 90] width 15 height 15
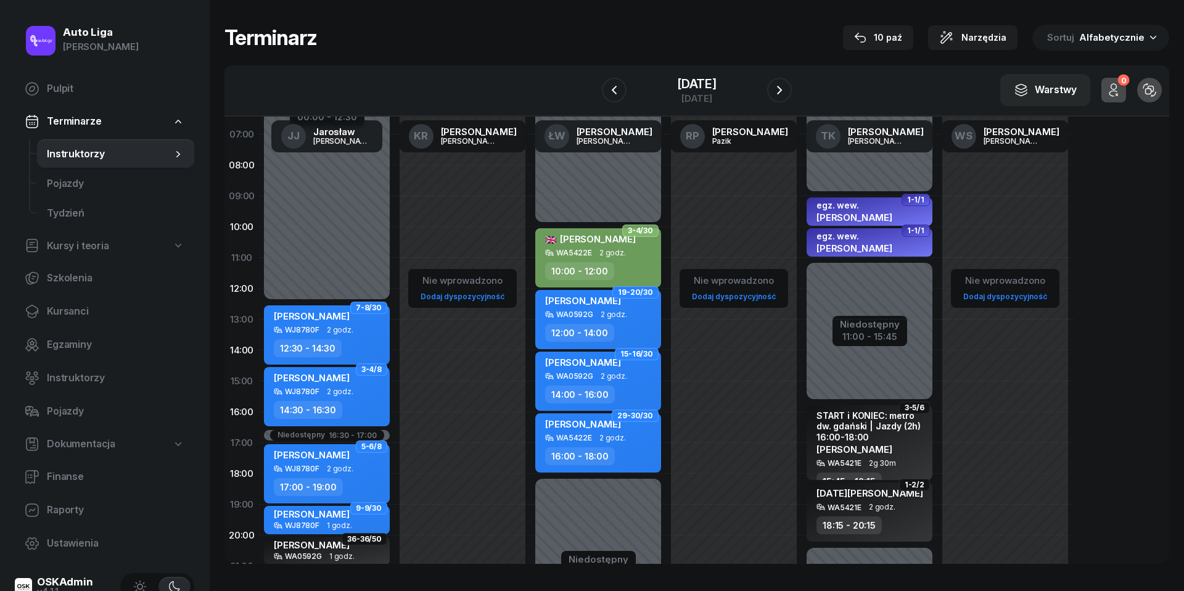
scroll to position [47, 0]
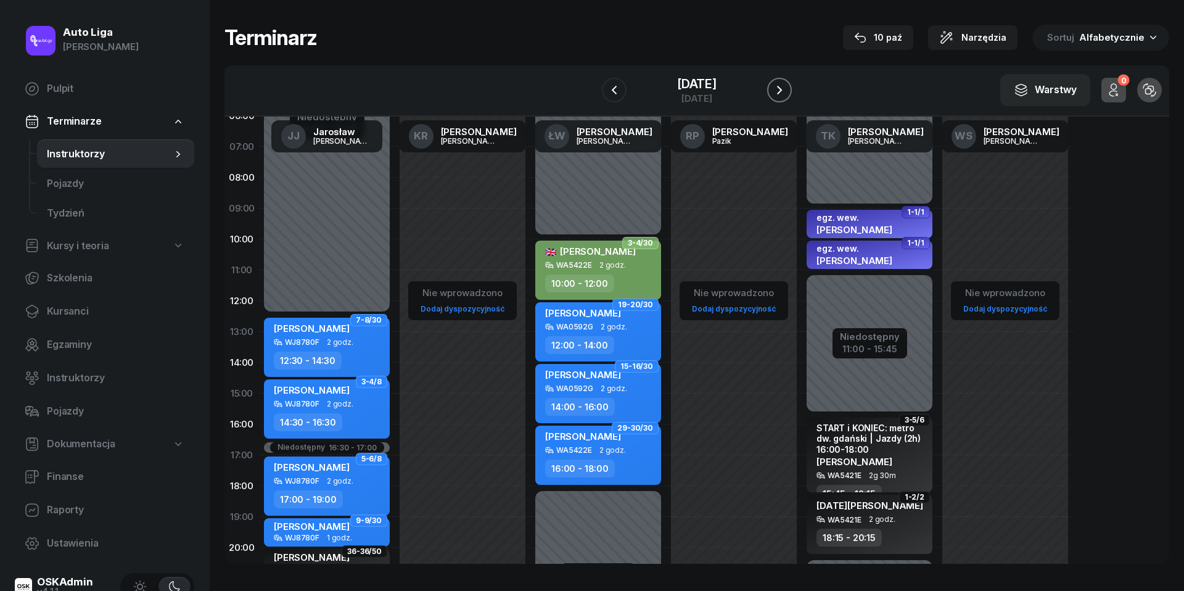
click at [778, 88] on icon "button" at bounding box center [779, 90] width 15 height 15
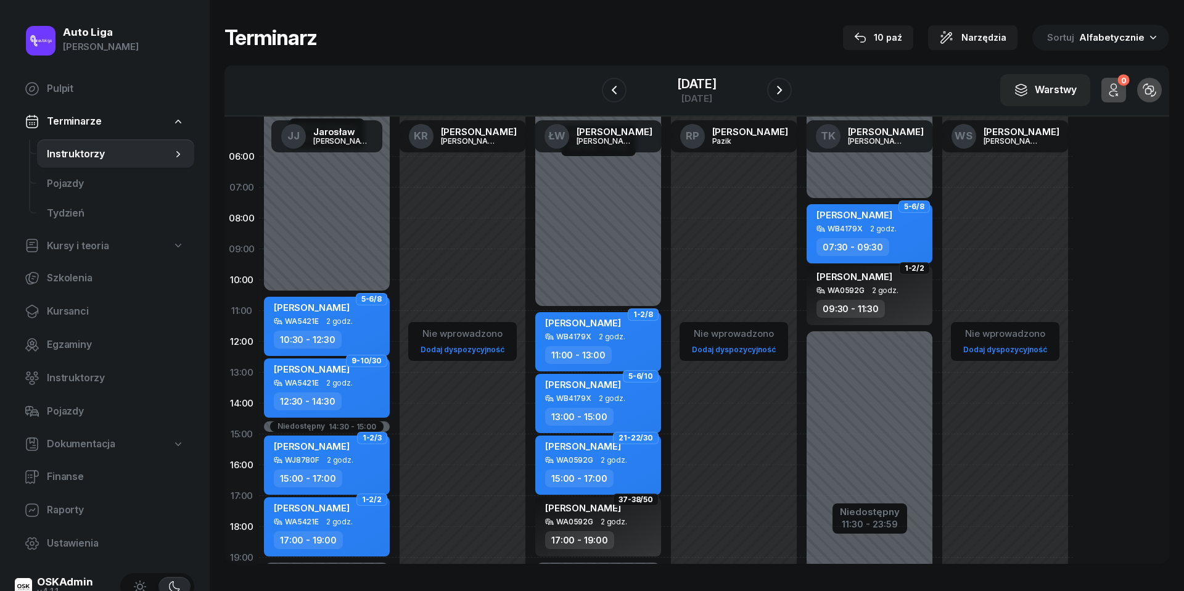
scroll to position [5, 0]
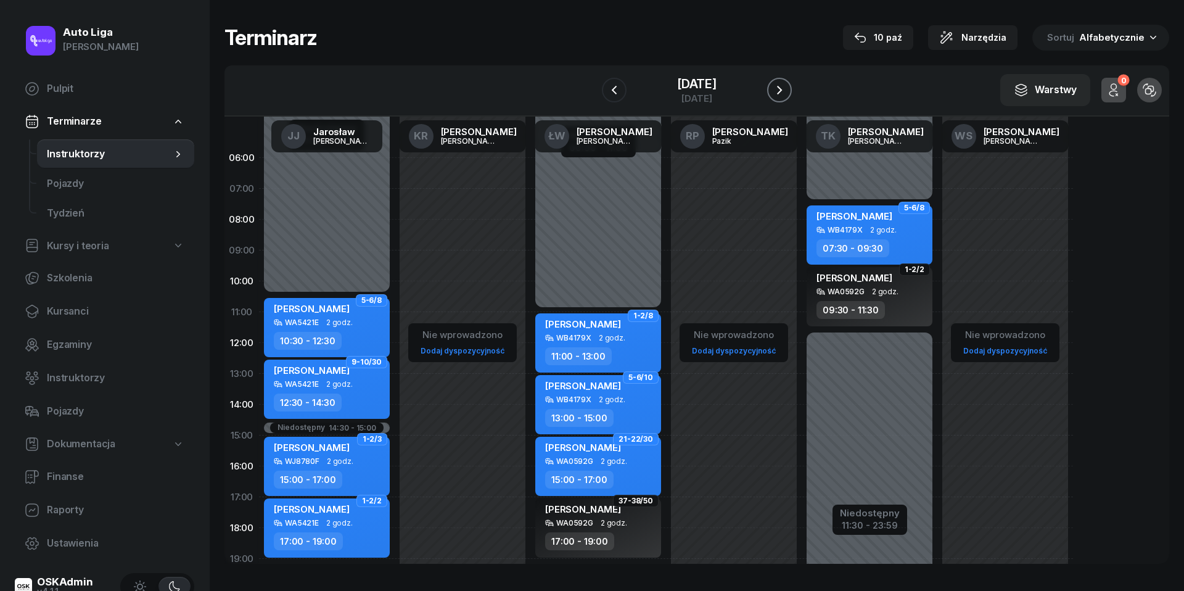
click at [787, 86] on icon "button" at bounding box center [779, 90] width 15 height 15
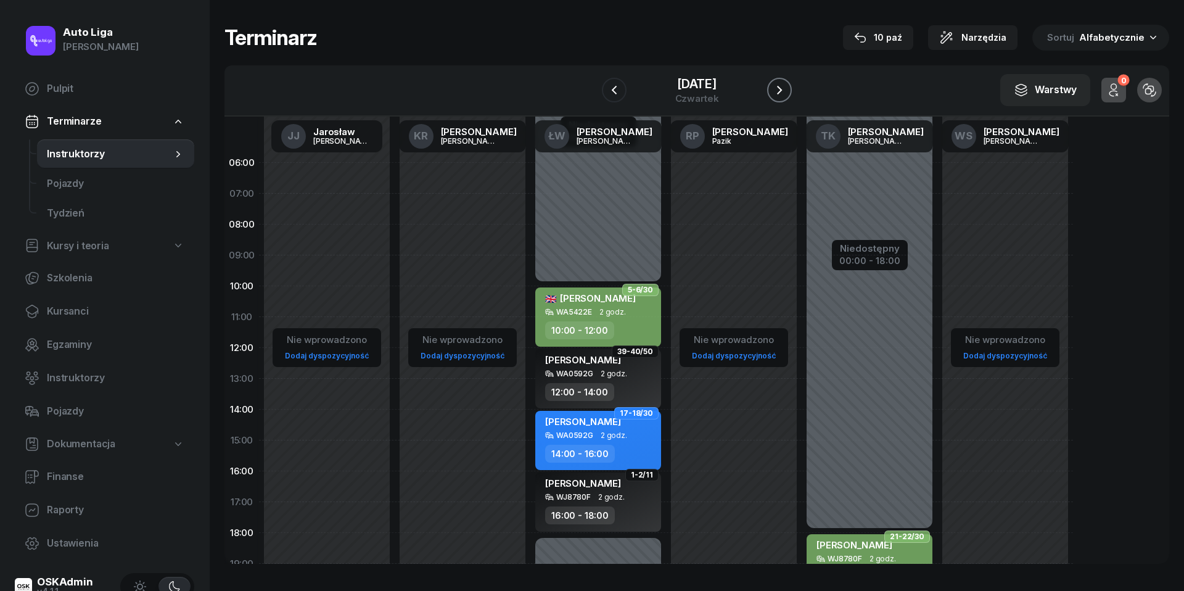
click at [792, 80] on button "button" at bounding box center [779, 90] width 25 height 25
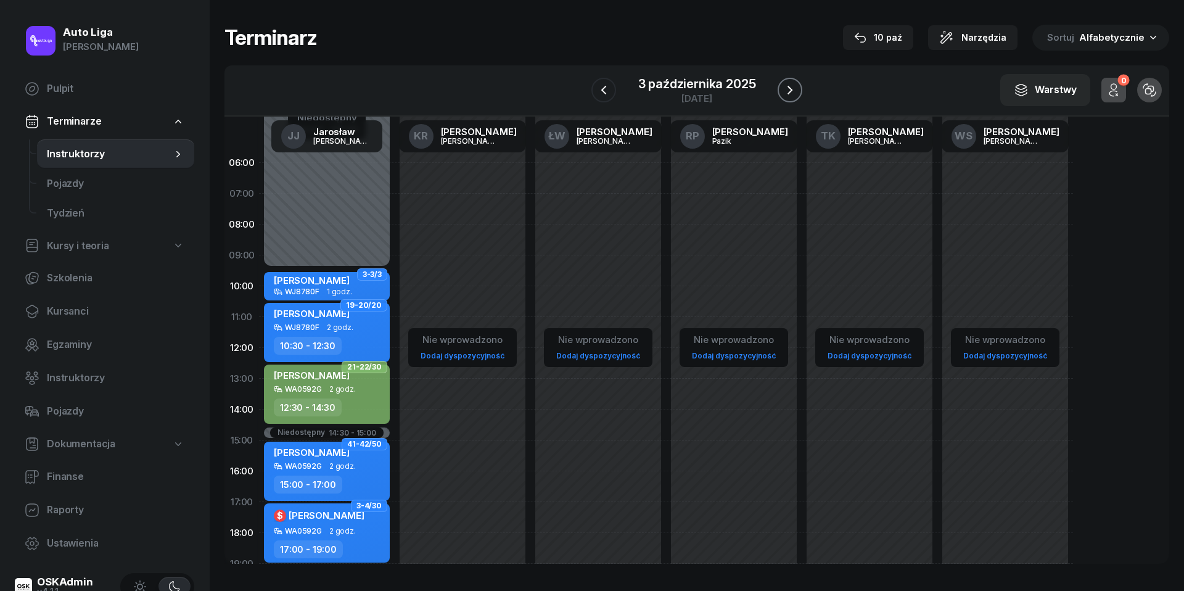
click at [790, 92] on icon "button" at bounding box center [789, 90] width 15 height 15
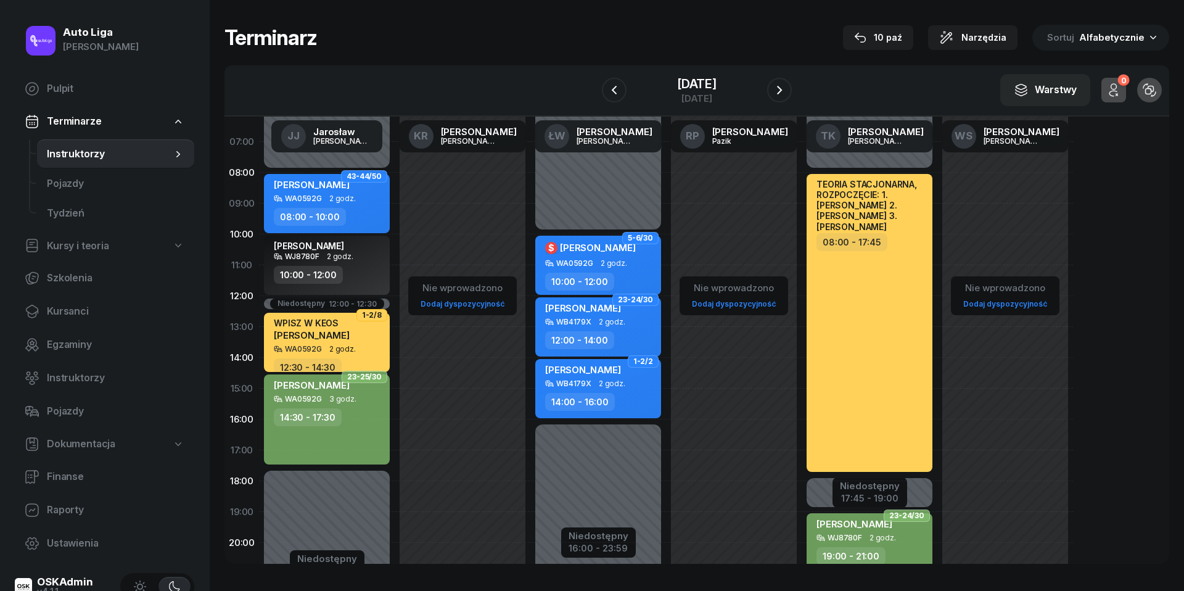
scroll to position [58, 0]
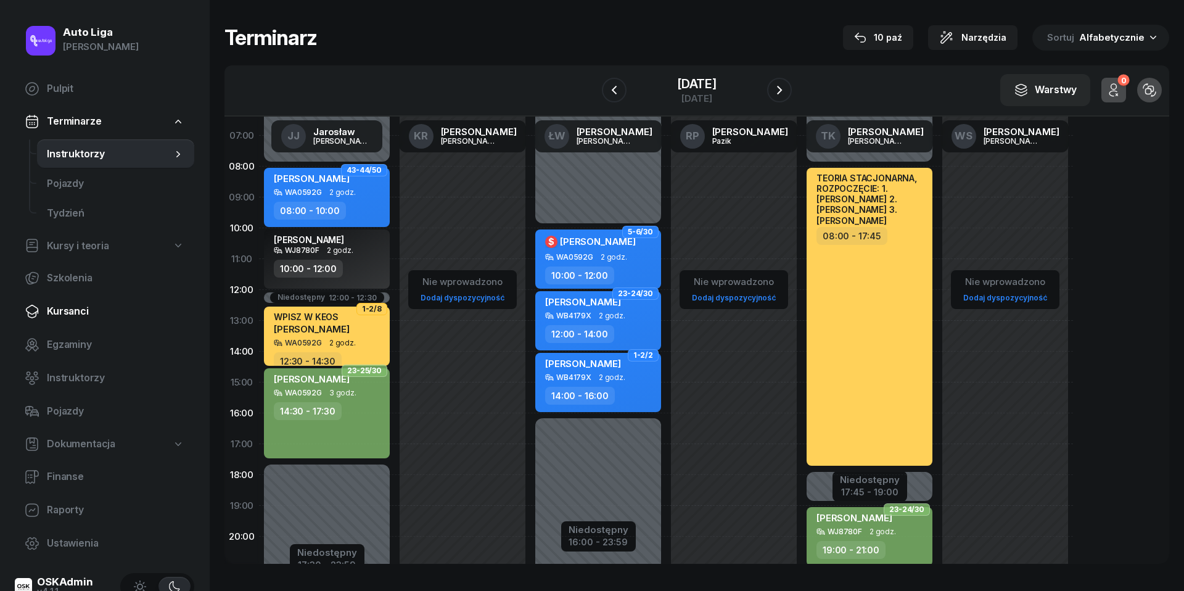
click at [80, 319] on link "Kursanci" at bounding box center [104, 312] width 179 height 30
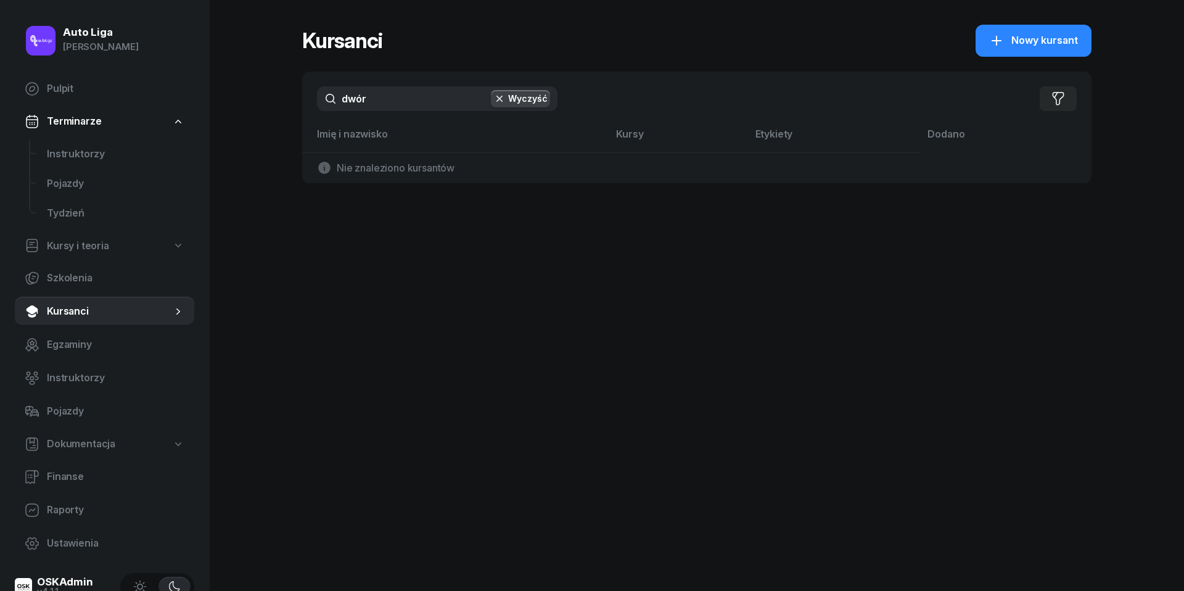
click at [393, 96] on input "dwór" at bounding box center [437, 98] width 240 height 25
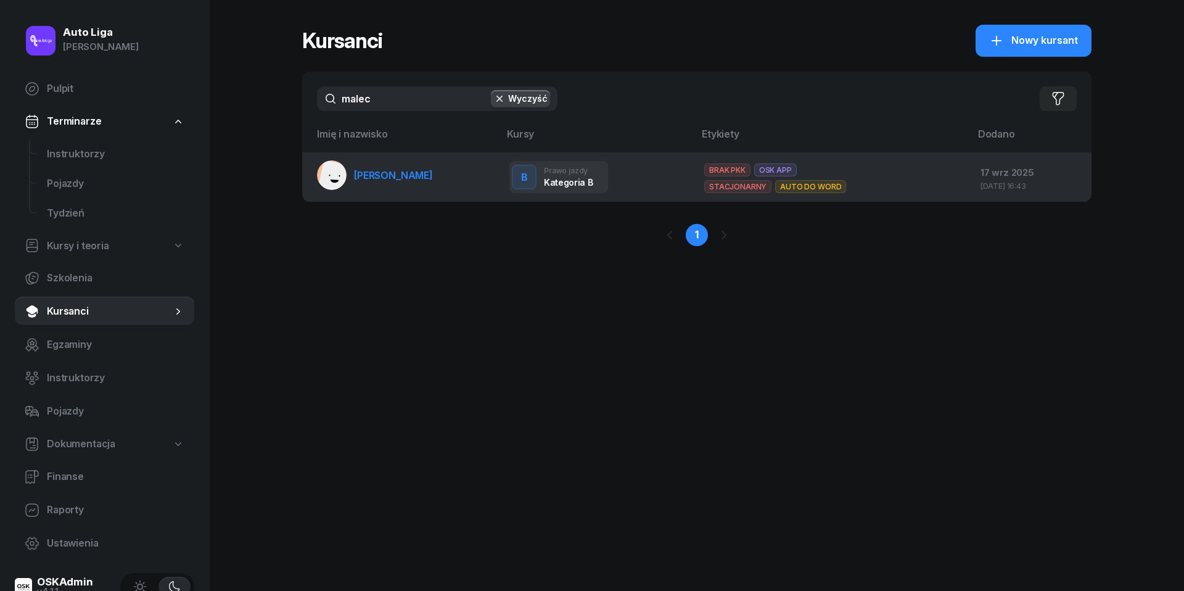
type input "malec"
click at [371, 181] on link "[PERSON_NAME]" at bounding box center [375, 175] width 116 height 30
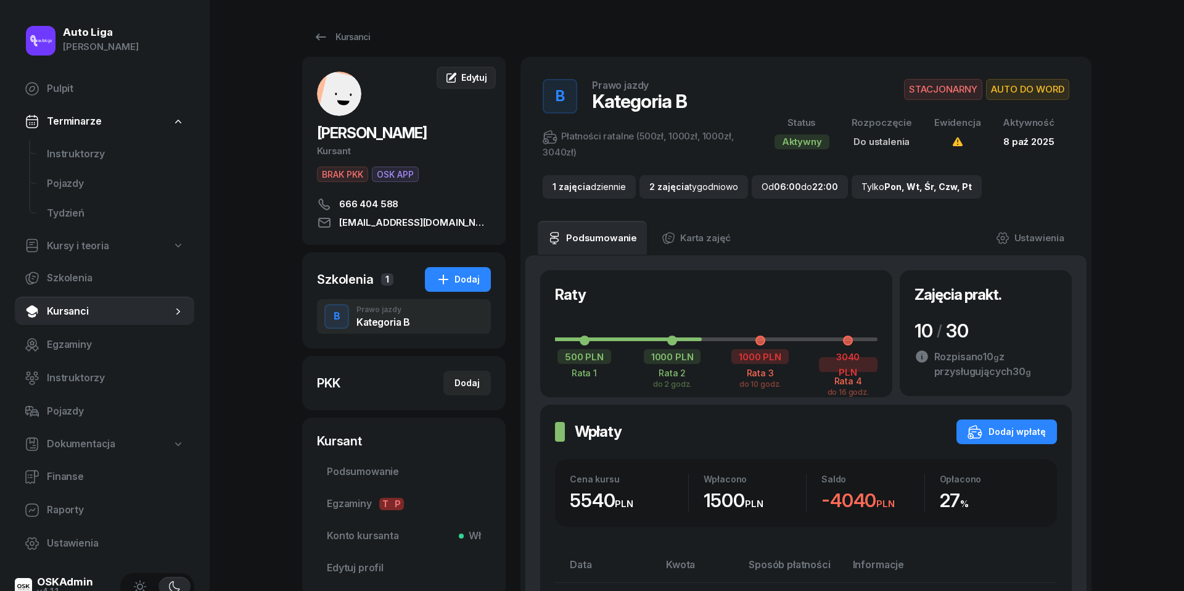
click at [477, 75] on span "Edytuj" at bounding box center [474, 77] width 26 height 10
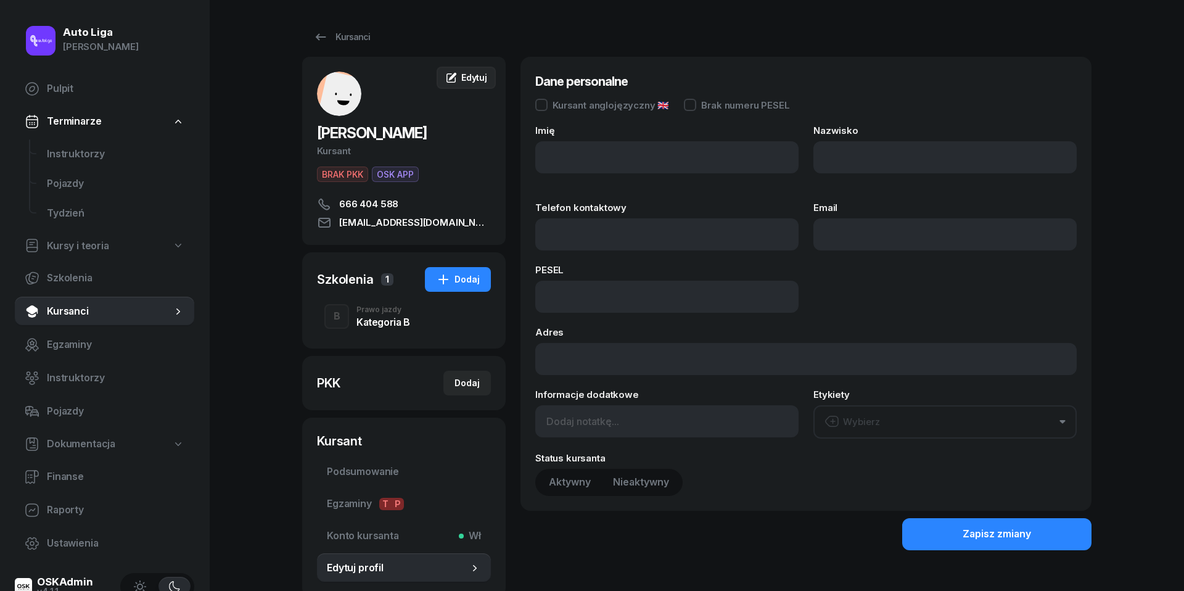
type input "Oliwia"
type input "Malec"
type input "666404588"
type input "[EMAIL_ADDRESS][DOMAIN_NAME]"
type input "666 404 588"
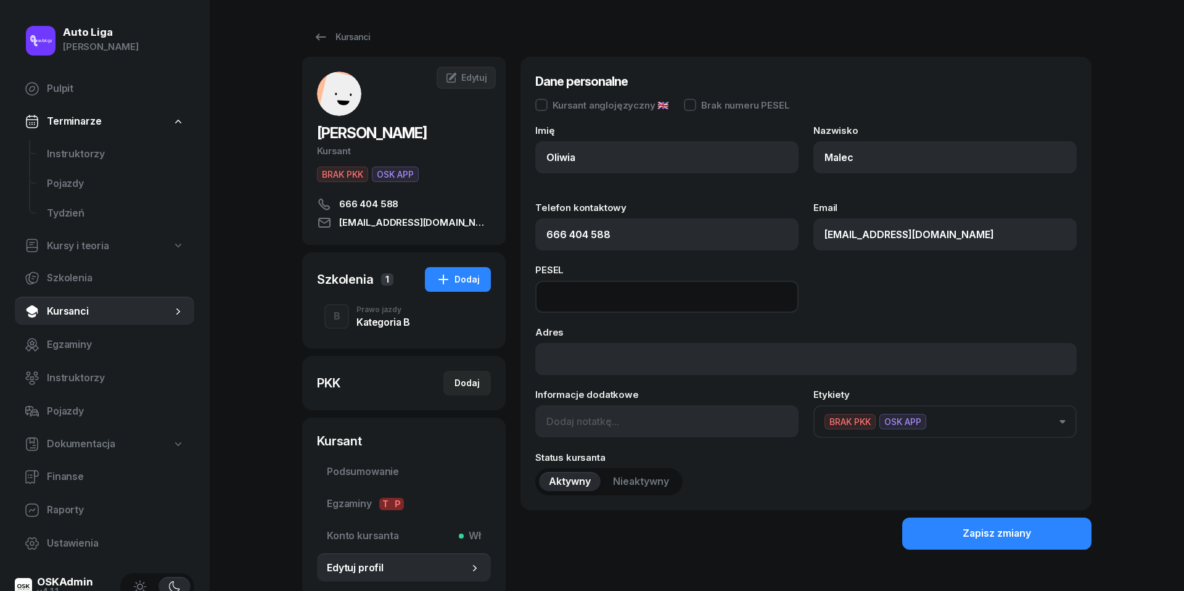
click at [573, 311] on input at bounding box center [666, 296] width 263 height 32
paste input "04230604966"
type input "04230604966"
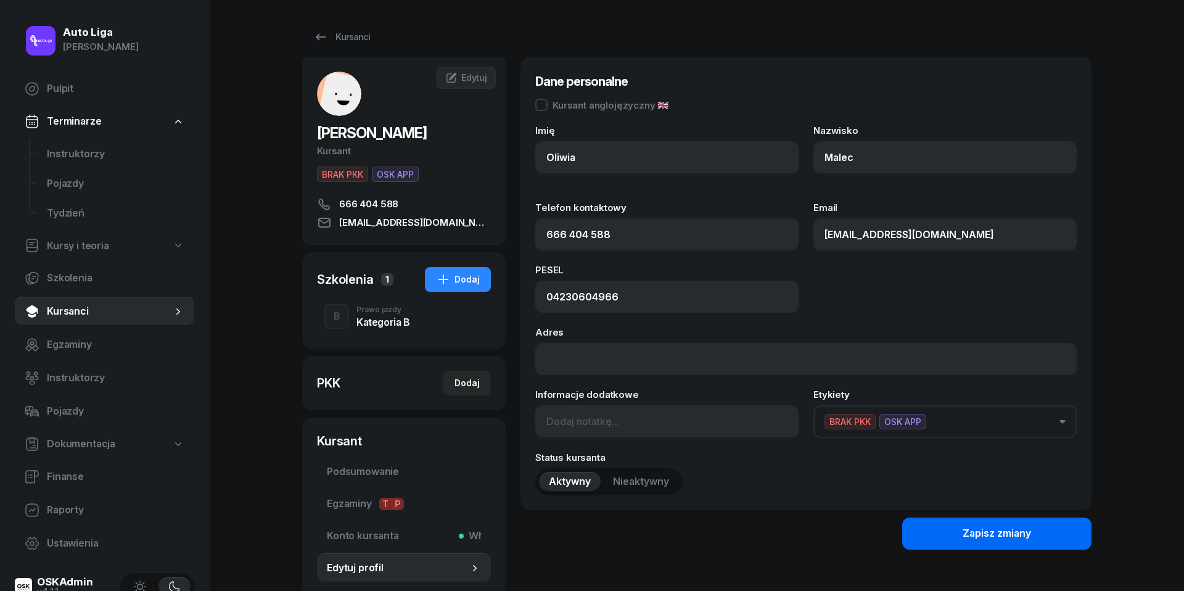
click at [957, 536] on button "Zapisz zmiany" at bounding box center [996, 533] width 189 height 32
click at [467, 378] on div "Dodaj" at bounding box center [466, 382] width 25 height 15
select select
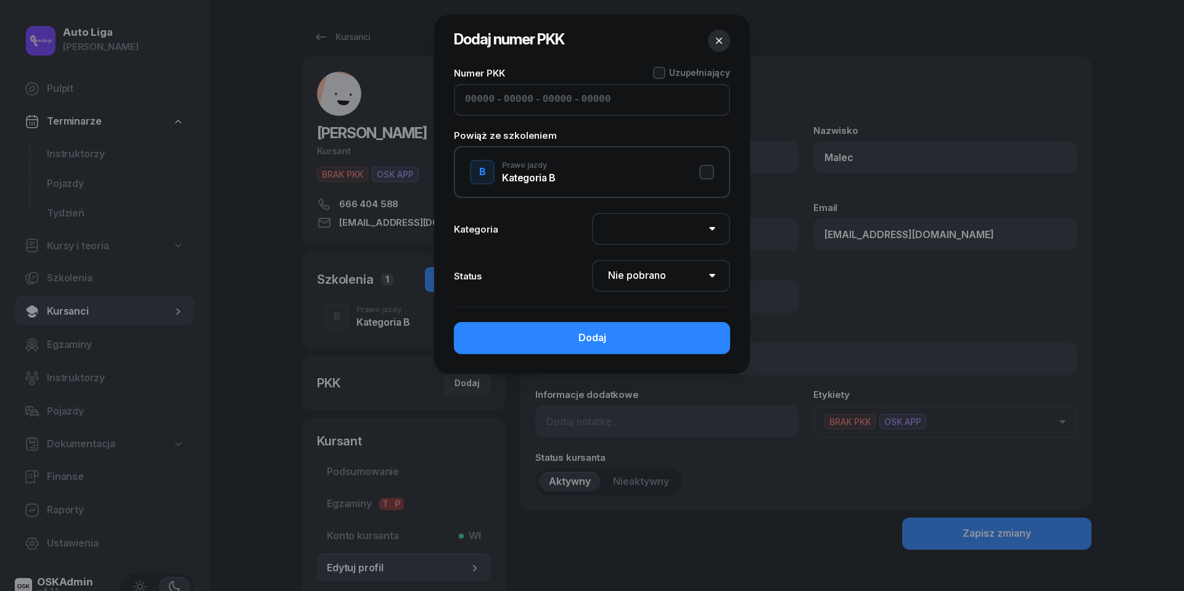
click at [477, 101] on input at bounding box center [480, 100] width 30 height 16
paste input "32550"
type input "32550"
type input "94226"
type input "28281"
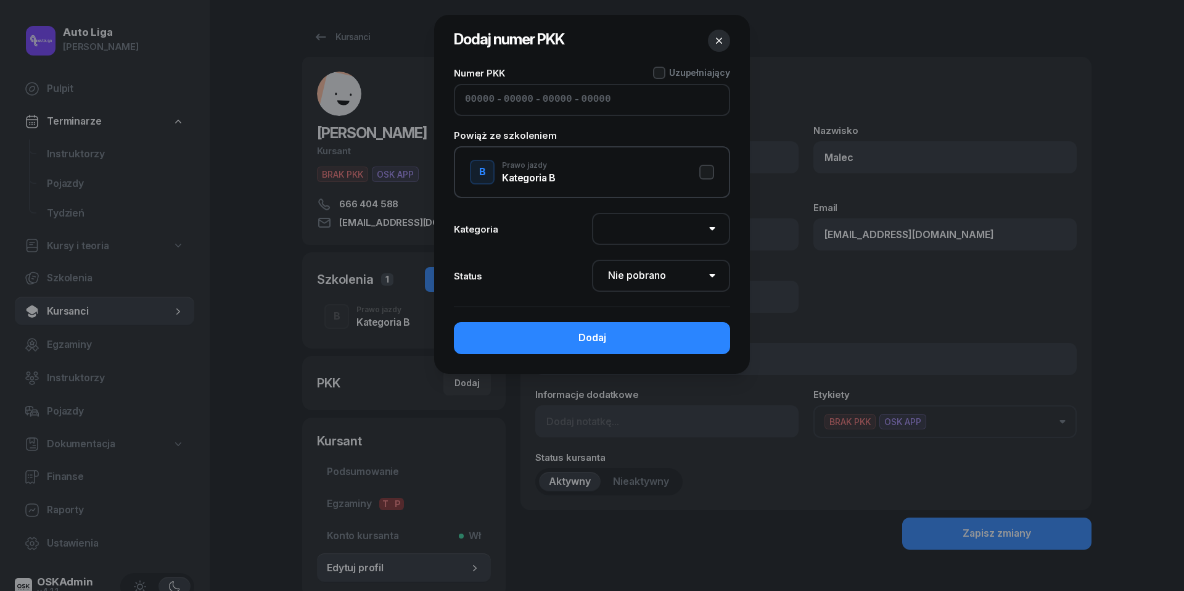
type input "69122"
click at [713, 169] on button "B Prawo jazdy Kategoria B" at bounding box center [592, 172] width 244 height 25
select select "B"
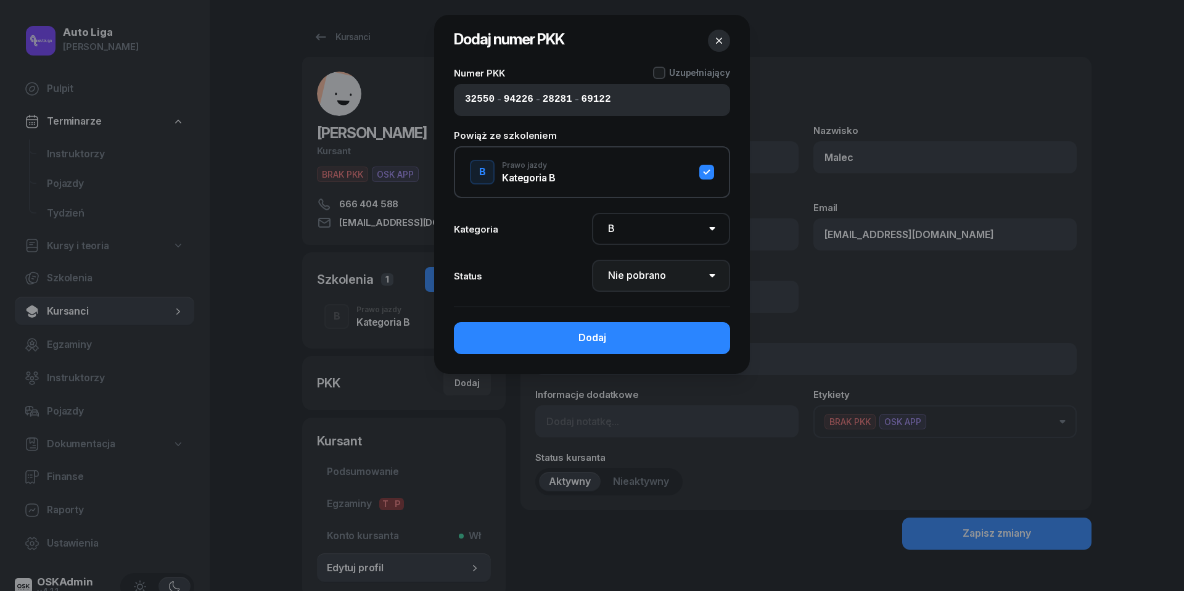
select select "Get"
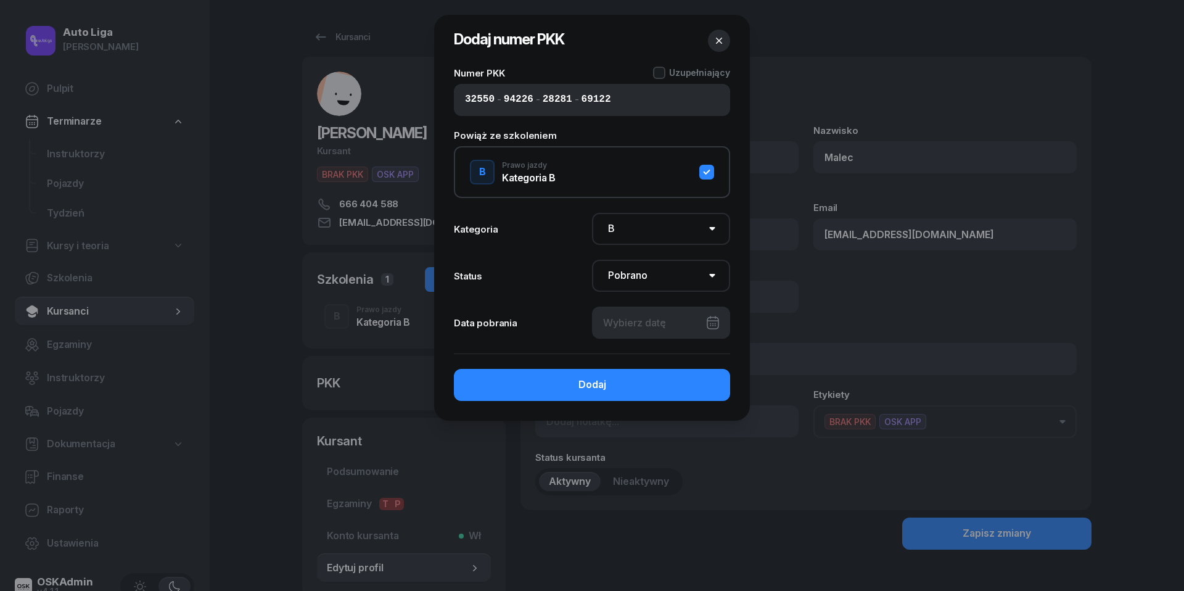
click at [690, 321] on div at bounding box center [661, 322] width 138 height 32
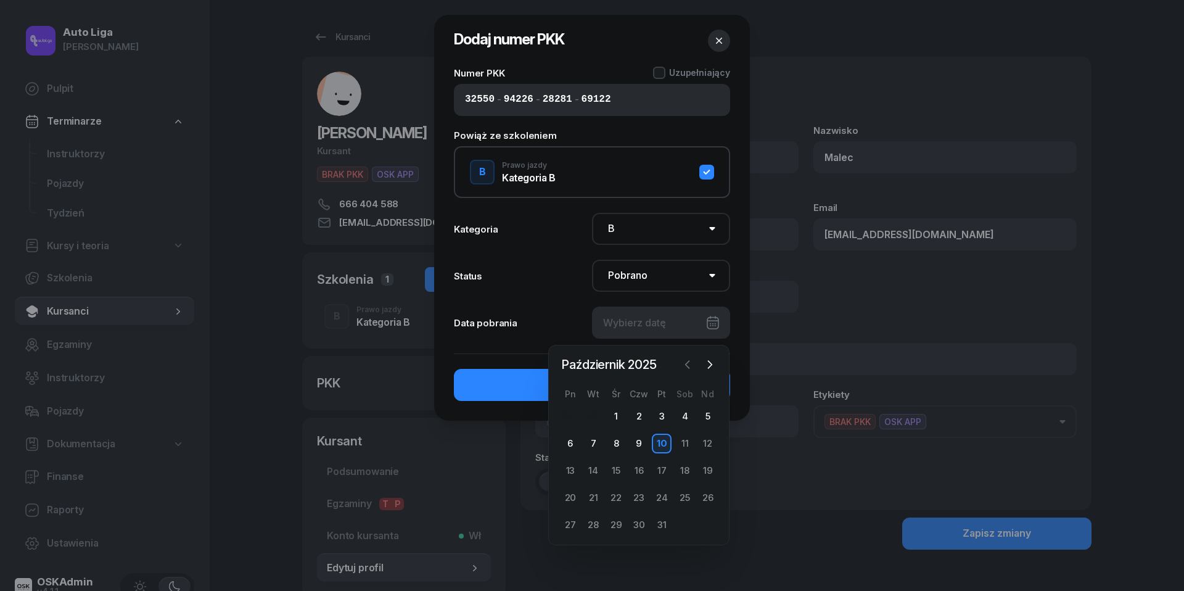
click at [689, 361] on icon "button" at bounding box center [687, 364] width 4 height 7
click at [573, 496] on div "22" at bounding box center [570, 498] width 20 height 20
type input "[DATE]"
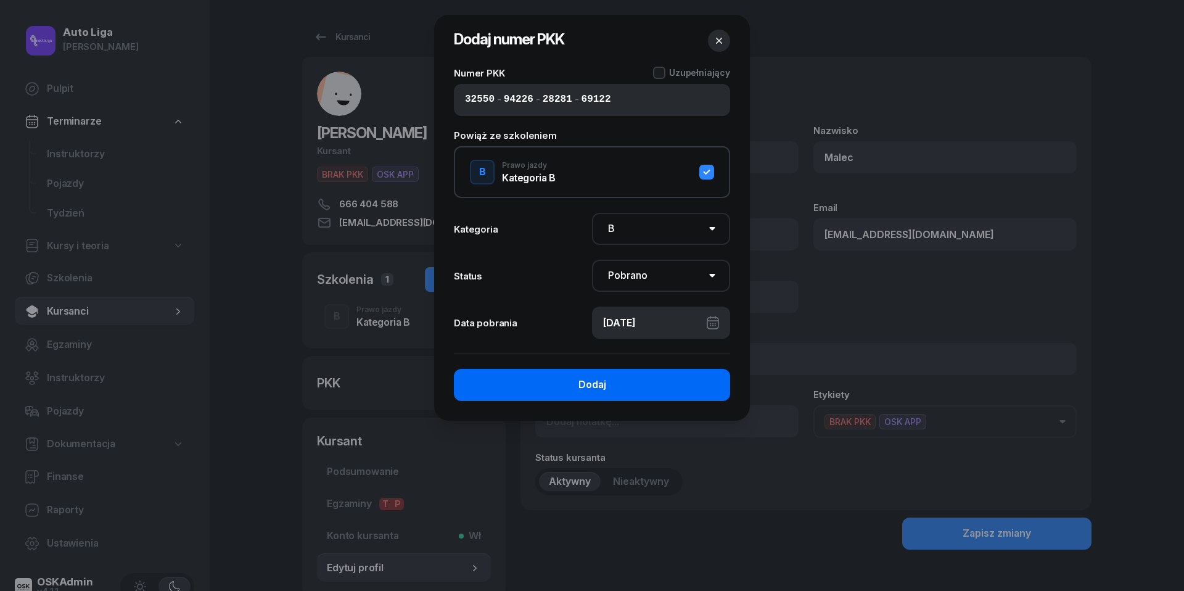
click at [552, 385] on button "Dodaj" at bounding box center [592, 385] width 276 height 32
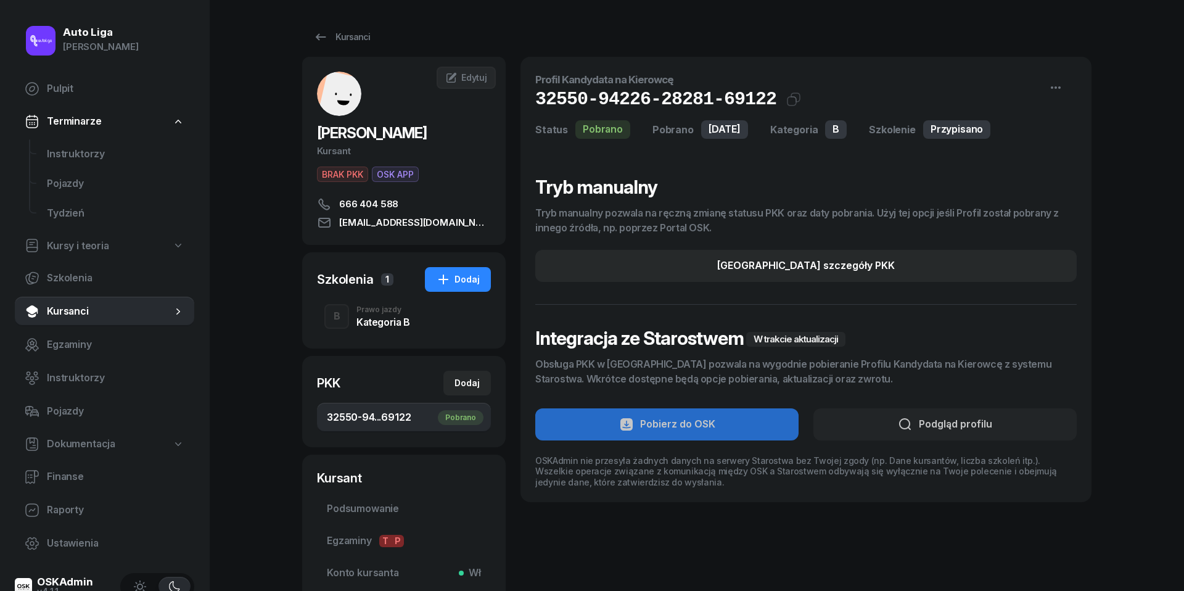
click at [330, 171] on span "BRAK PKK" at bounding box center [342, 173] width 51 height 15
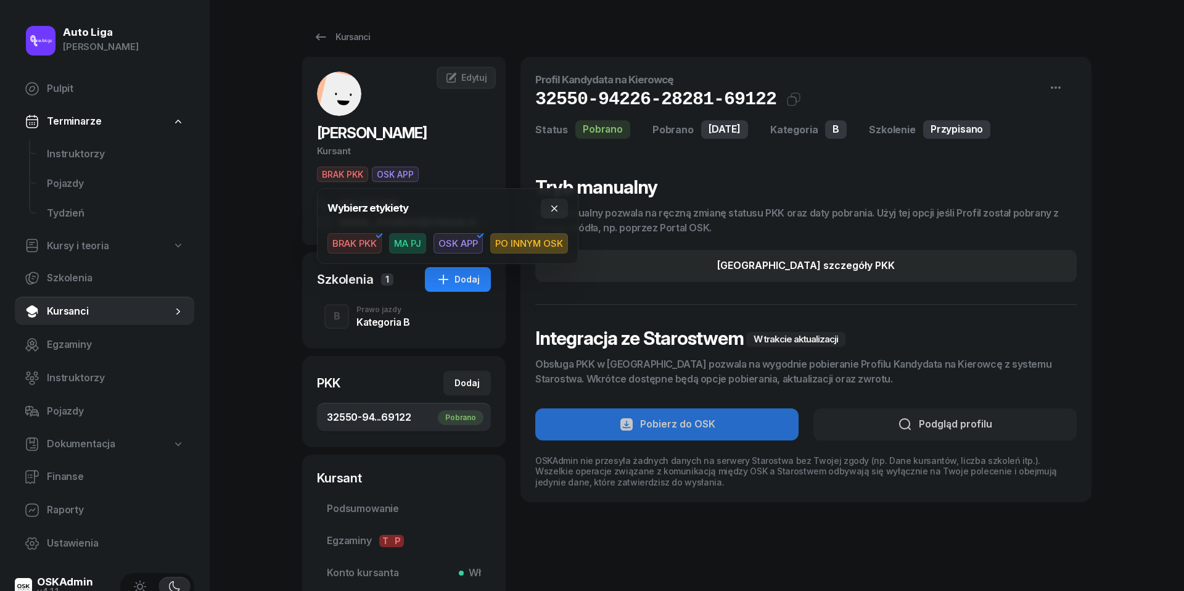
click at [361, 240] on span "BRAK PKK" at bounding box center [354, 243] width 54 height 21
click at [552, 207] on icon "button" at bounding box center [554, 208] width 10 height 10
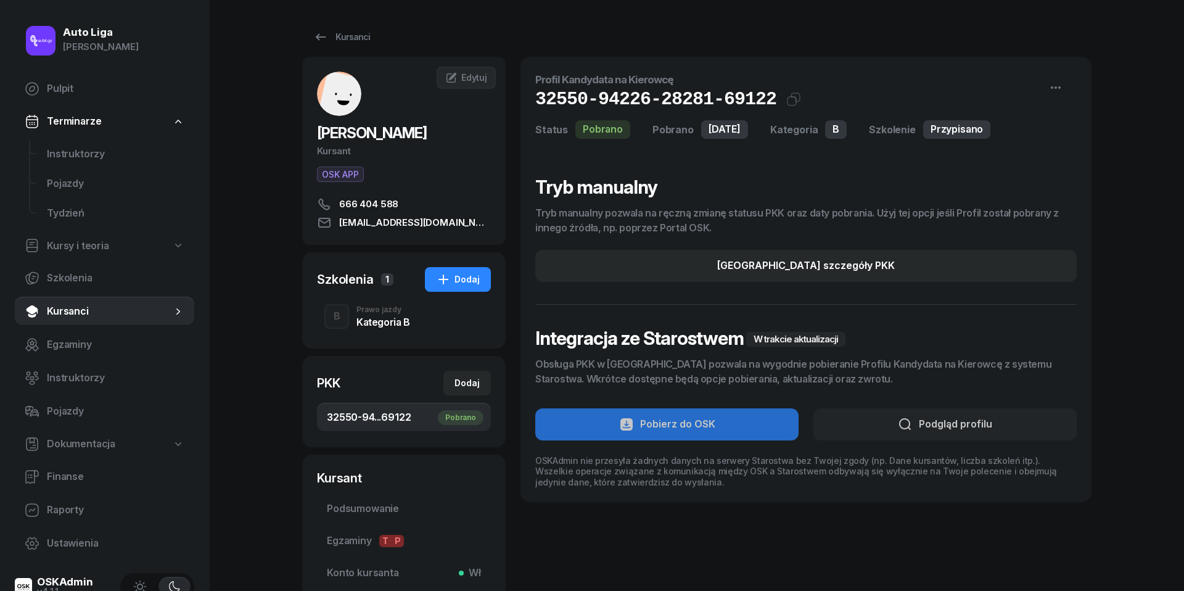
click at [375, 314] on div "Kategoria B" at bounding box center [383, 320] width 54 height 14
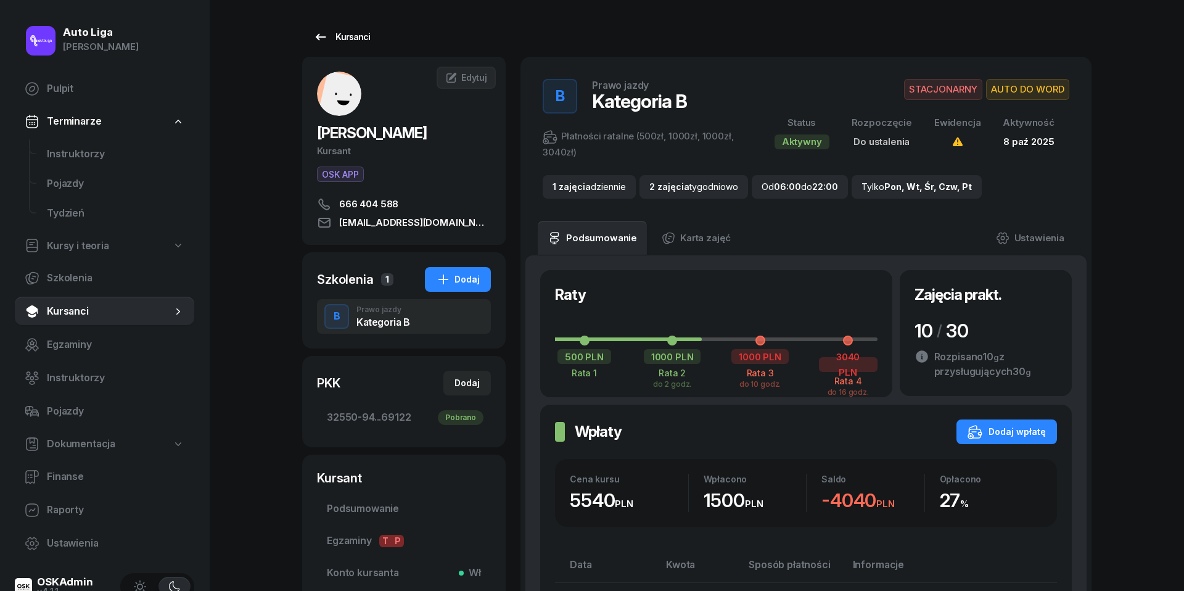
click at [318, 32] on icon at bounding box center [320, 37] width 15 height 15
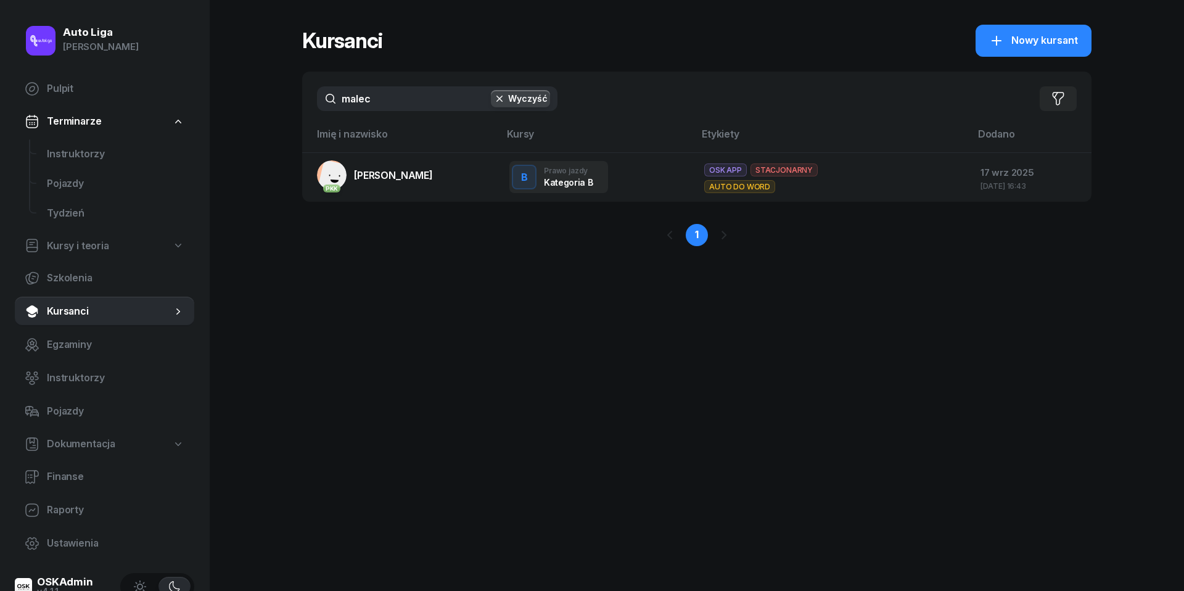
click at [380, 111] on div "malec Wyczyść Filtruj" at bounding box center [696, 99] width 789 height 54
click at [380, 105] on input "malec" at bounding box center [437, 98] width 240 height 25
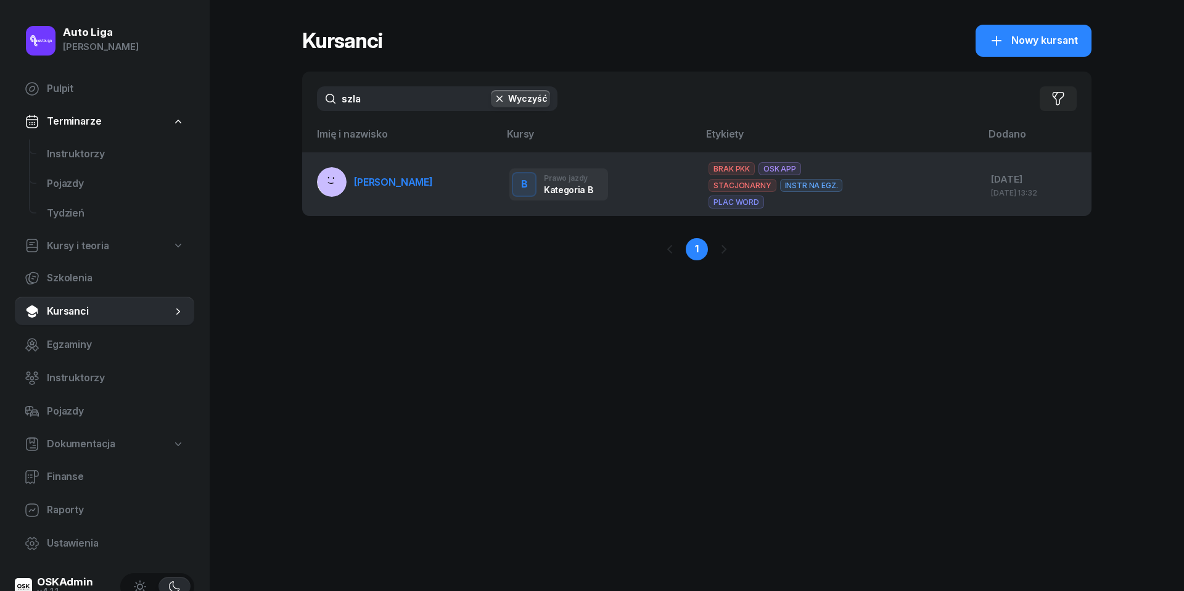
type input "szla"
click at [399, 181] on span "[PERSON_NAME]" at bounding box center [393, 182] width 79 height 12
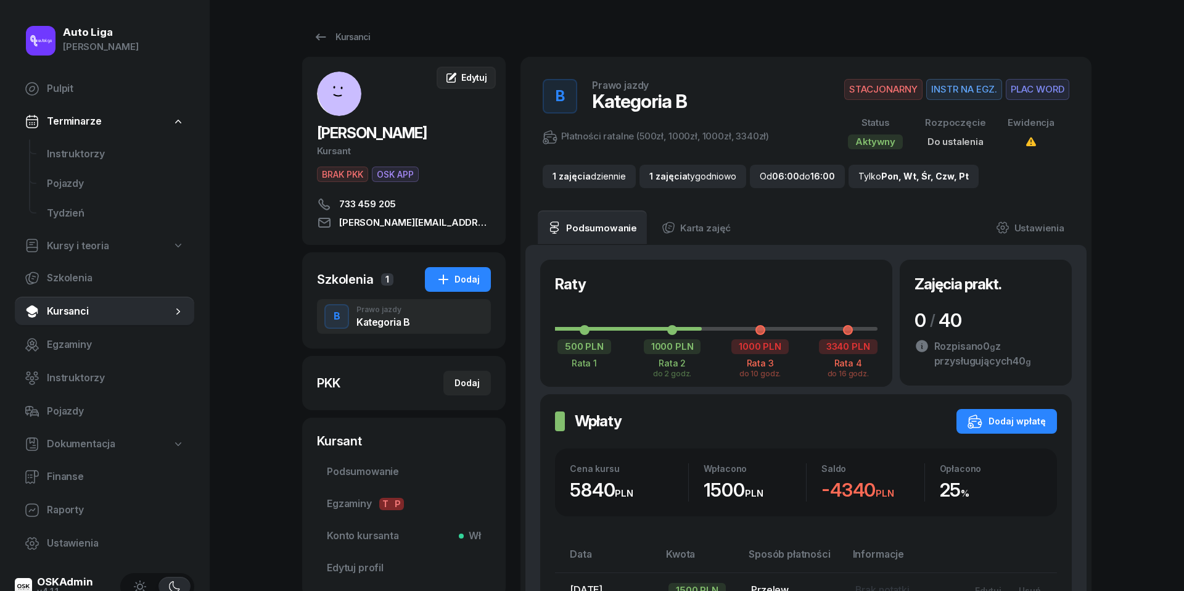
click at [468, 70] on link "Edytuj" at bounding box center [465, 78] width 59 height 22
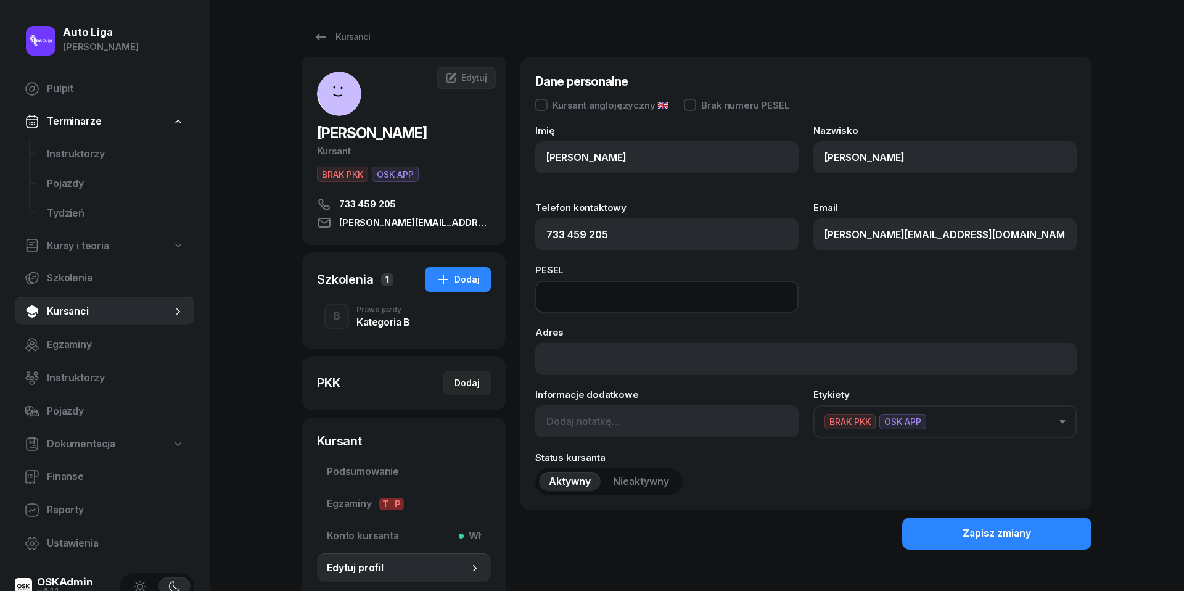
click at [560, 289] on input at bounding box center [666, 296] width 263 height 32
paste input "05320906753"
type input "05320906753"
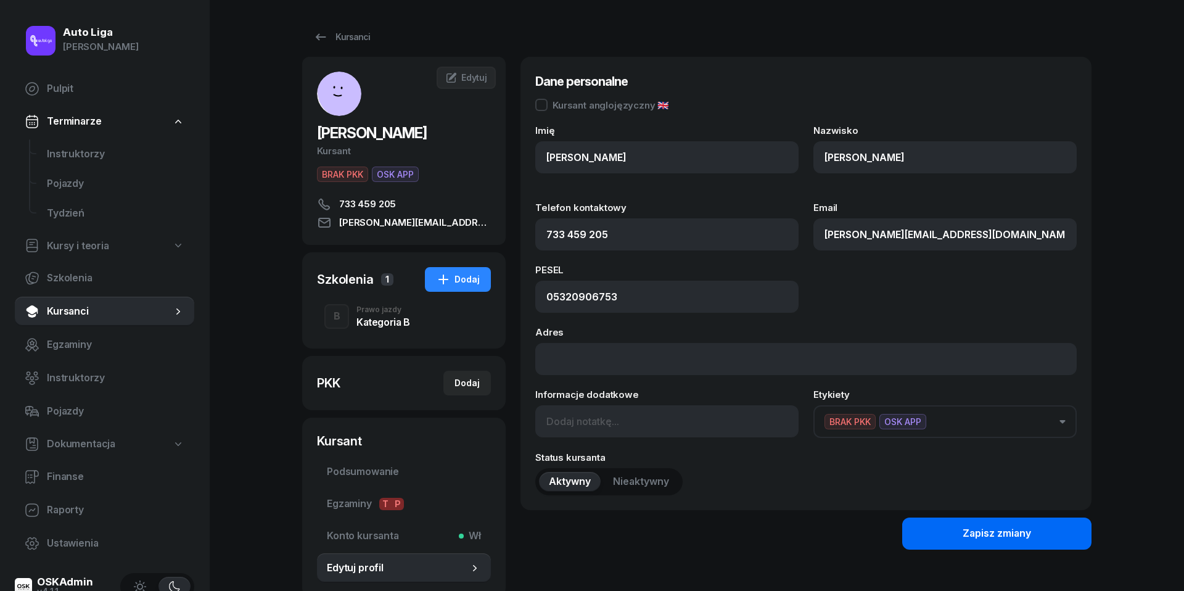
click at [1025, 531] on div "Zapisz zmiany" at bounding box center [996, 533] width 68 height 16
click at [472, 380] on div "Dodaj" at bounding box center [466, 382] width 25 height 15
select select
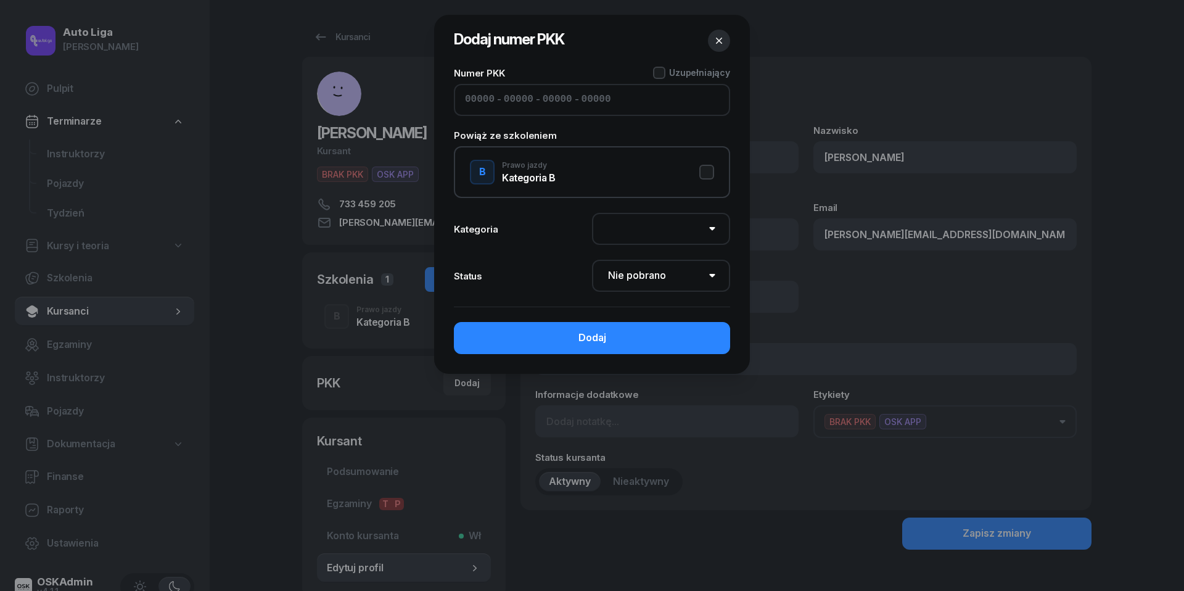
click at [489, 99] on input at bounding box center [480, 100] width 30 height 16
paste input "82510"
type input "82510"
type input "73083"
type input "46883"
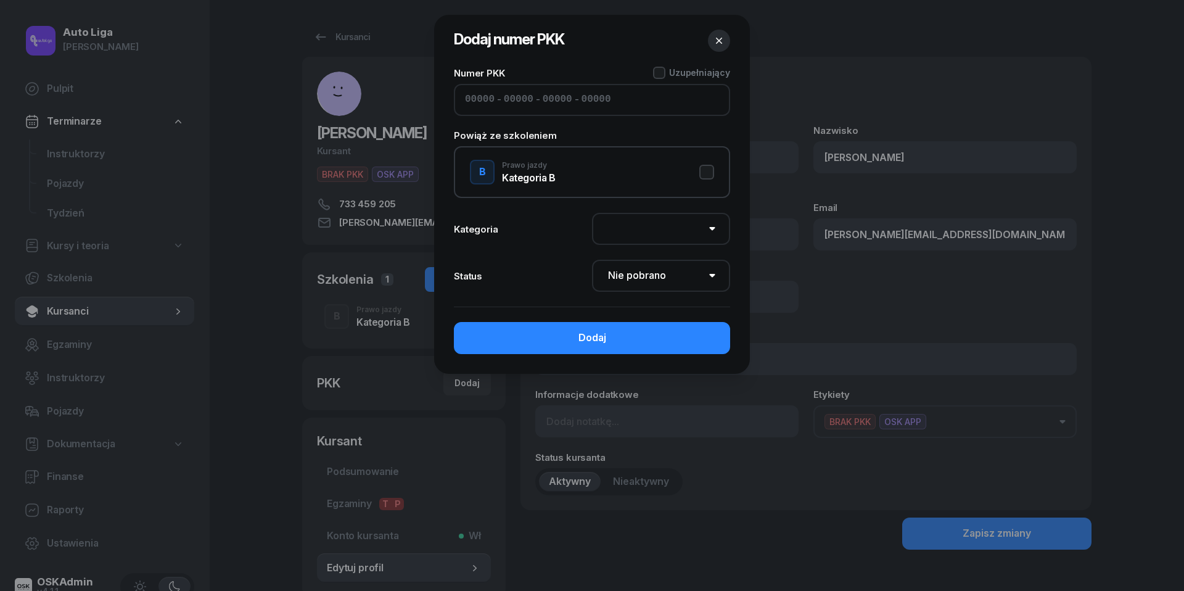
type input "63122"
click at [708, 168] on button "B Prawo jazdy Kategoria B" at bounding box center [592, 172] width 244 height 25
select select "B"
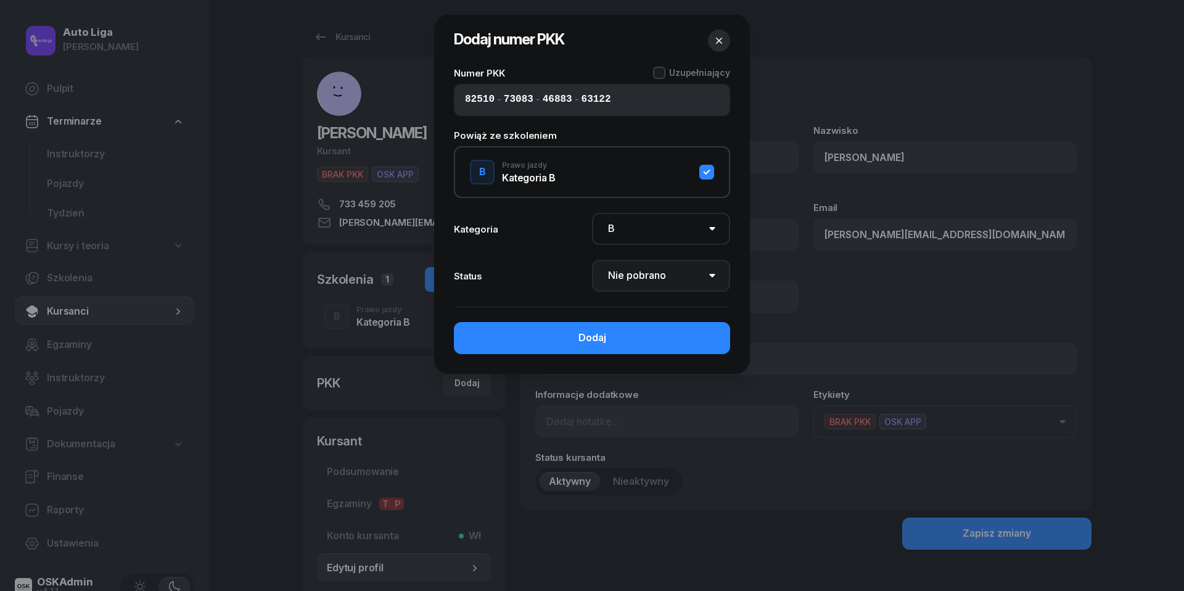
select select "Get"
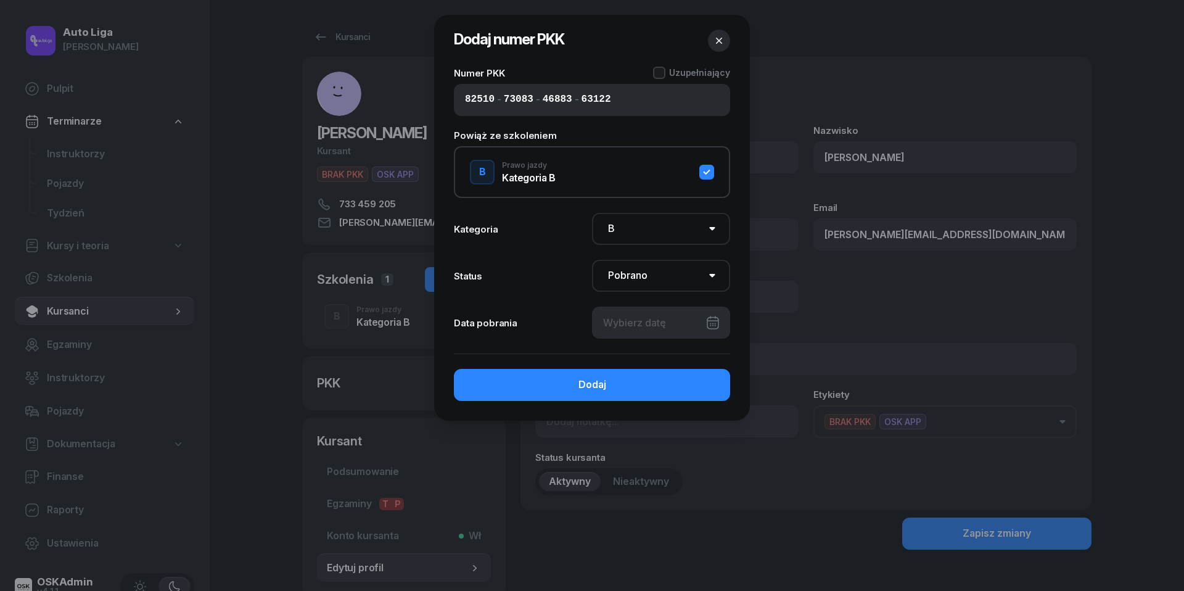
click at [679, 318] on div at bounding box center [661, 322] width 138 height 32
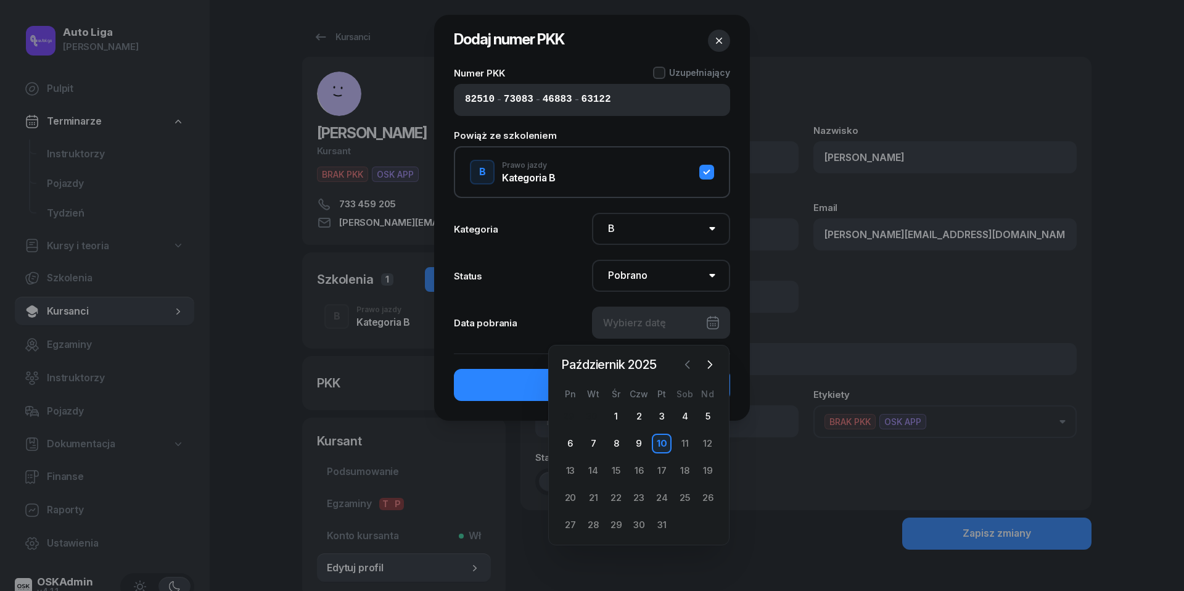
click at [684, 361] on icon "button" at bounding box center [687, 364] width 12 height 12
click at [573, 496] on div "22" at bounding box center [570, 498] width 20 height 20
type input "[DATE]"
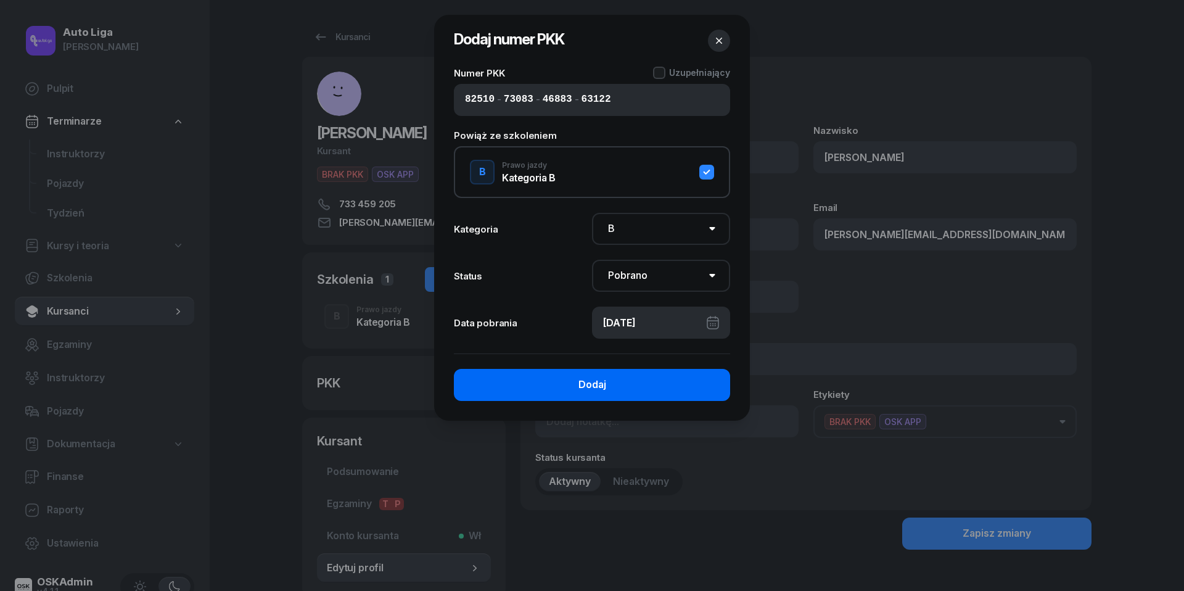
click at [581, 390] on div "Dodaj" at bounding box center [592, 385] width 28 height 16
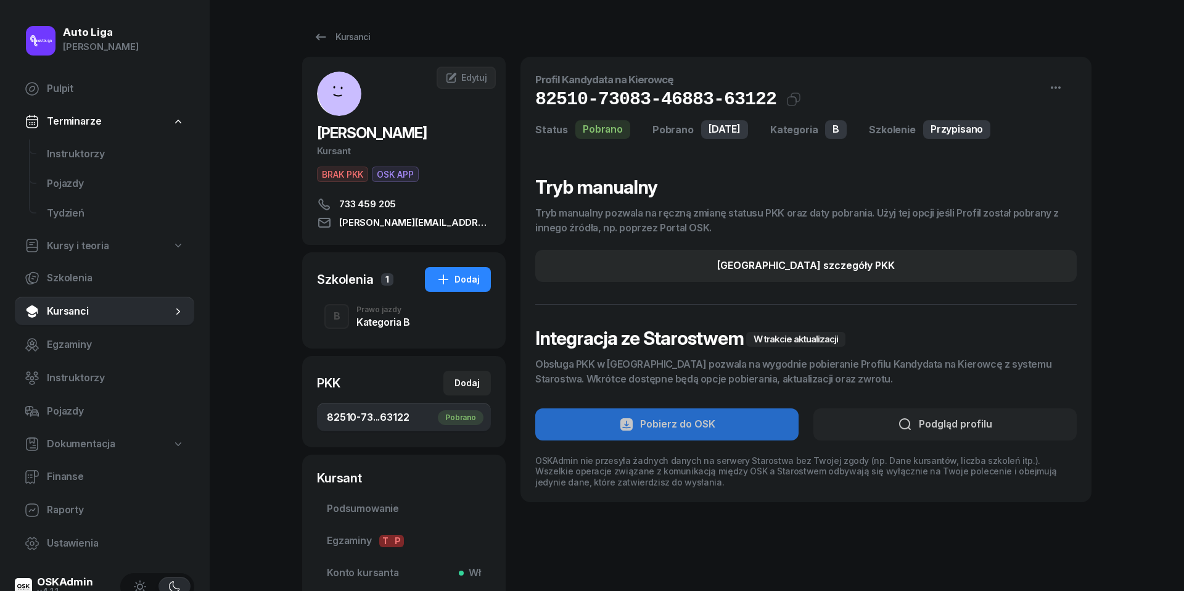
click at [346, 164] on div "[PERSON_NAME] Kursant BRAK PKK OSK APP 733 459 205 [EMAIL_ADDRESS][PERSON_NAME]…" at bounding box center [403, 151] width 203 height 158
click at [346, 173] on span "BRAK PKK" at bounding box center [342, 173] width 51 height 15
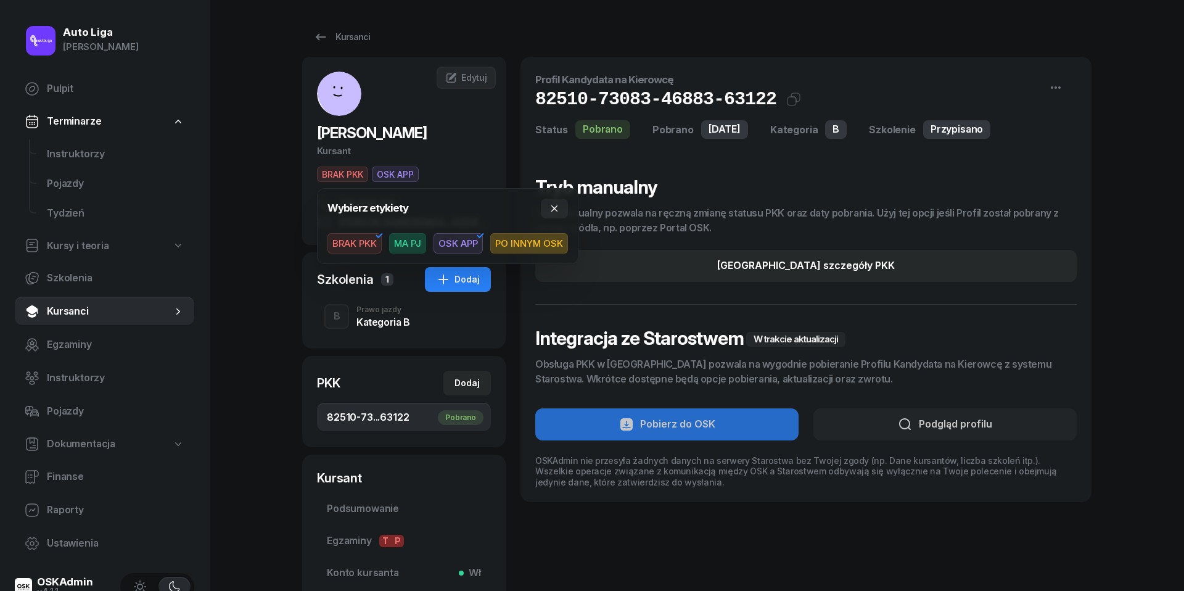
click at [365, 239] on span "BRAK PKK" at bounding box center [354, 243] width 54 height 21
click at [277, 198] on div "Auto Liga [PERSON_NAME] Pulpit Terminarze Instruktorzy Pojazdy Tydzień Kursy i …" at bounding box center [592, 359] width 1184 height 718
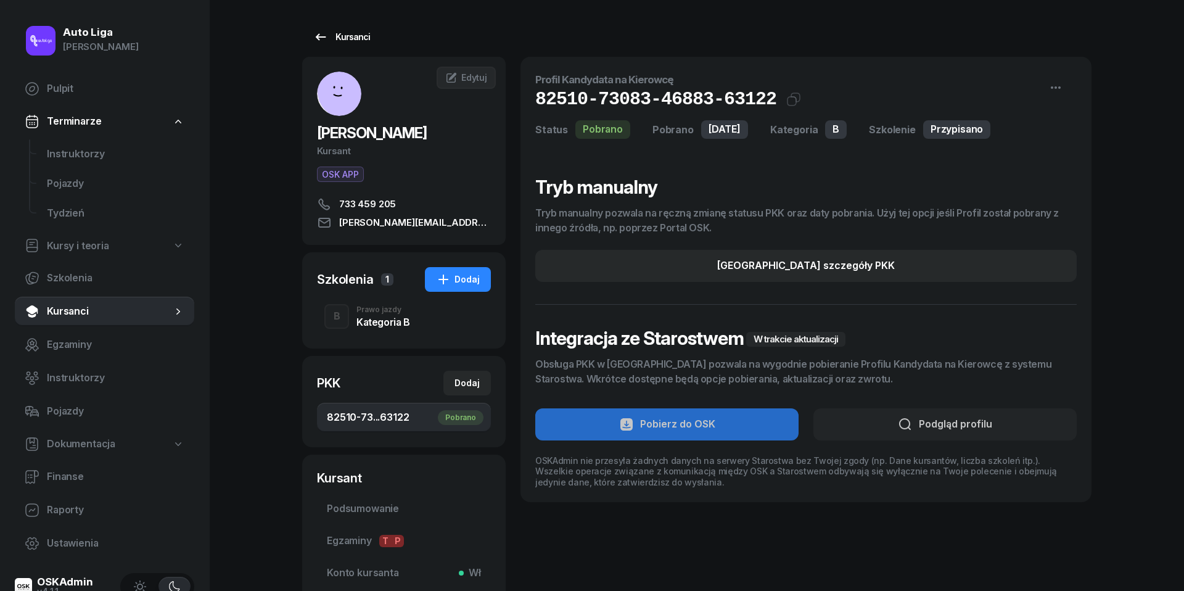
click at [332, 27] on link "Kursanci" at bounding box center [341, 37] width 79 height 25
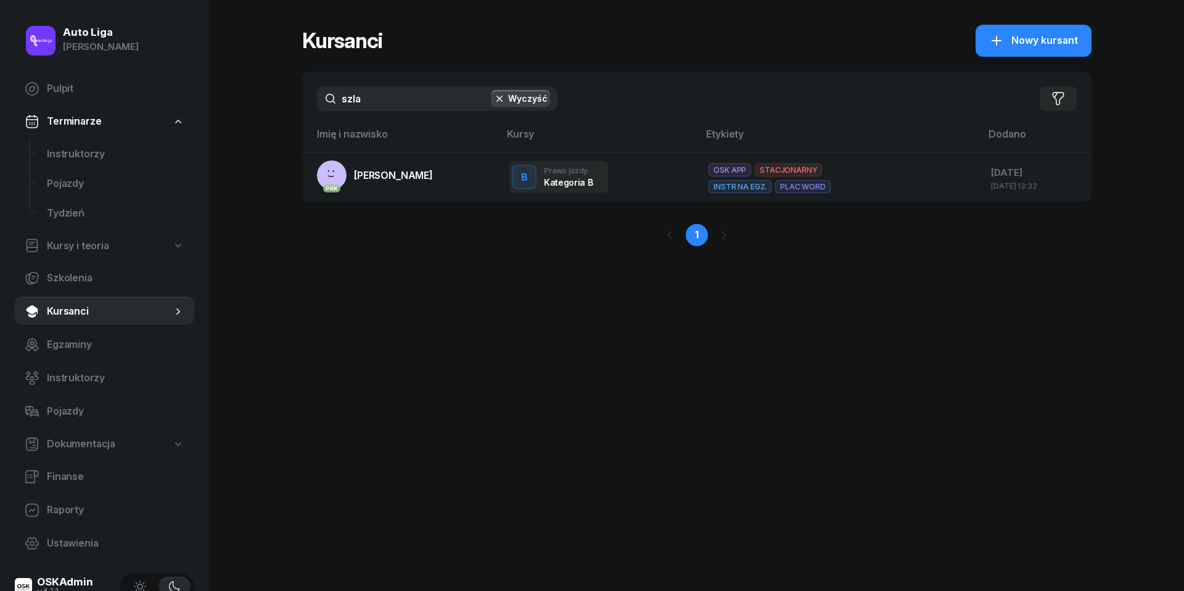
click at [375, 111] on div "szla Wyczyść Filtruj" at bounding box center [696, 99] width 789 height 54
click at [375, 99] on input "szla" at bounding box center [437, 98] width 240 height 25
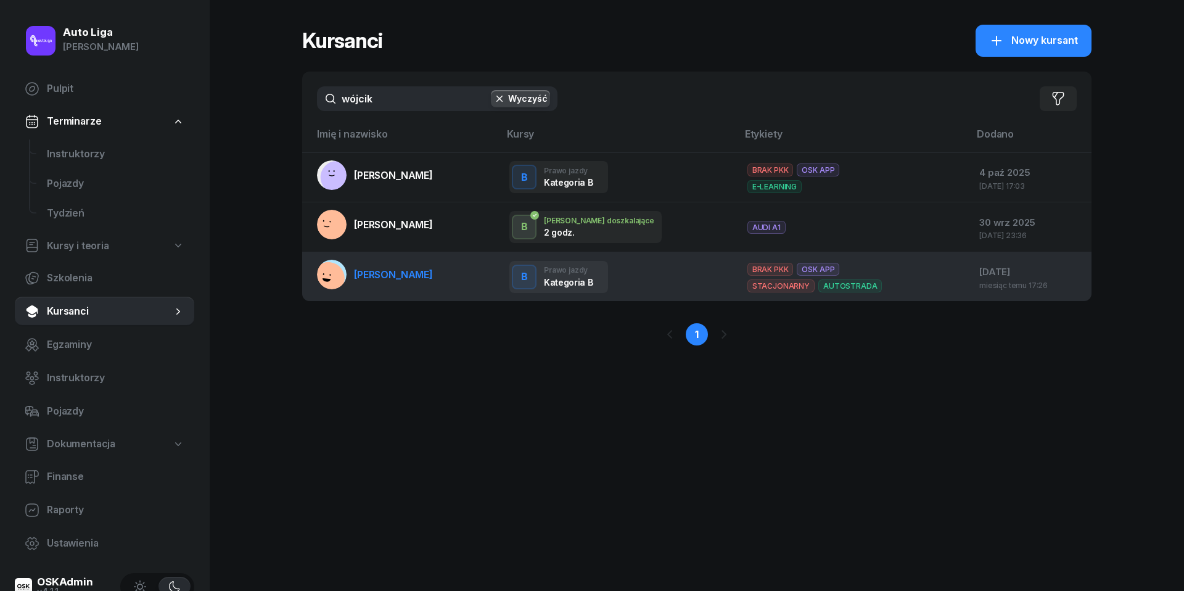
type input "wójcik"
click at [391, 268] on span "[PERSON_NAME]" at bounding box center [393, 274] width 79 height 12
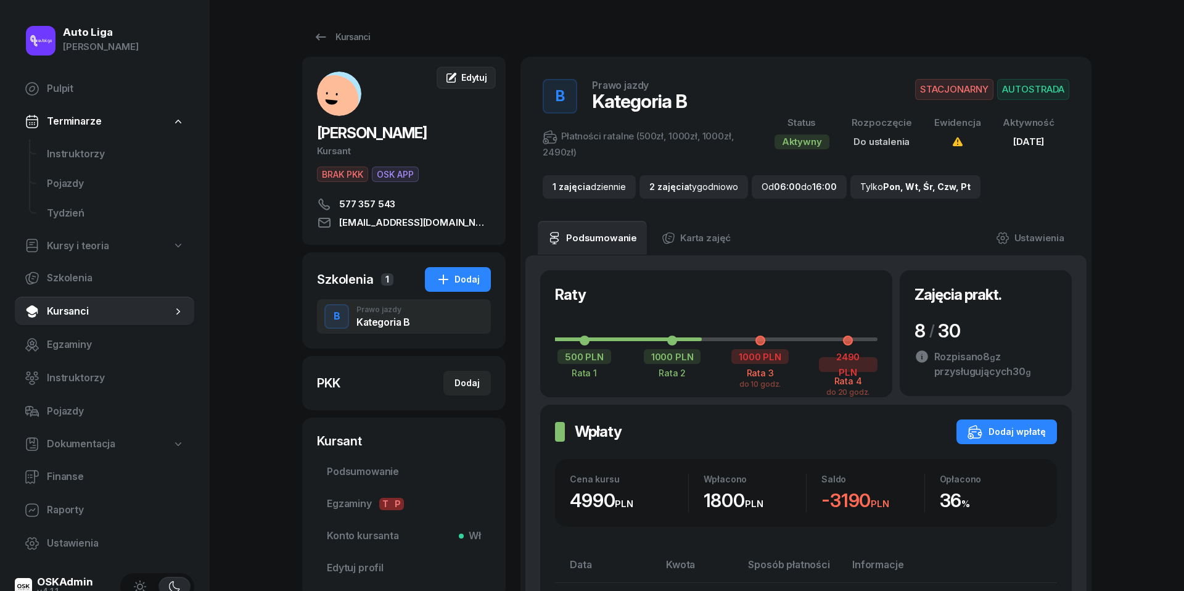
click at [479, 69] on link "Edytuj" at bounding box center [465, 78] width 59 height 22
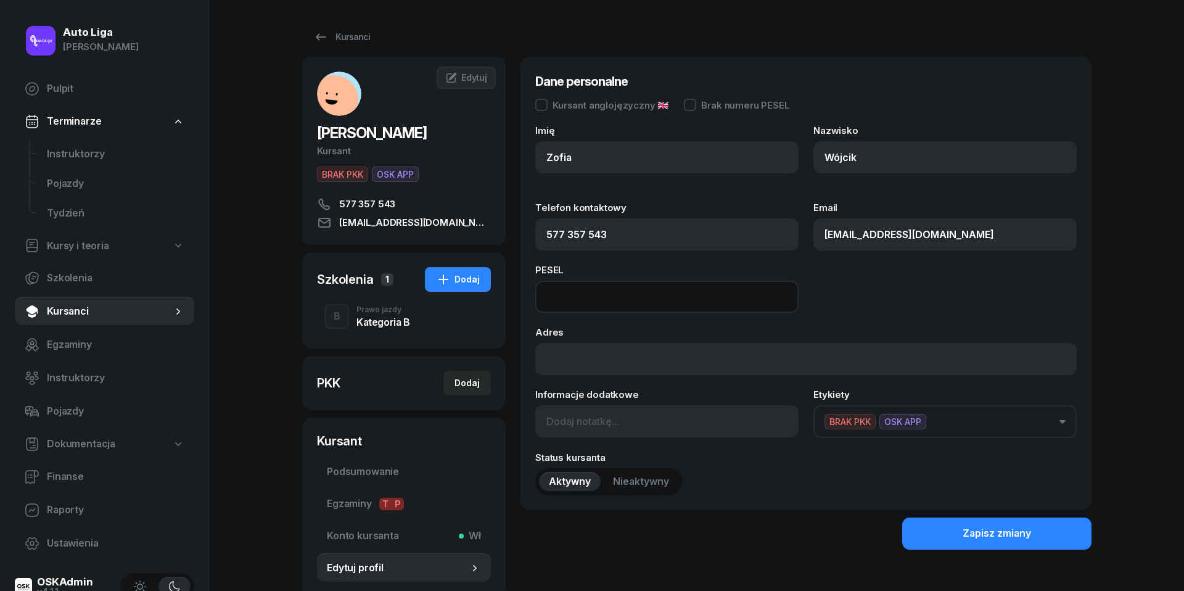
click at [590, 289] on input at bounding box center [666, 296] width 263 height 32
paste input "07292307406"
type input "07292307406"
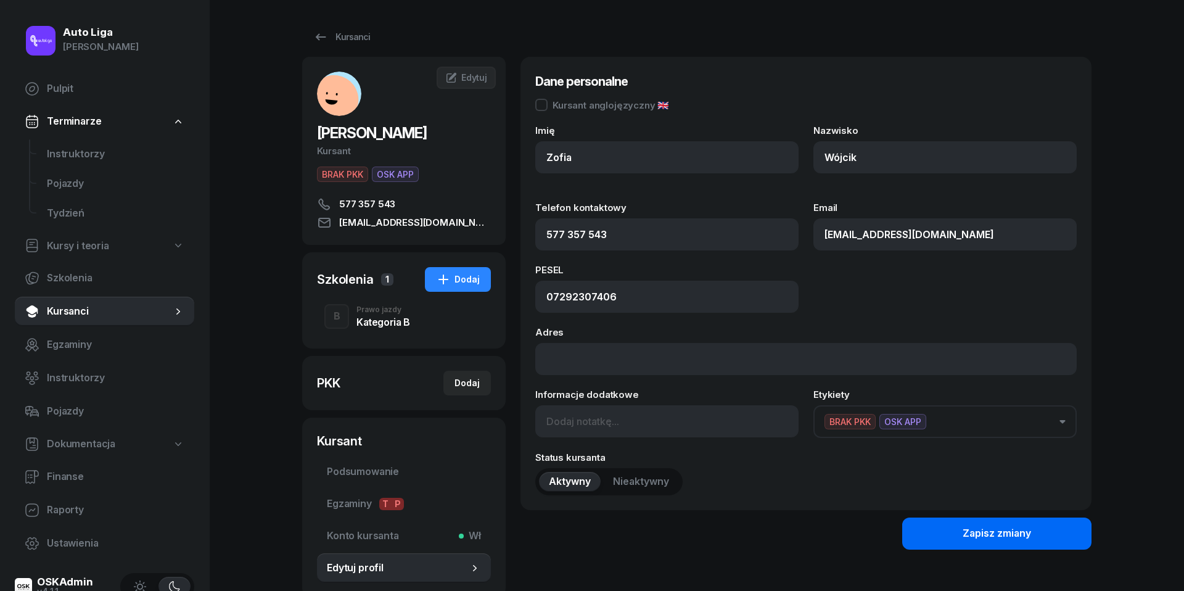
click at [1039, 536] on button "Zapisz zmiany" at bounding box center [996, 533] width 189 height 32
click at [470, 386] on div "Dodaj" at bounding box center [466, 382] width 25 height 15
select select
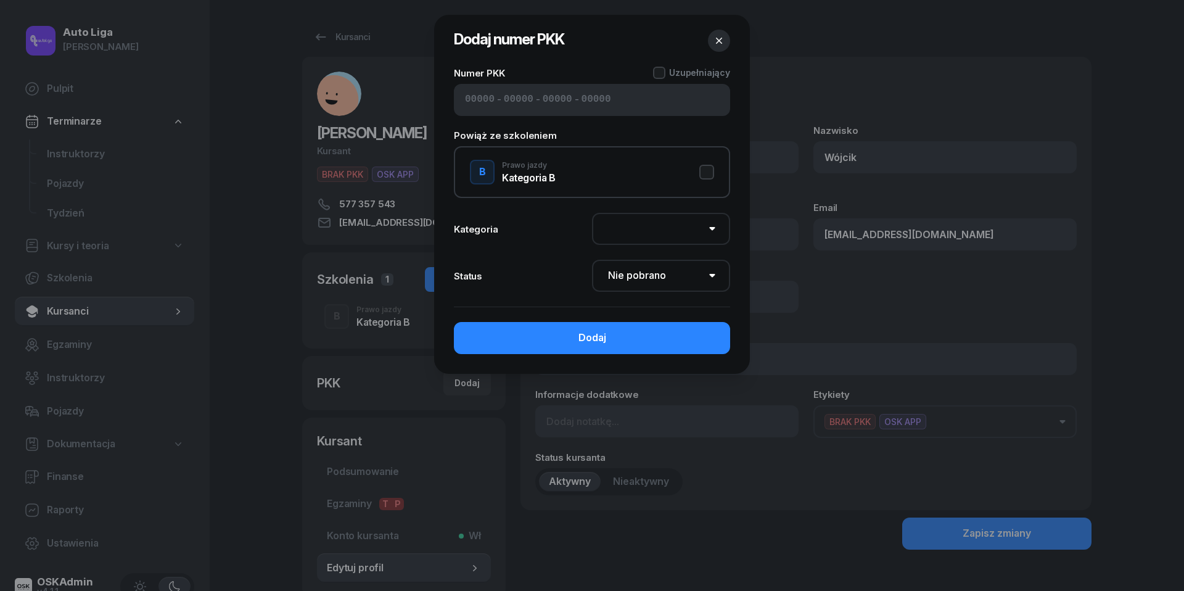
click at [482, 102] on input at bounding box center [480, 100] width 30 height 16
paste input "22530"
type input "22530"
type input "89049"
type input "69521"
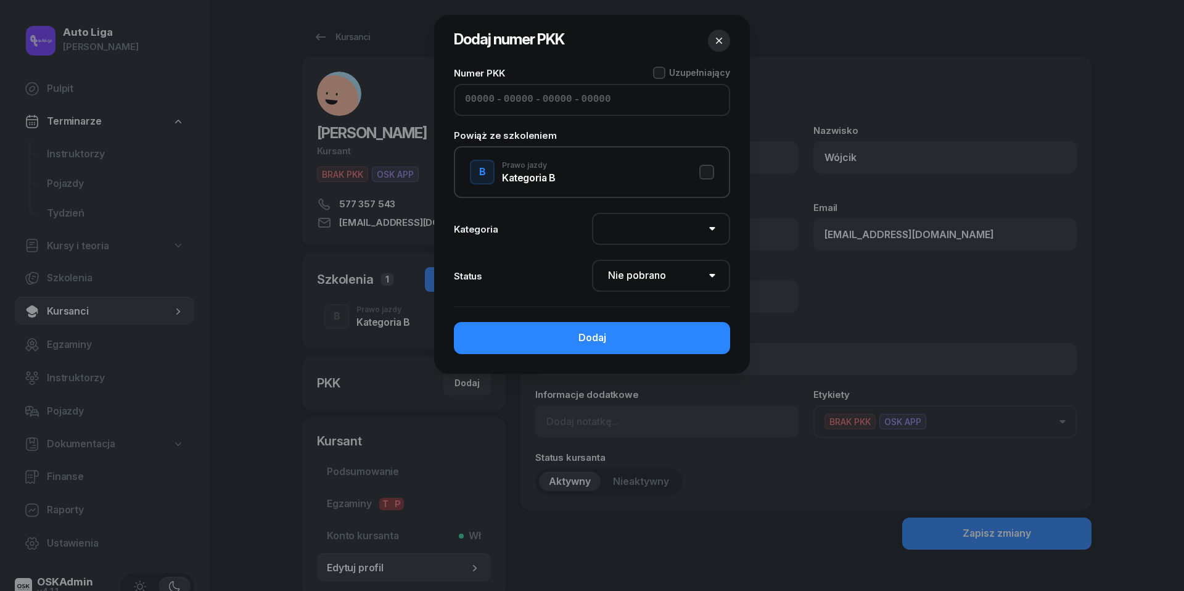
type input "69122"
click at [704, 169] on button "B Prawo jazdy Kategoria B" at bounding box center [592, 172] width 244 height 25
select select "B"
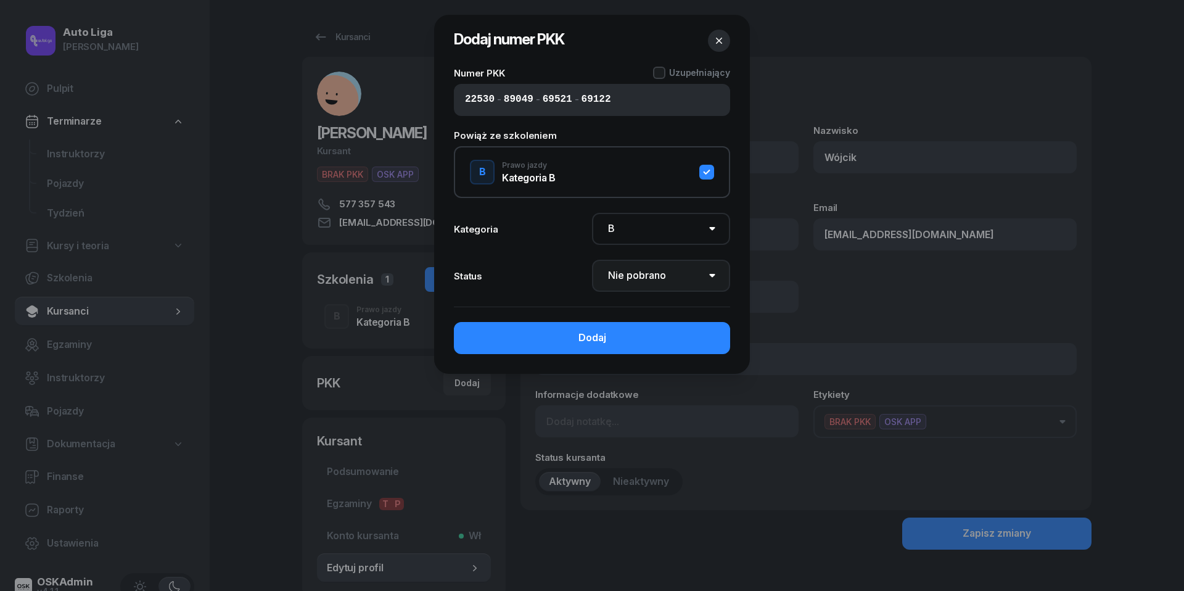
select select "Get"
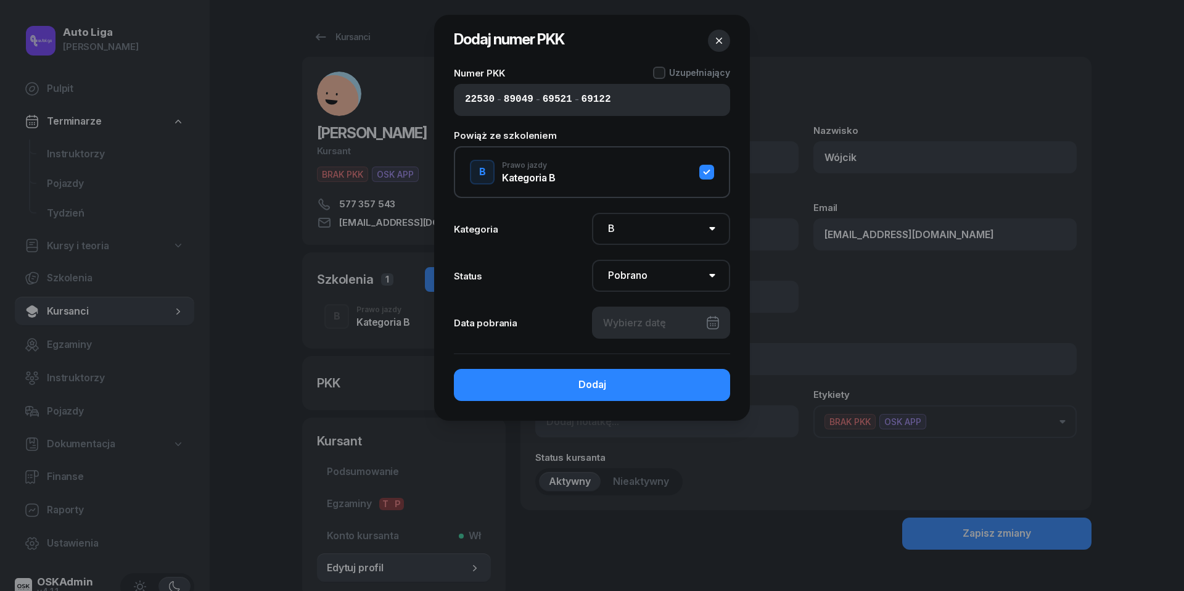
click at [684, 324] on div at bounding box center [661, 322] width 138 height 32
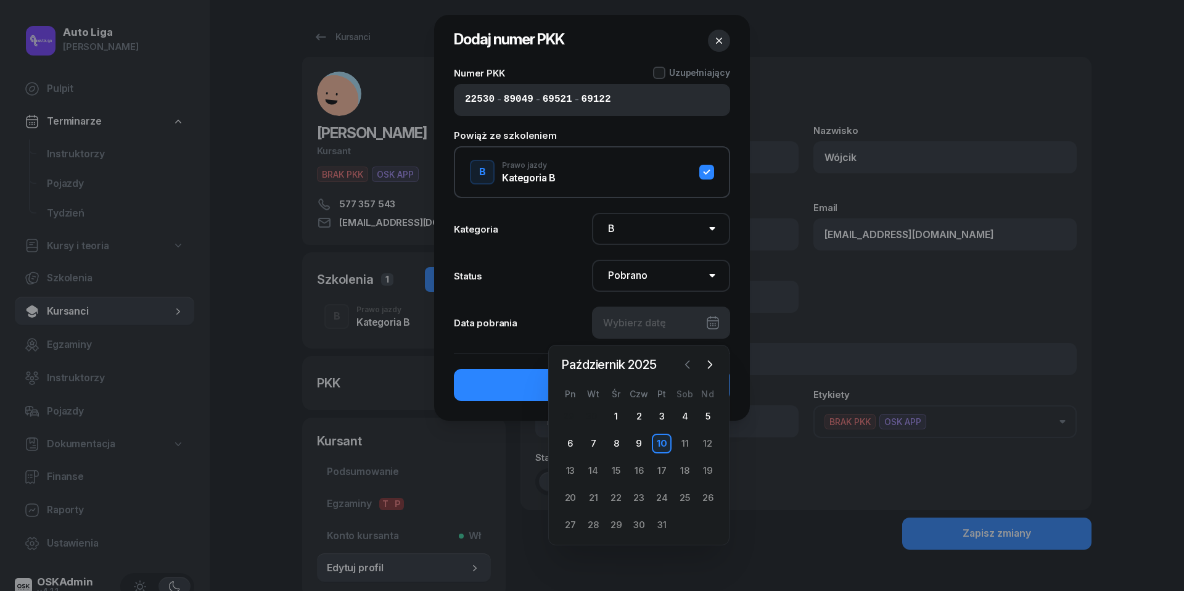
click at [684, 368] on icon "button" at bounding box center [687, 364] width 12 height 12
click at [591, 521] on div "30" at bounding box center [593, 525] width 20 height 20
type input "[DATE]"
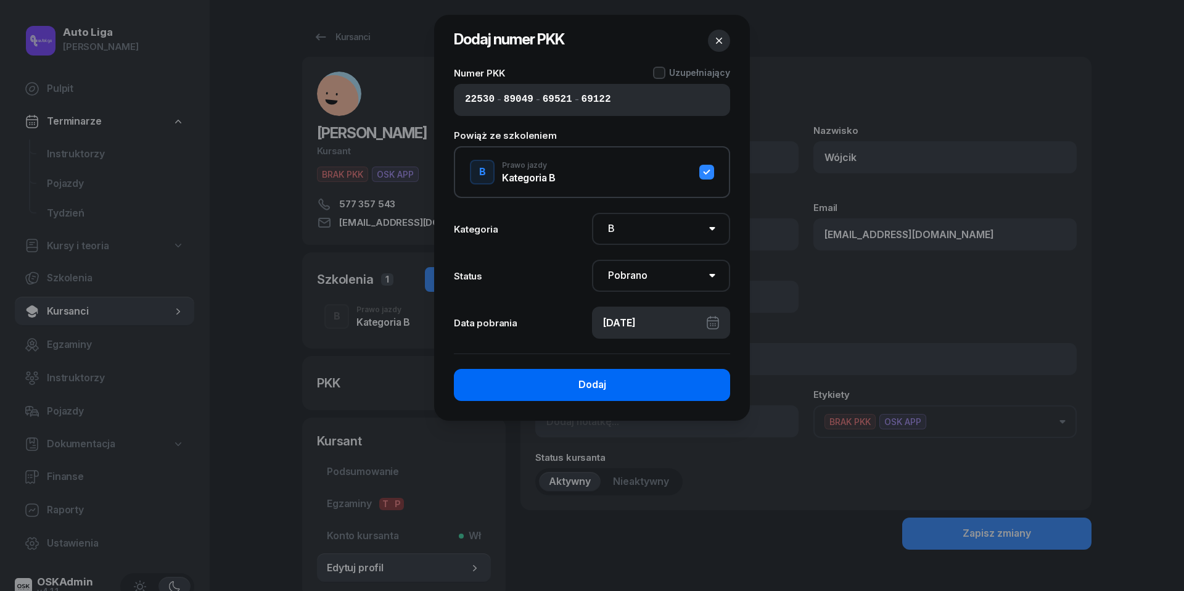
click at [572, 387] on button "Dodaj" at bounding box center [592, 385] width 276 height 32
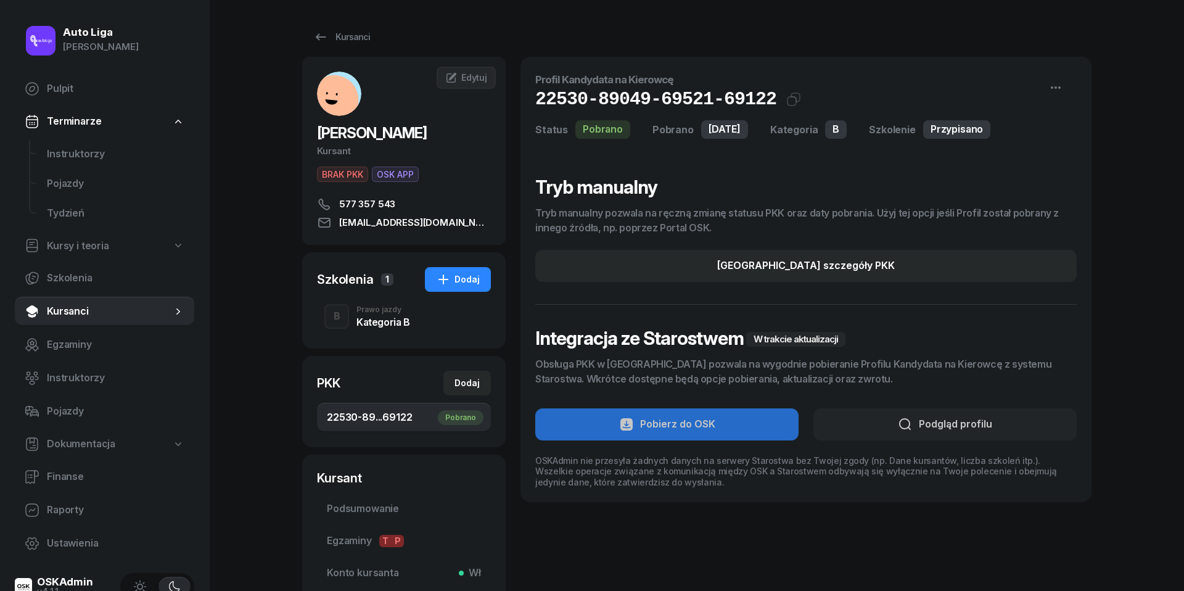
click at [346, 169] on span "BRAK PKK" at bounding box center [342, 173] width 51 height 15
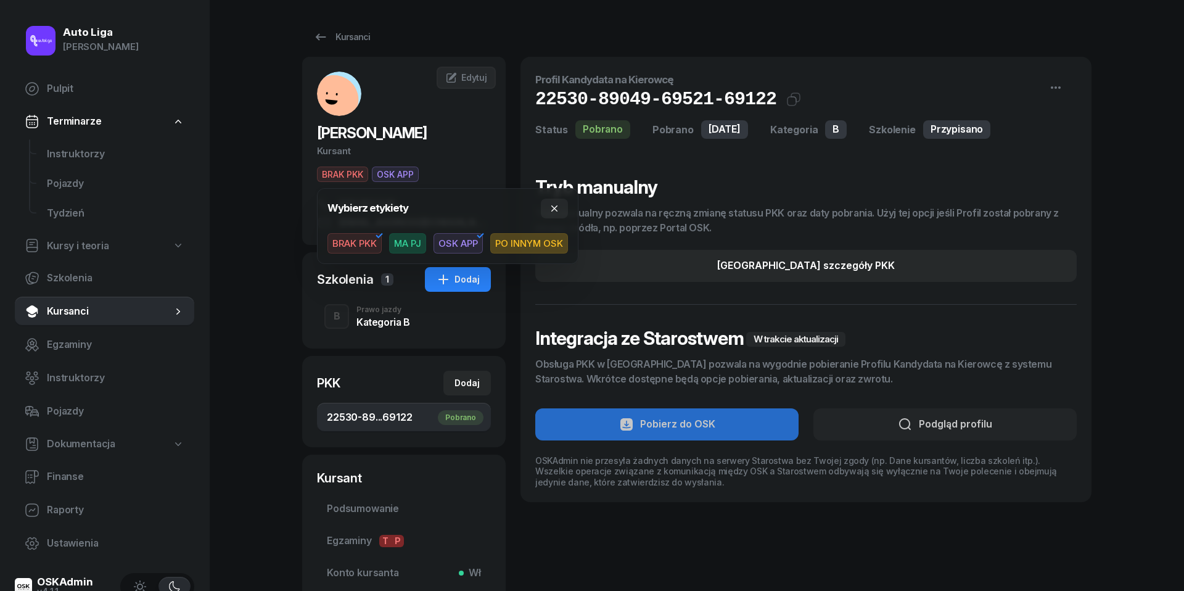
click at [351, 239] on span "BRAK PKK" at bounding box center [354, 243] width 54 height 21
click at [288, 195] on div "Auto Liga [PERSON_NAME] Pulpit Terminarze Instruktorzy Pojazdy Tydzień Kursy i …" at bounding box center [592, 359] width 1184 height 718
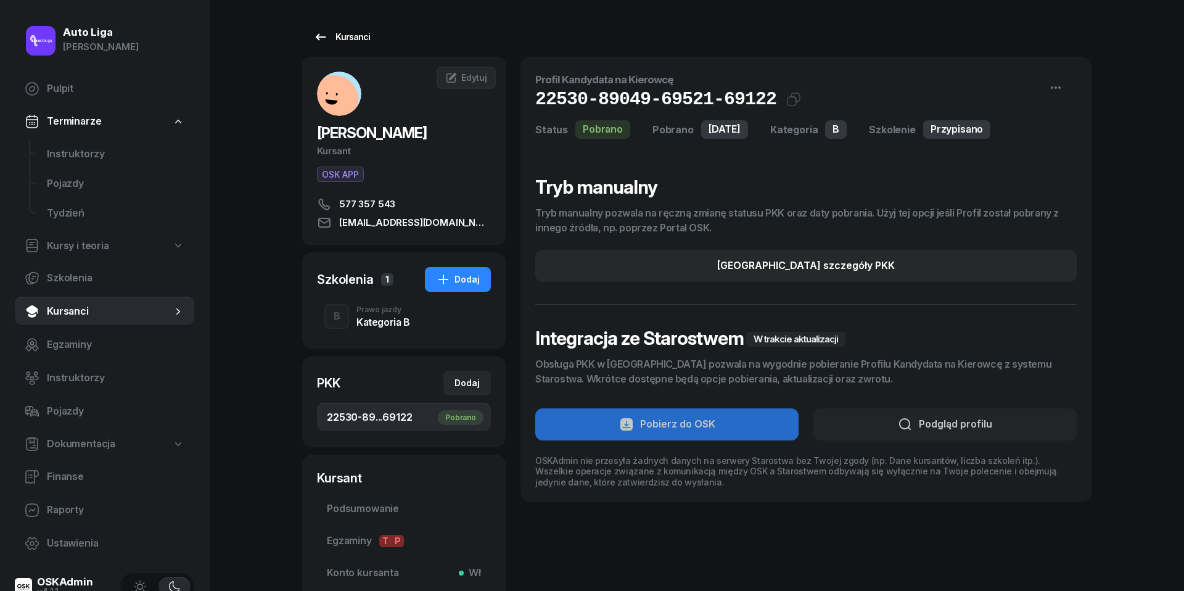
click at [321, 37] on icon at bounding box center [321, 36] width 10 height 7
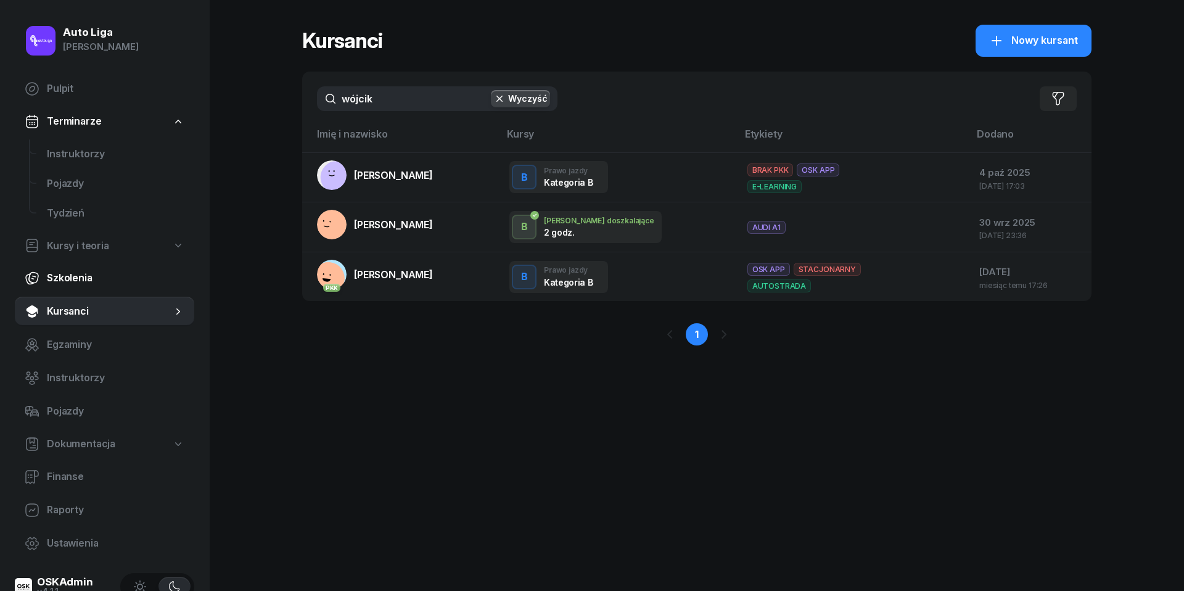
click at [69, 277] on span "Szkolenia" at bounding box center [115, 278] width 137 height 16
select select "createdAt-desc"
select select "66a48ed22b94a3c925799106"
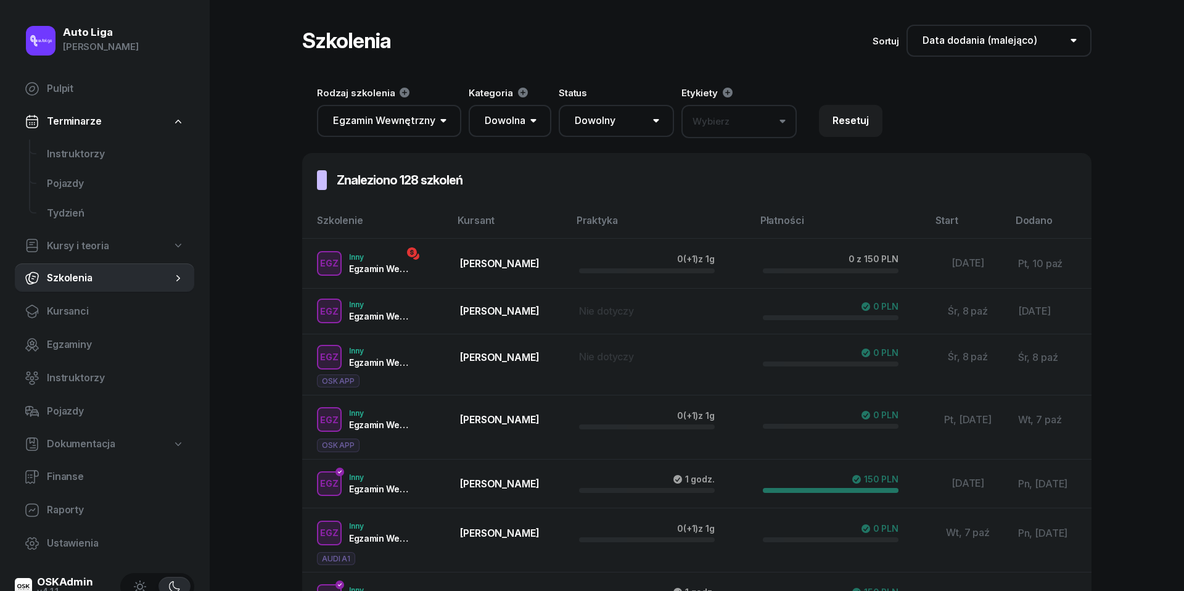
click at [68, 240] on span "Kursy i teoria" at bounding box center [78, 246] width 62 height 16
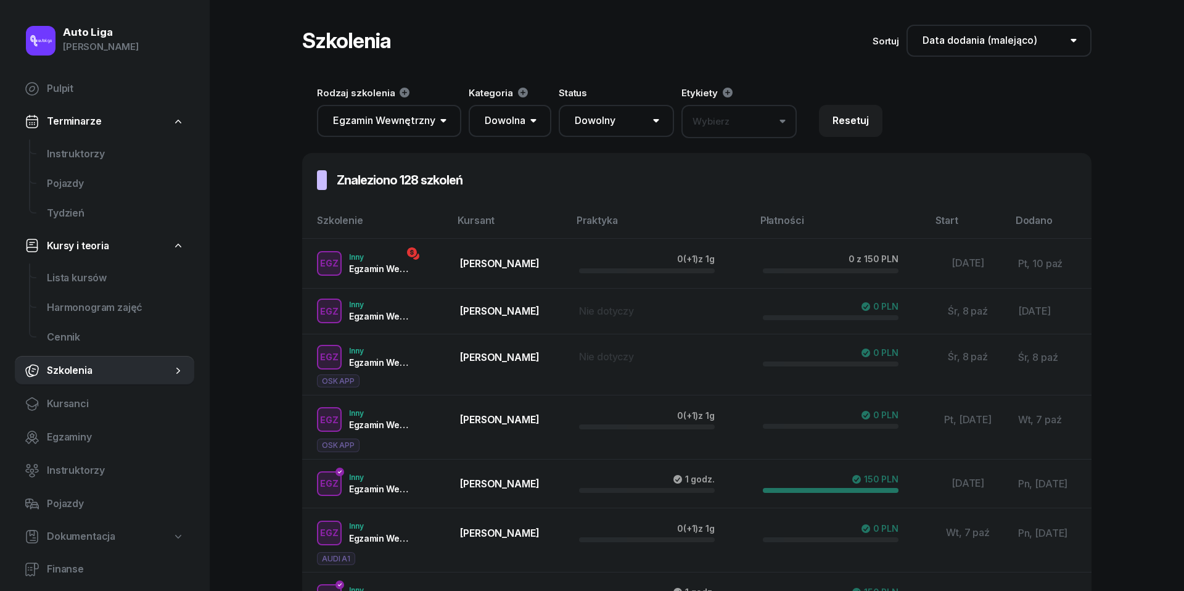
select select
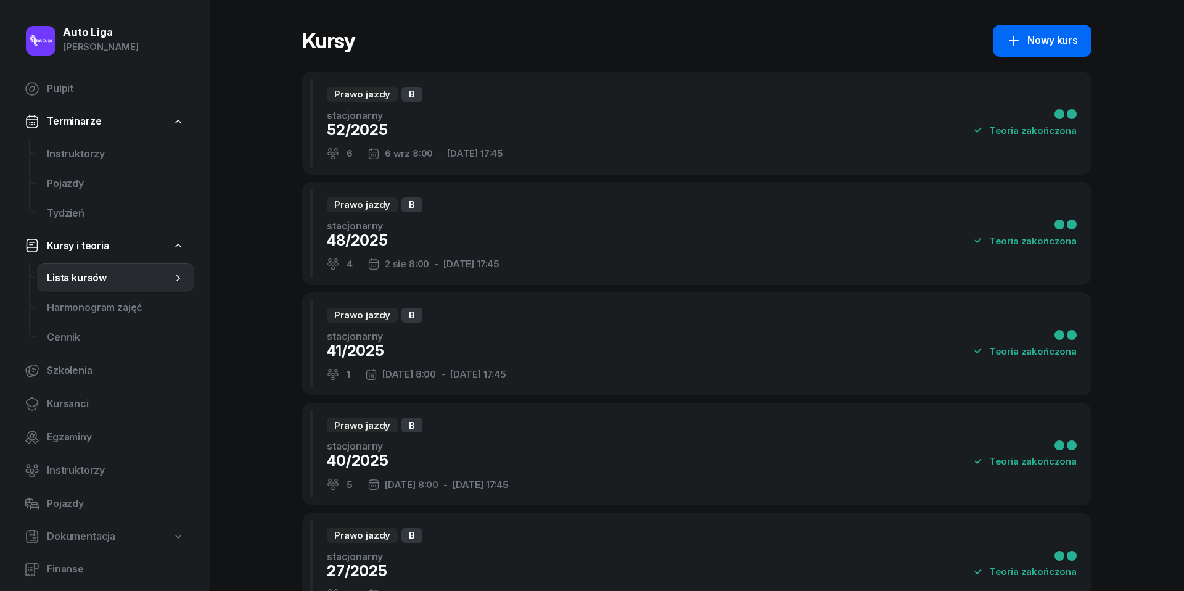
click at [1020, 47] on icon at bounding box center [1013, 40] width 15 height 15
select select "09"
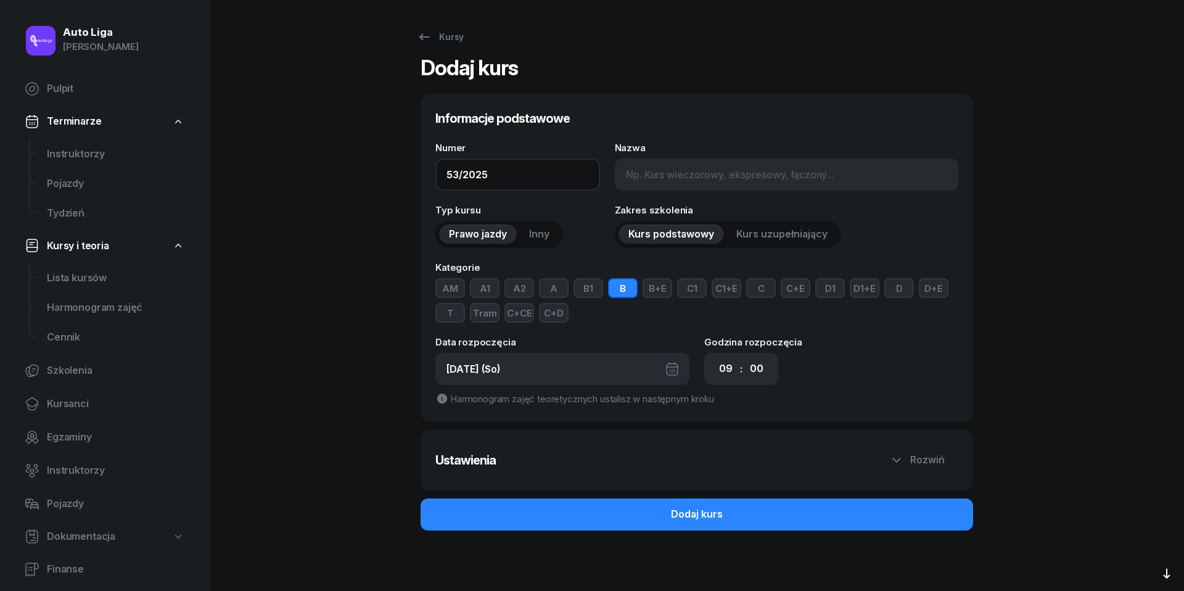
click at [455, 171] on input "53/2025" at bounding box center [517, 174] width 165 height 32
type input "58/2025"
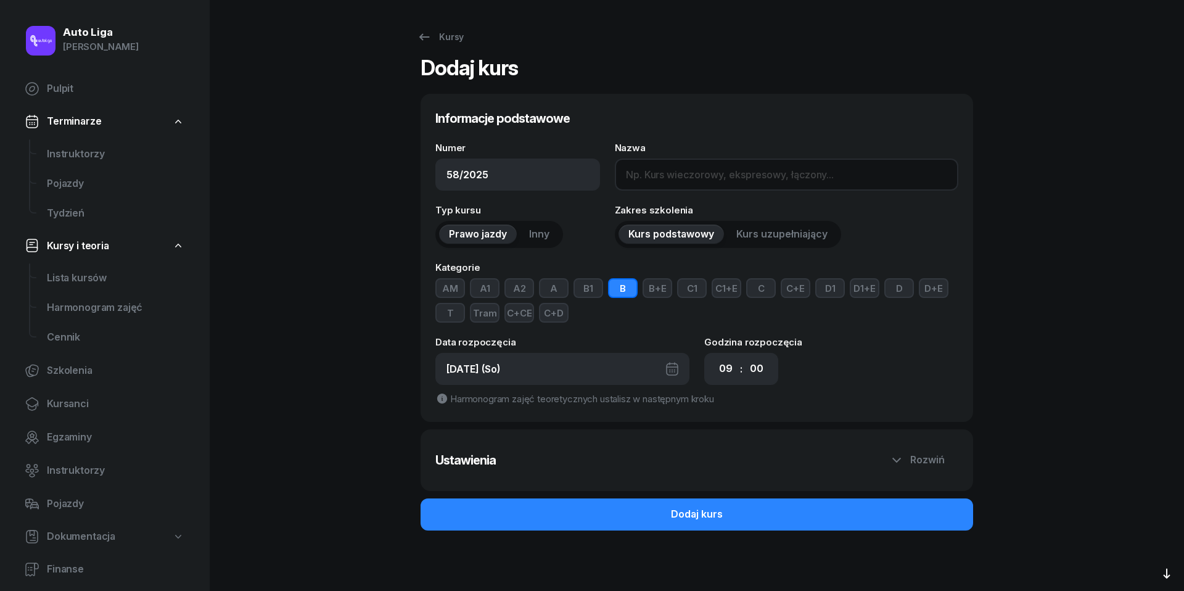
click at [709, 166] on input "Nazwa" at bounding box center [786, 174] width 343 height 32
type input "stacjonarny"
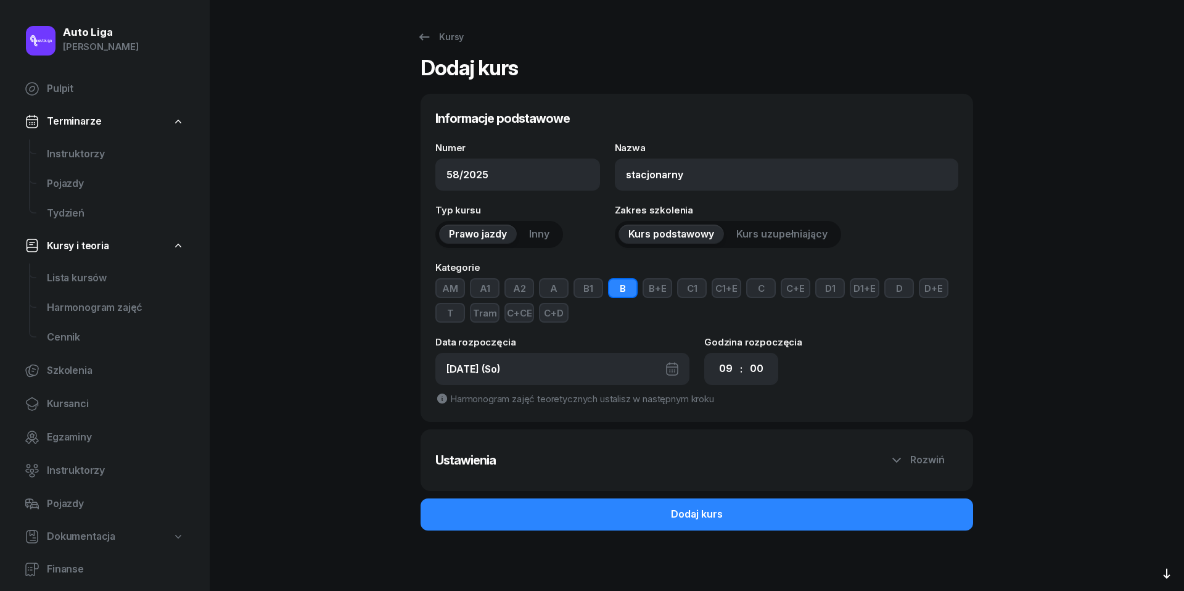
click at [677, 363] on div "[DATE] (So)" at bounding box center [562, 369] width 254 height 32
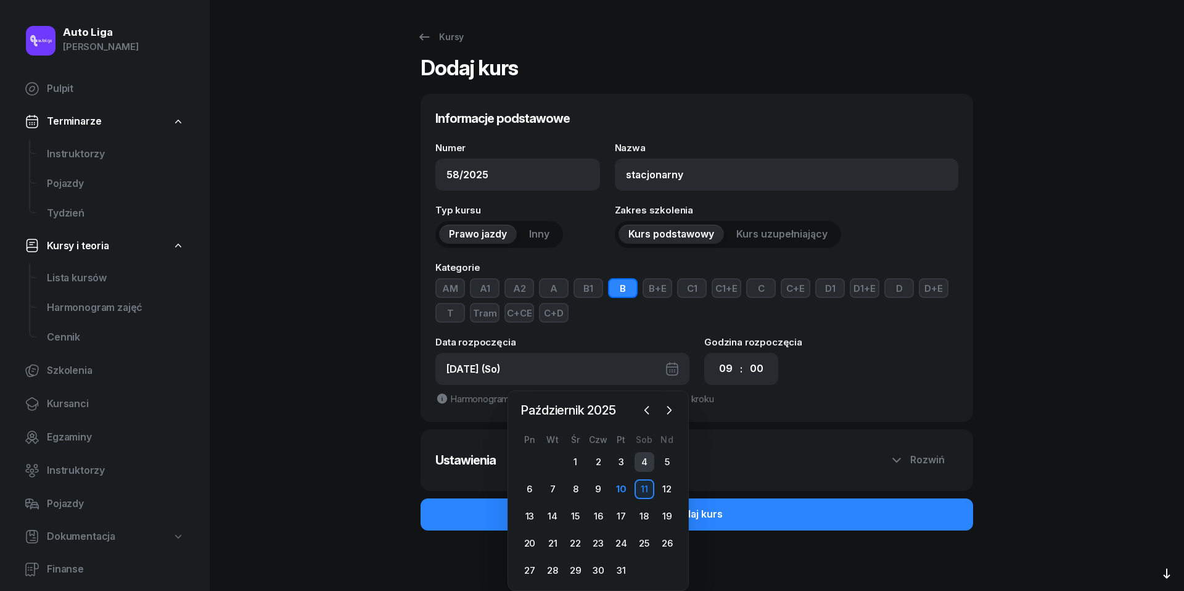
click at [650, 460] on div "4" at bounding box center [644, 462] width 20 height 20
type input "53/2025"
type input "[DATE] (So)"
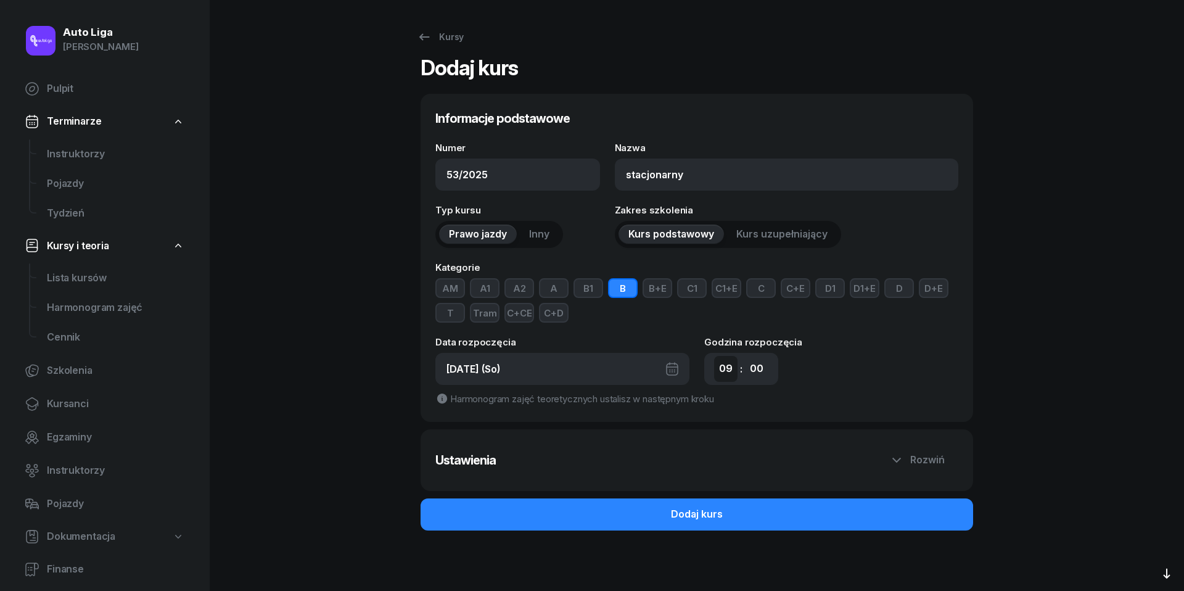
select select "08"
click at [893, 464] on icon "button" at bounding box center [896, 459] width 15 height 15
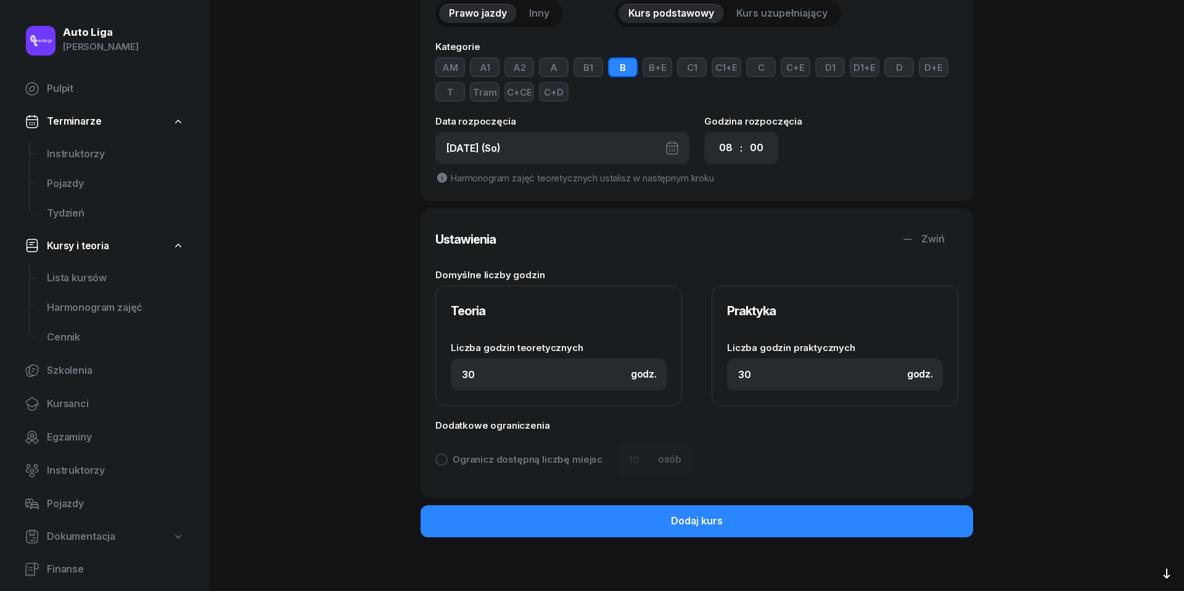
scroll to position [220, 0]
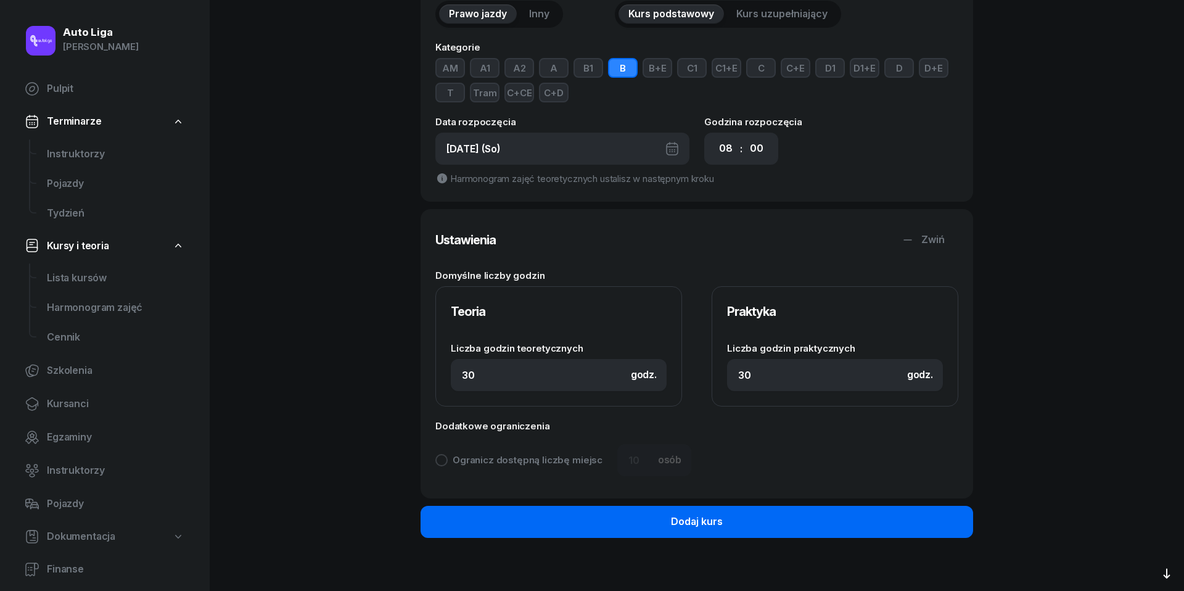
click at [765, 517] on button "Dodaj kurs" at bounding box center [696, 521] width 552 height 32
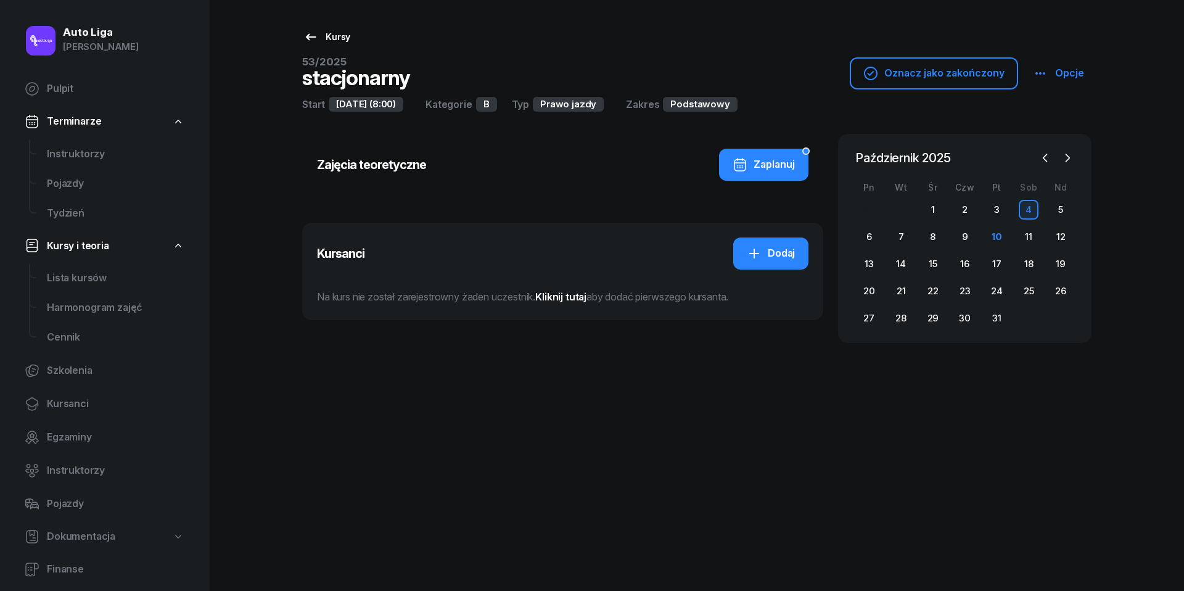
click at [311, 35] on icon at bounding box center [310, 37] width 15 height 15
select select
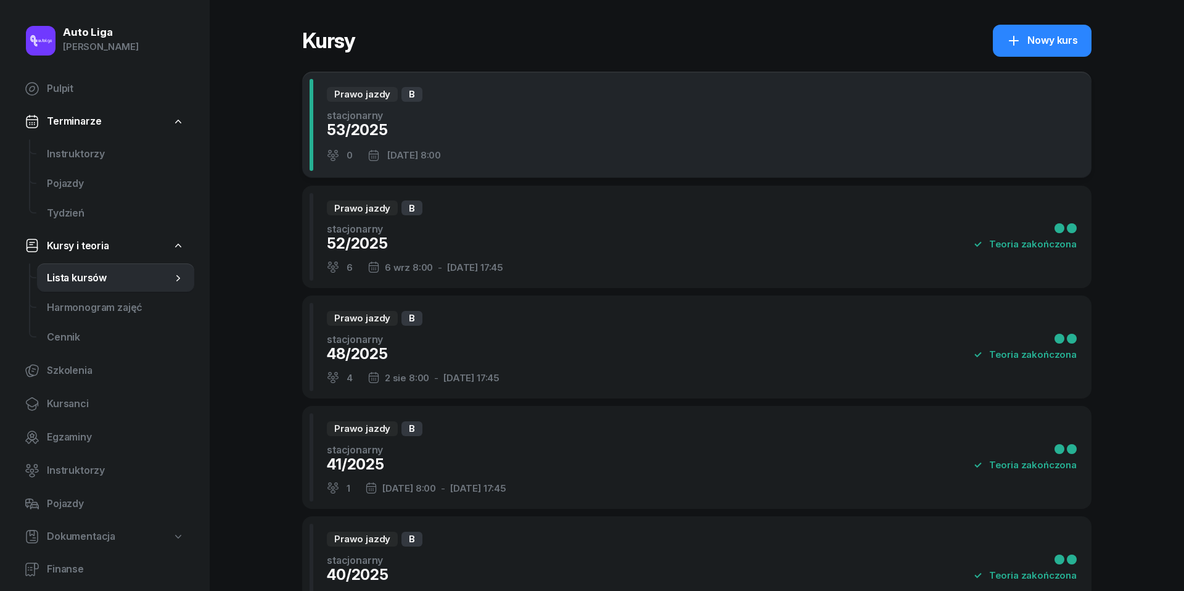
click at [362, 127] on div "53/2025" at bounding box center [384, 130] width 114 height 20
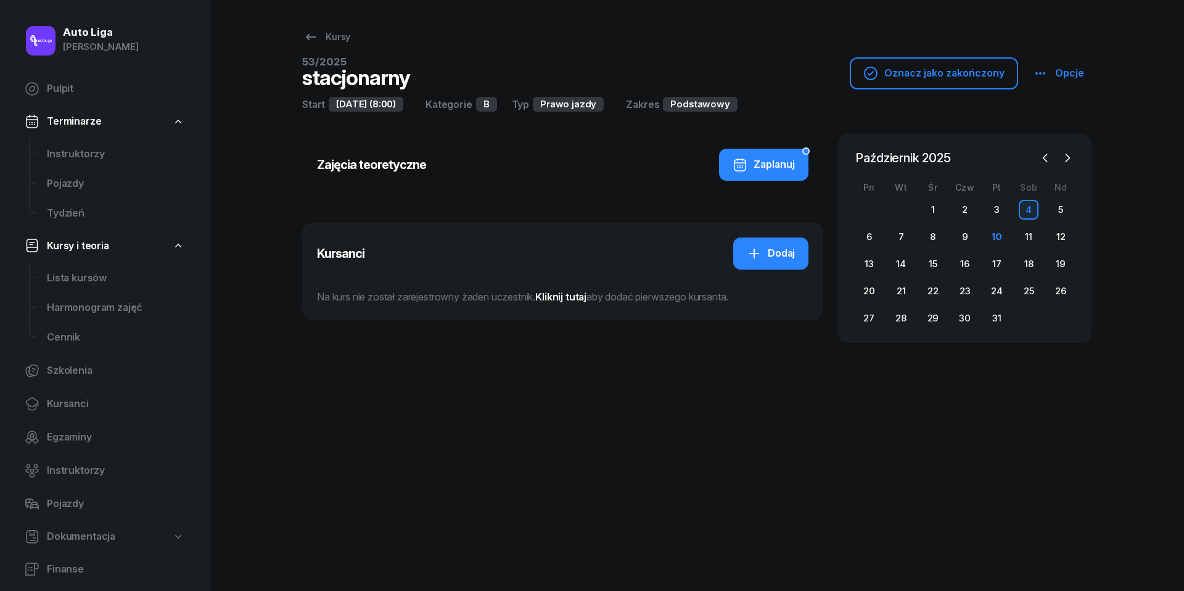
click at [1047, 70] on icon "button" at bounding box center [1040, 73] width 15 height 15
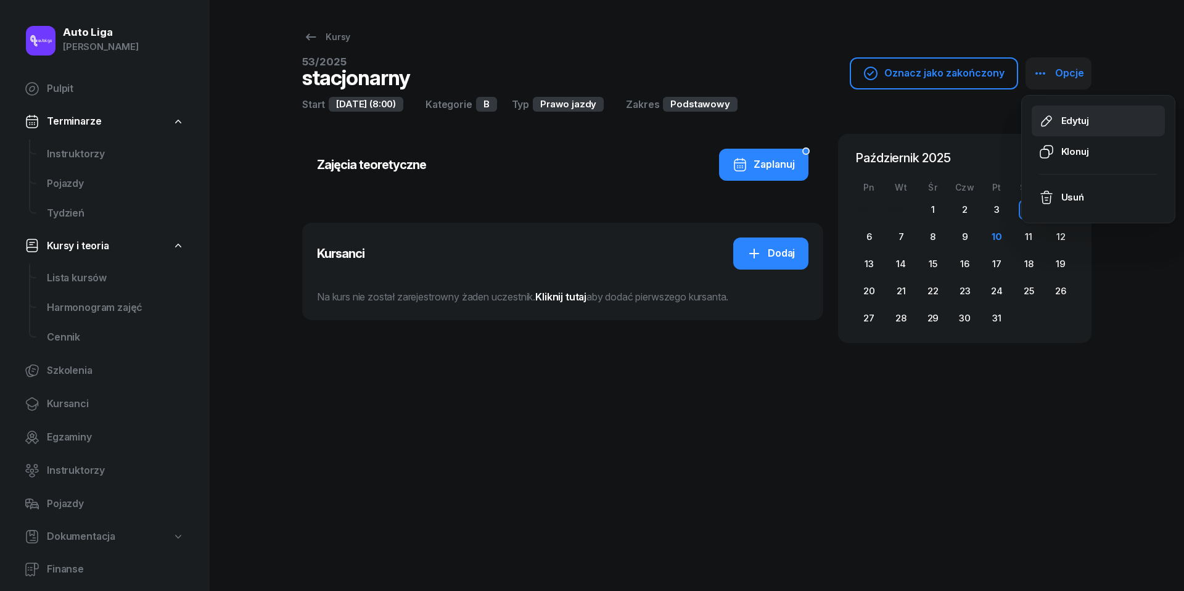
click at [1056, 119] on link "Edytuj" at bounding box center [1097, 120] width 133 height 31
select select "08"
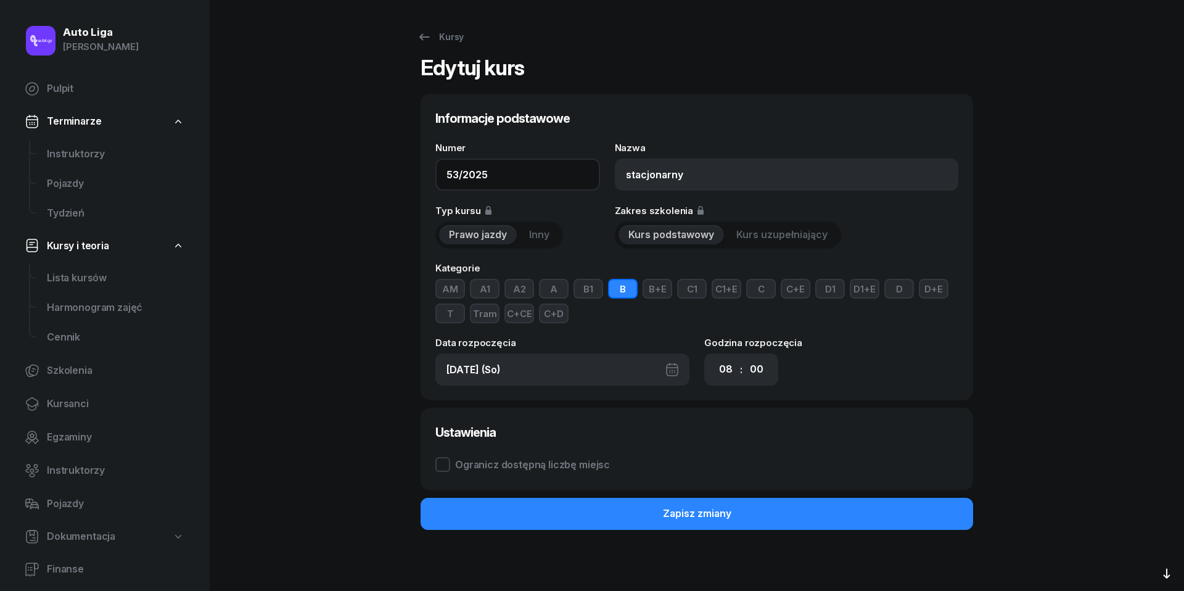
click at [459, 173] on input "53/2025" at bounding box center [517, 174] width 165 height 32
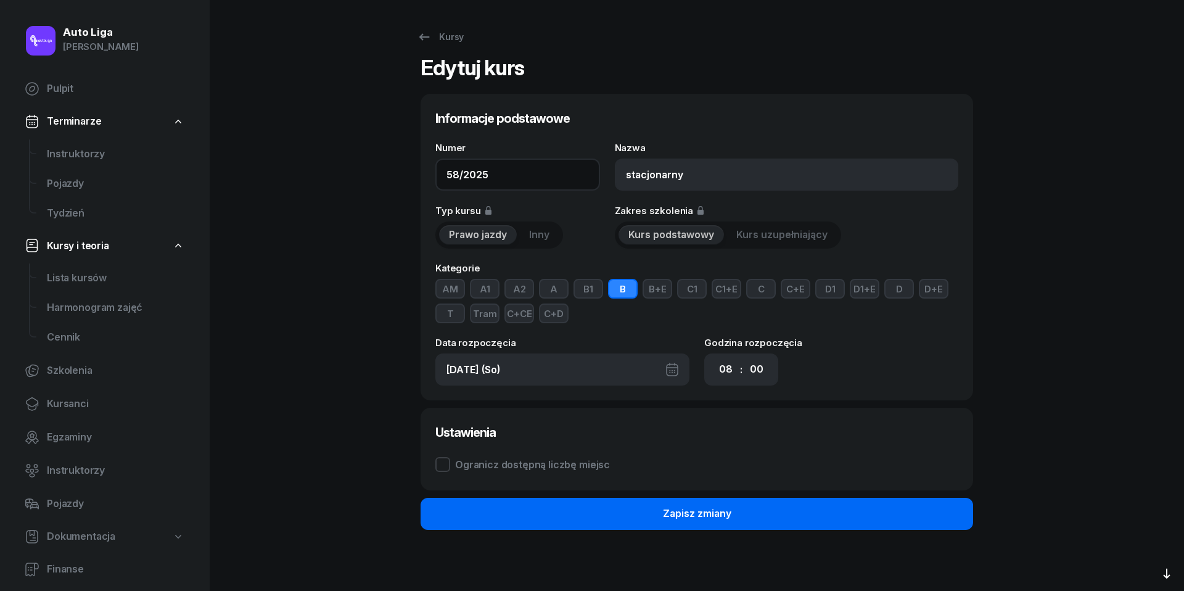
type input "58/2025"
click at [731, 513] on button "Zapisz zmiany" at bounding box center [696, 513] width 552 height 32
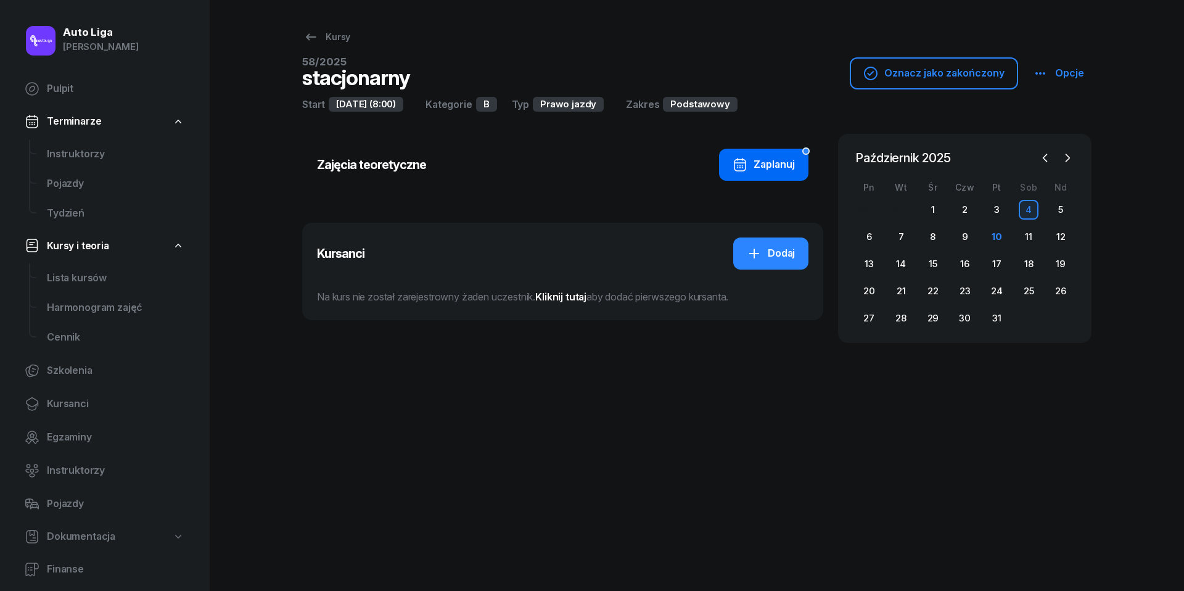
click at [783, 161] on div "Zaplanuj" at bounding box center [763, 165] width 62 height 16
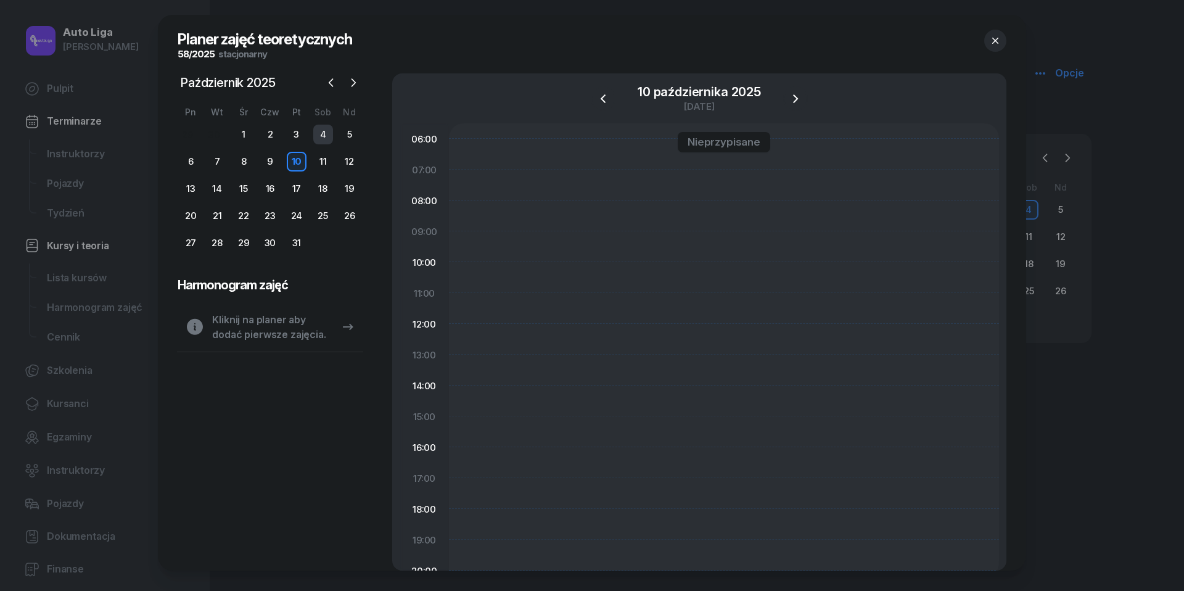
click at [326, 134] on div "4" at bounding box center [323, 135] width 20 height 20
click at [497, 216] on div at bounding box center [724, 416] width 550 height 586
select select "08"
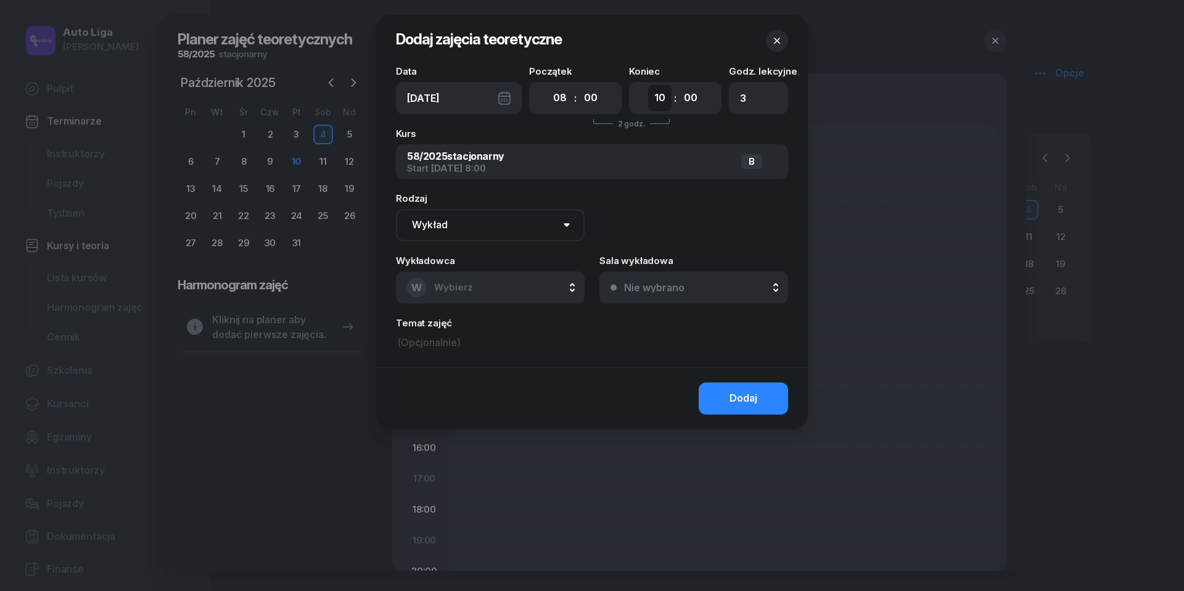
select select "17"
type input "12"
select select "45"
type input "13"
click at [516, 282] on button "W Wybierz" at bounding box center [490, 287] width 189 height 32
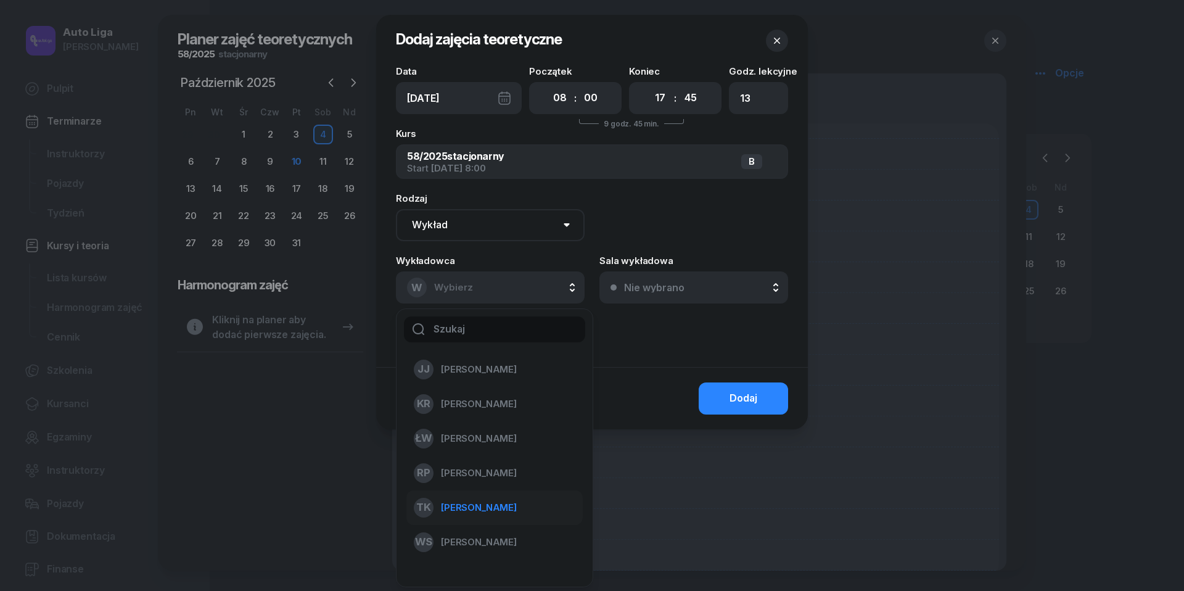
click at [489, 502] on span "[PERSON_NAME]" at bounding box center [479, 507] width 76 height 16
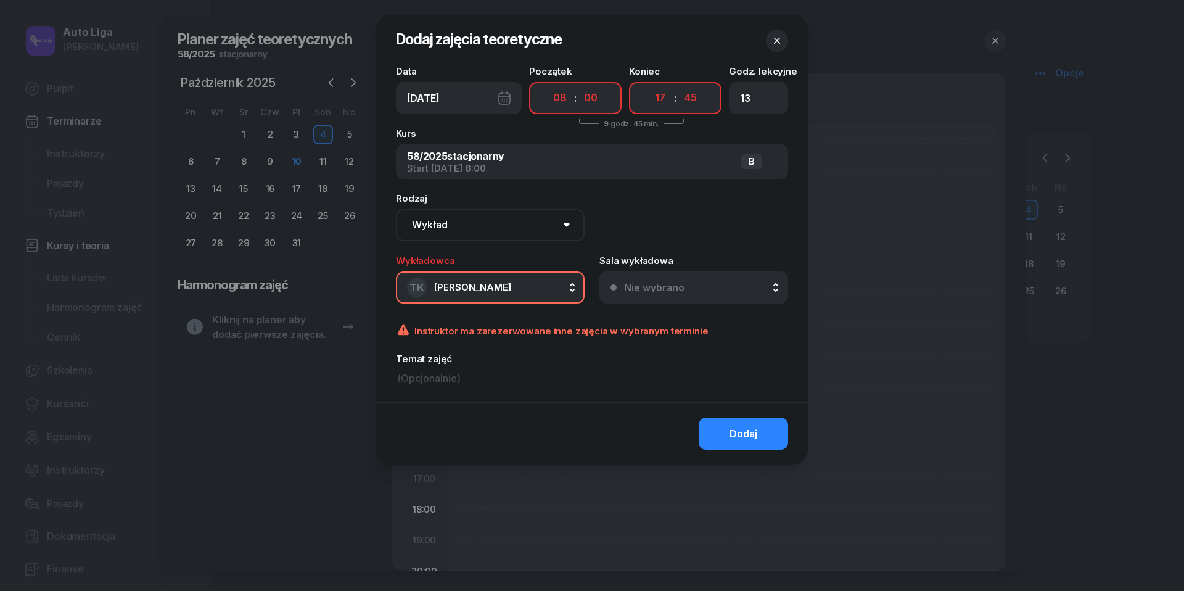
click at [775, 38] on icon "button" at bounding box center [777, 41] width 12 height 12
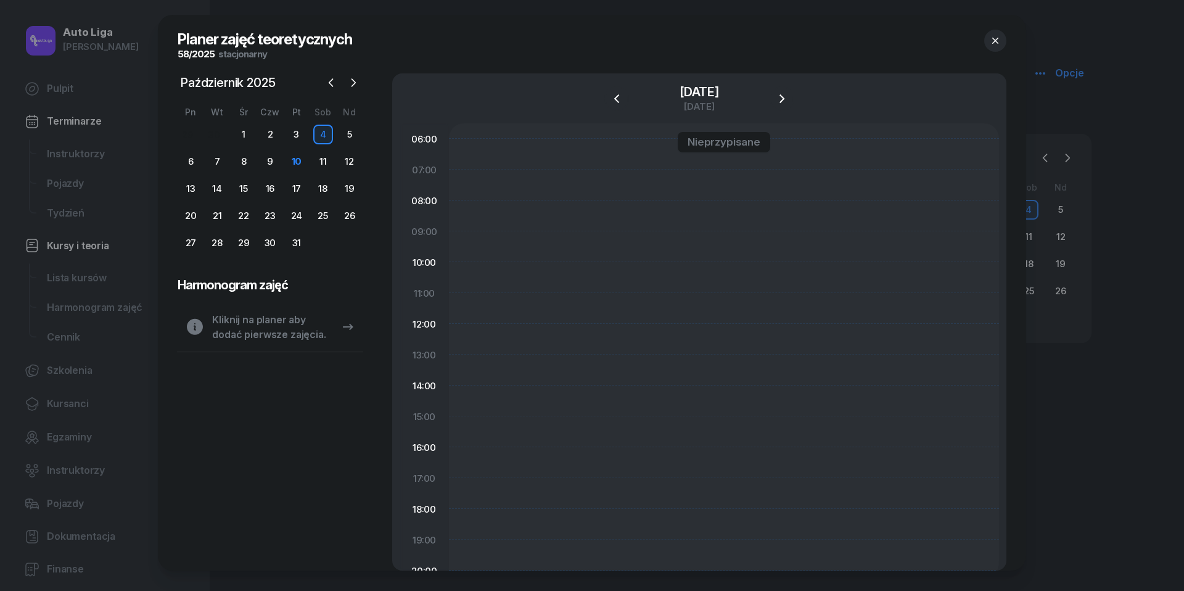
click at [995, 35] on icon "button" at bounding box center [995, 41] width 12 height 12
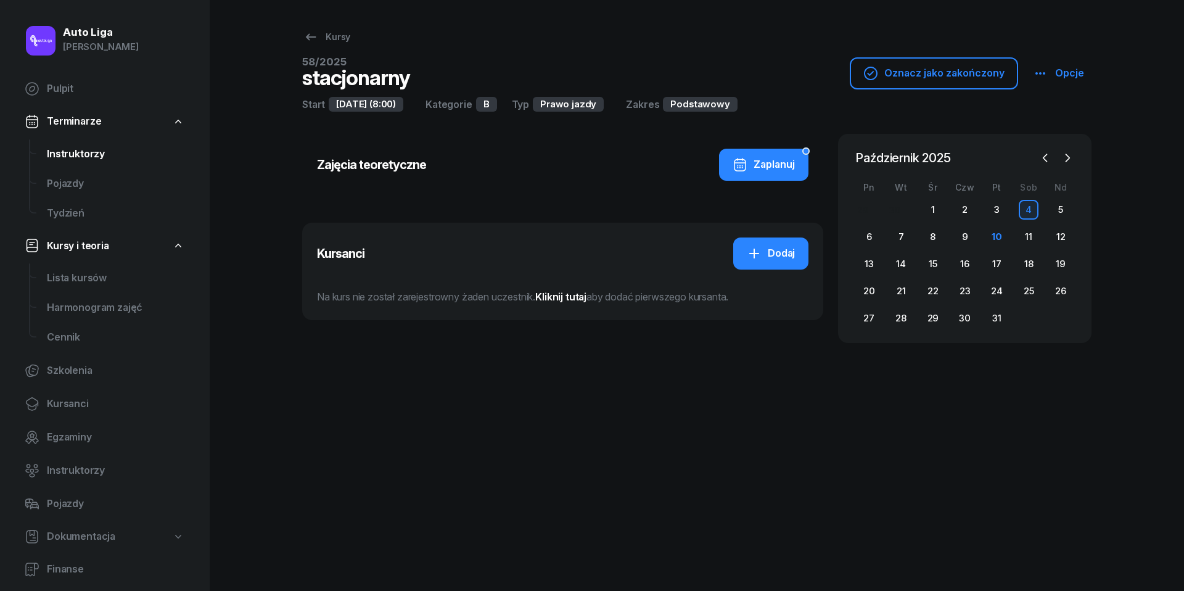
click at [72, 163] on link "Instruktorzy" at bounding box center [115, 154] width 157 height 30
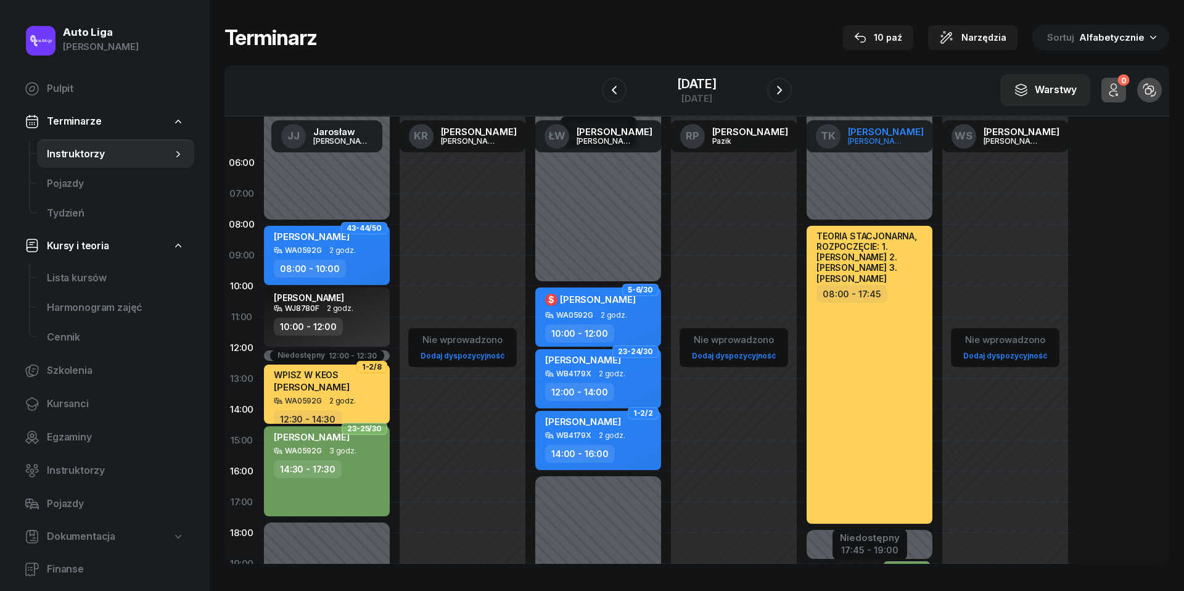
click at [835, 139] on span "TK" at bounding box center [827, 136] width 15 height 10
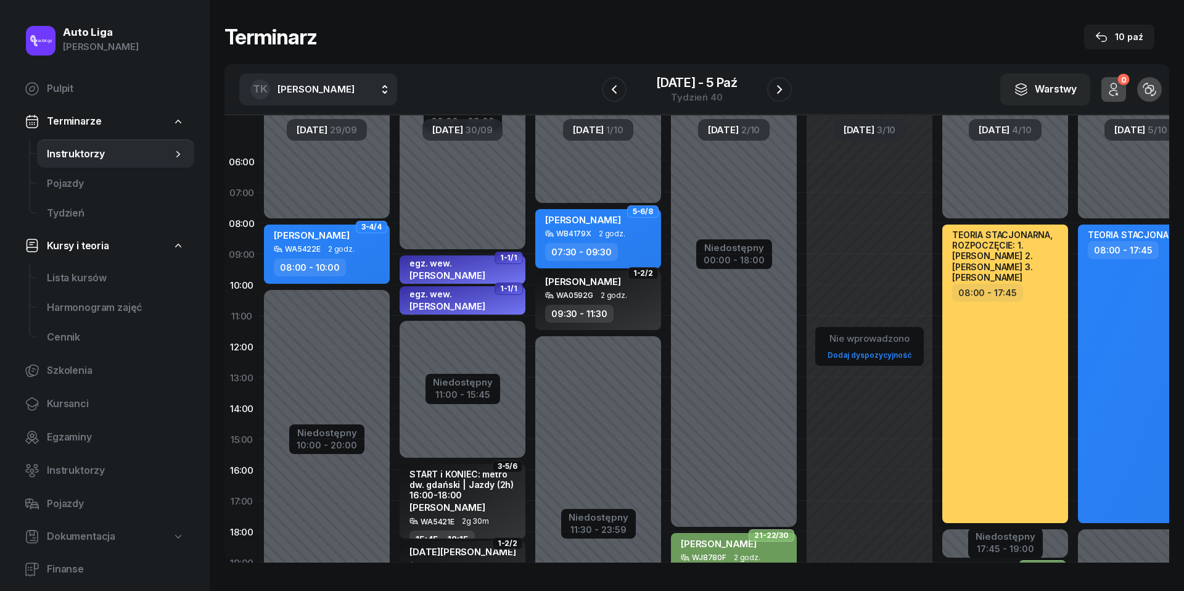
click at [1006, 318] on div "TEORIA STACJONARNA, ROZPOCZĘCIE: 1. [PERSON_NAME] 2. [PERSON_NAME] 3. [PERSON_N…" at bounding box center [1005, 373] width 126 height 298
select select "08"
select select "17"
select select "45"
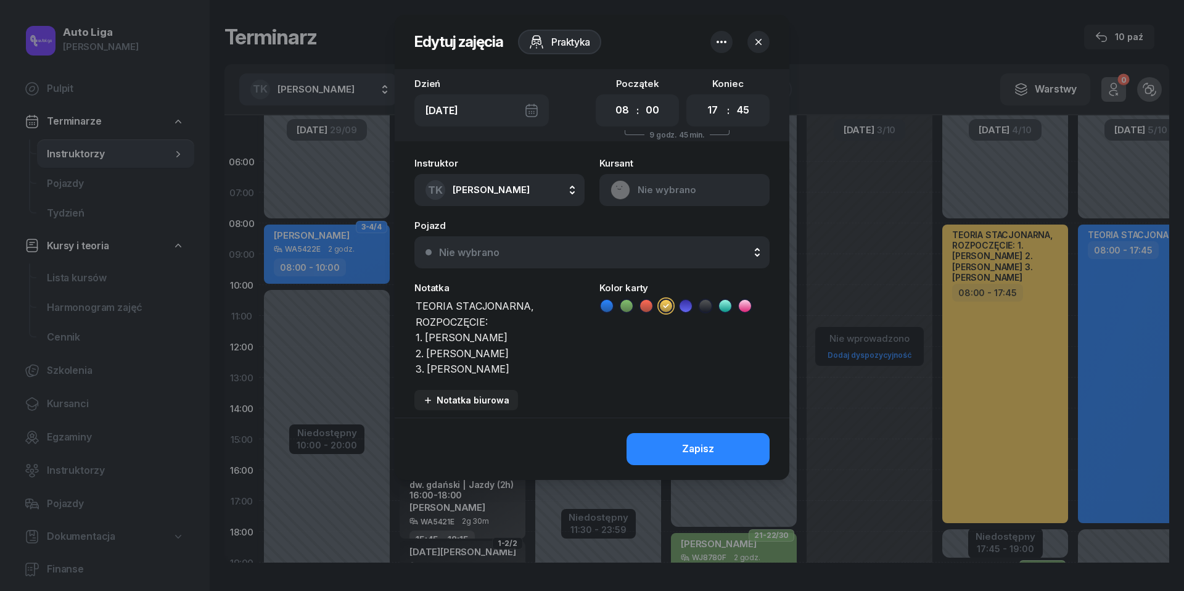
drag, startPoint x: 510, startPoint y: 369, endPoint x: 387, endPoint y: 292, distance: 145.4
click at [387, 292] on div "Edytuj zajęcia Praktyka Dzień [DATE] Początek 00 01 02 03 04 05 06 07 08 09 10 …" at bounding box center [592, 295] width 1184 height 591
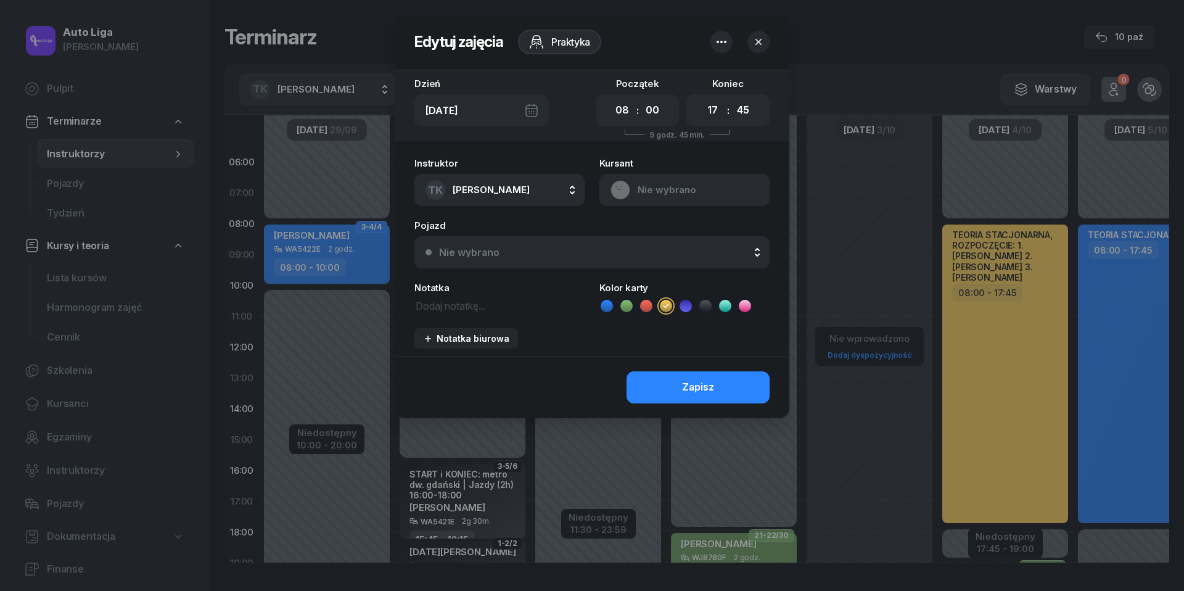
click at [724, 43] on icon "button" at bounding box center [721, 42] width 15 height 15
click at [718, 82] on link "Usuń" at bounding box center [715, 80] width 162 height 31
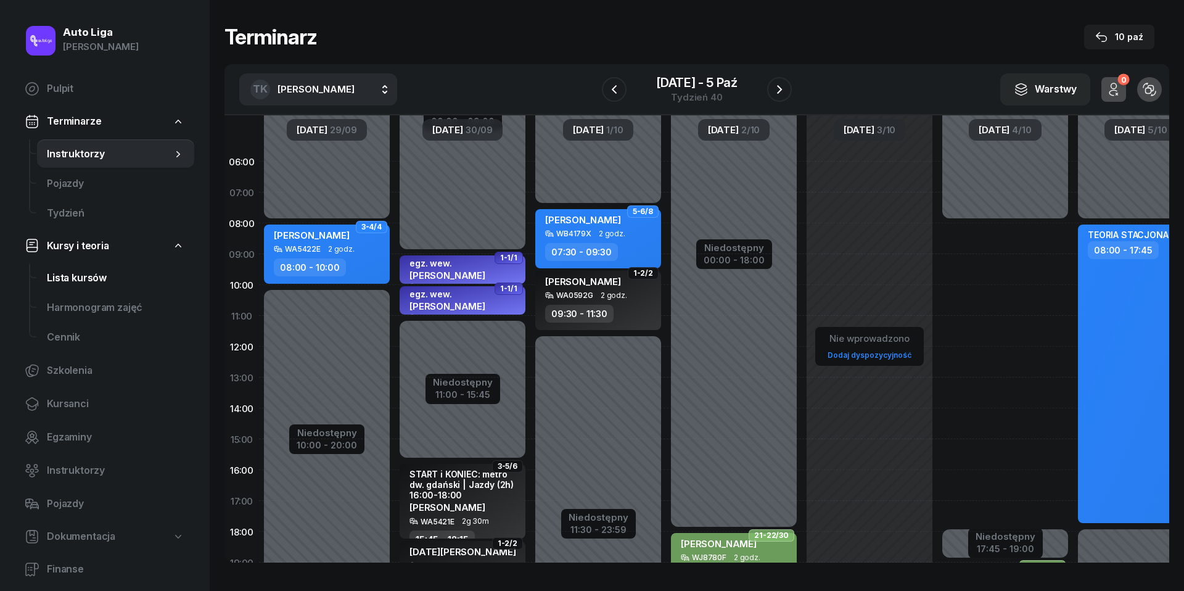
click at [75, 280] on span "Lista kursów" at bounding box center [115, 278] width 137 height 16
select select
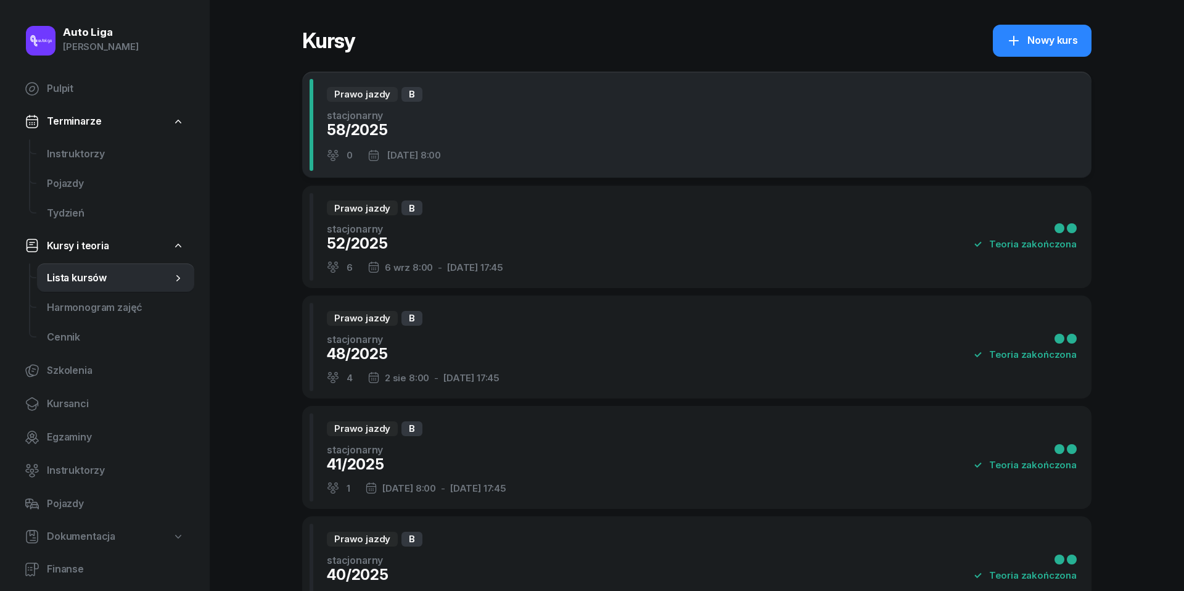
click at [362, 127] on div "58/2025" at bounding box center [384, 130] width 114 height 20
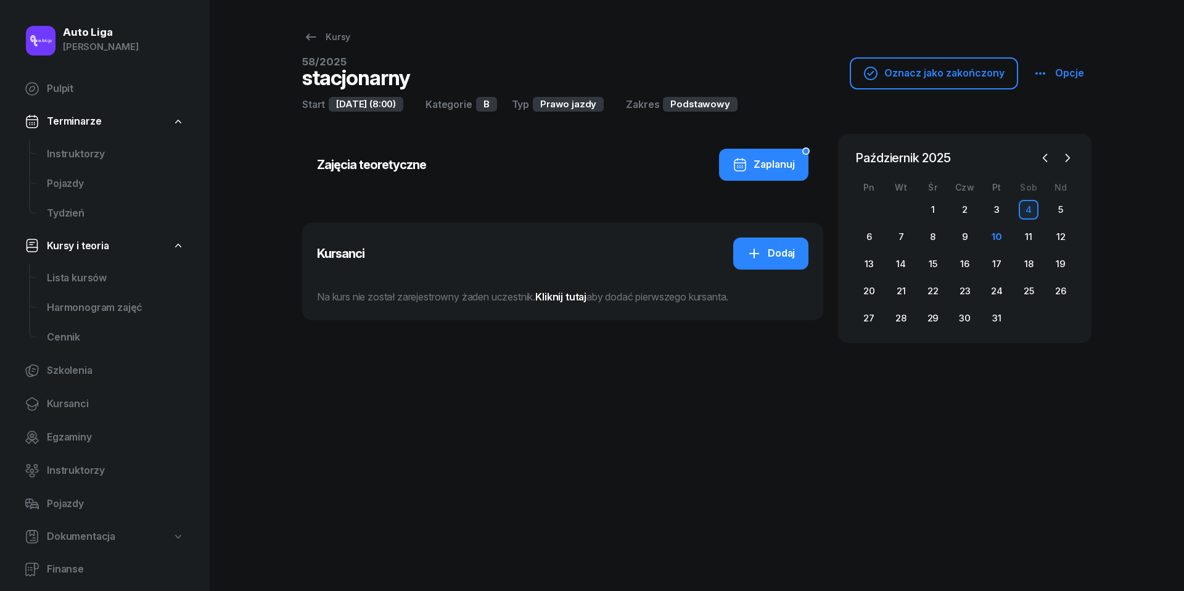
click at [1028, 208] on div "4" at bounding box center [1028, 210] width 20 height 20
click at [763, 175] on button "Zaplanuj" at bounding box center [763, 165] width 89 height 32
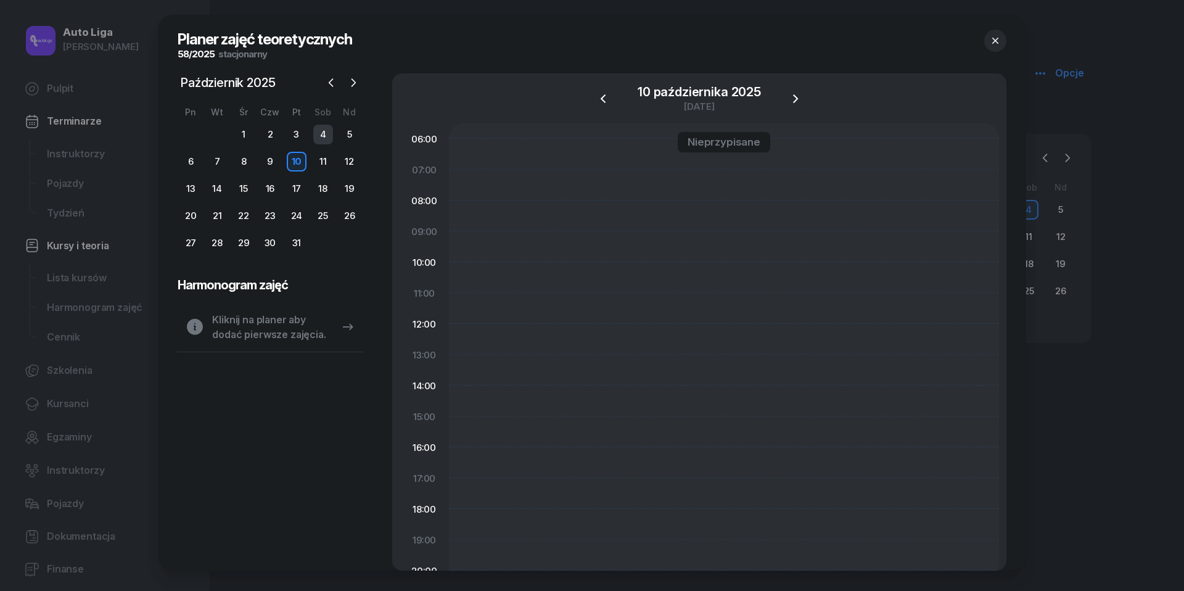
click at [323, 128] on div "4" at bounding box center [323, 135] width 20 height 20
click at [539, 185] on div at bounding box center [724, 416] width 550 height 586
select select "07"
select select "09"
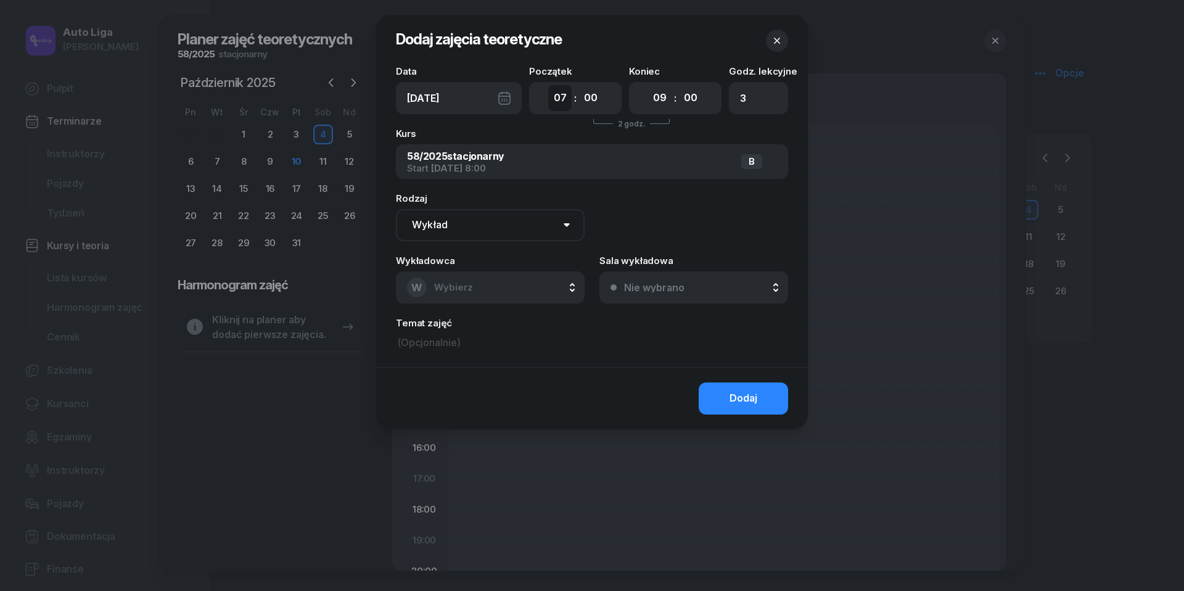
select select "08"
type input "1"
select select "17"
type input "12"
select select "45"
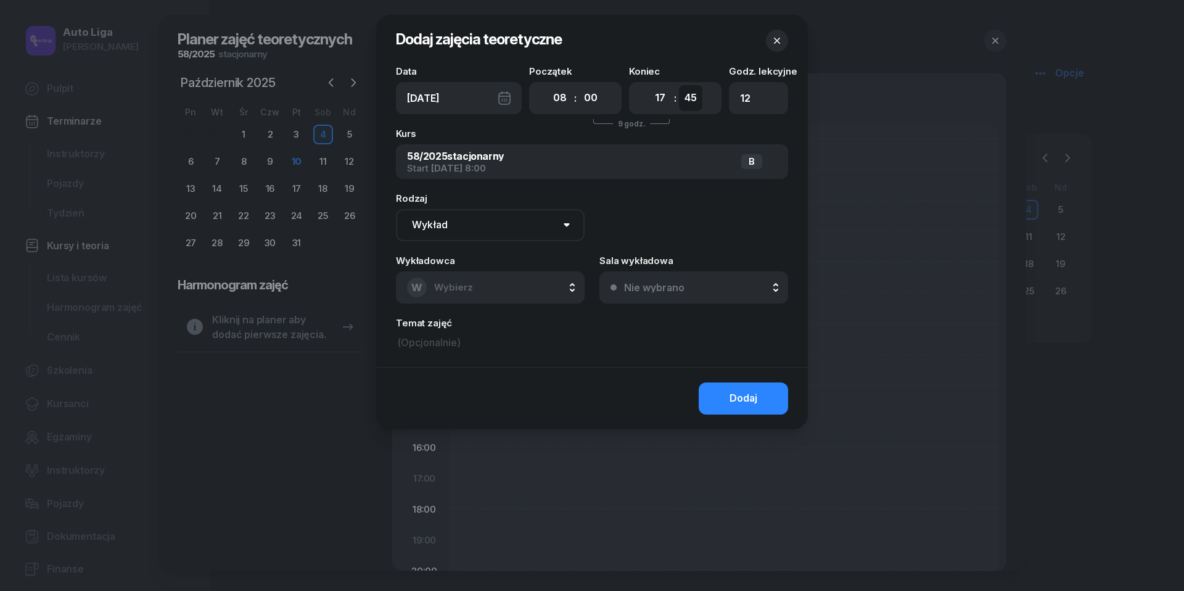
type input "13"
click at [492, 286] on button "W Wybierz" at bounding box center [490, 287] width 189 height 32
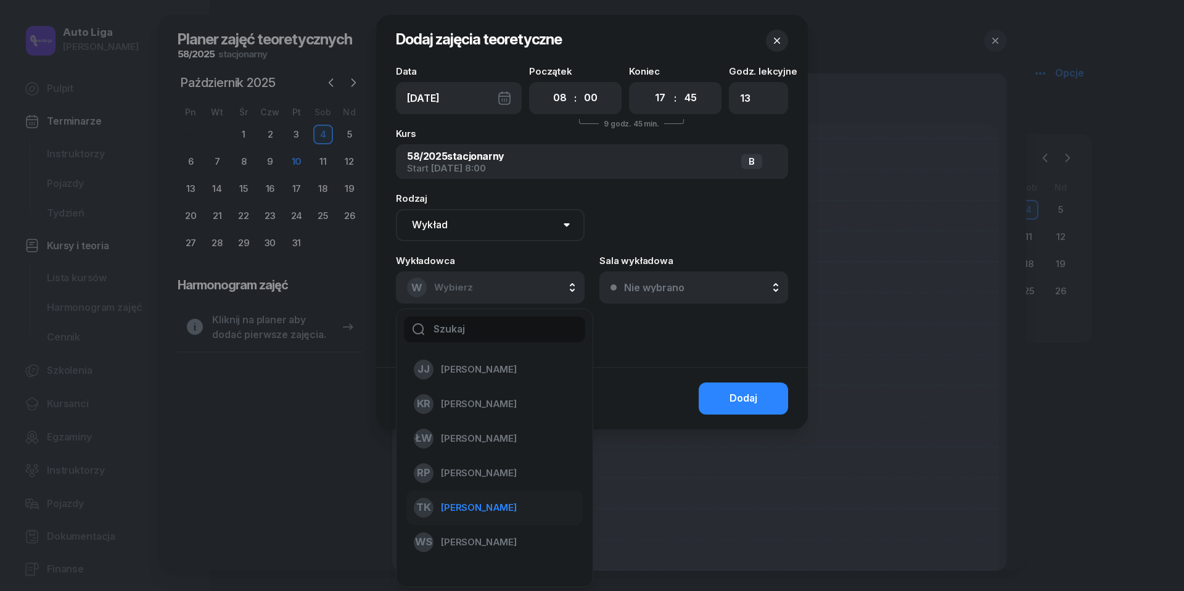
click at [491, 506] on span "[PERSON_NAME]" at bounding box center [479, 507] width 76 height 16
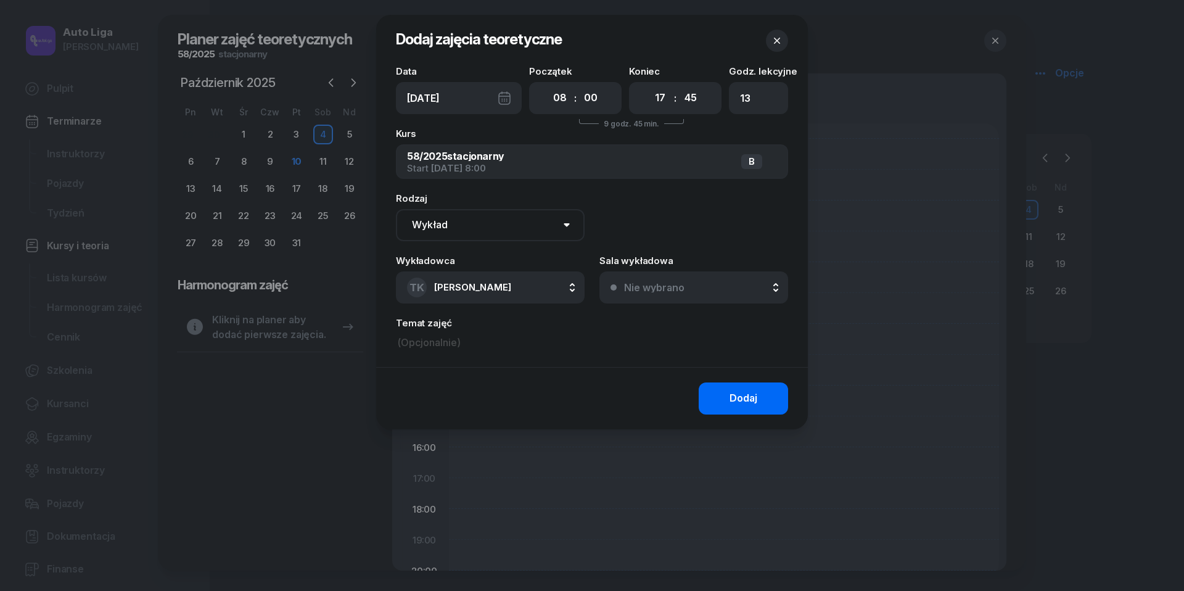
click at [747, 400] on div "Dodaj" at bounding box center [743, 398] width 28 height 16
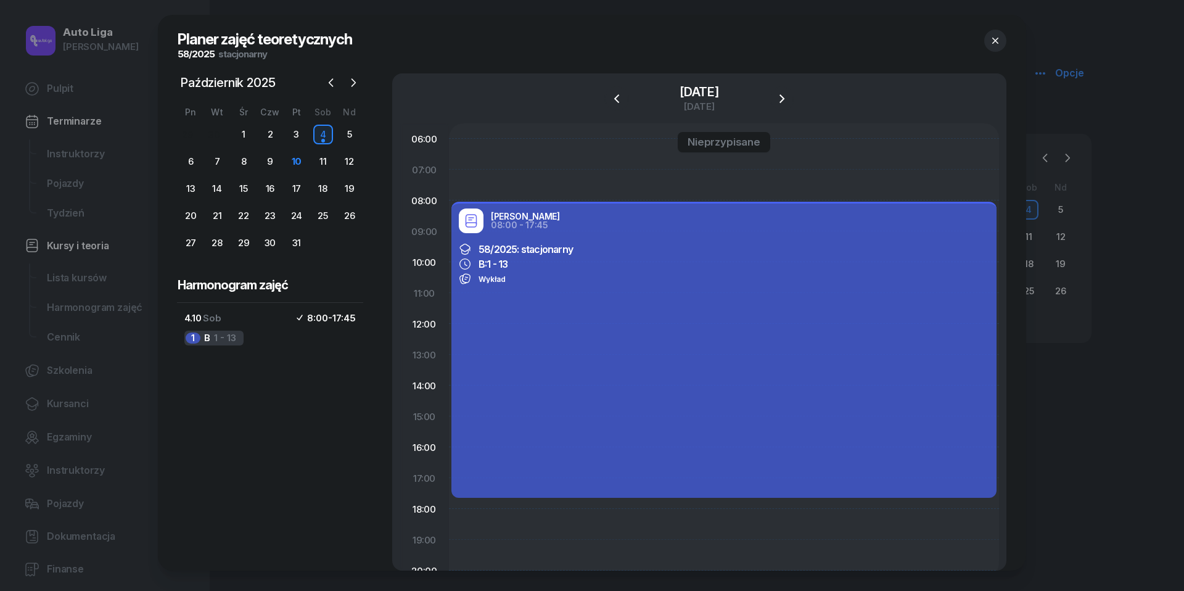
click at [994, 37] on icon "button" at bounding box center [995, 41] width 12 height 12
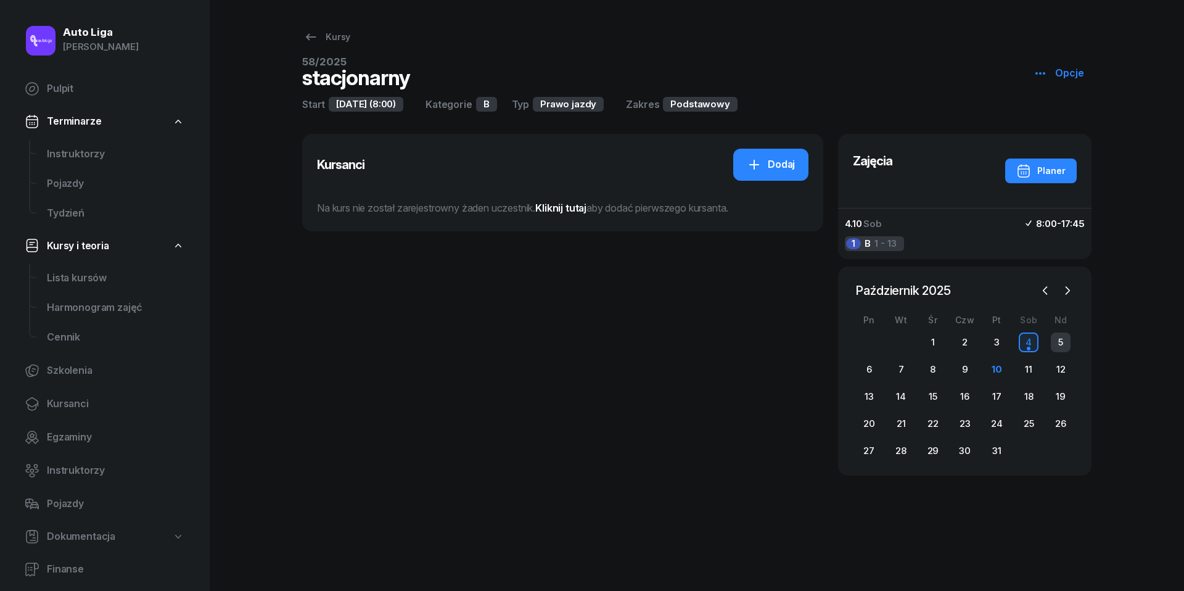
click at [1064, 340] on div "5" at bounding box center [1060, 342] width 20 height 20
click at [1031, 343] on div "4" at bounding box center [1028, 342] width 20 height 20
click at [84, 155] on span "Instruktorzy" at bounding box center [115, 154] width 137 height 16
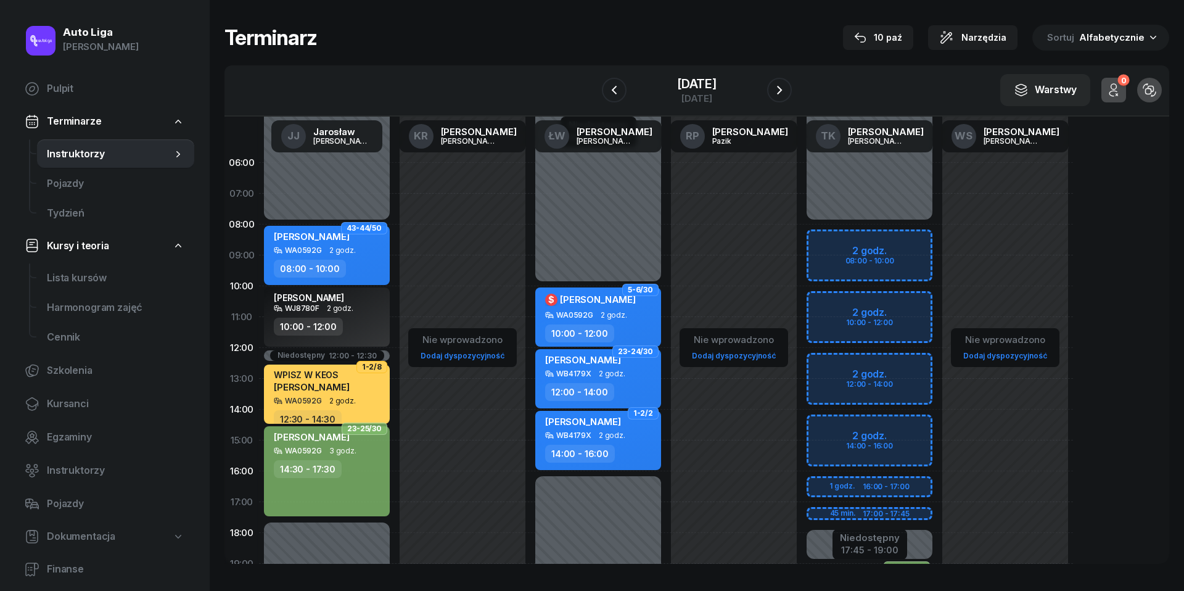
click at [871, 245] on div "Niedostępny 00:00 - 08:00 Niedostępny 21:00 - 23:59 Niedostępny 17:45 - 19:00 2…" at bounding box center [869, 440] width 136 height 586
select select "08"
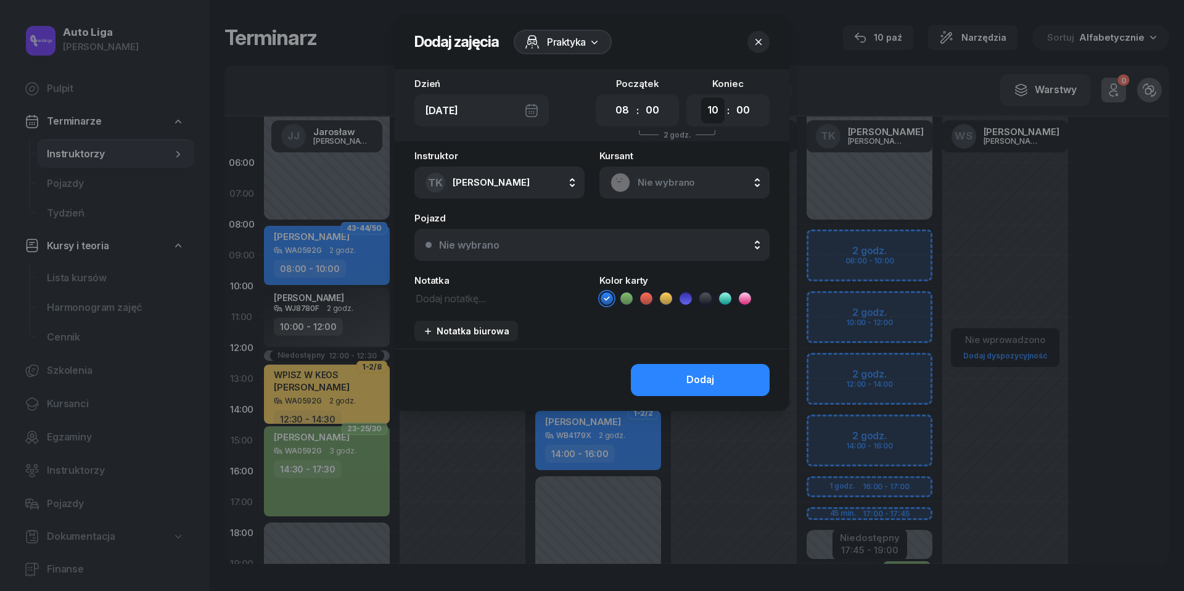
select select "17"
select select "45"
click at [454, 297] on textarea at bounding box center [499, 297] width 170 height 15
paste textarea "TEORIA STACJONARNA, ROZPOCZĘCIE: 1. [PERSON_NAME] 2. [PERSON_NAME] 3. [PERSON_N…"
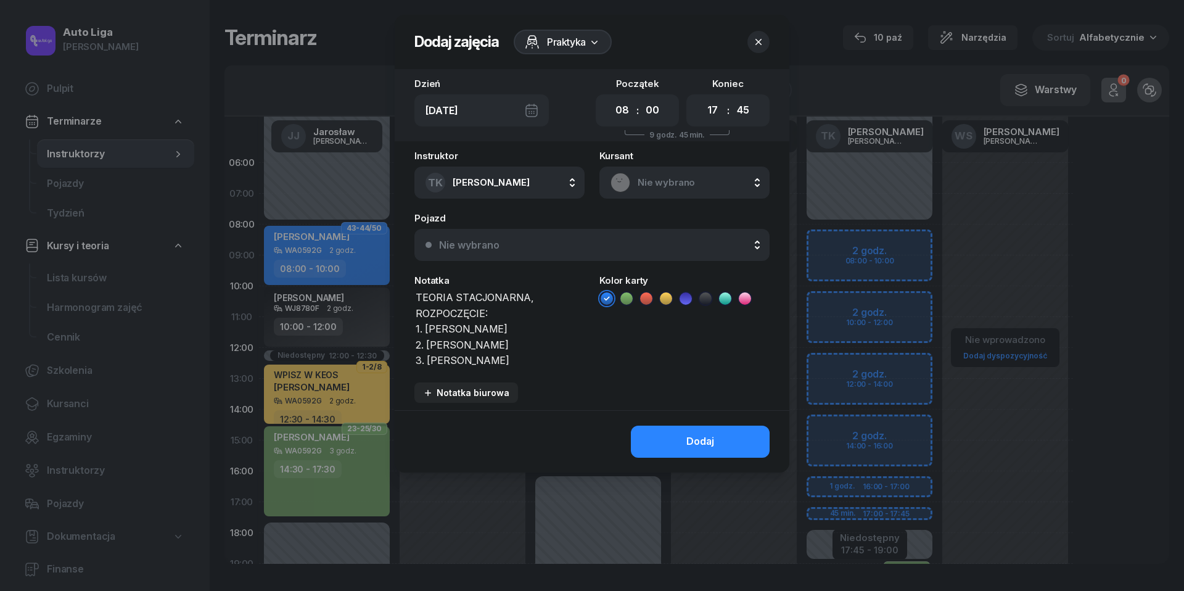
type textarea "TEORIA STACJONARNA, ROZPOCZĘCIE: 1. [PERSON_NAME] 2. [PERSON_NAME] 3. [PERSON_N…"
click at [667, 296] on icon at bounding box center [666, 298] width 12 height 12
click at [706, 442] on div "Dodaj" at bounding box center [700, 441] width 28 height 16
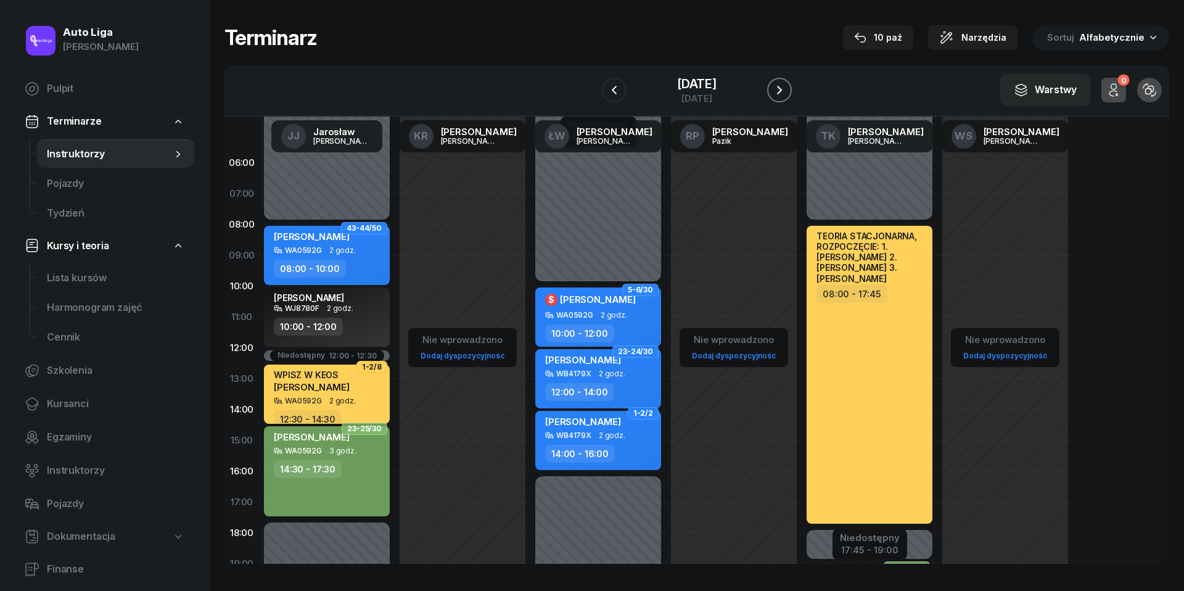
click at [787, 86] on icon "button" at bounding box center [779, 90] width 15 height 15
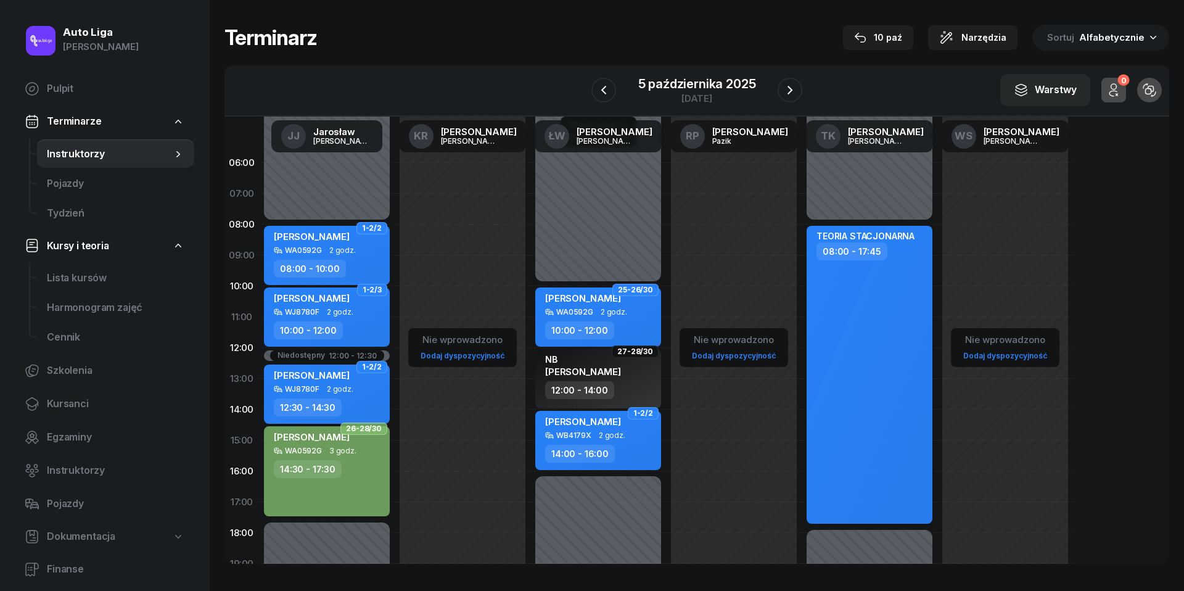
click at [916, 342] on div "TEORIA STACJONARNA 08:00 - 17:45" at bounding box center [869, 375] width 126 height 298
select select "08"
select select "17"
select select "45"
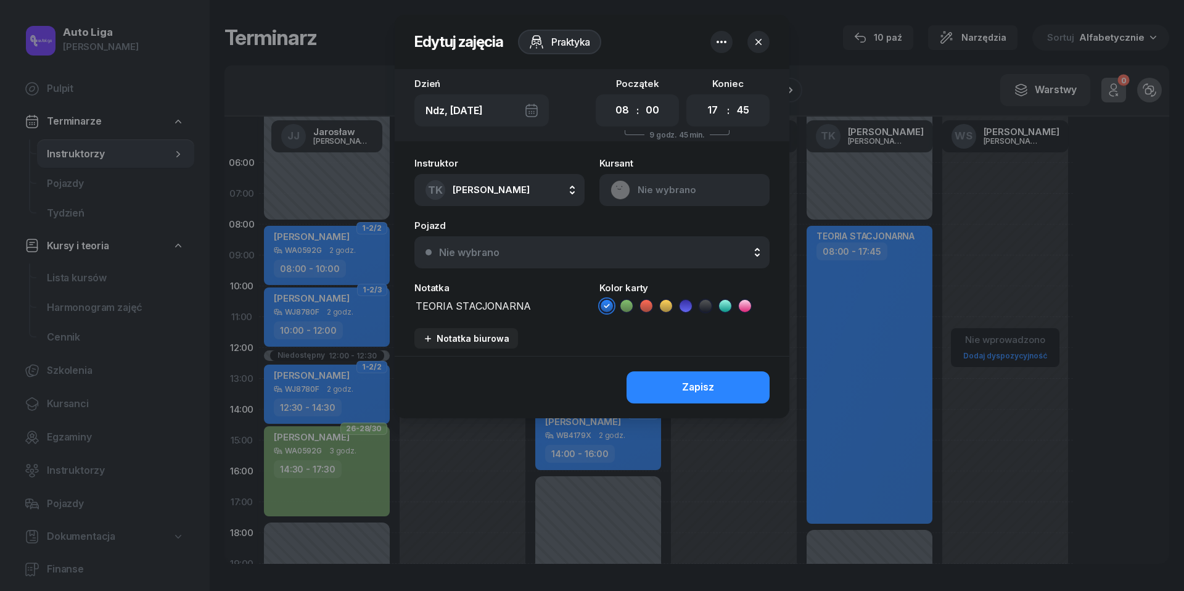
click at [462, 308] on textarea "TEORIA STACJONARNA" at bounding box center [499, 304] width 170 height 15
click at [722, 46] on icon "button" at bounding box center [721, 42] width 15 height 15
click at [722, 77] on link "Usuń" at bounding box center [715, 80] width 162 height 31
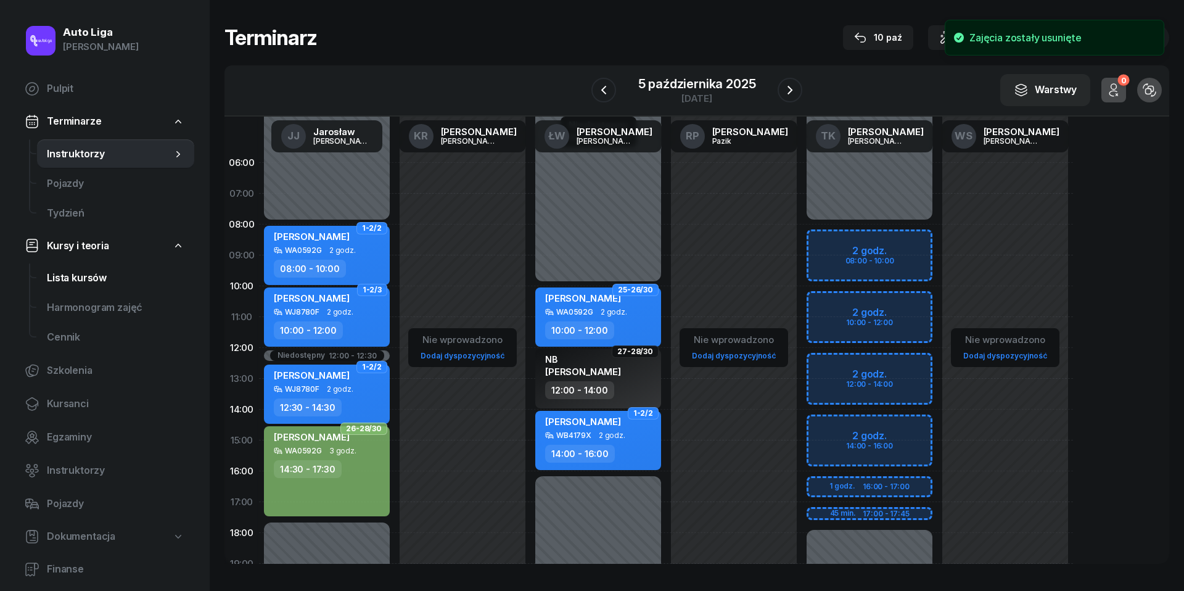
click at [54, 272] on span "Lista kursów" at bounding box center [115, 278] width 137 height 16
select select
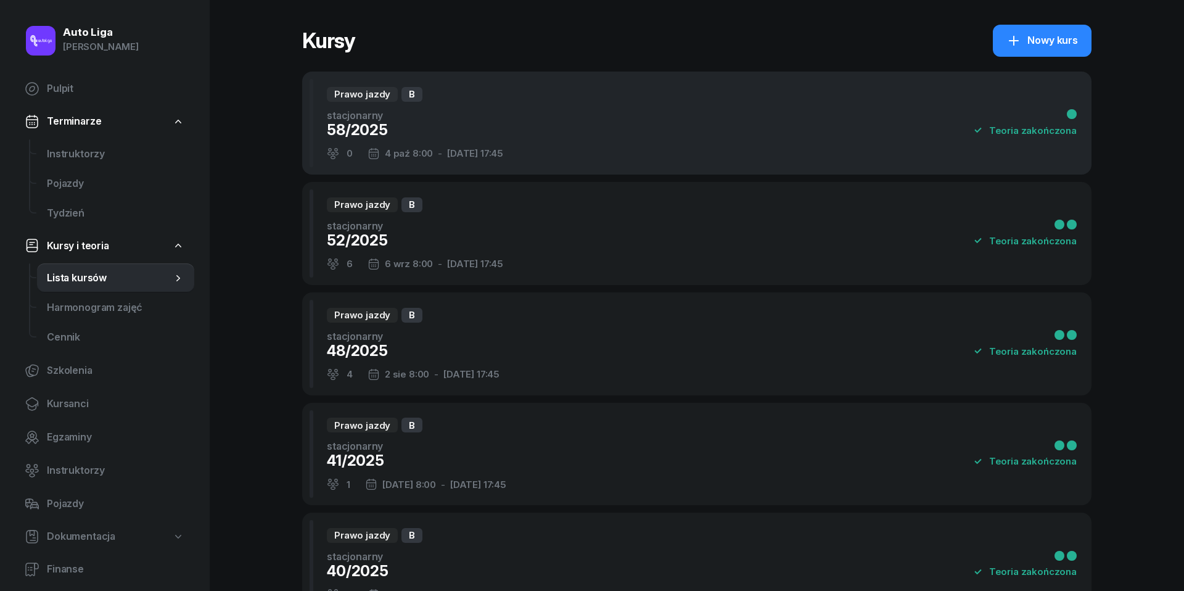
click at [387, 124] on div "58/2025" at bounding box center [415, 130] width 176 height 20
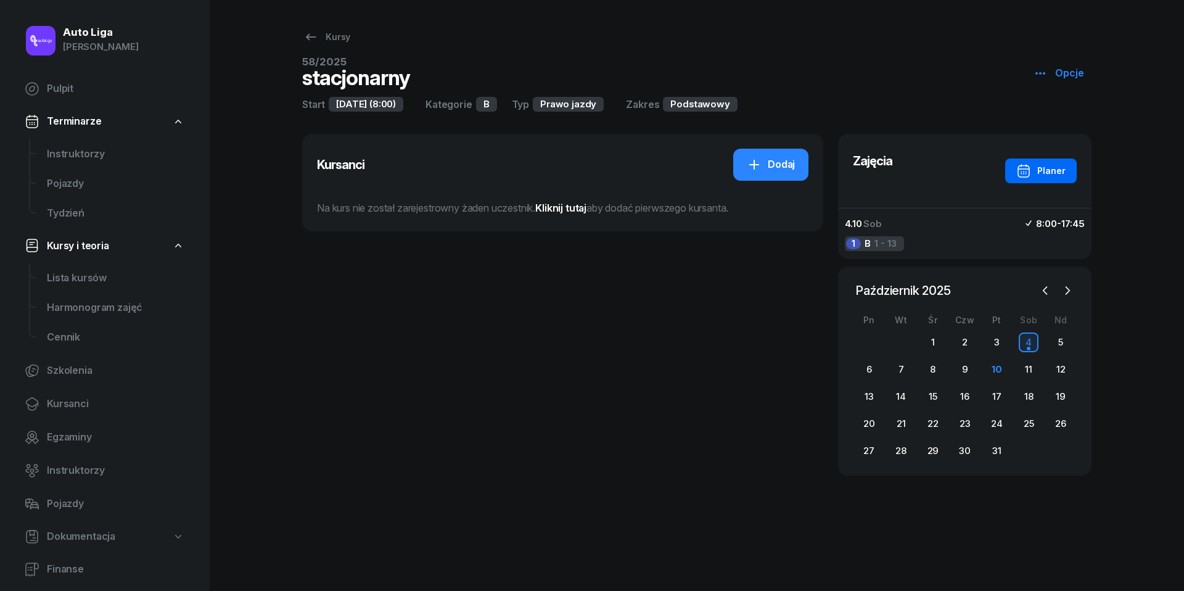
click at [1044, 173] on div "Planer" at bounding box center [1040, 170] width 49 height 15
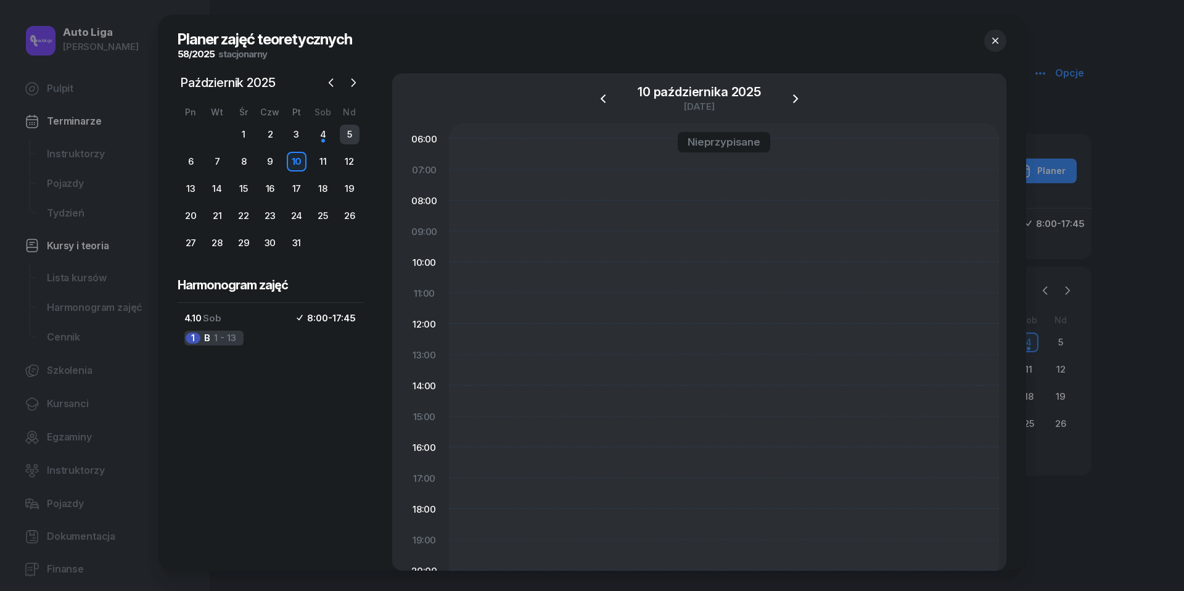
click at [351, 134] on div "5" at bounding box center [350, 135] width 20 height 20
click at [513, 215] on div at bounding box center [724, 416] width 550 height 586
select select "08"
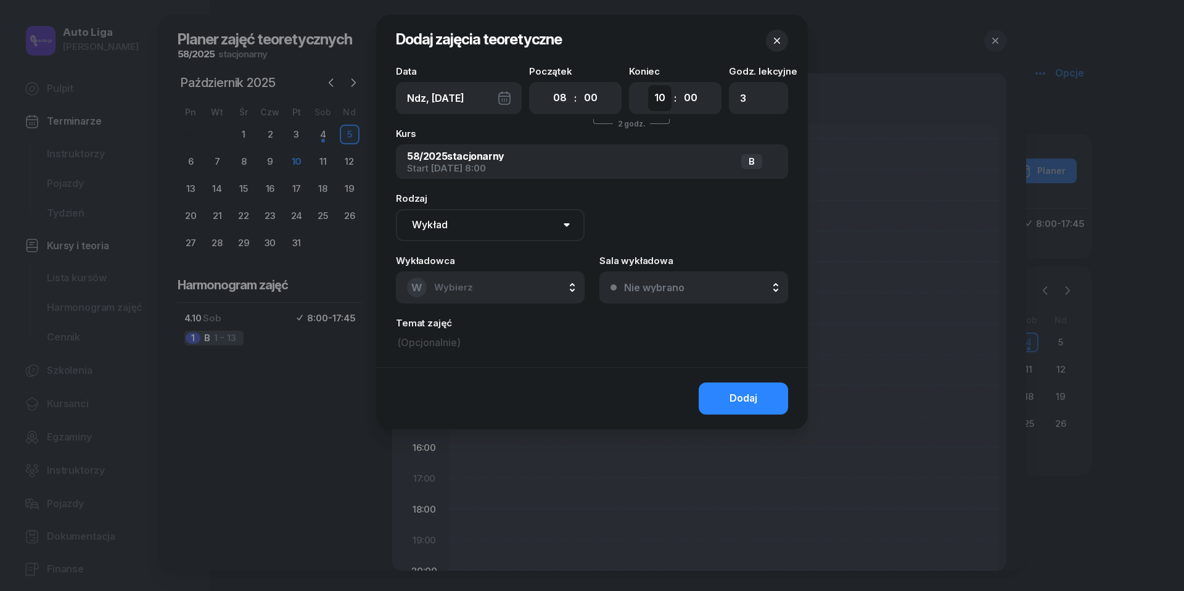
select select "17"
type input "12"
select select "45"
type input "13"
click at [516, 293] on button "W Wybierz" at bounding box center [490, 287] width 189 height 32
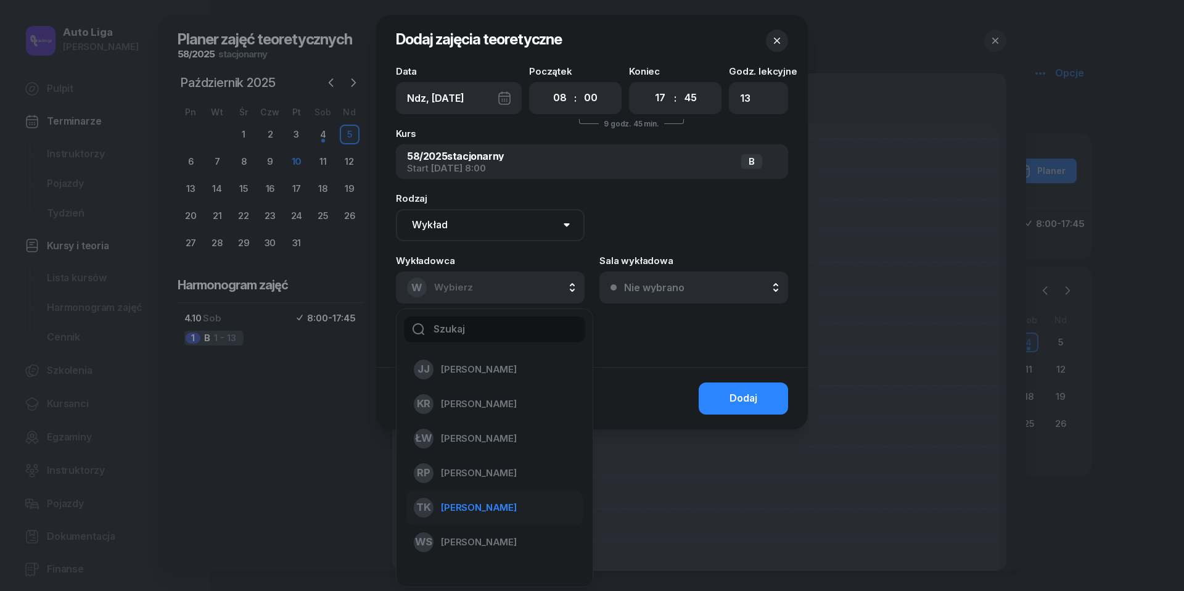
click at [502, 509] on span "[PERSON_NAME]" at bounding box center [479, 507] width 76 height 16
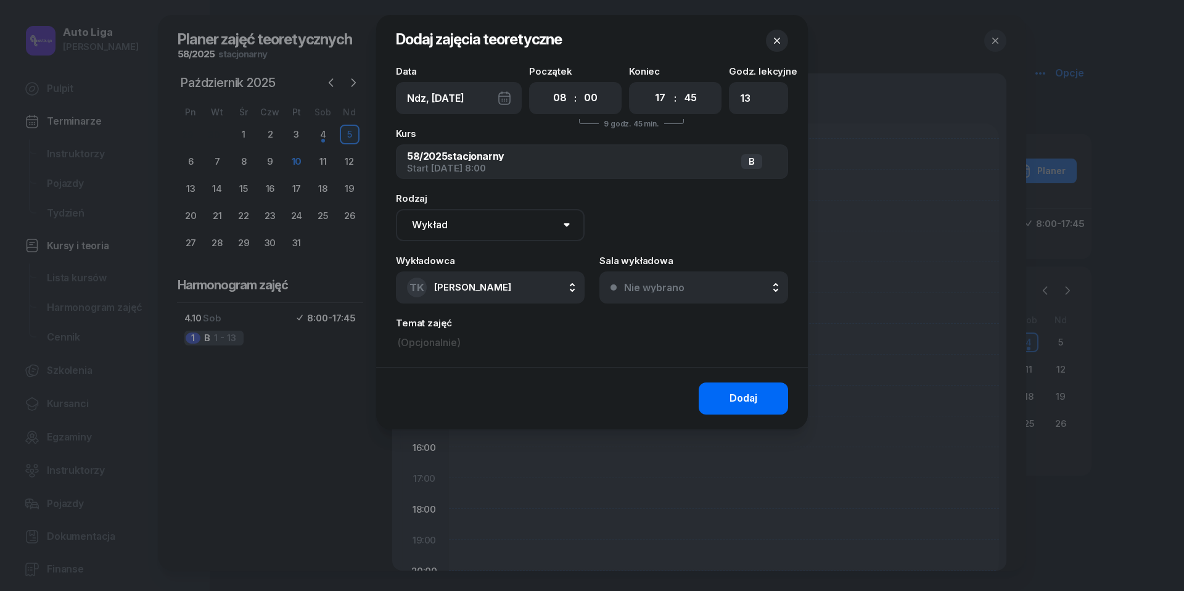
click at [743, 398] on div "Dodaj" at bounding box center [743, 398] width 28 height 16
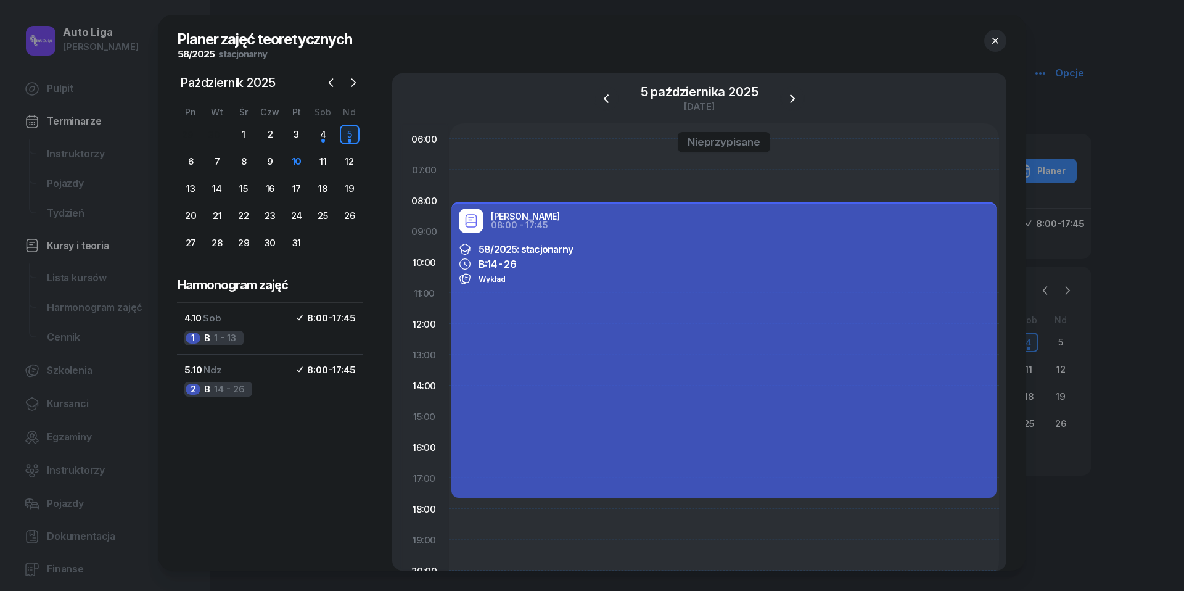
click at [996, 42] on icon "button" at bounding box center [995, 41] width 6 height 6
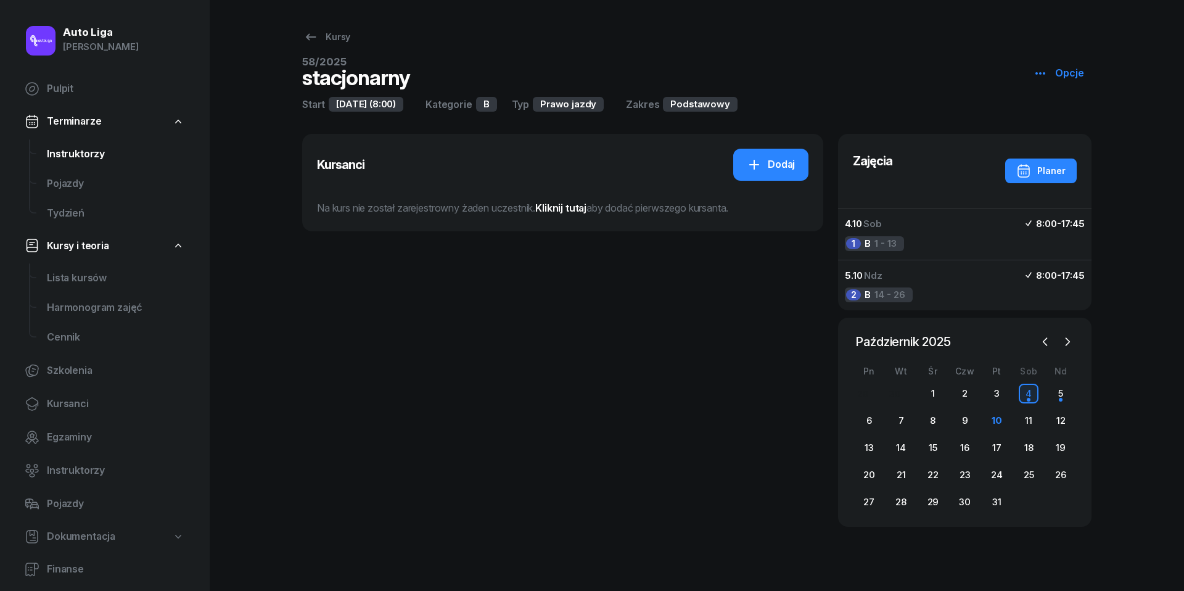
click at [97, 158] on span "Instruktorzy" at bounding box center [115, 154] width 137 height 16
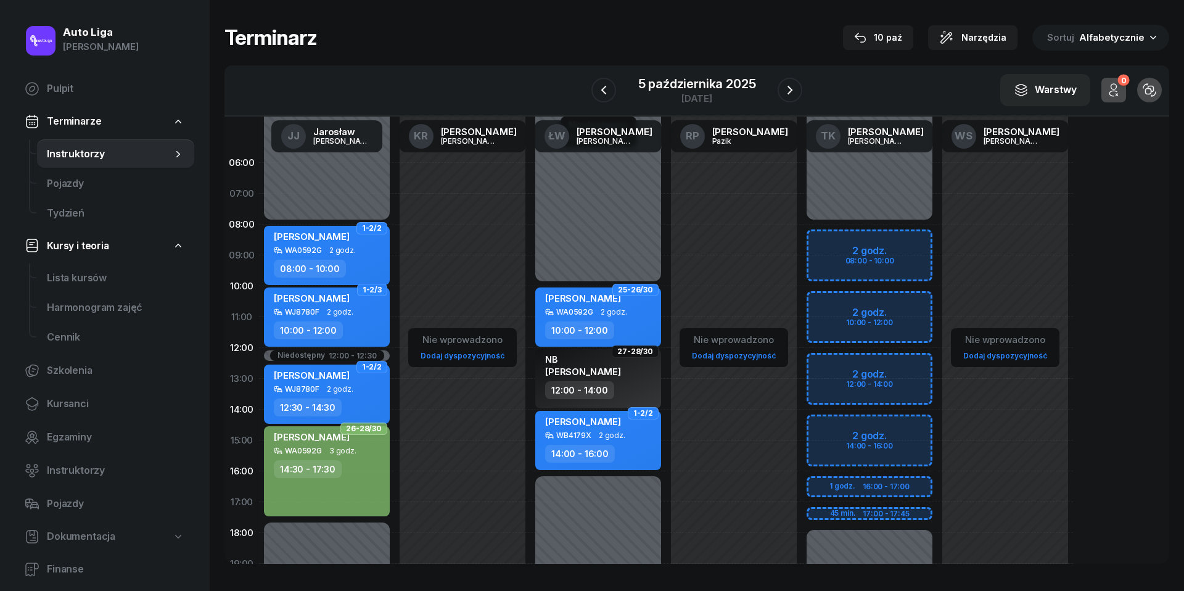
click at [846, 242] on div "Niedostępny 00:00 - 08:00 Niedostępny 17:45 - 23:59 2 godz. 08:00 - 10:00 2 god…" at bounding box center [869, 440] width 136 height 586
select select "08"
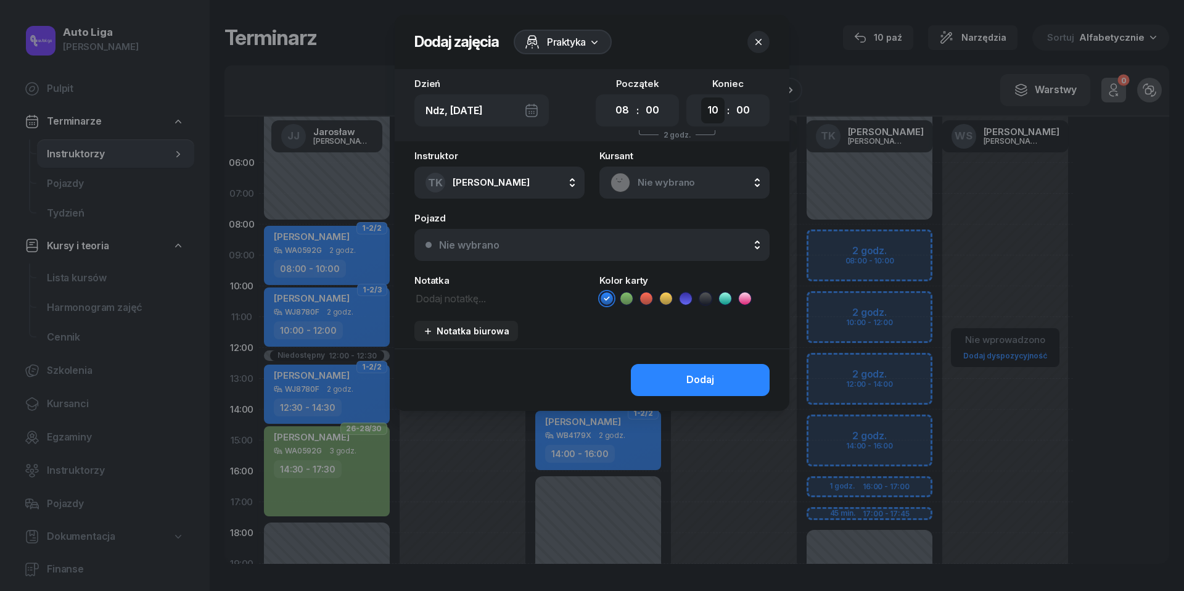
select select "17"
select select "45"
click at [467, 295] on textarea at bounding box center [499, 297] width 170 height 15
paste textarea "TEORIA STACJONARNA"
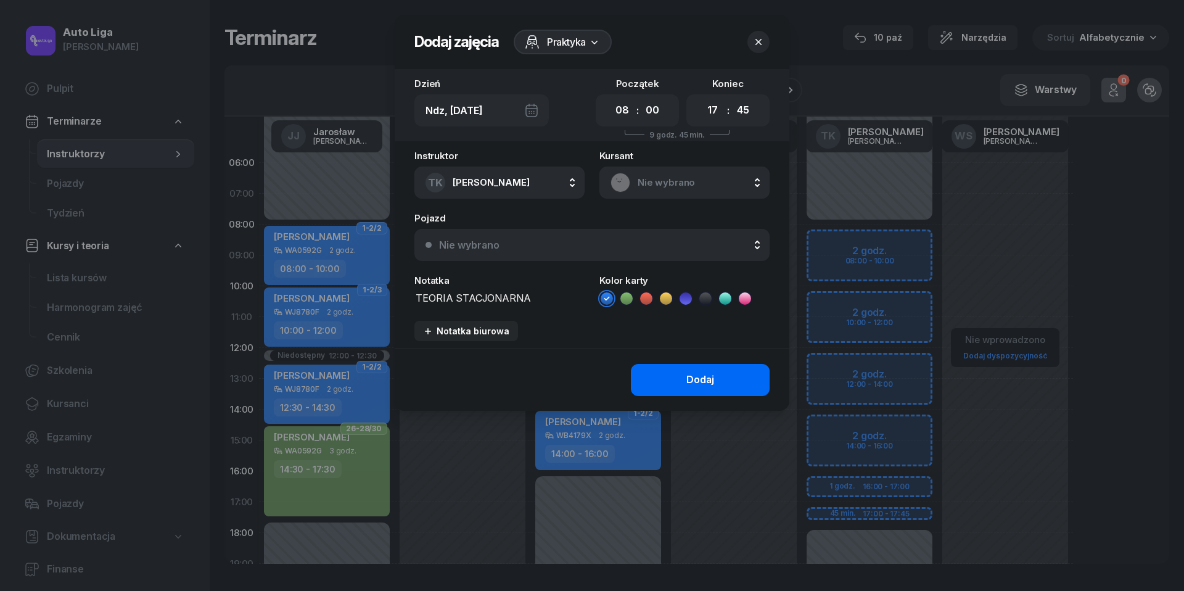
type textarea "TEORIA STACJONARNA"
click at [684, 375] on button "Dodaj" at bounding box center [700, 380] width 139 height 32
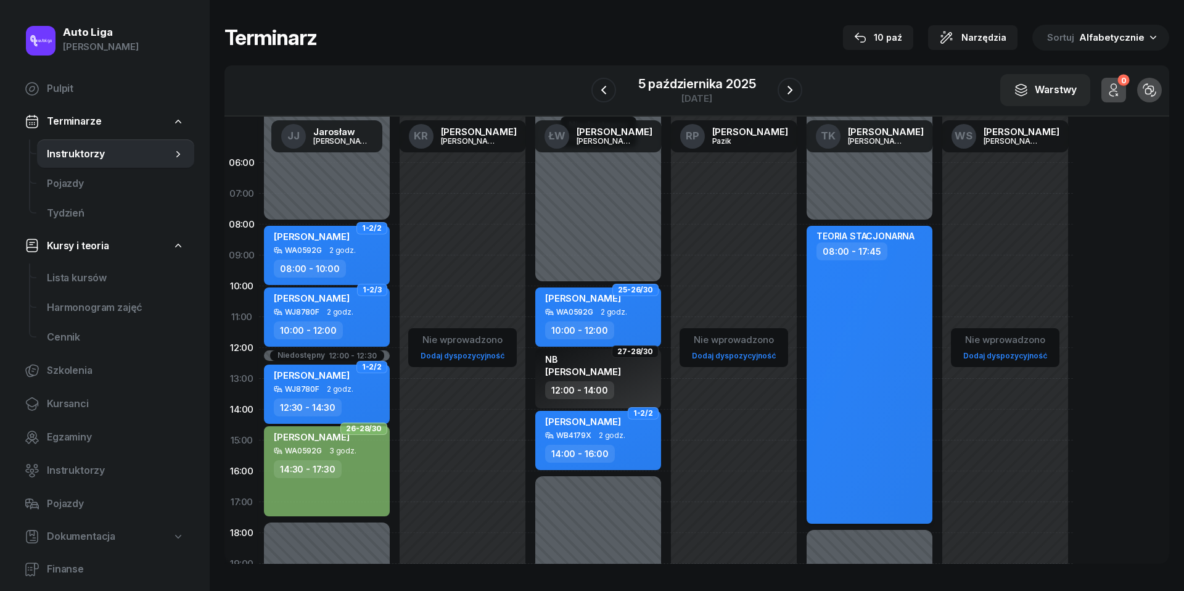
click at [863, 349] on div "TEORIA STACJONARNA 08:00 - 17:45" at bounding box center [869, 375] width 126 height 298
select select "08"
select select "17"
select select "45"
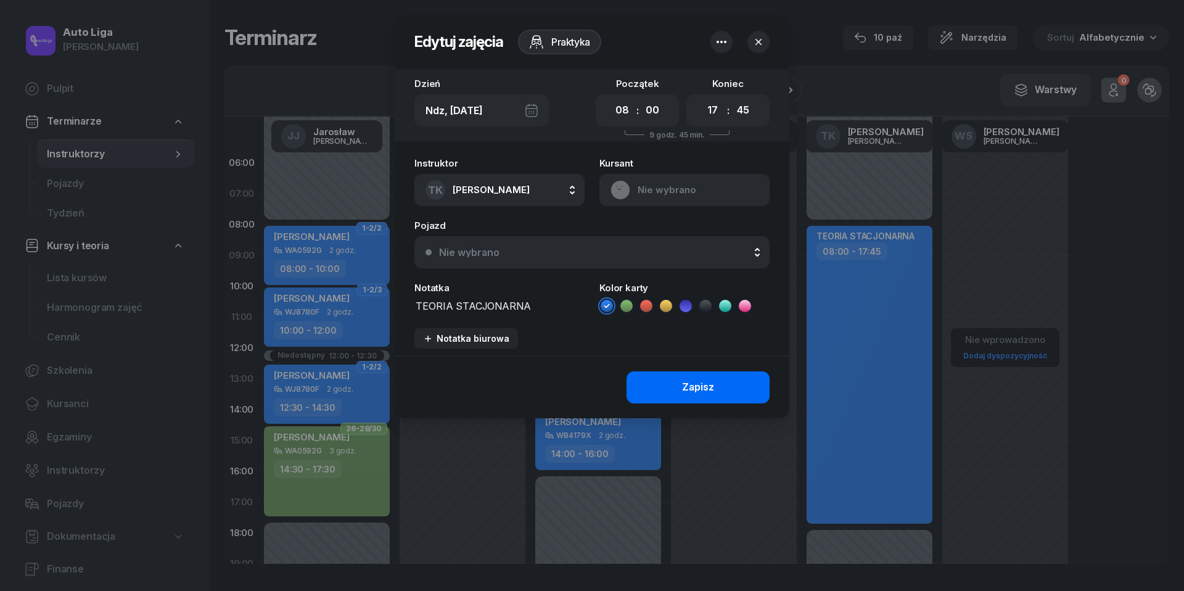
click at [721, 393] on button "Zapisz" at bounding box center [697, 387] width 143 height 32
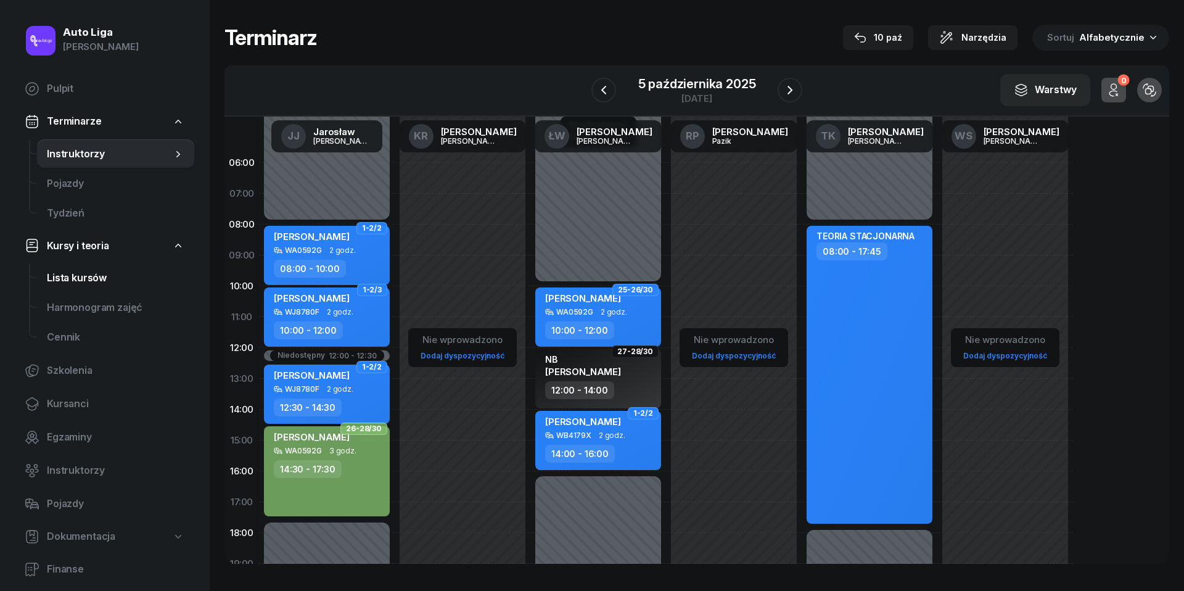
click at [75, 280] on span "Lista kursów" at bounding box center [115, 278] width 137 height 16
select select
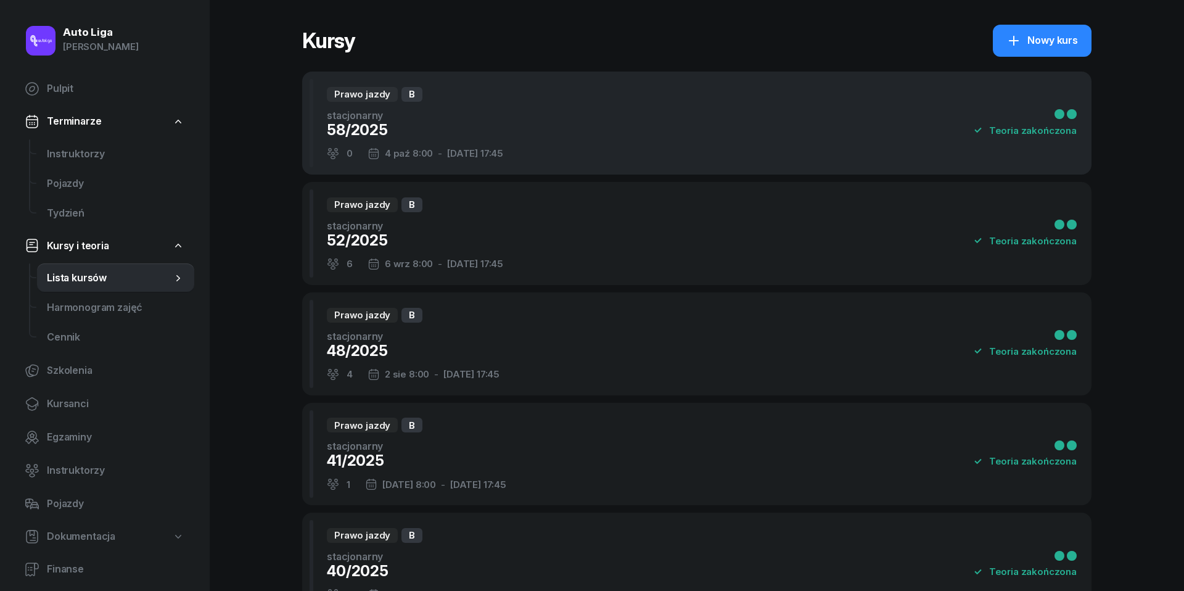
click at [387, 128] on div "58/2025" at bounding box center [415, 130] width 176 height 20
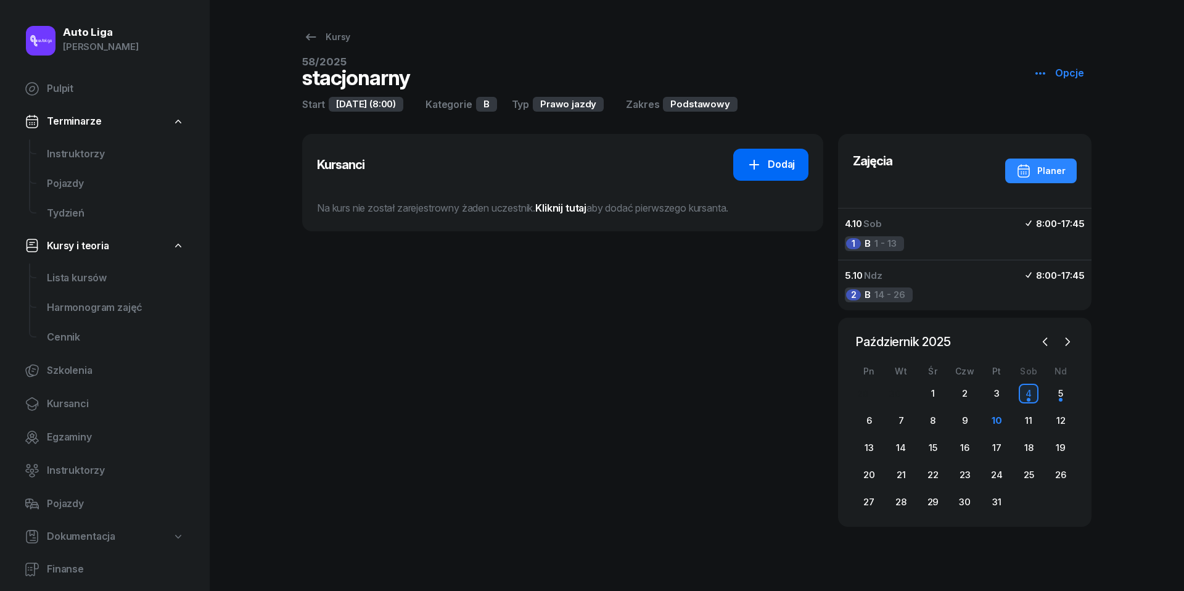
click at [780, 158] on div "Dodaj" at bounding box center [771, 165] width 48 height 16
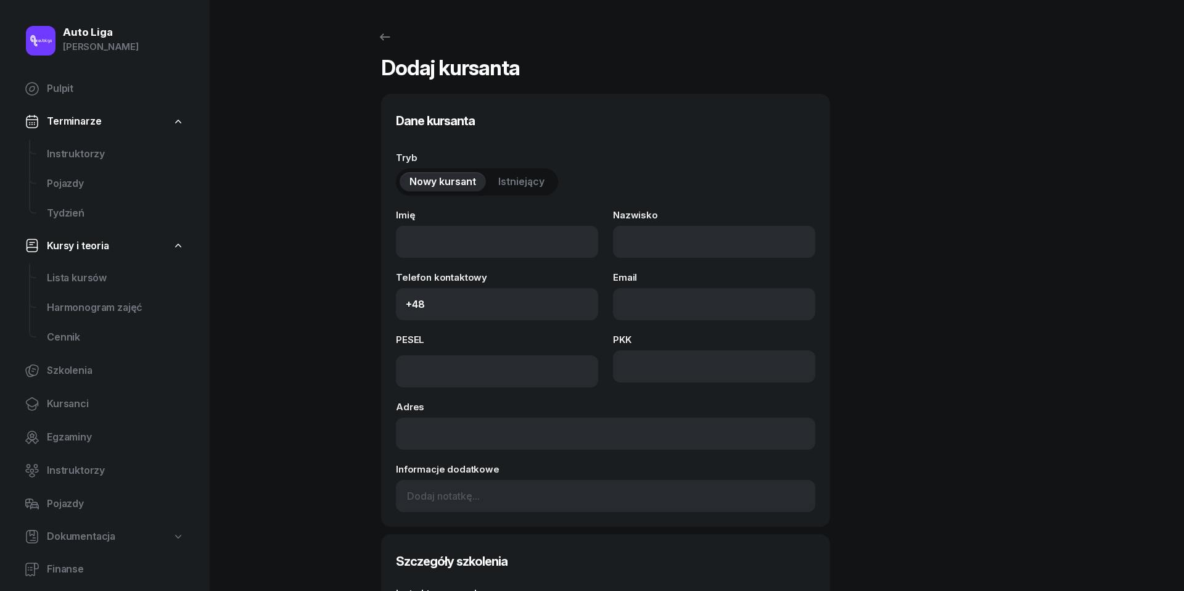
select select "B"
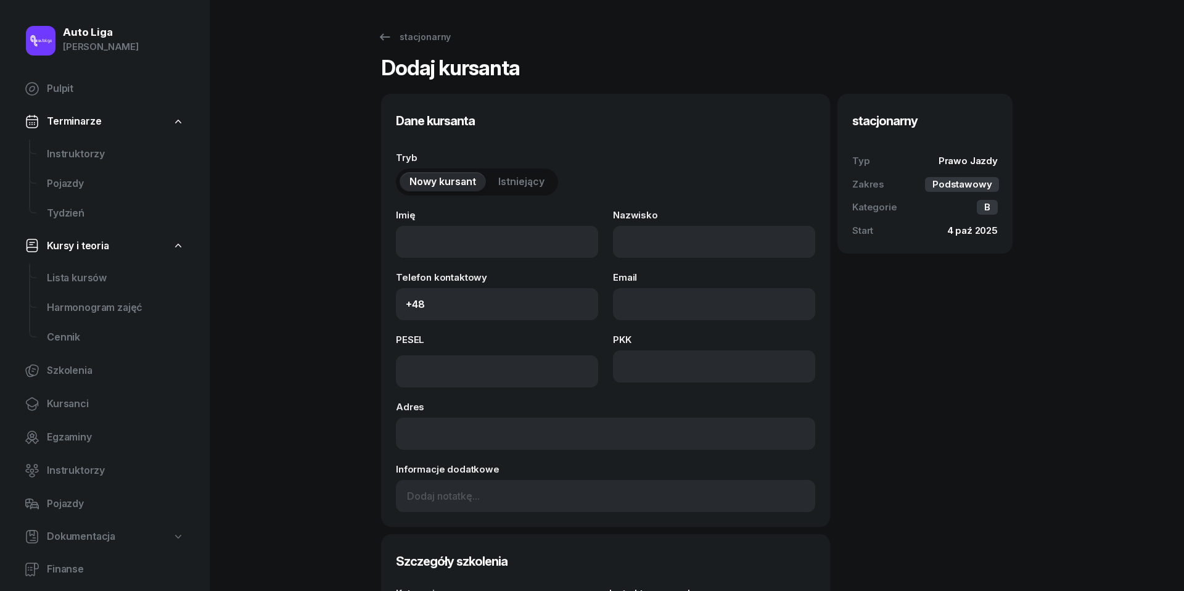
click at [533, 181] on span "Istniejący" at bounding box center [521, 182] width 46 height 16
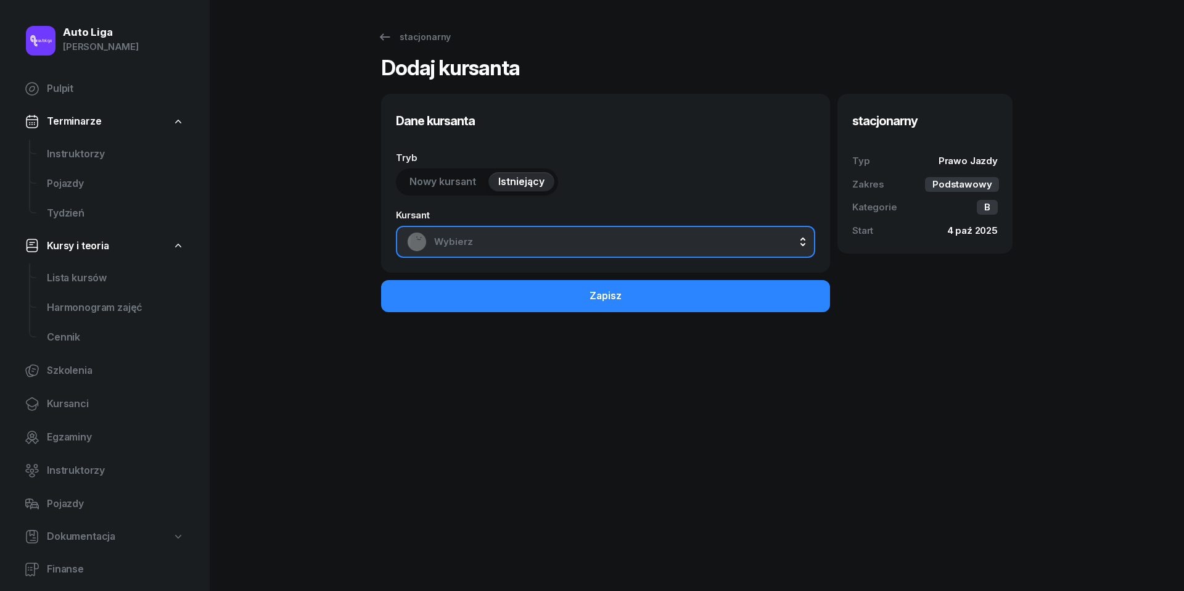
click at [523, 253] on button "Wybierz" at bounding box center [605, 242] width 419 height 32
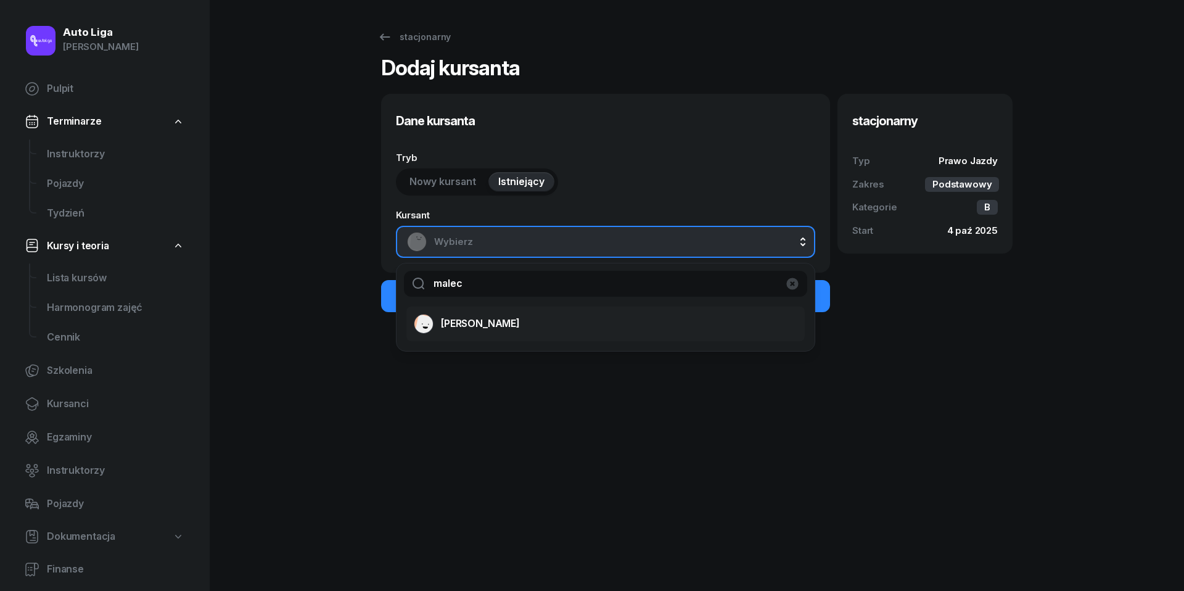
type input "malec"
click at [485, 321] on span "[PERSON_NAME]" at bounding box center [480, 324] width 79 height 16
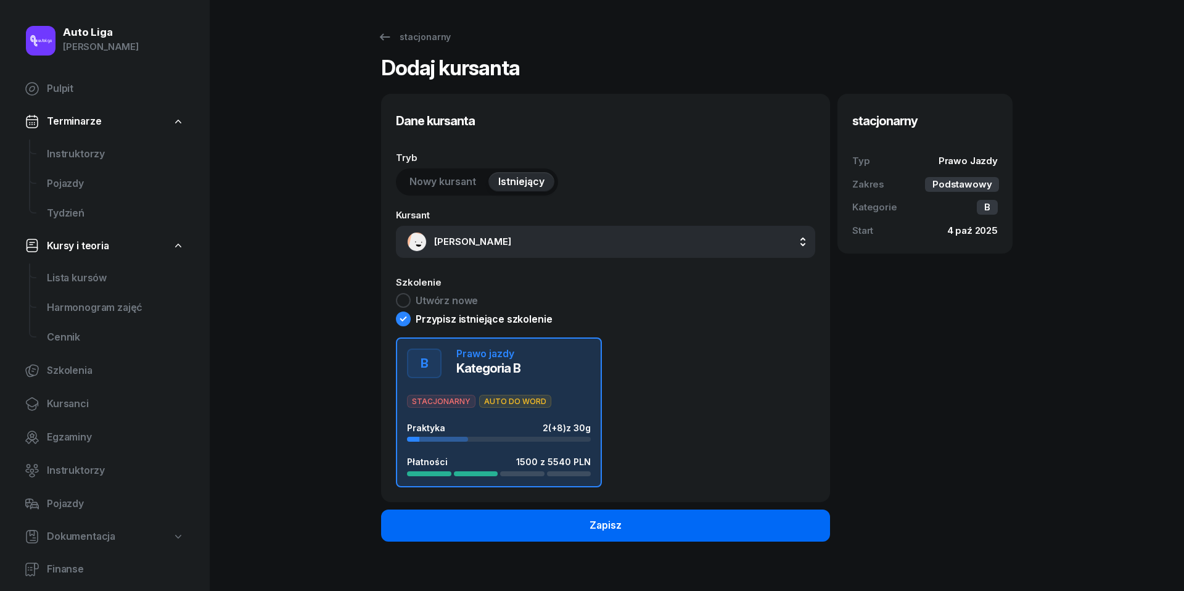
click at [597, 531] on button "Zapisz" at bounding box center [605, 525] width 449 height 32
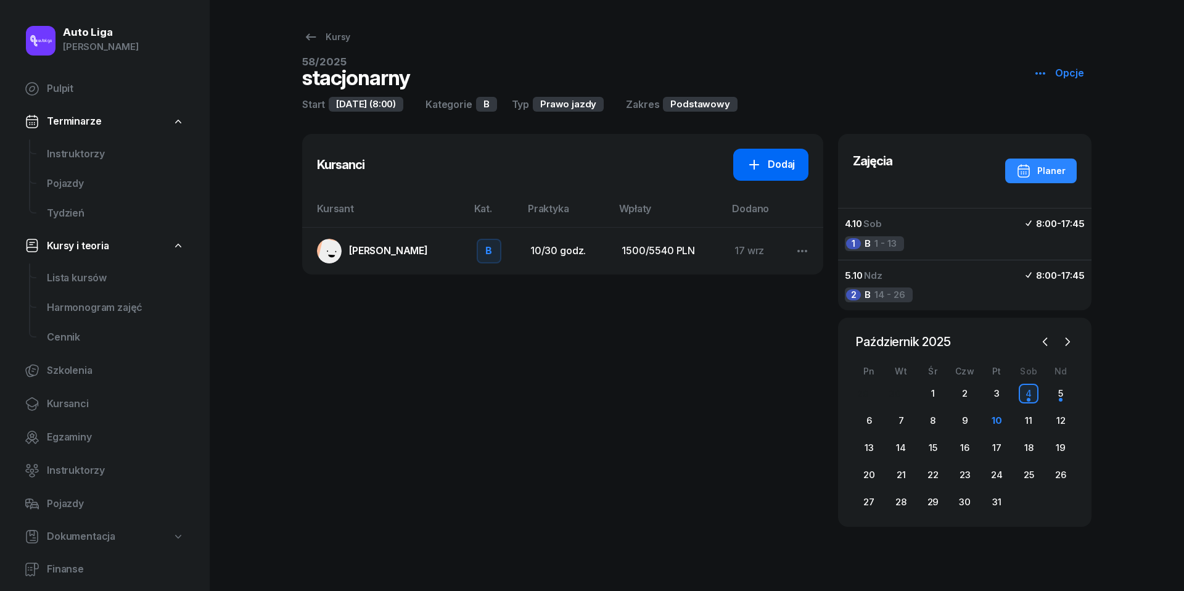
click at [769, 170] on div "Dodaj" at bounding box center [771, 165] width 48 height 16
select select "B"
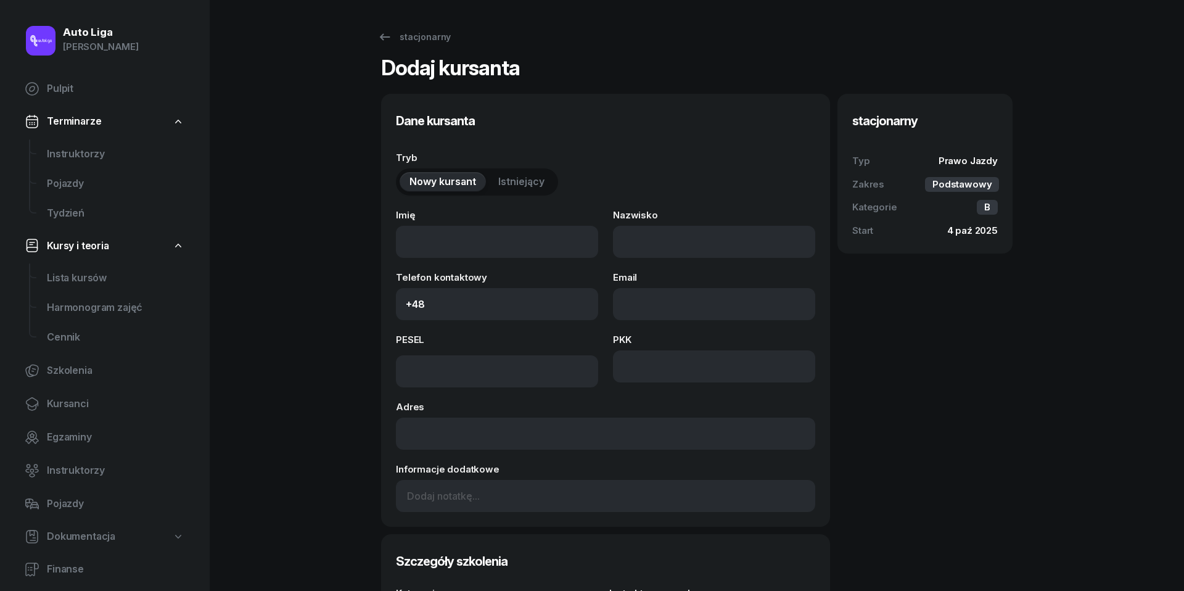
click at [523, 178] on span "Istniejący" at bounding box center [521, 182] width 46 height 16
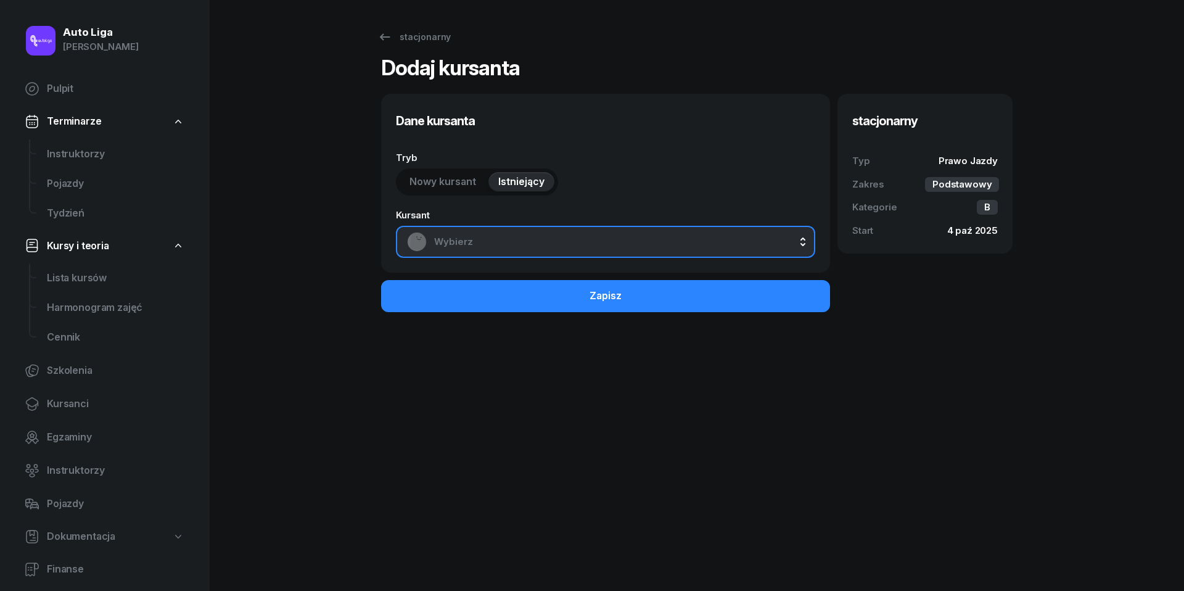
click at [511, 245] on span "Wybierz" at bounding box center [619, 242] width 370 height 16
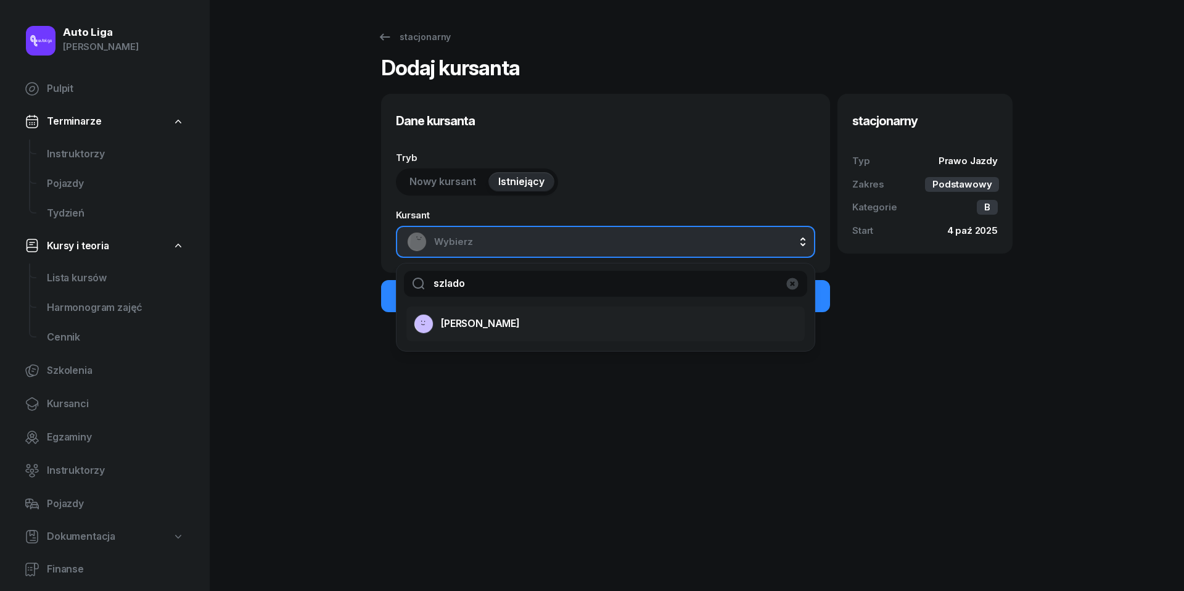
type input "szlado"
click at [478, 325] on span "[PERSON_NAME]" at bounding box center [480, 324] width 79 height 16
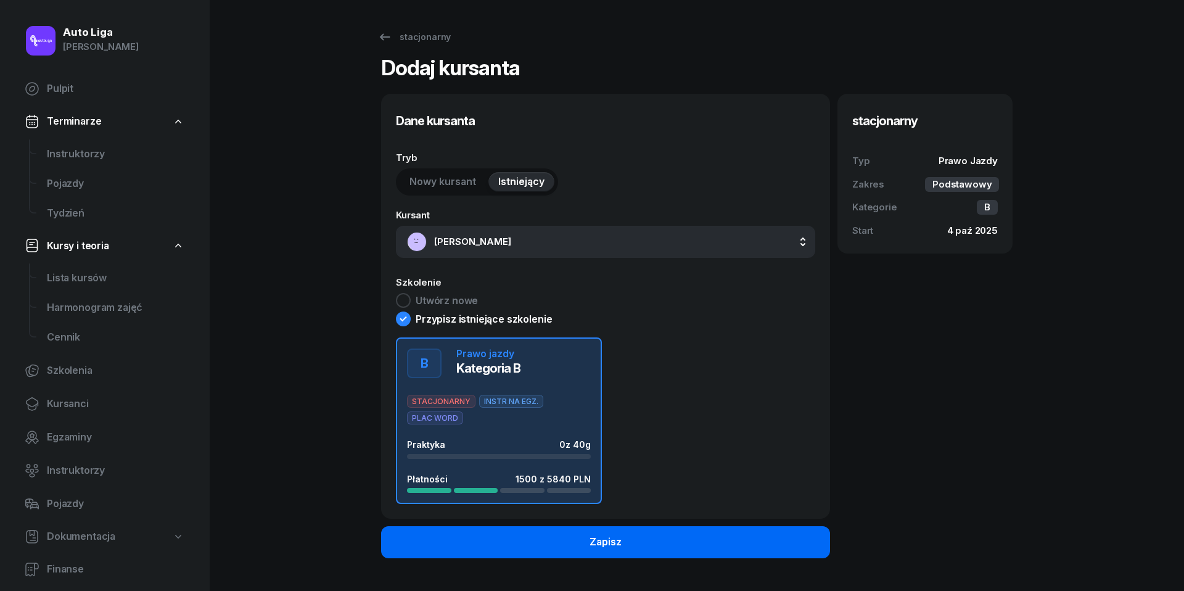
click at [610, 543] on div "Zapisz" at bounding box center [605, 542] width 32 height 16
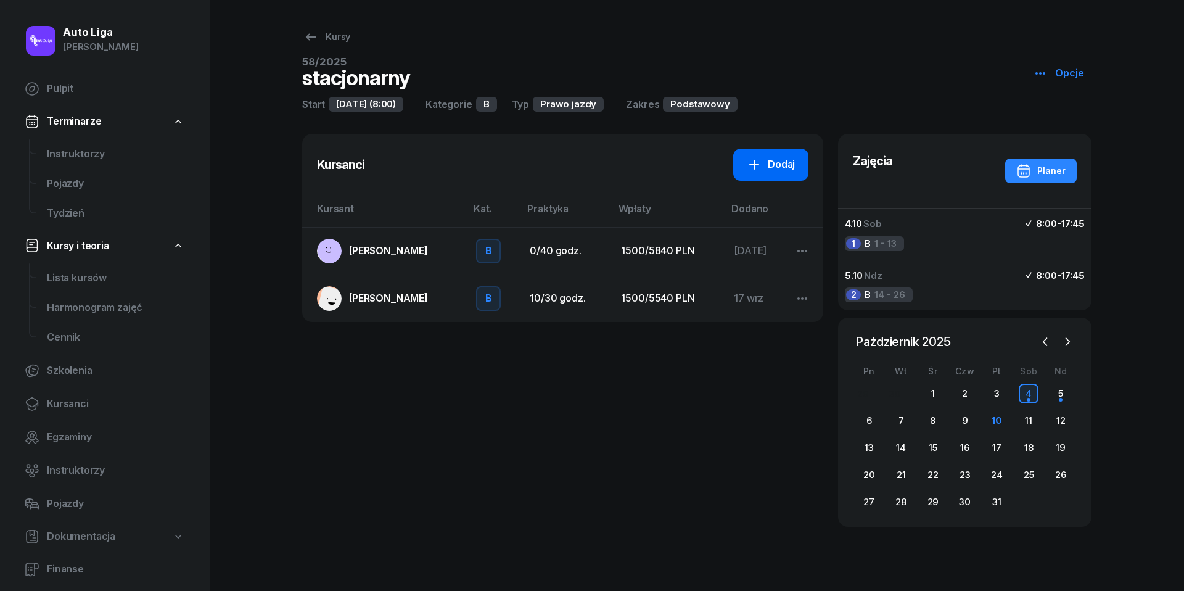
click at [778, 153] on link "Dodaj" at bounding box center [770, 165] width 75 height 32
select select "B"
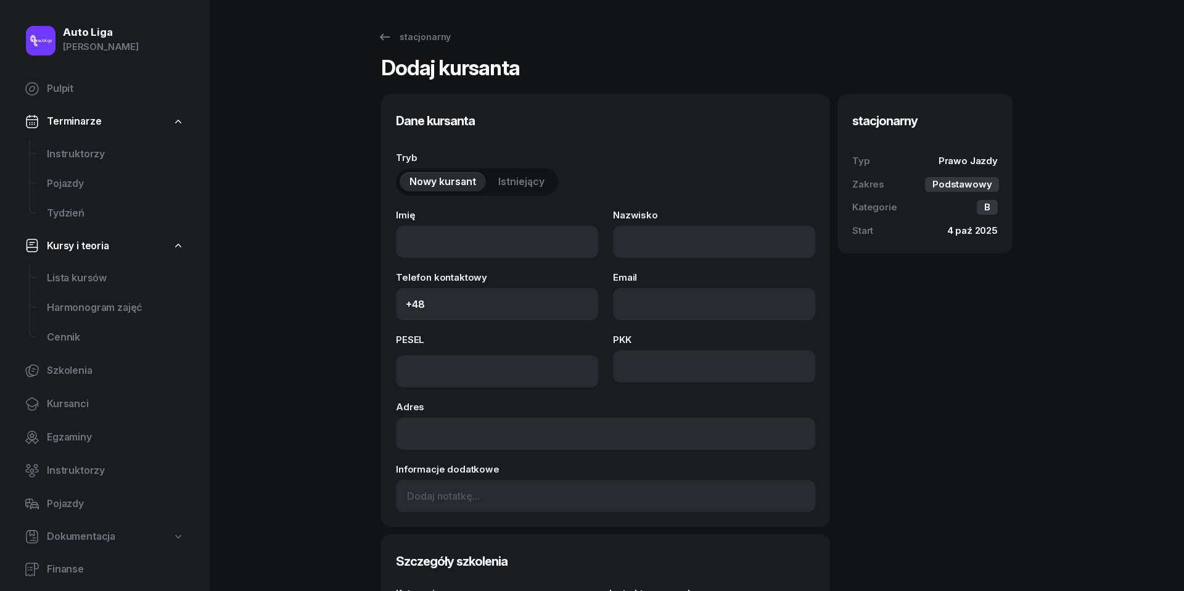
click at [515, 181] on span "Istniejący" at bounding box center [521, 182] width 46 height 16
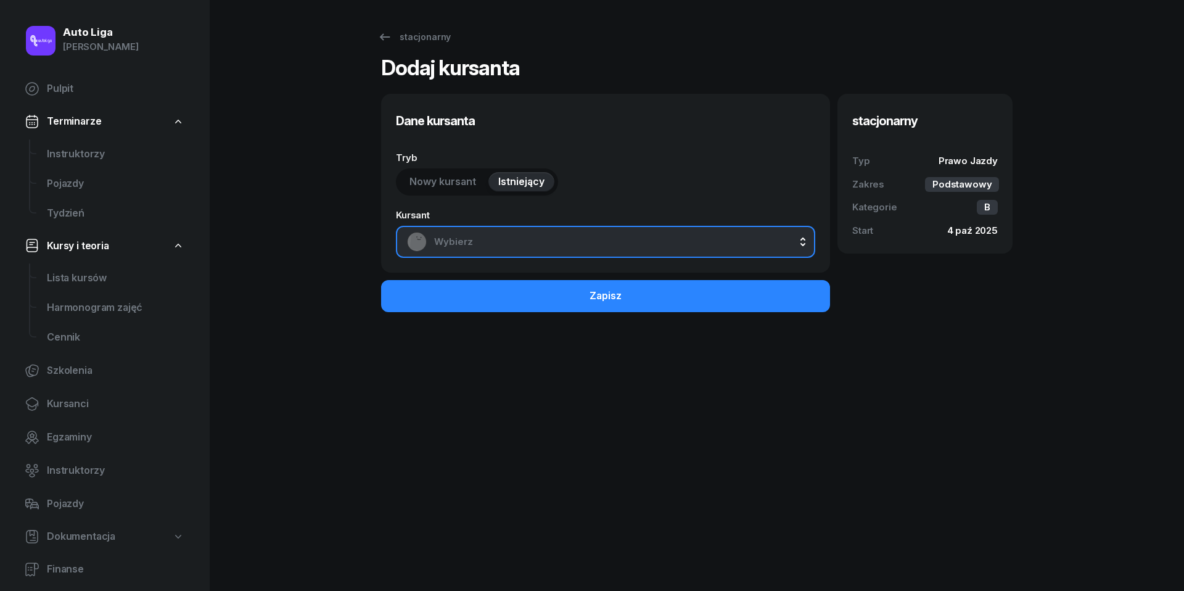
click at [528, 240] on span "Wybierz" at bounding box center [619, 242] width 370 height 16
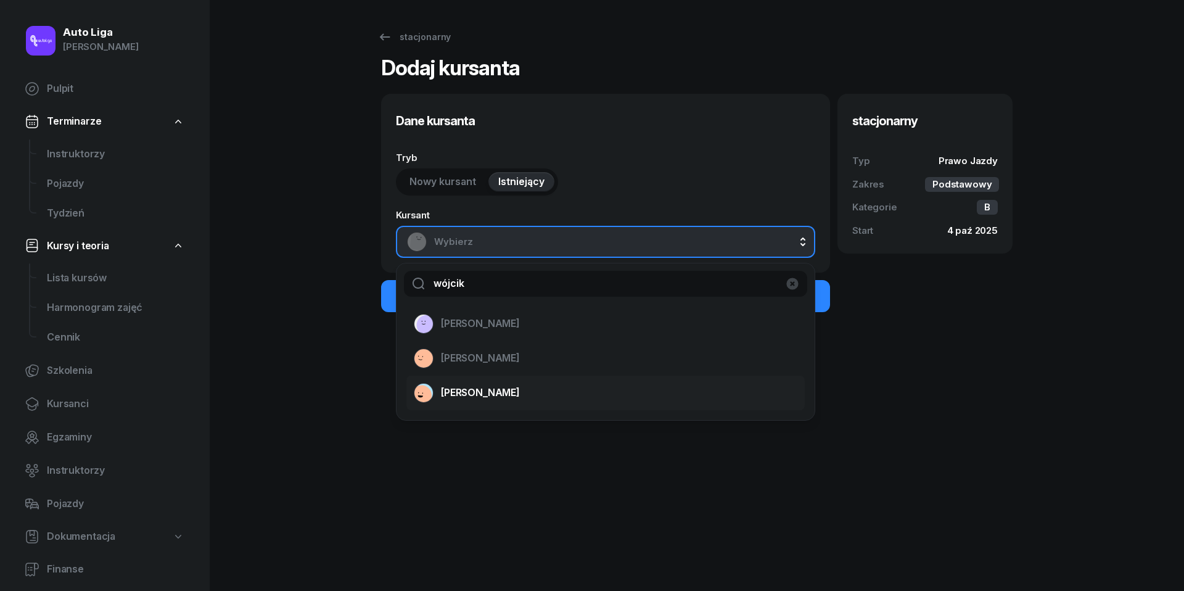
type input "wójcik"
click at [472, 391] on span "[PERSON_NAME]" at bounding box center [480, 393] width 79 height 16
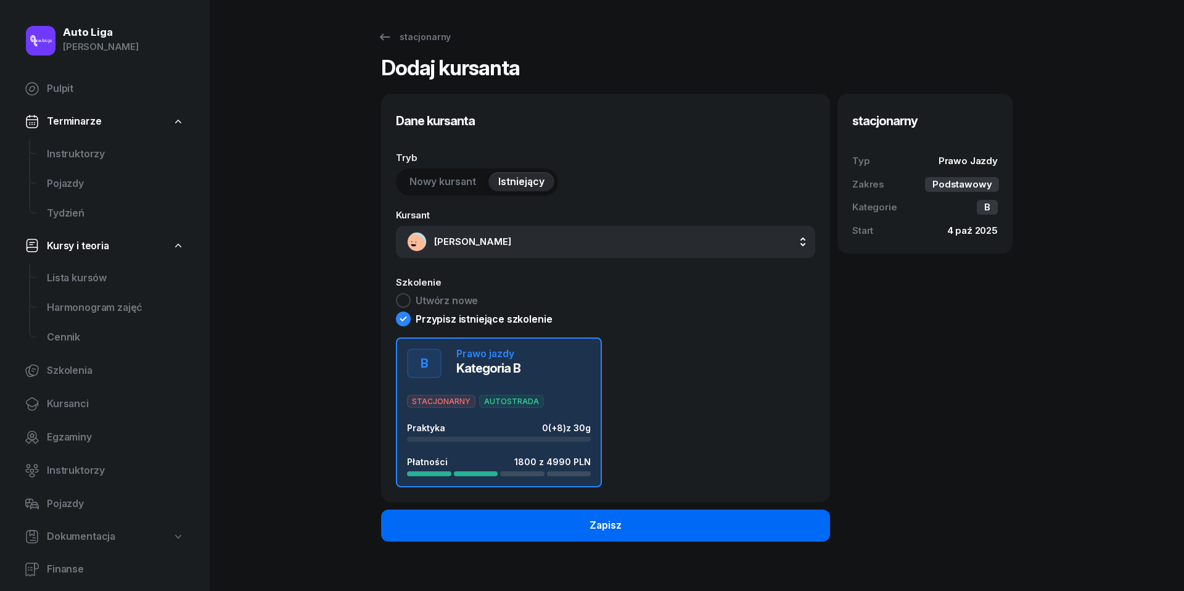
click at [591, 525] on div "Zapisz" at bounding box center [605, 525] width 32 height 16
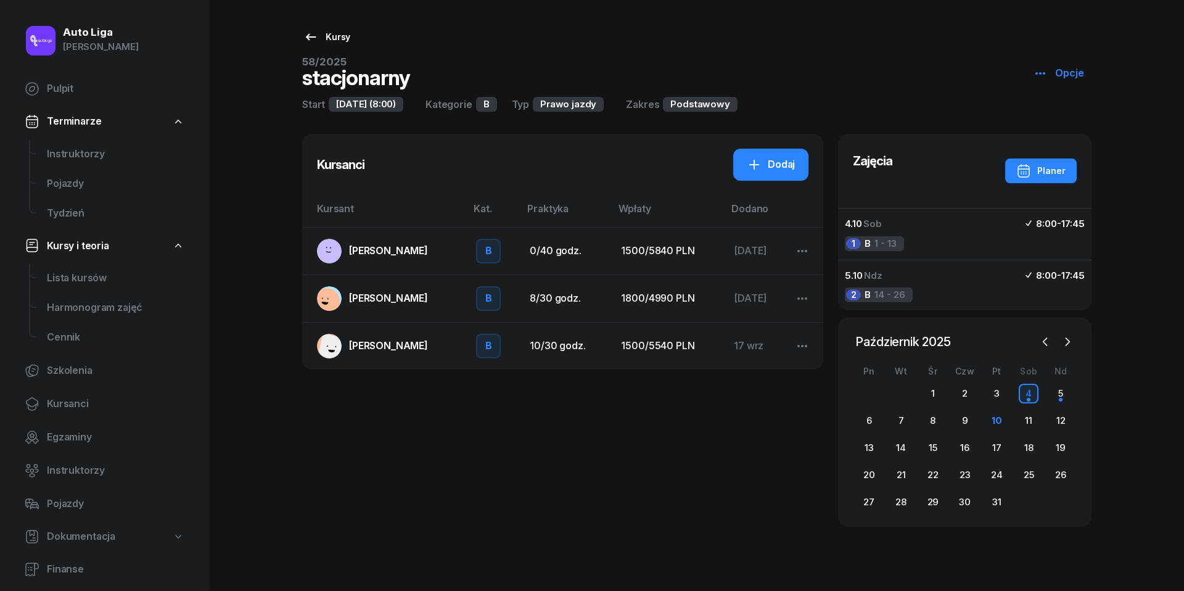
click at [312, 40] on icon at bounding box center [310, 37] width 15 height 15
select select
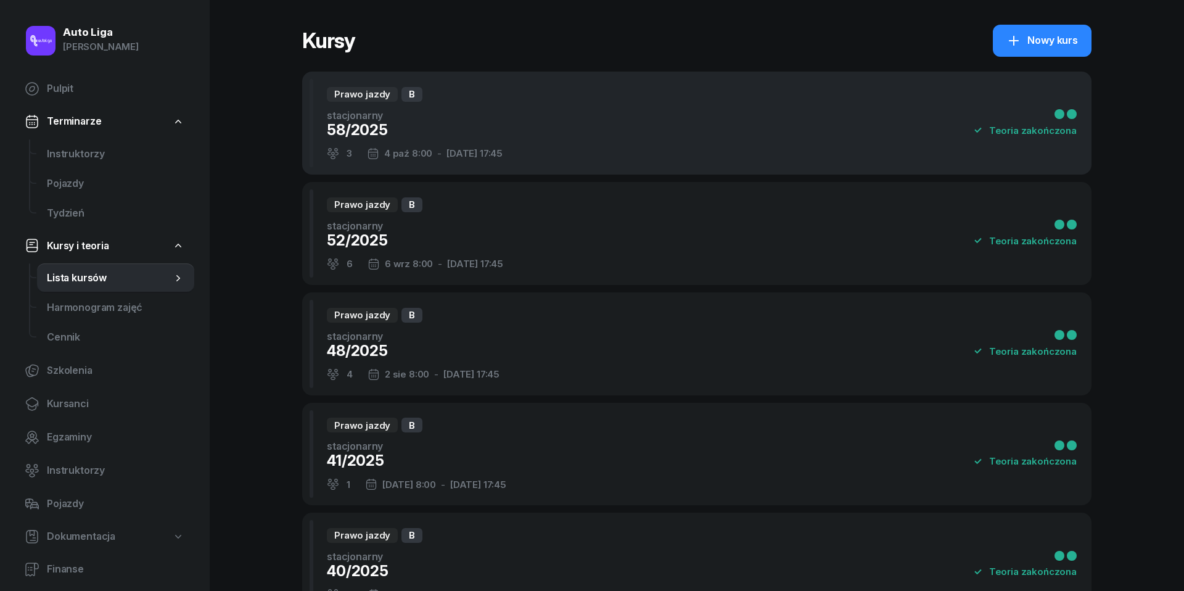
click at [391, 136] on div "58/2025" at bounding box center [415, 130] width 176 height 20
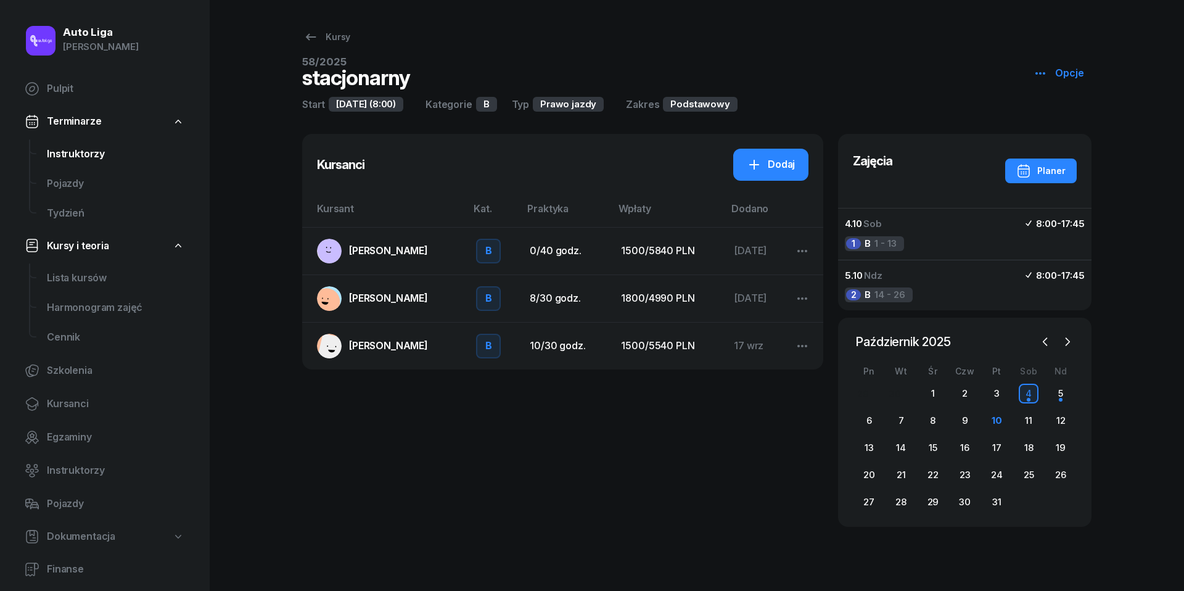
click at [97, 158] on span "Instruktorzy" at bounding box center [115, 154] width 137 height 16
